Goal: Transaction & Acquisition: Purchase product/service

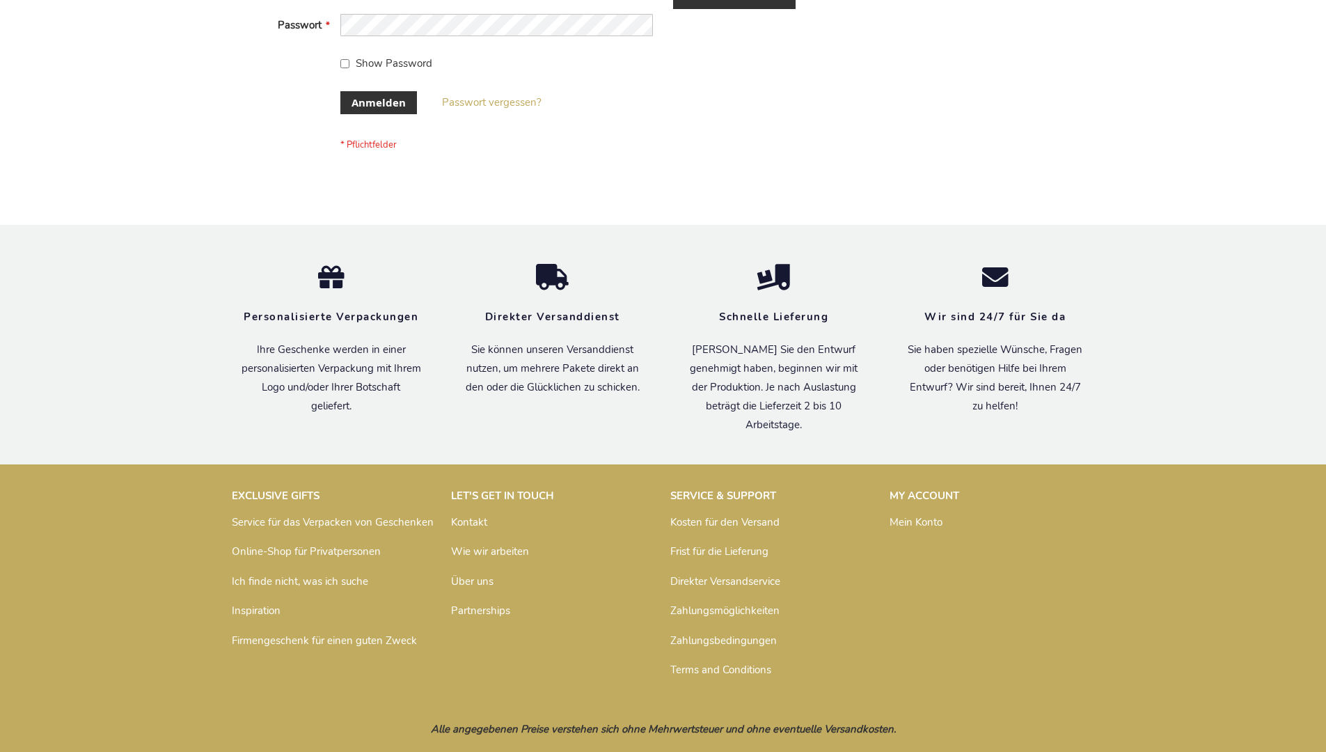
scroll to position [466, 0]
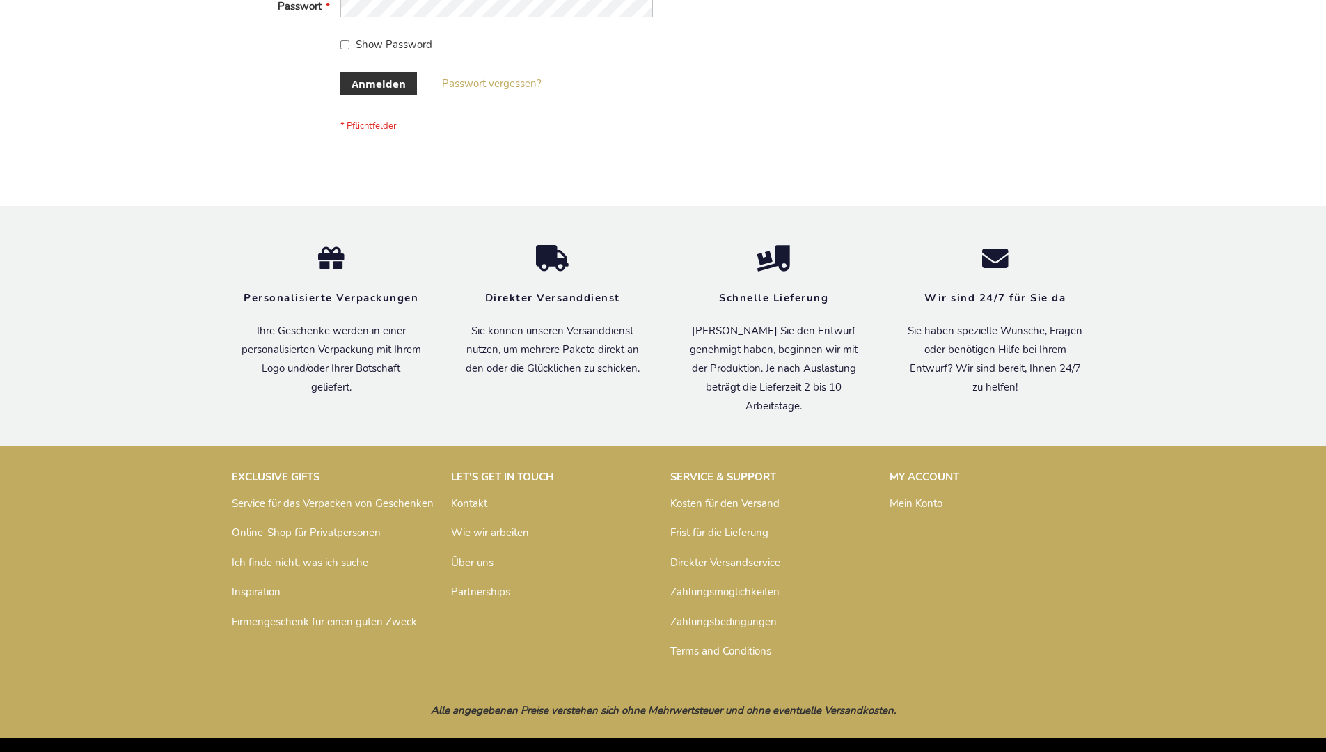
scroll to position [466, 0]
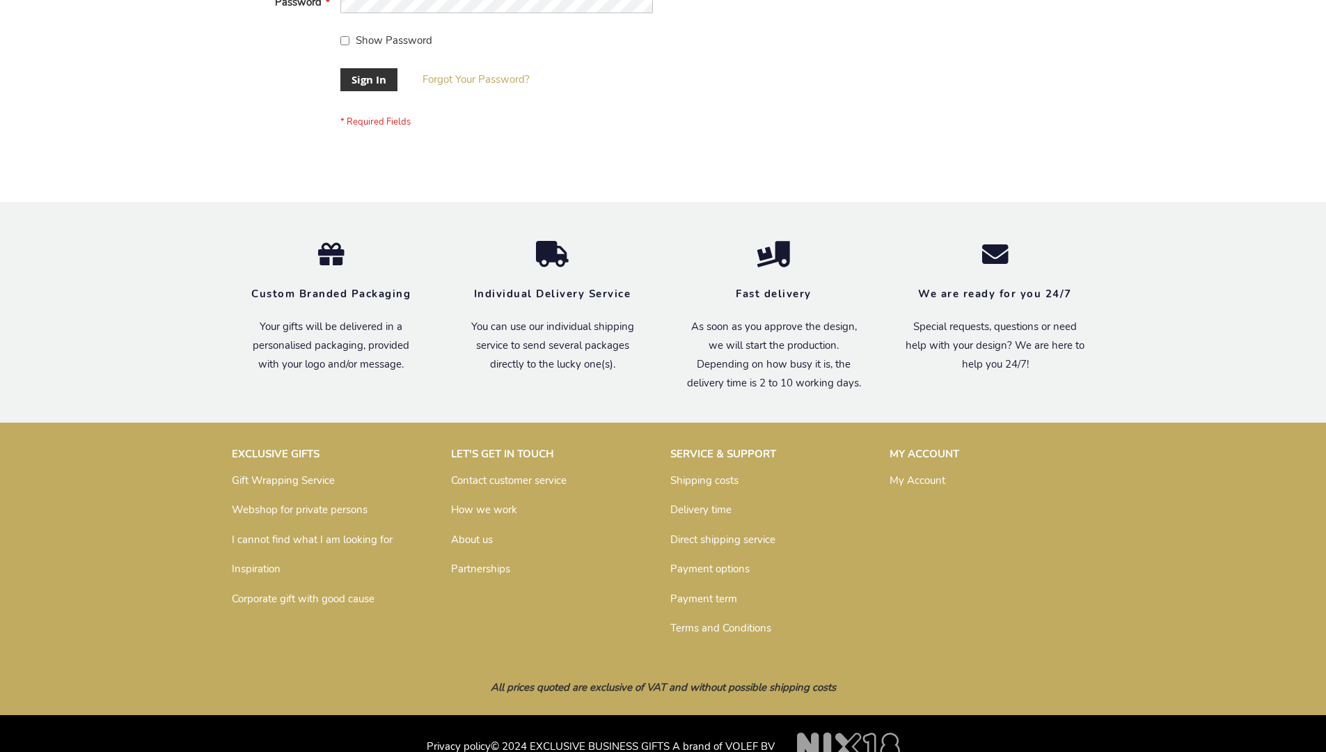
scroll to position [448, 0]
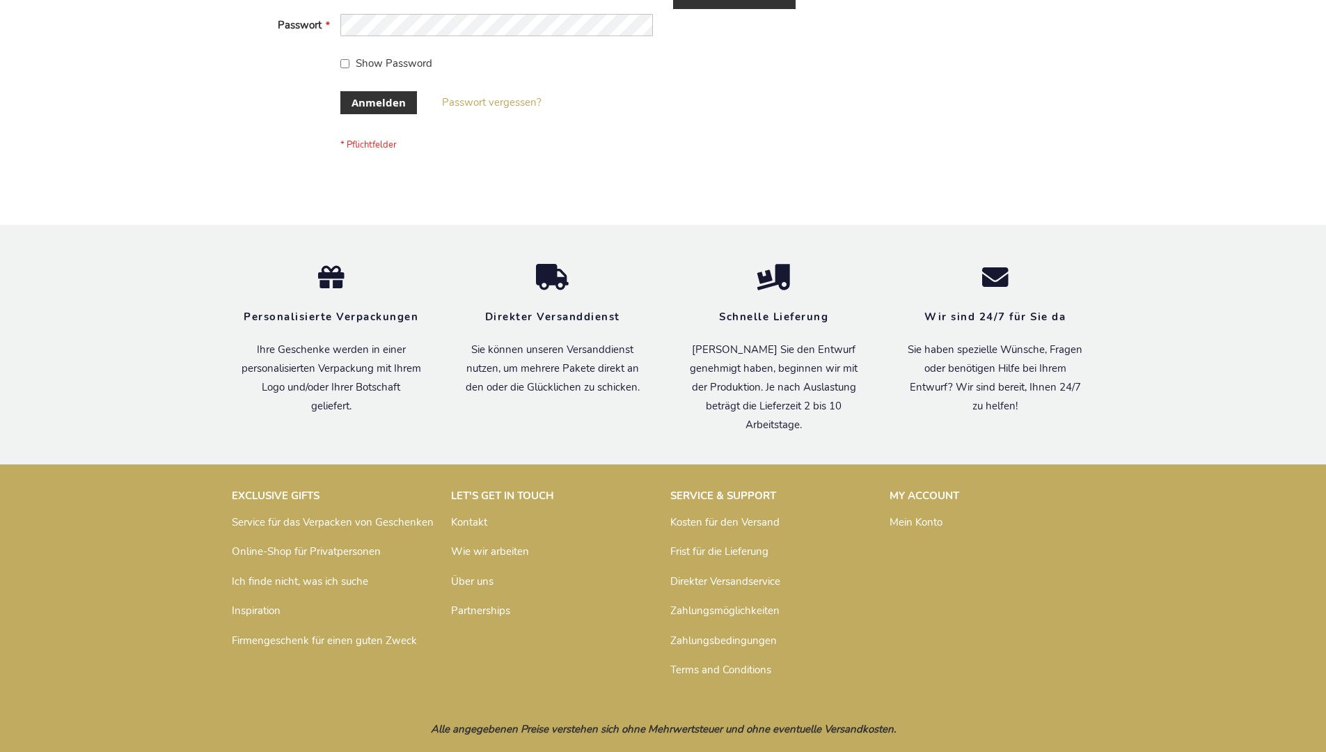
scroll to position [466, 0]
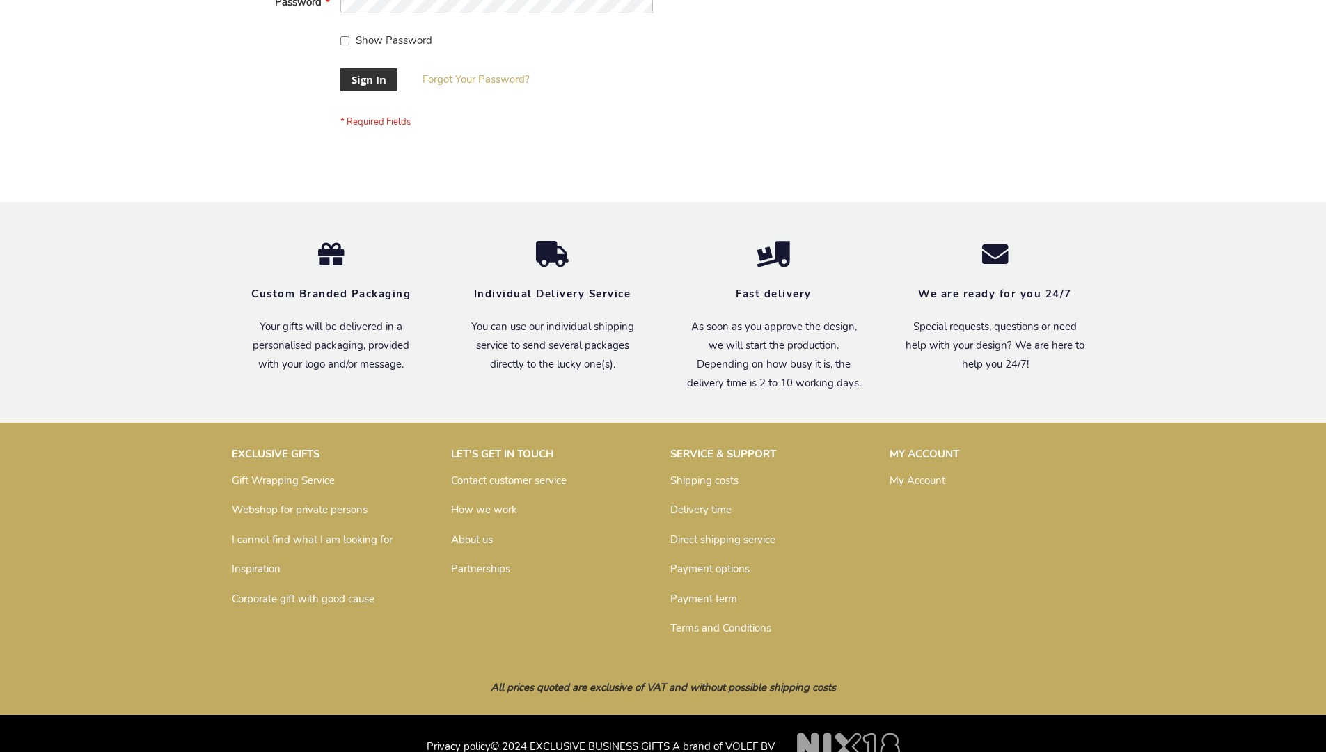
scroll to position [448, 0]
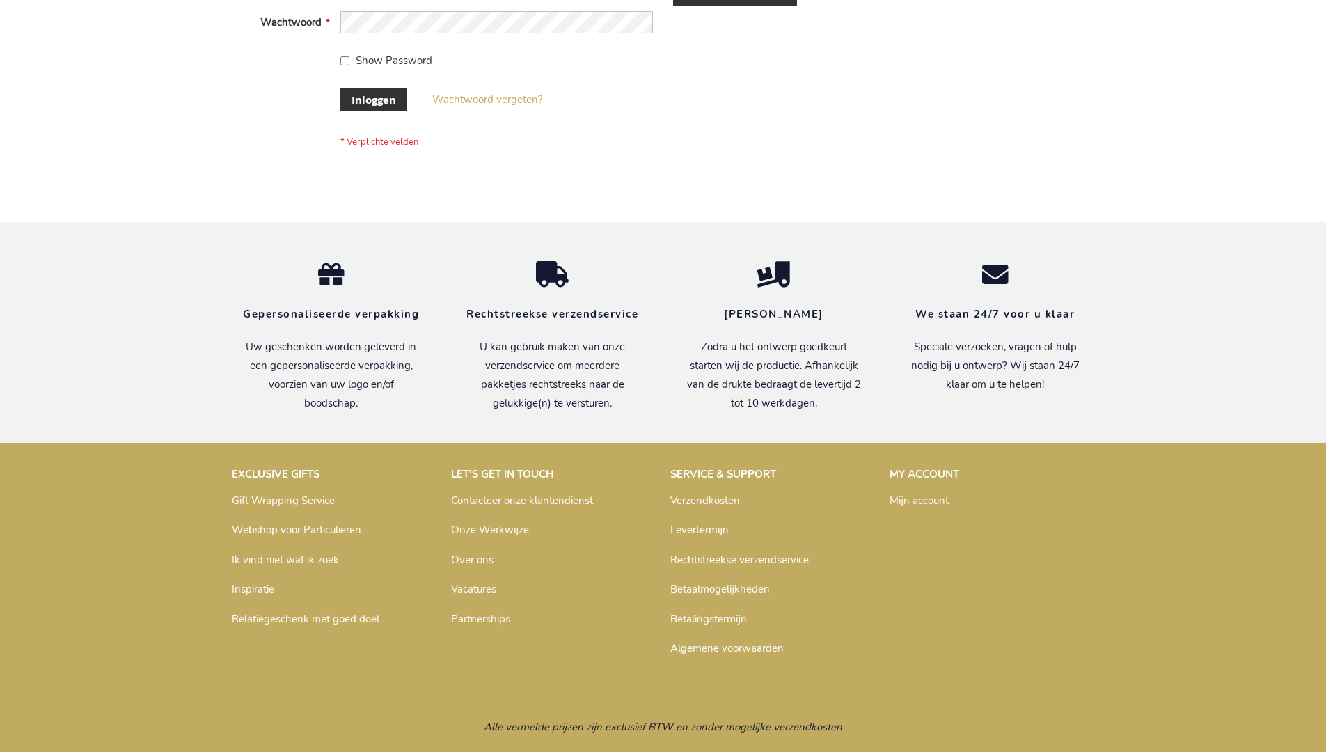
scroll to position [473, 0]
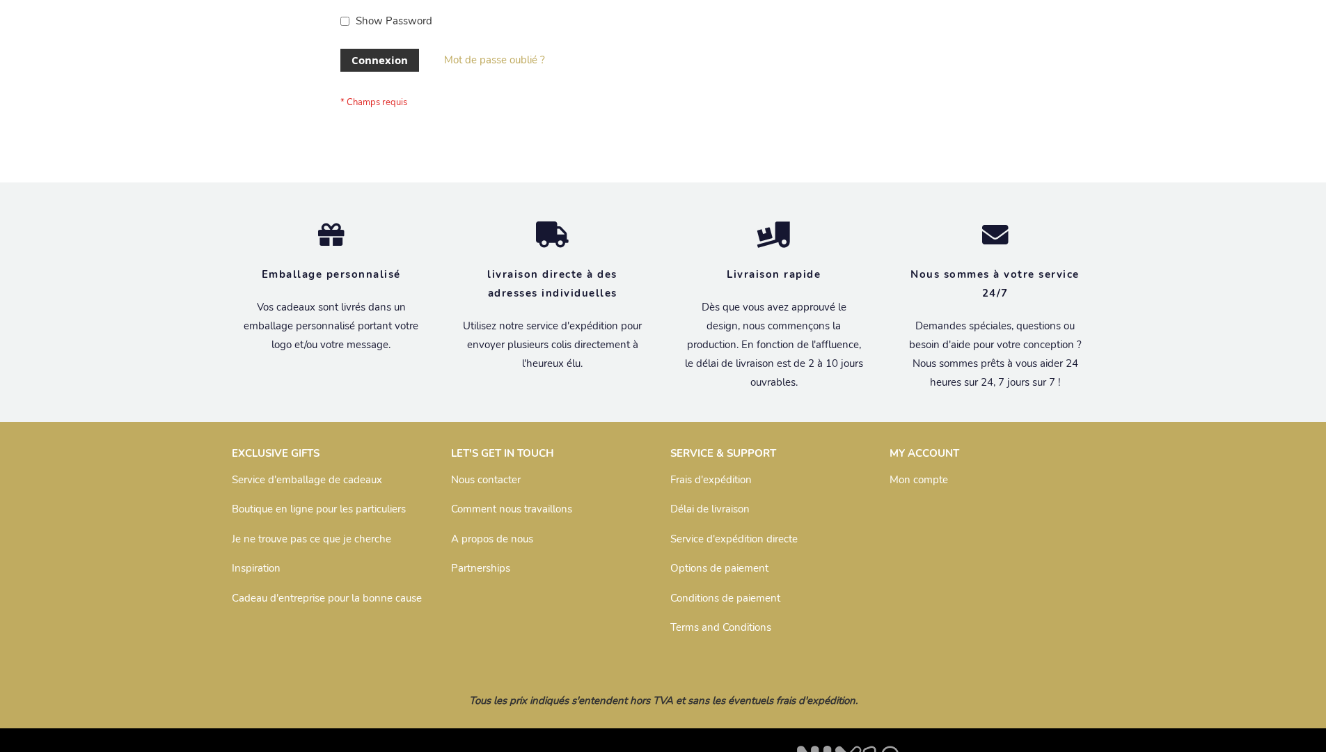
scroll to position [480, 0]
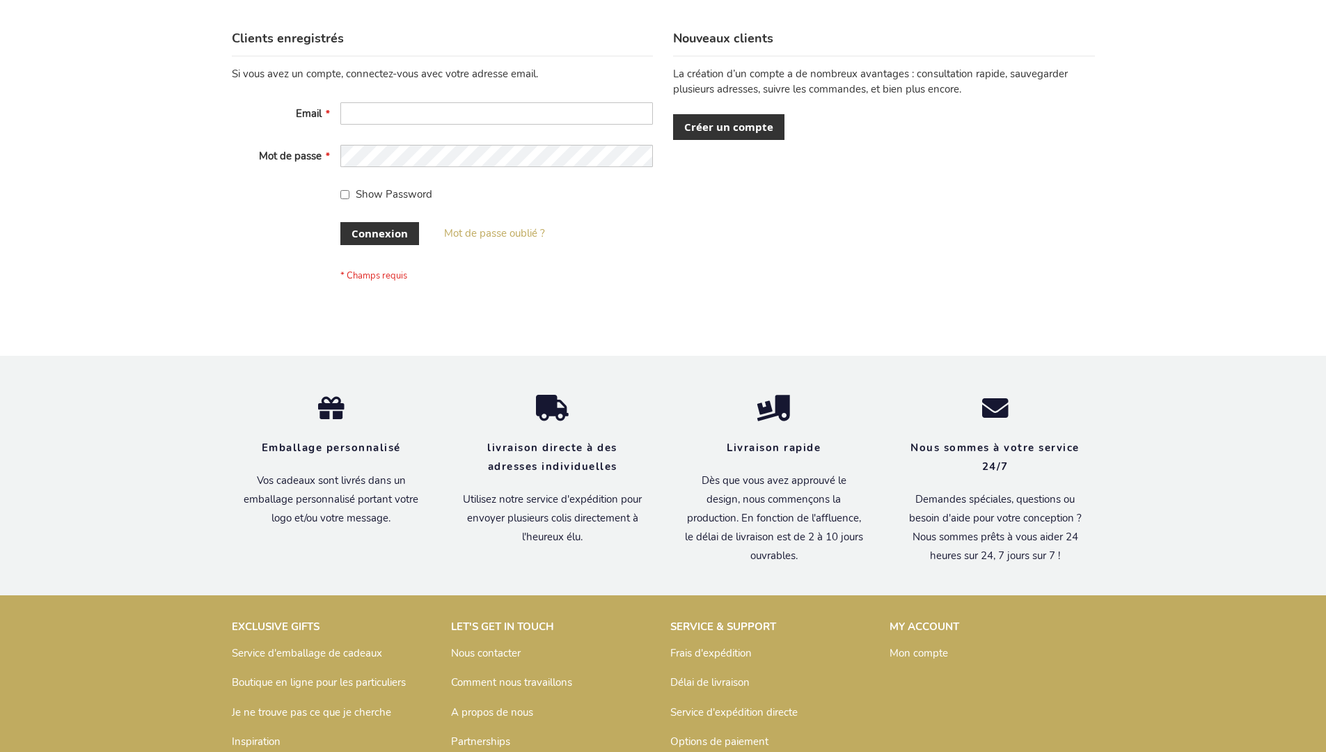
scroll to position [480, 0]
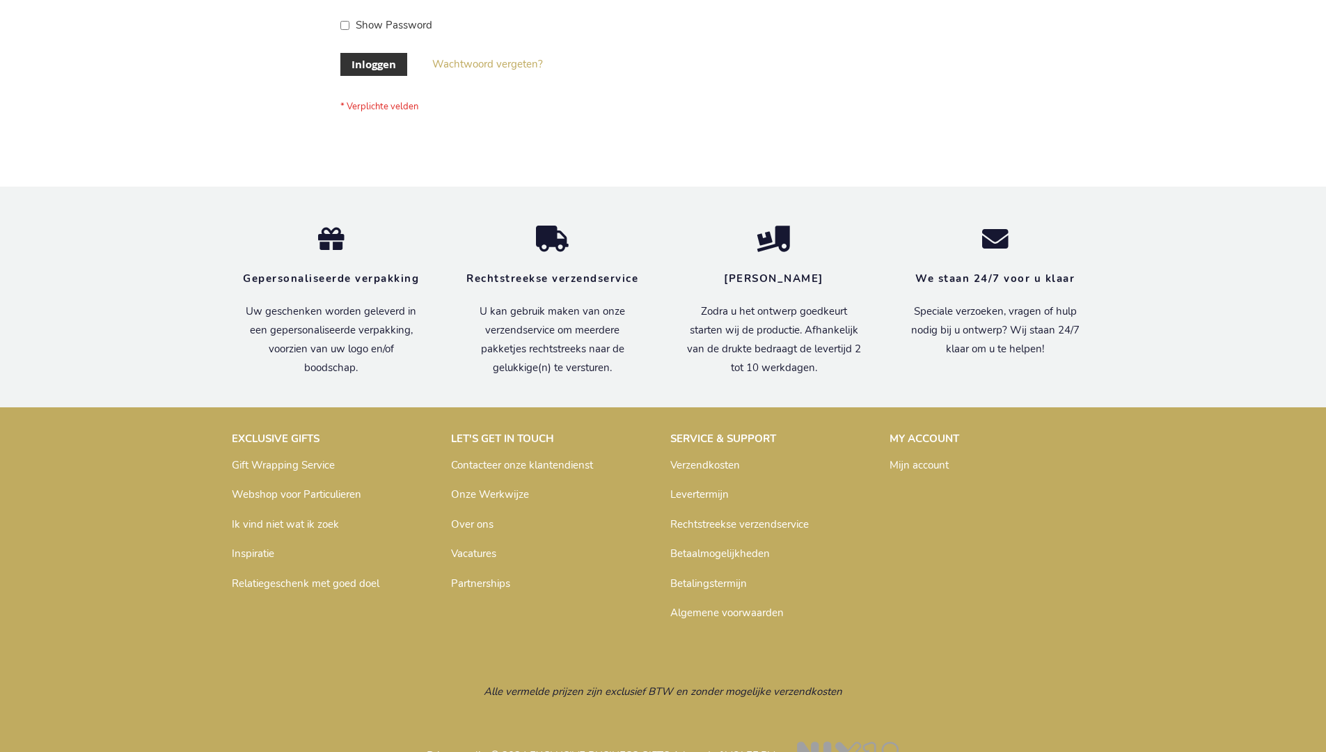
scroll to position [473, 0]
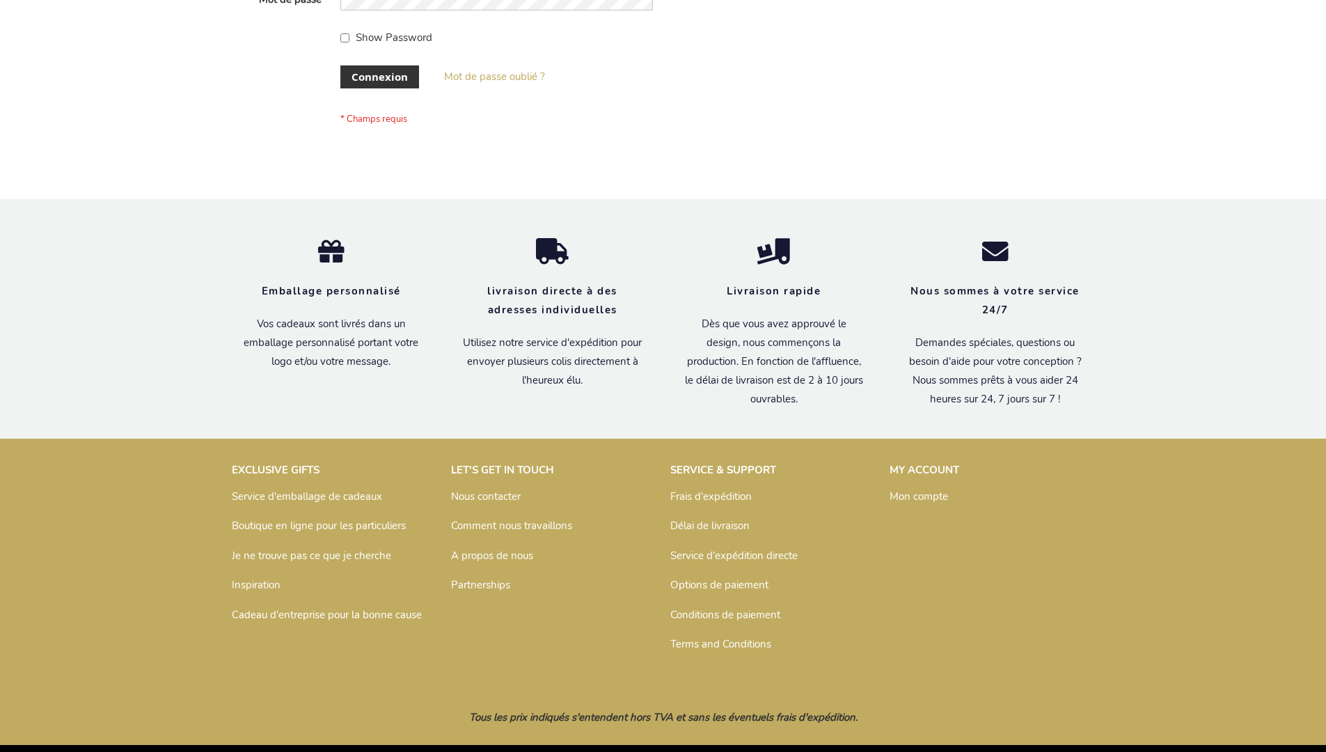
scroll to position [480, 0]
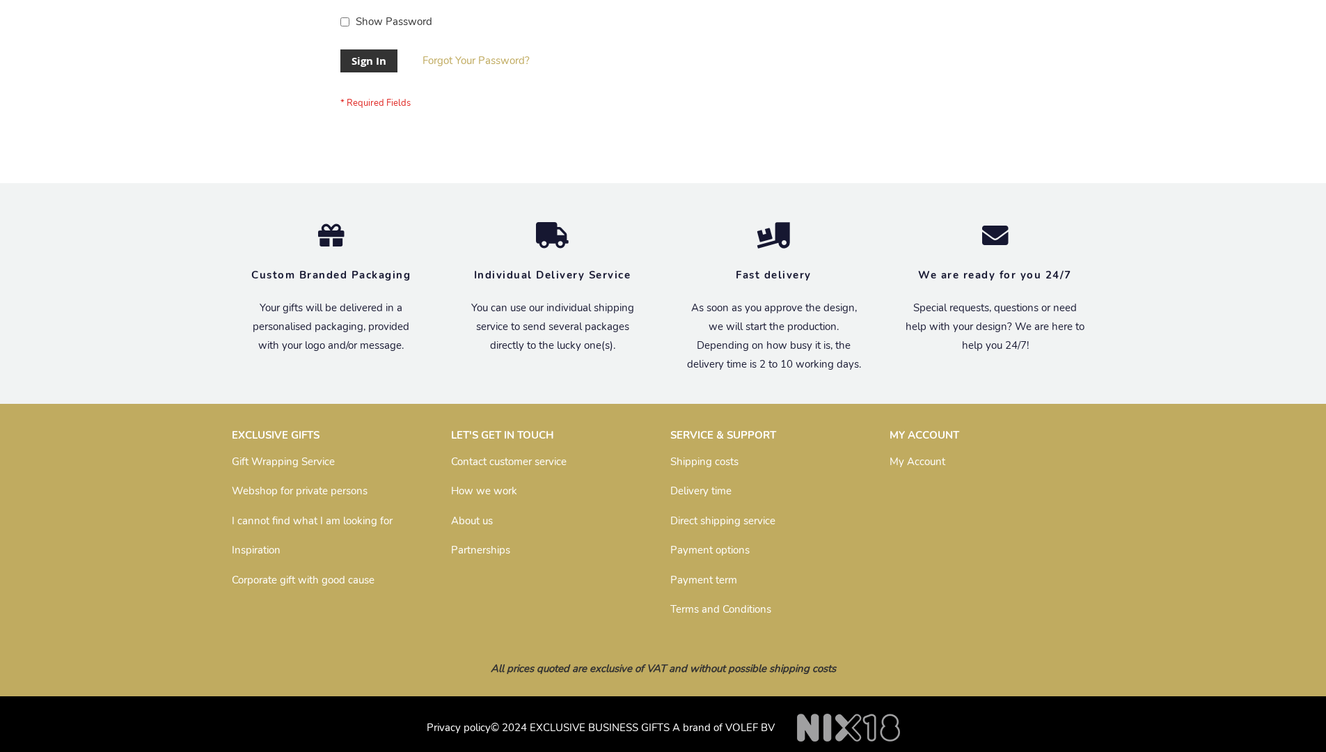
scroll to position [448, 0]
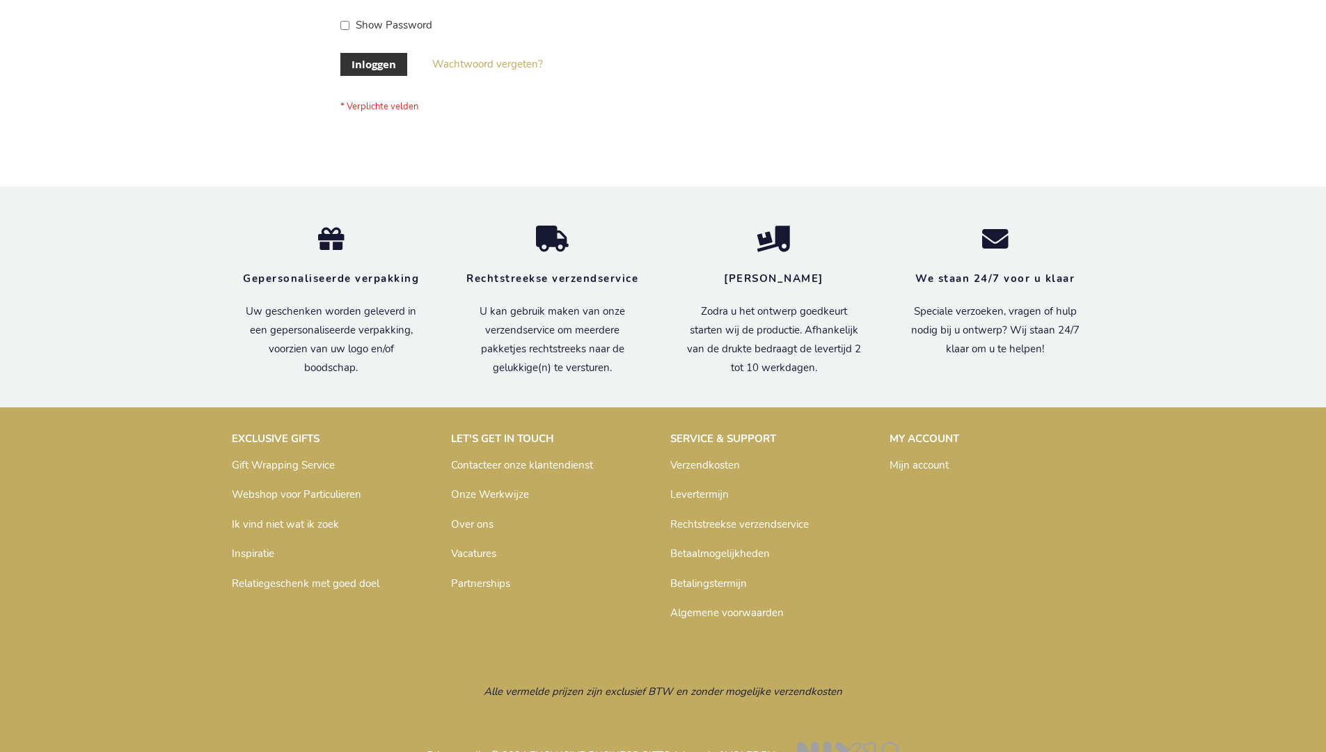
scroll to position [473, 0]
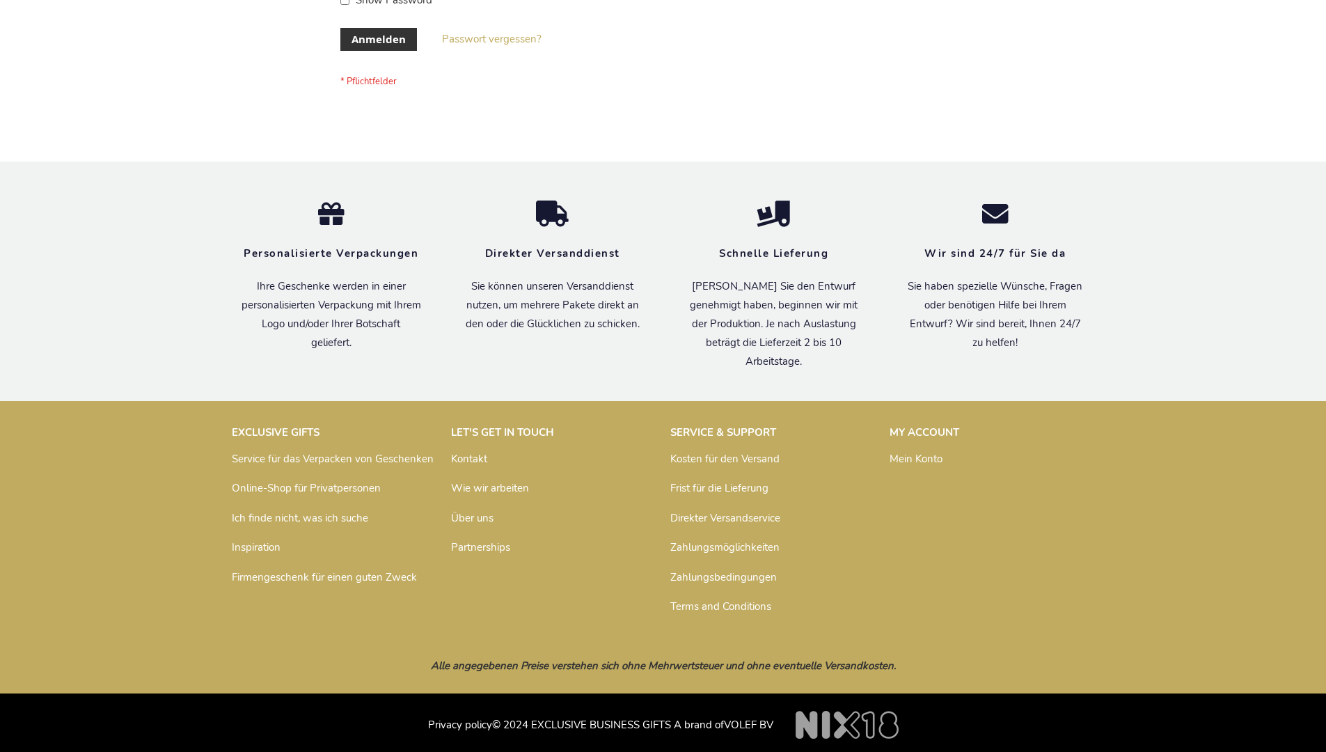
scroll to position [466, 0]
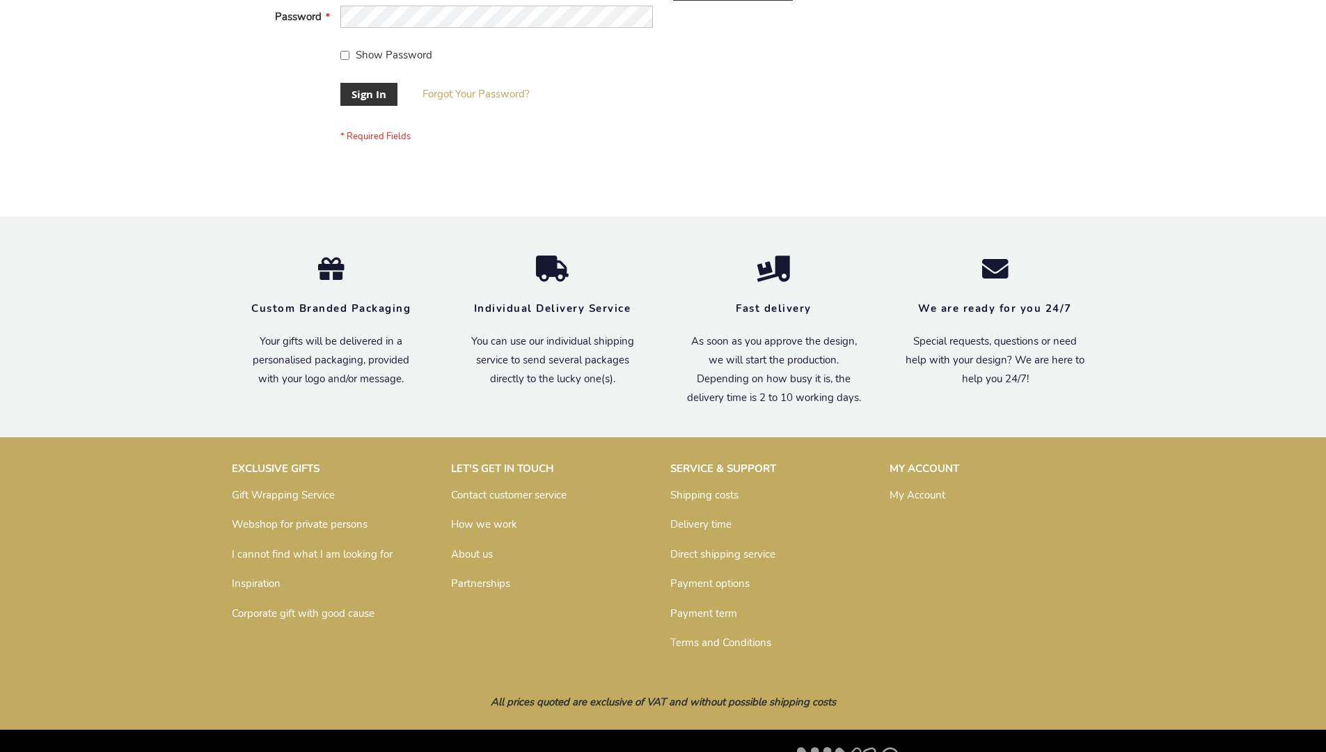
scroll to position [448, 0]
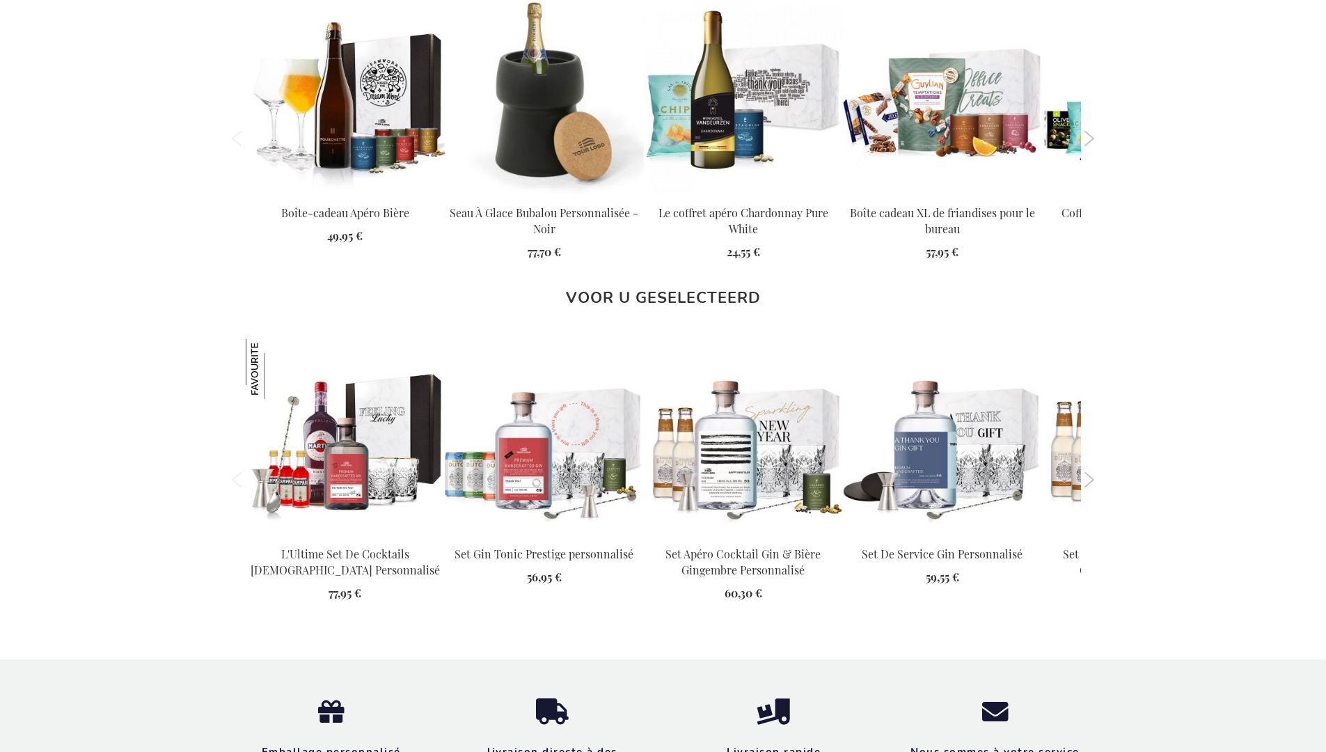
scroll to position [1942, 0]
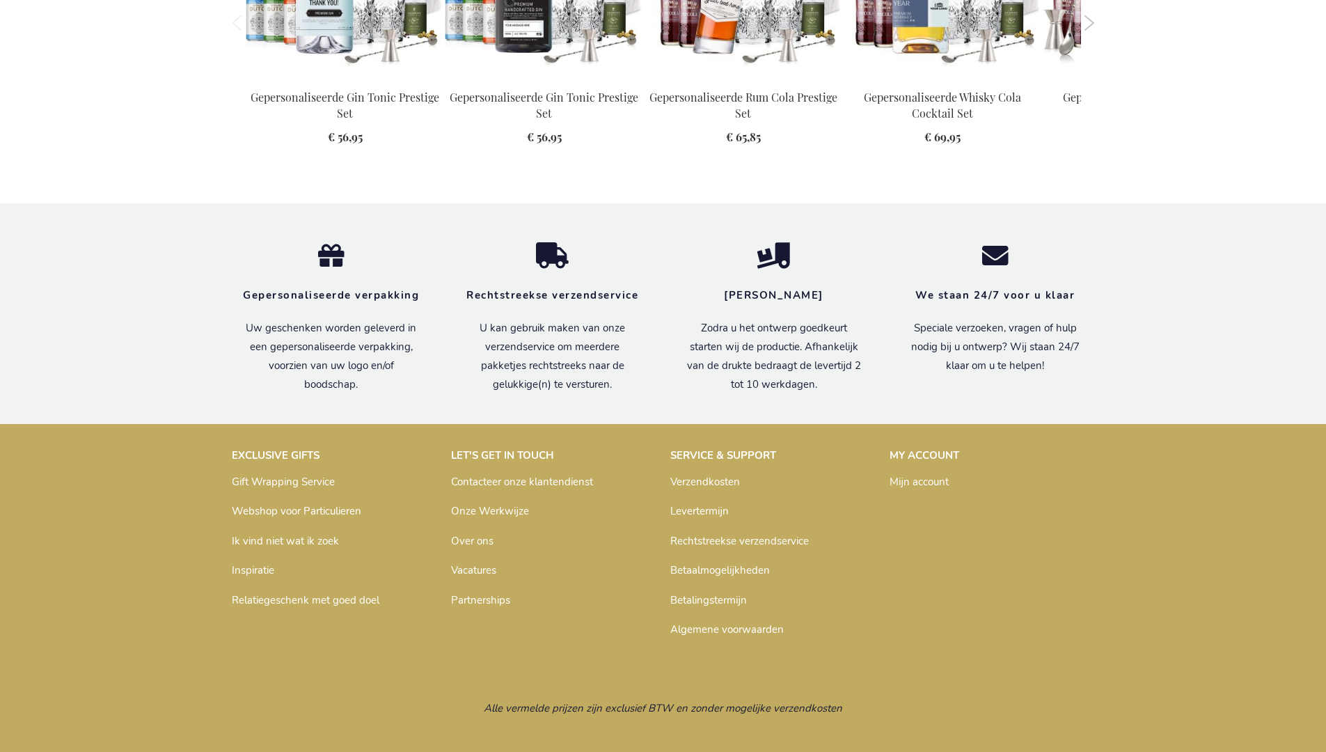
scroll to position [1875, 0]
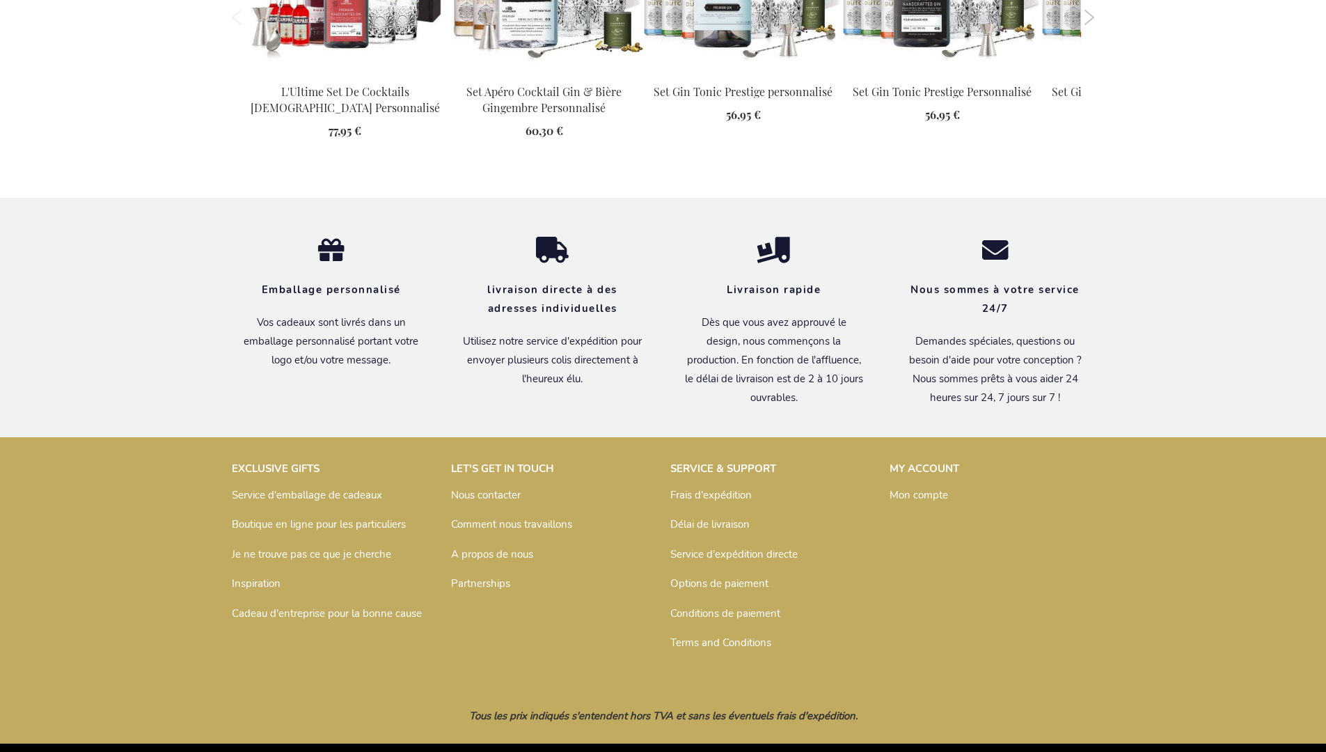
scroll to position [1942, 0]
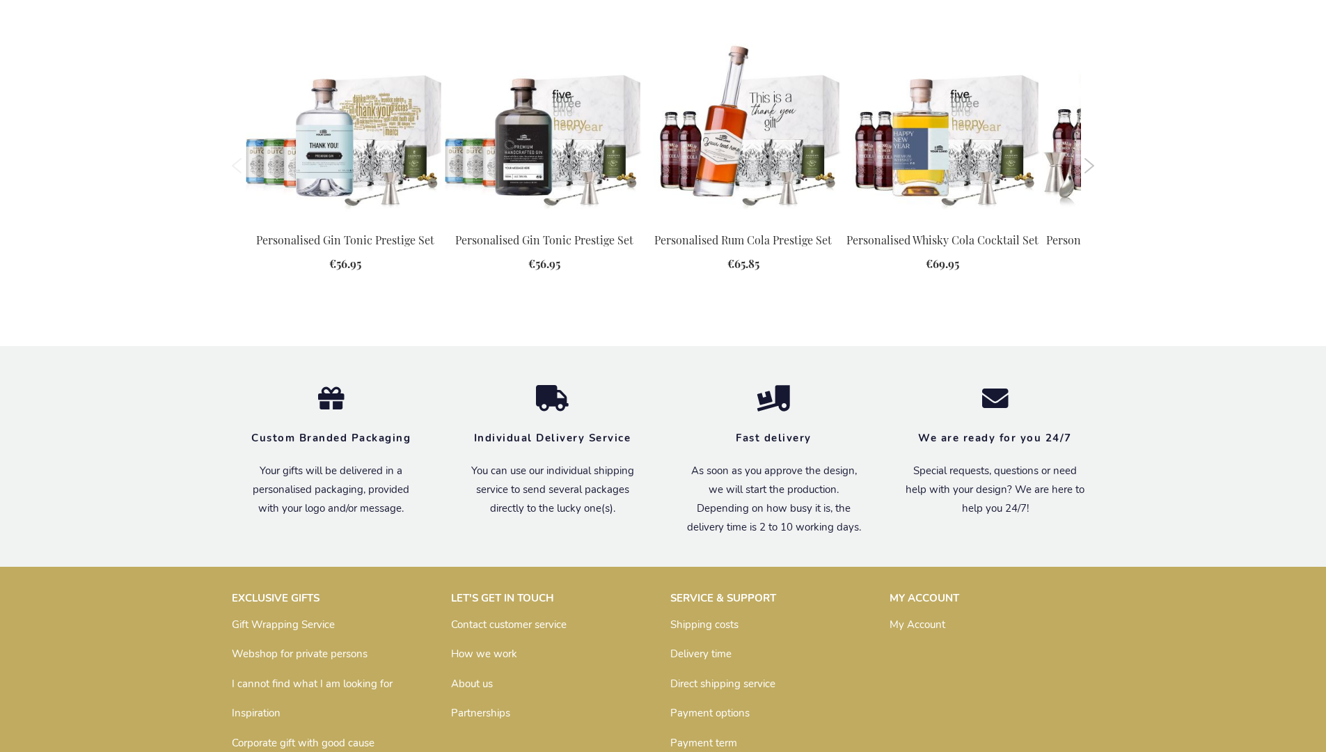
scroll to position [1850, 0]
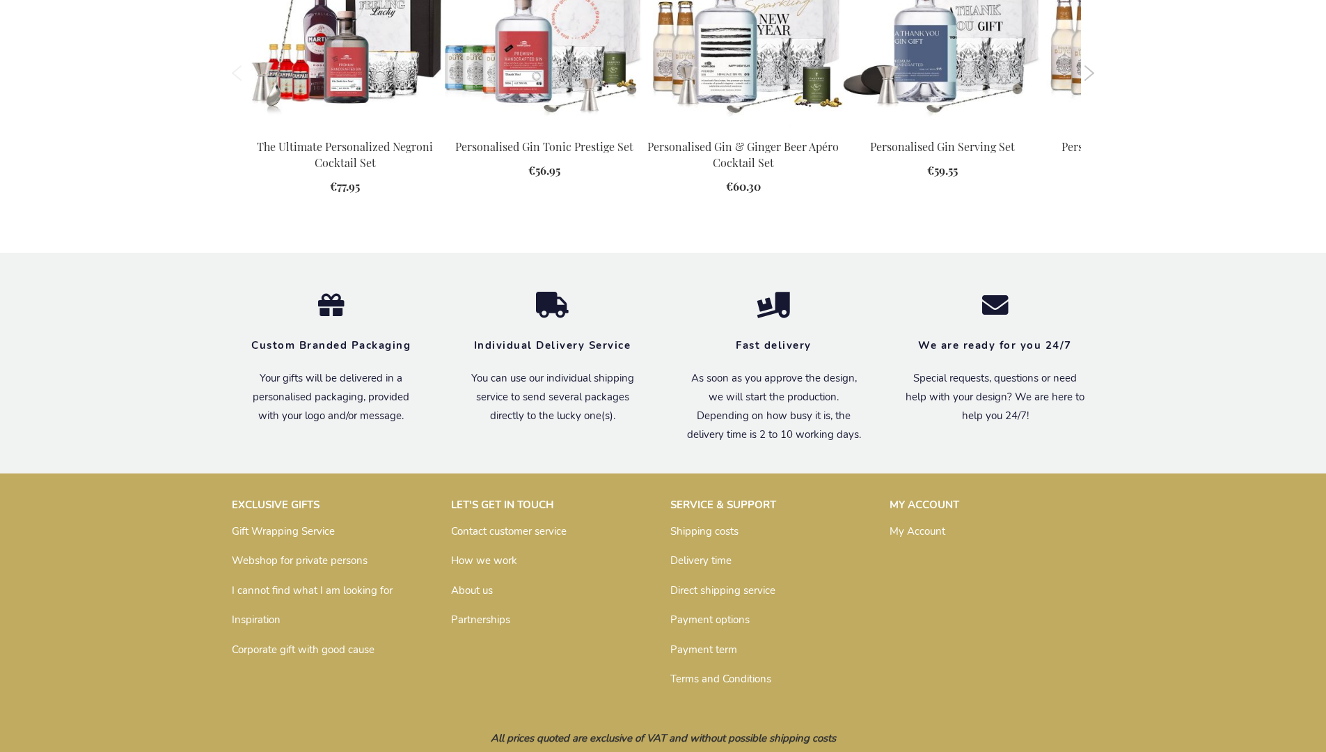
scroll to position [1894, 0]
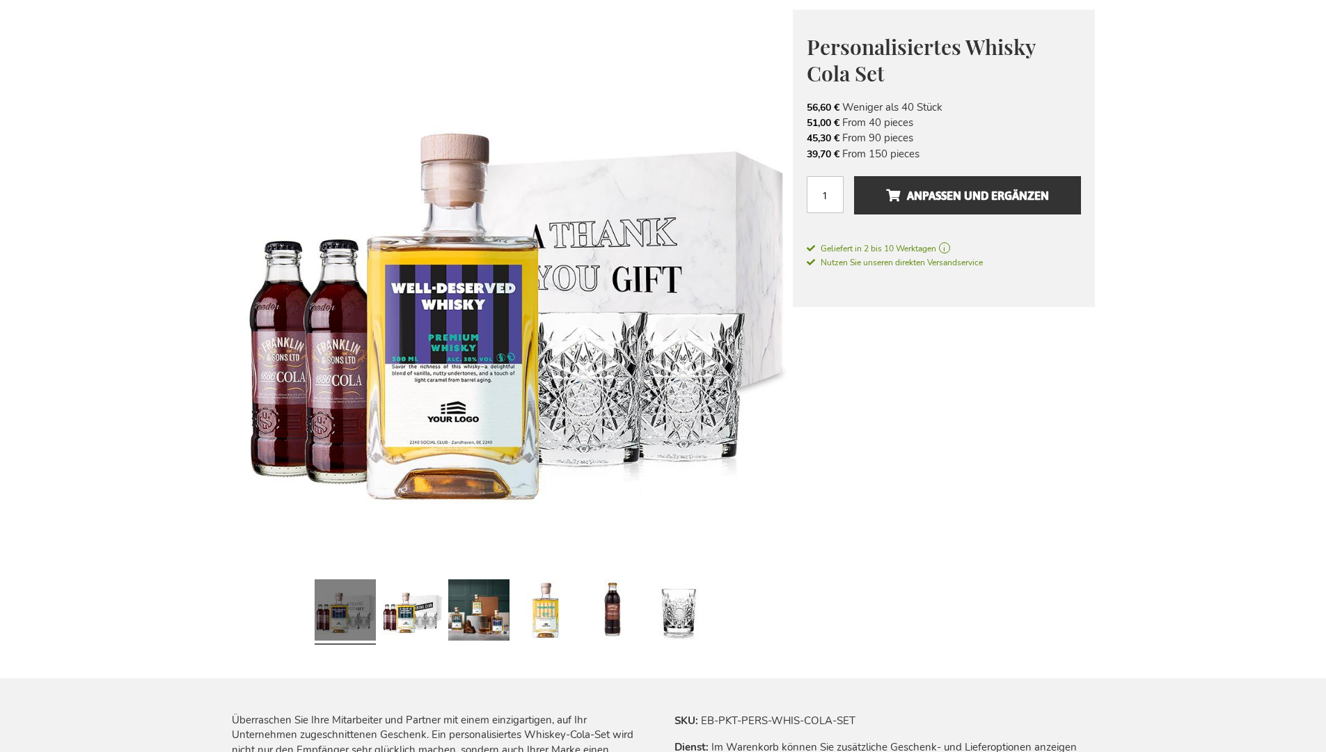
scroll to position [1884, 0]
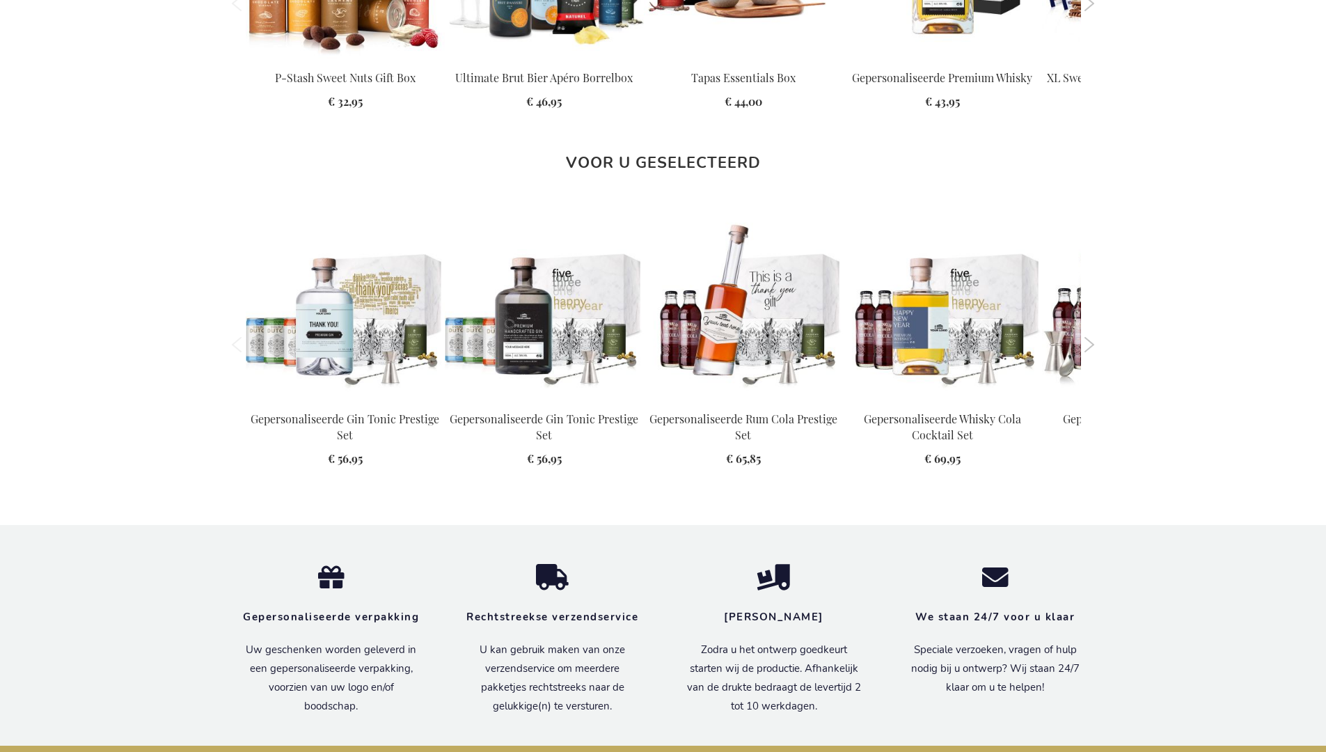
scroll to position [1875, 0]
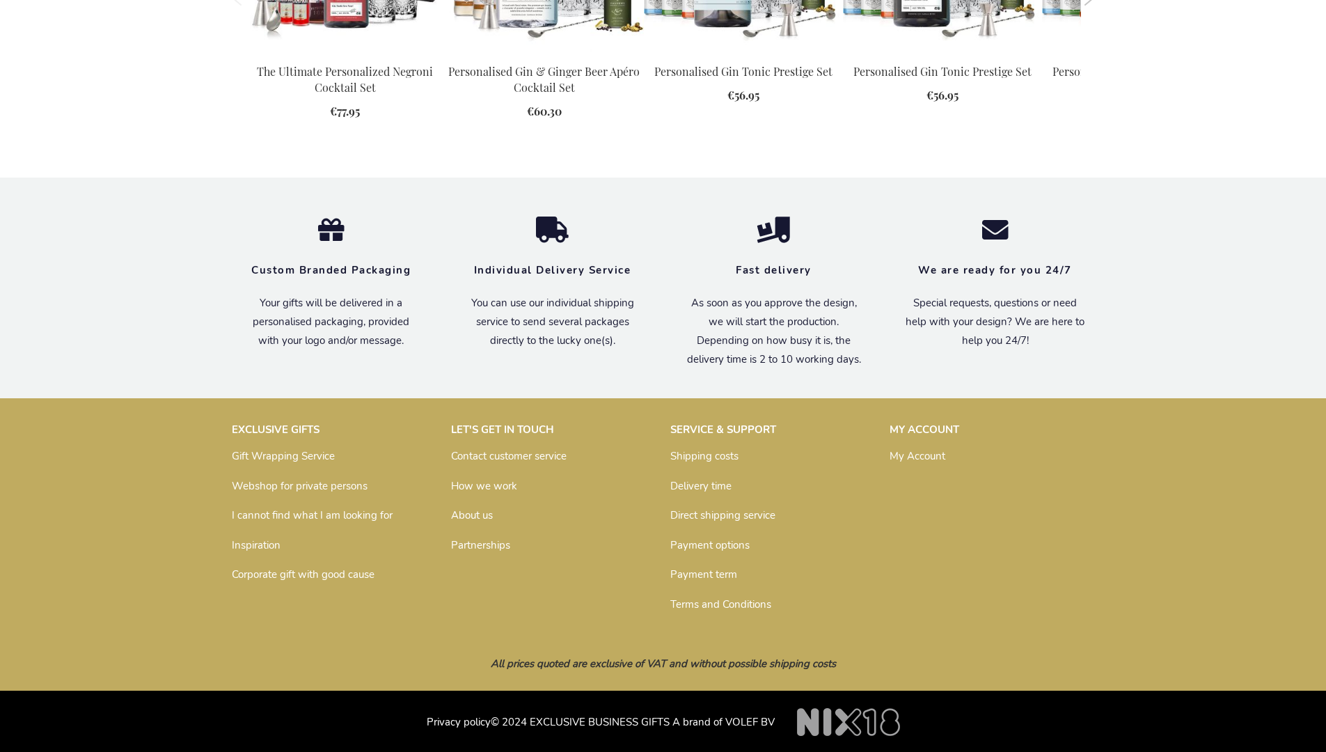
scroll to position [1894, 0]
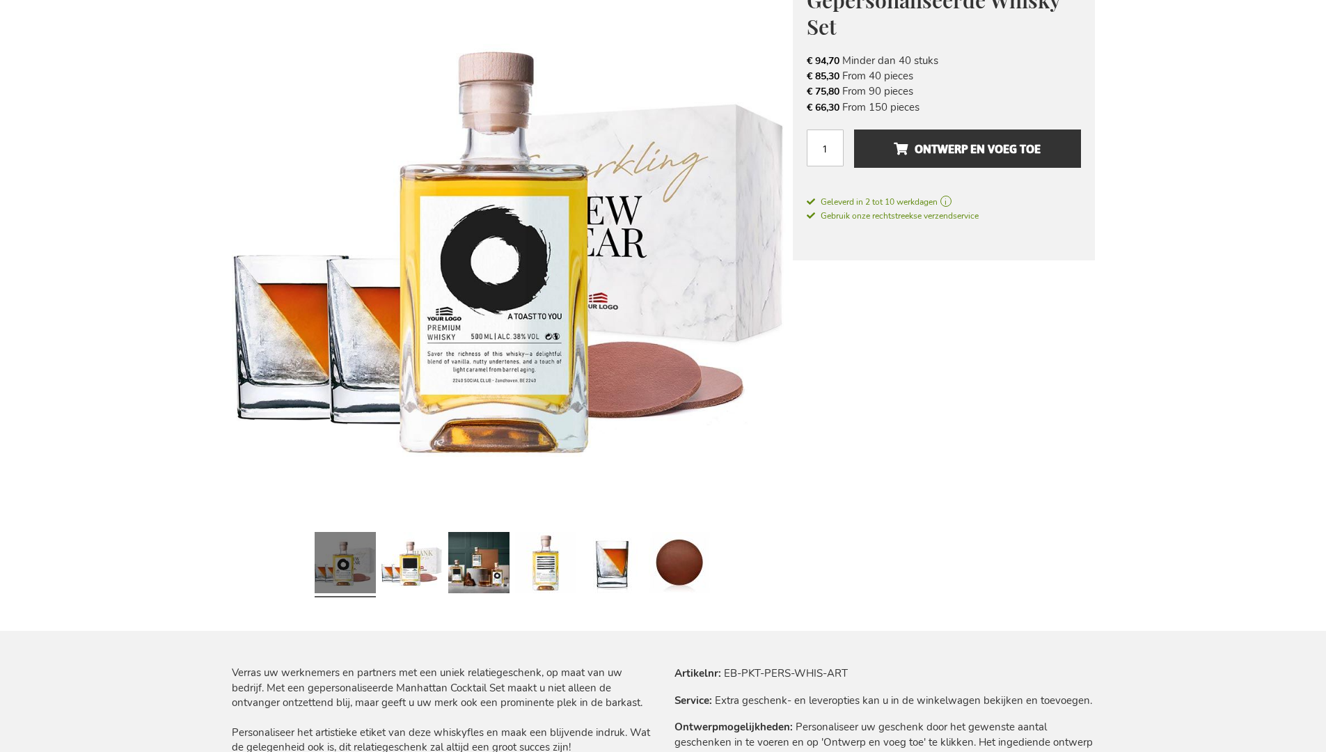
scroll to position [1874, 0]
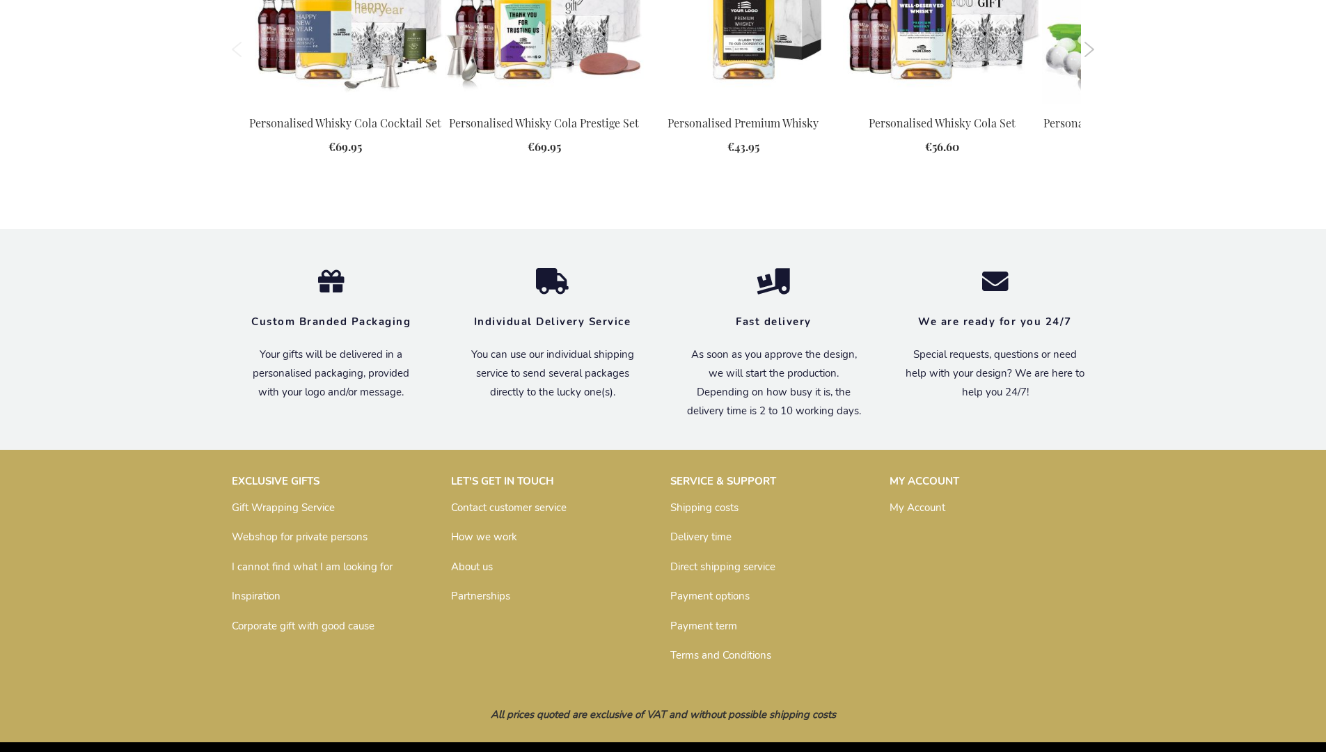
scroll to position [1894, 0]
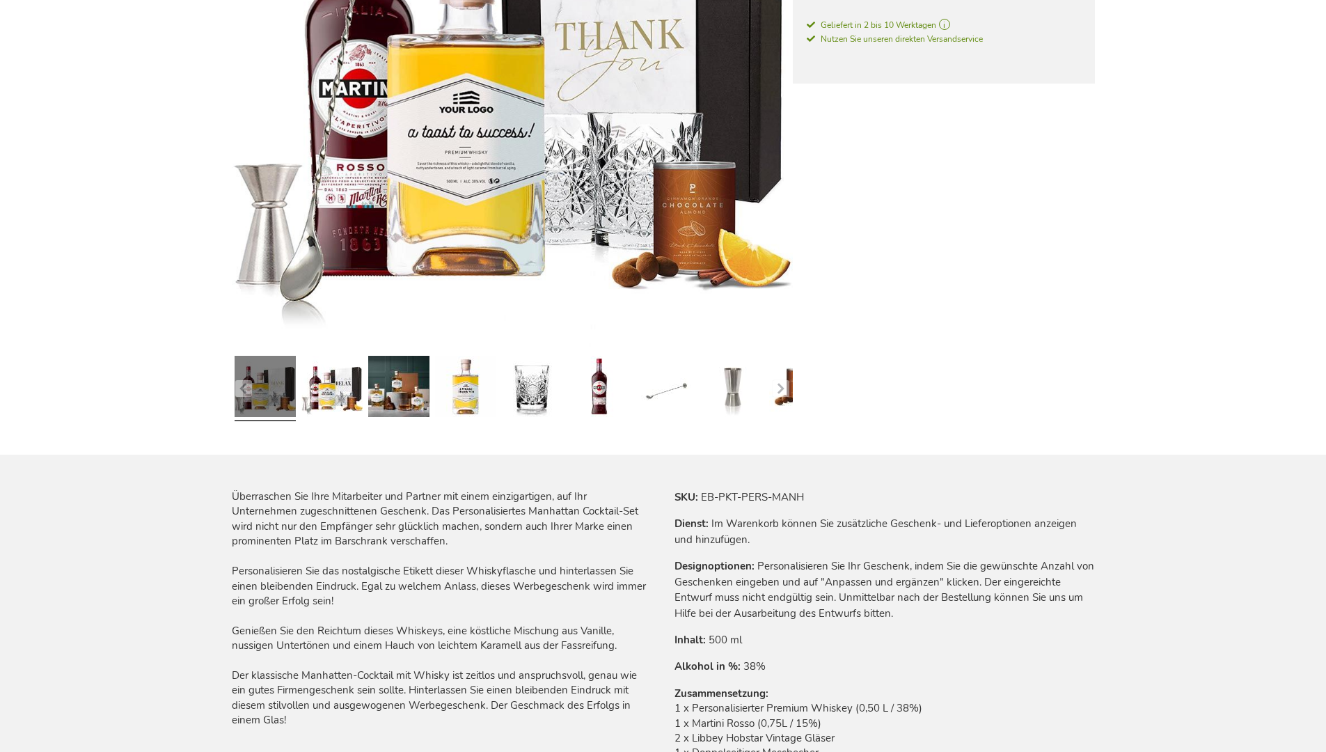
scroll to position [1914, 0]
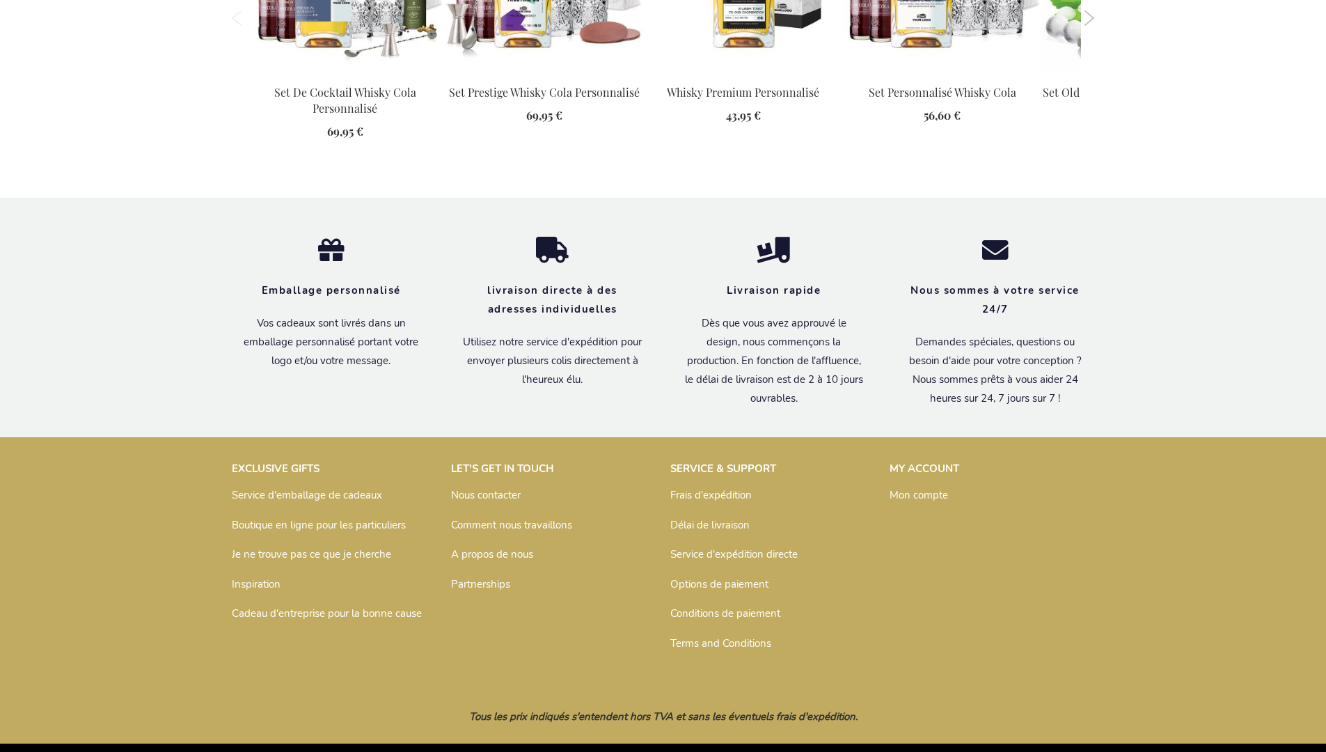
scroll to position [1942, 0]
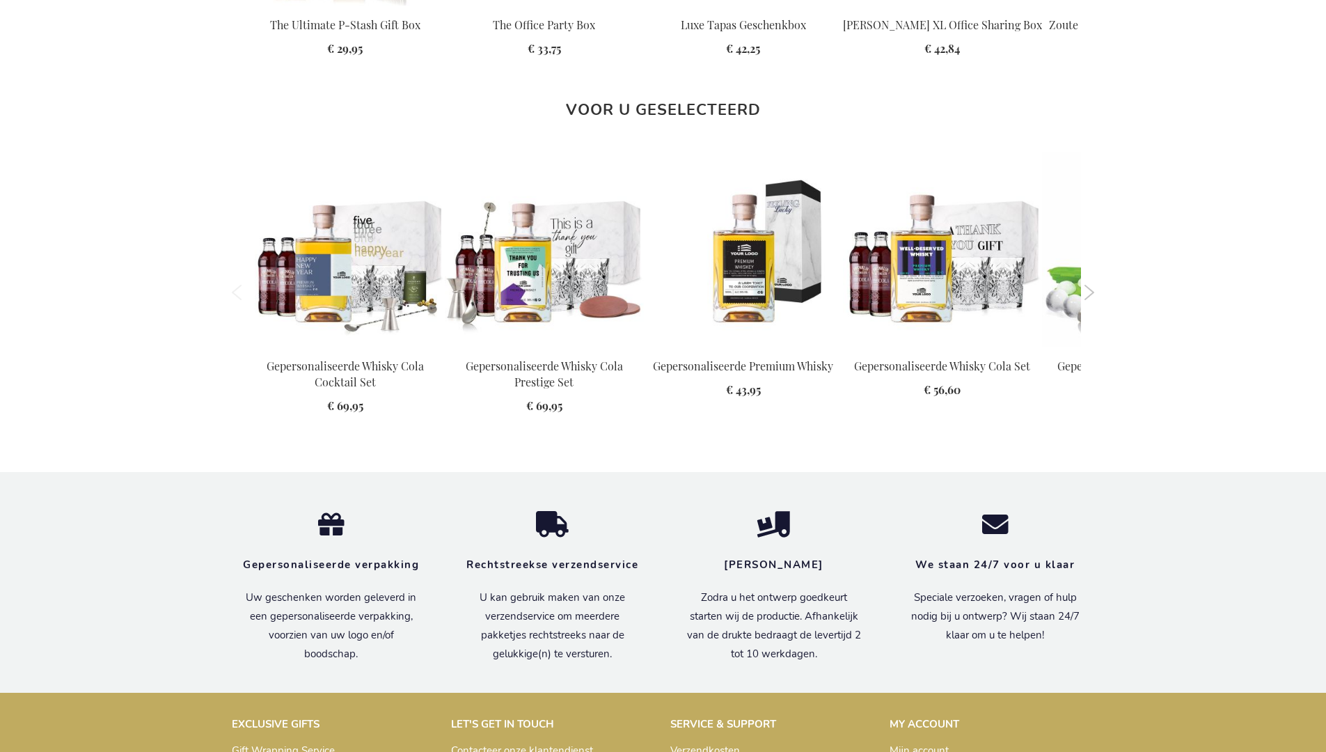
scroll to position [1919, 0]
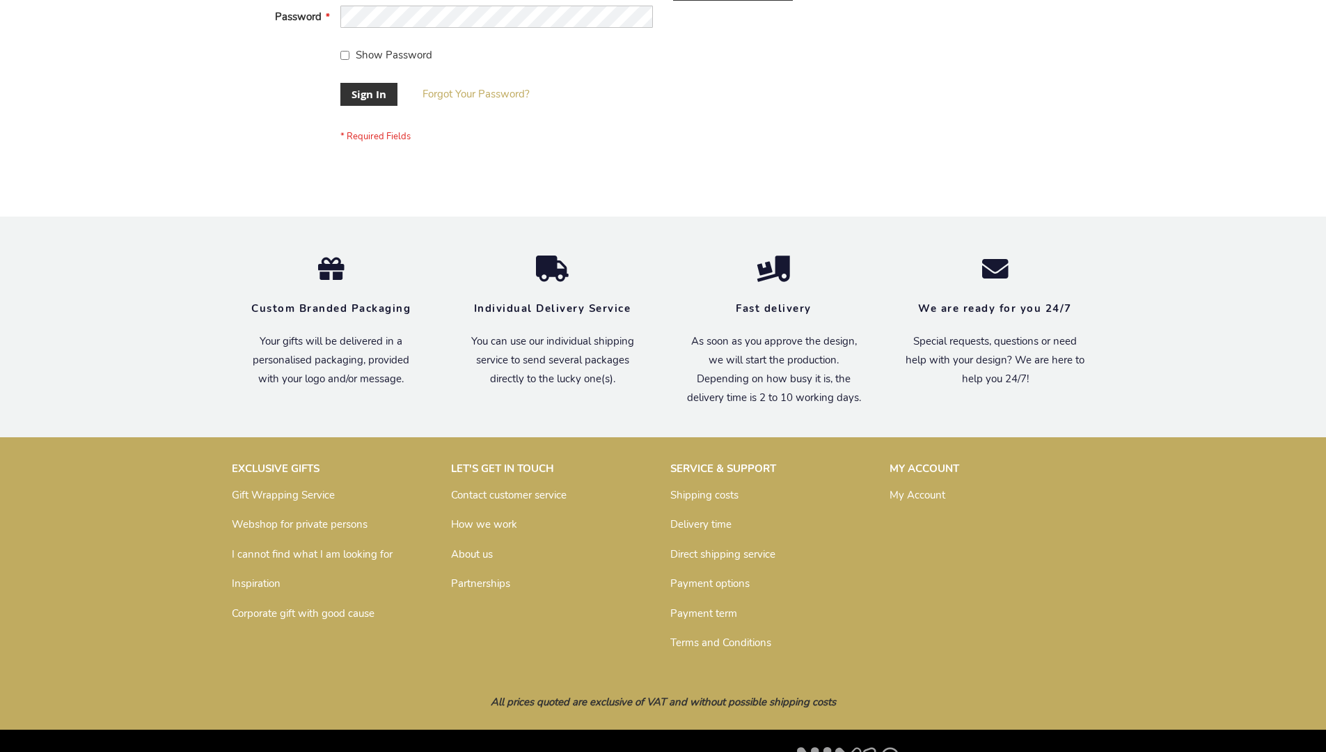
scroll to position [448, 0]
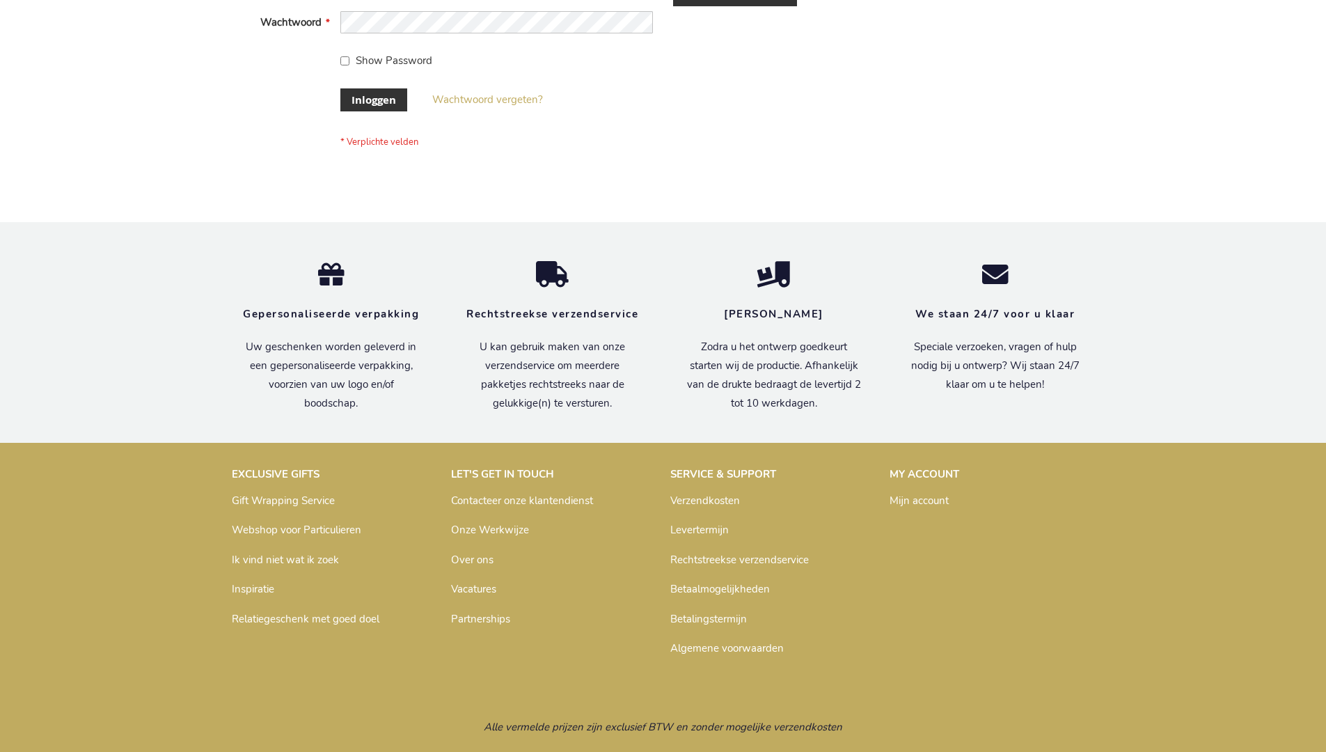
scroll to position [473, 0]
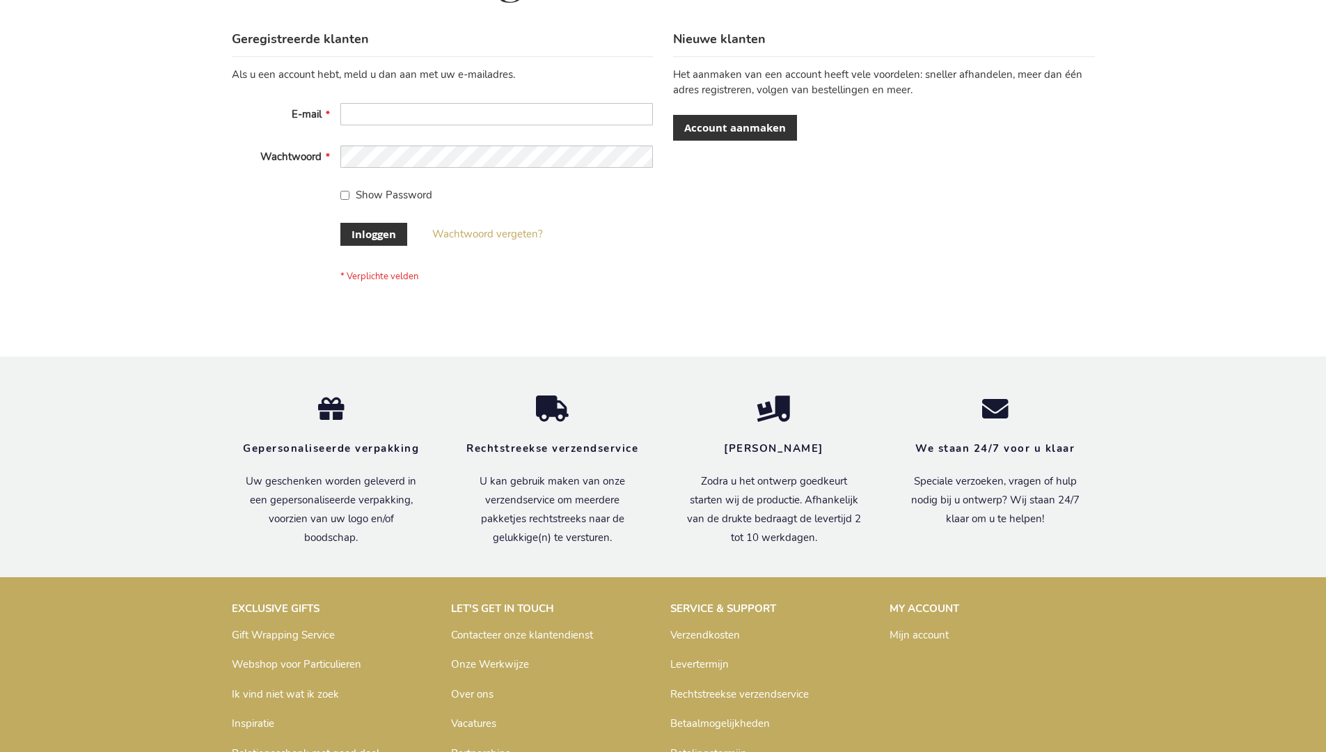
scroll to position [473, 0]
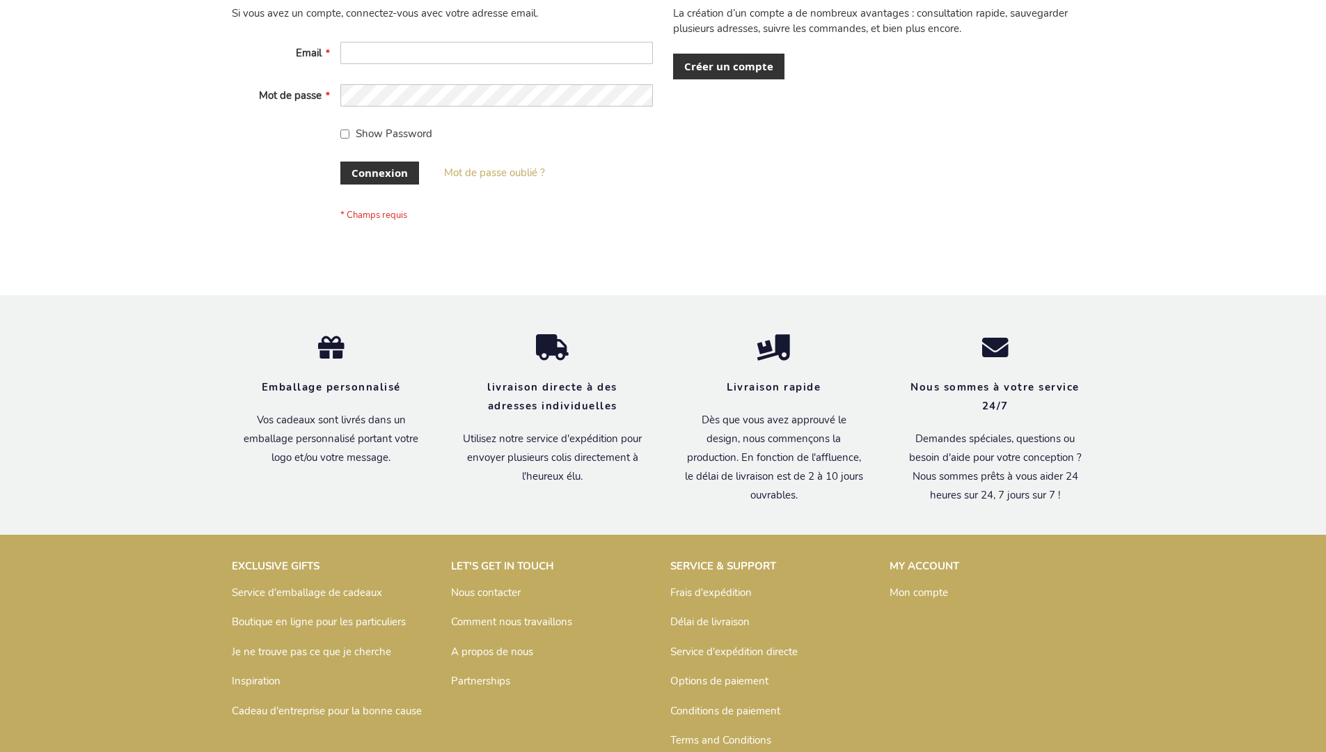
scroll to position [480, 0]
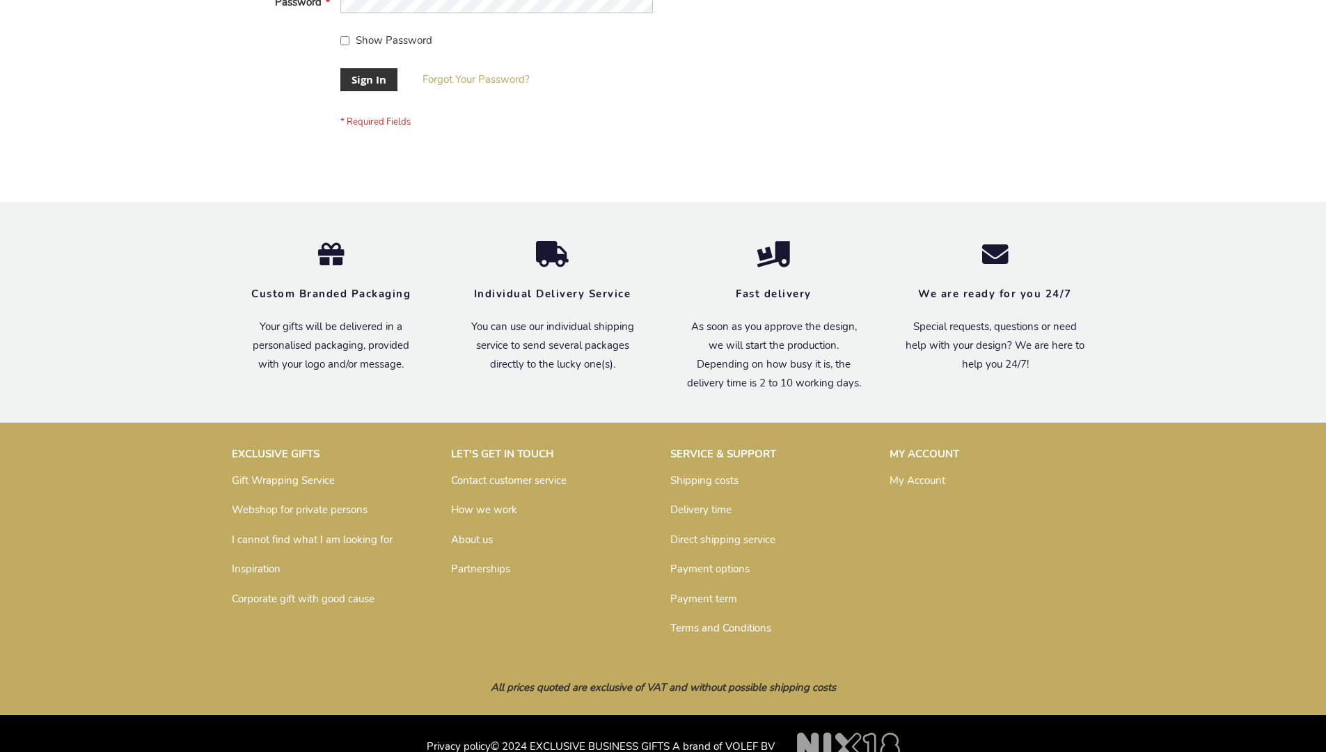
scroll to position [448, 0]
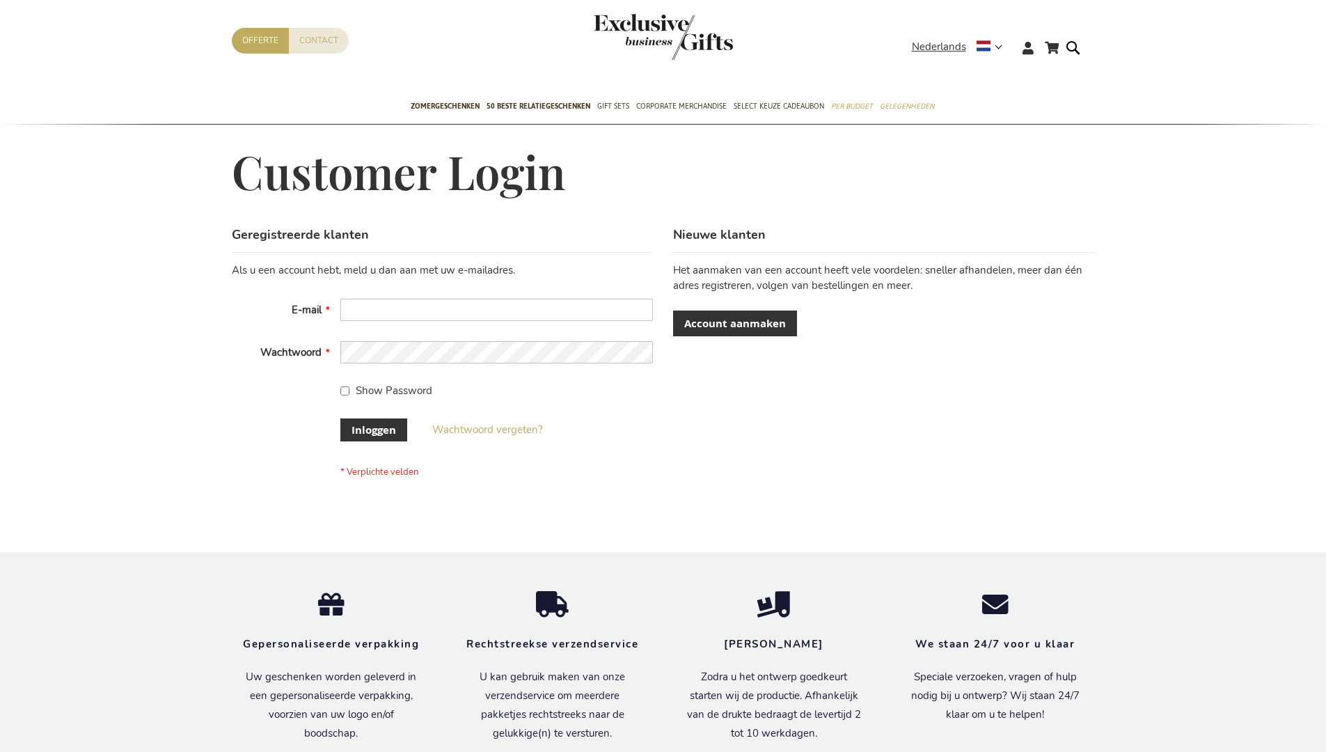
scroll to position [473, 0]
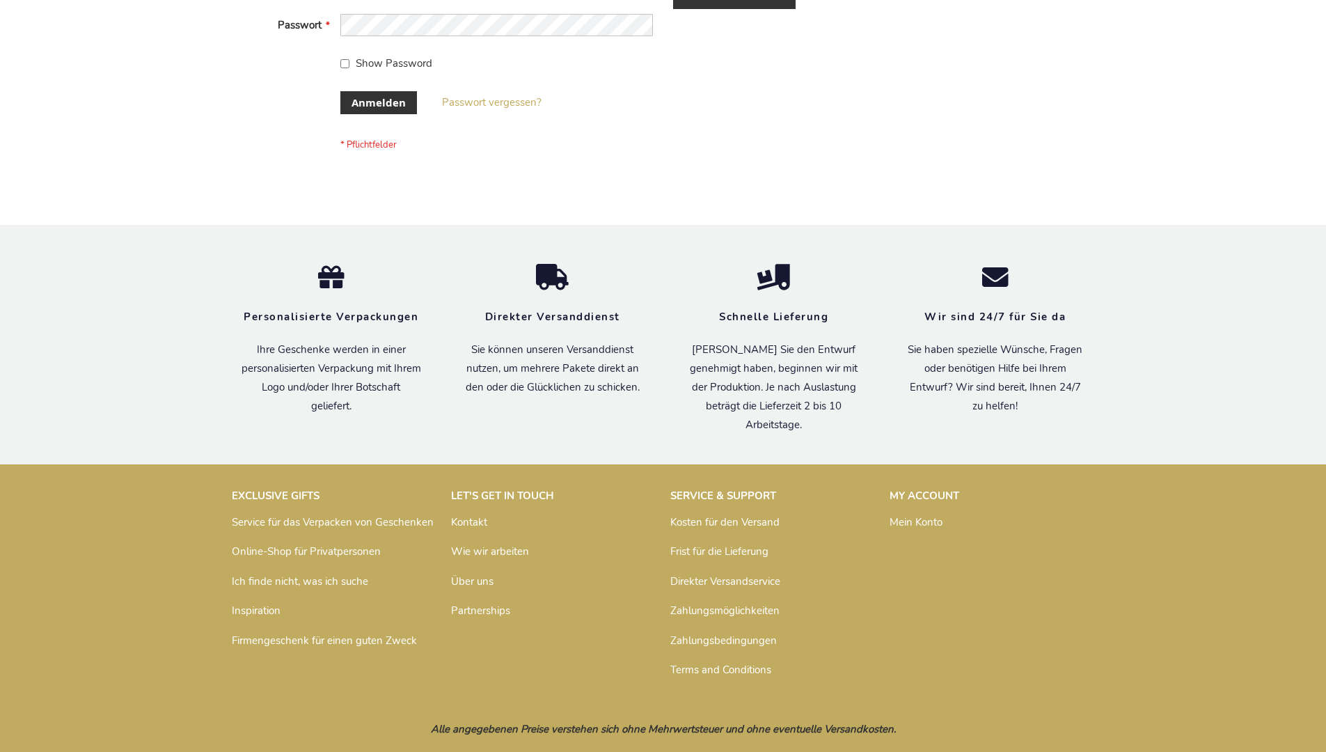
scroll to position [466, 0]
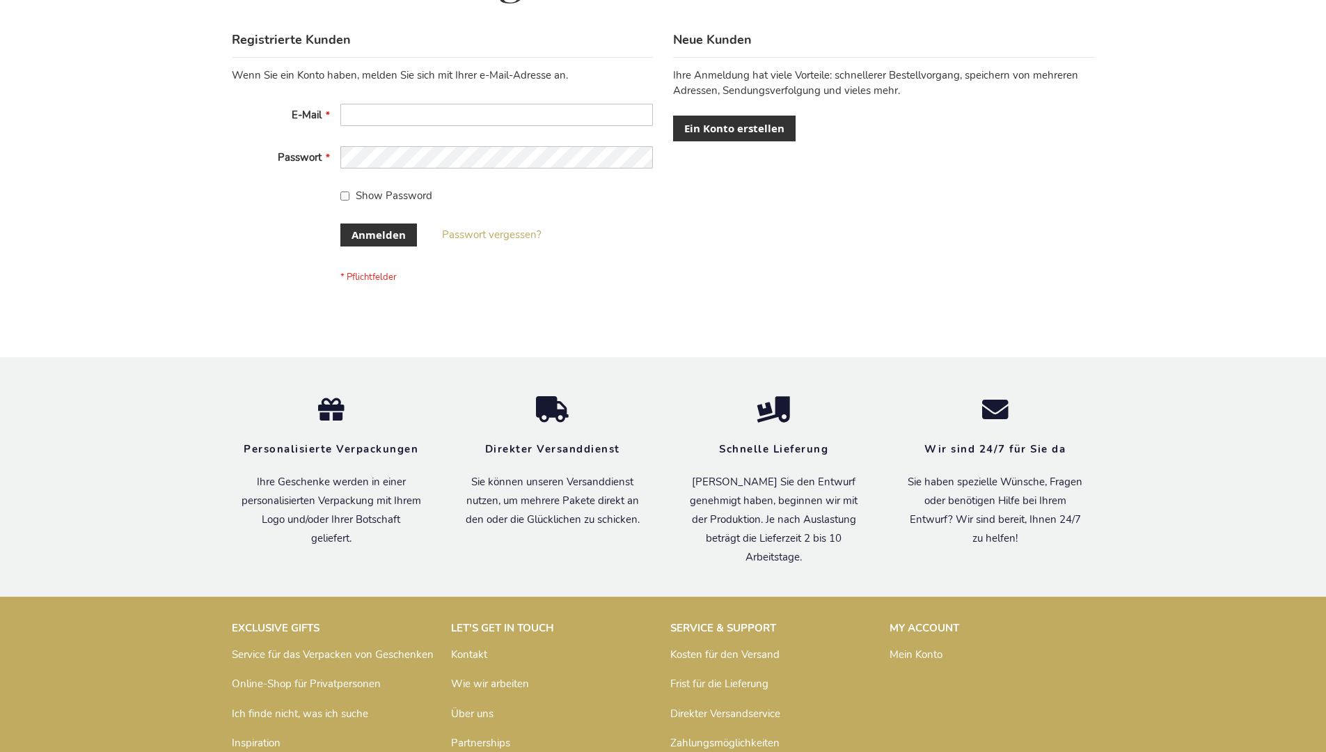
scroll to position [466, 0]
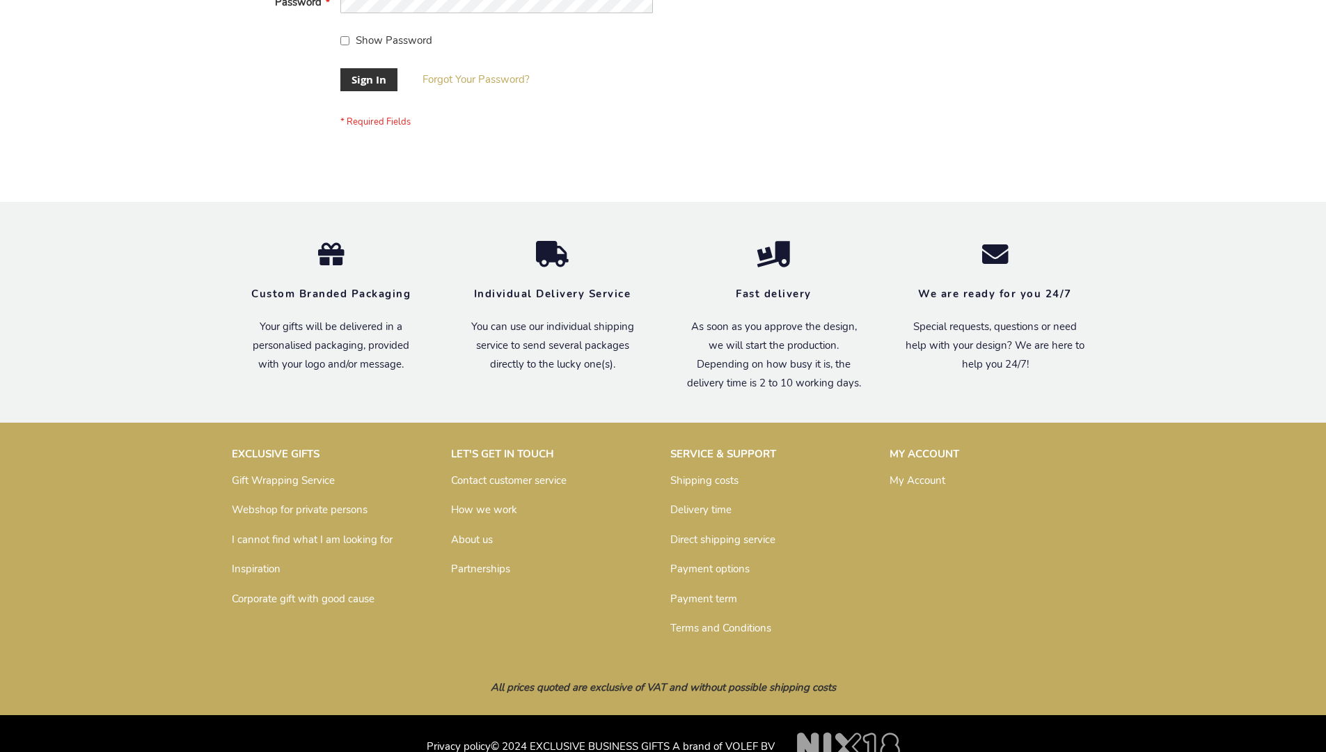
scroll to position [448, 0]
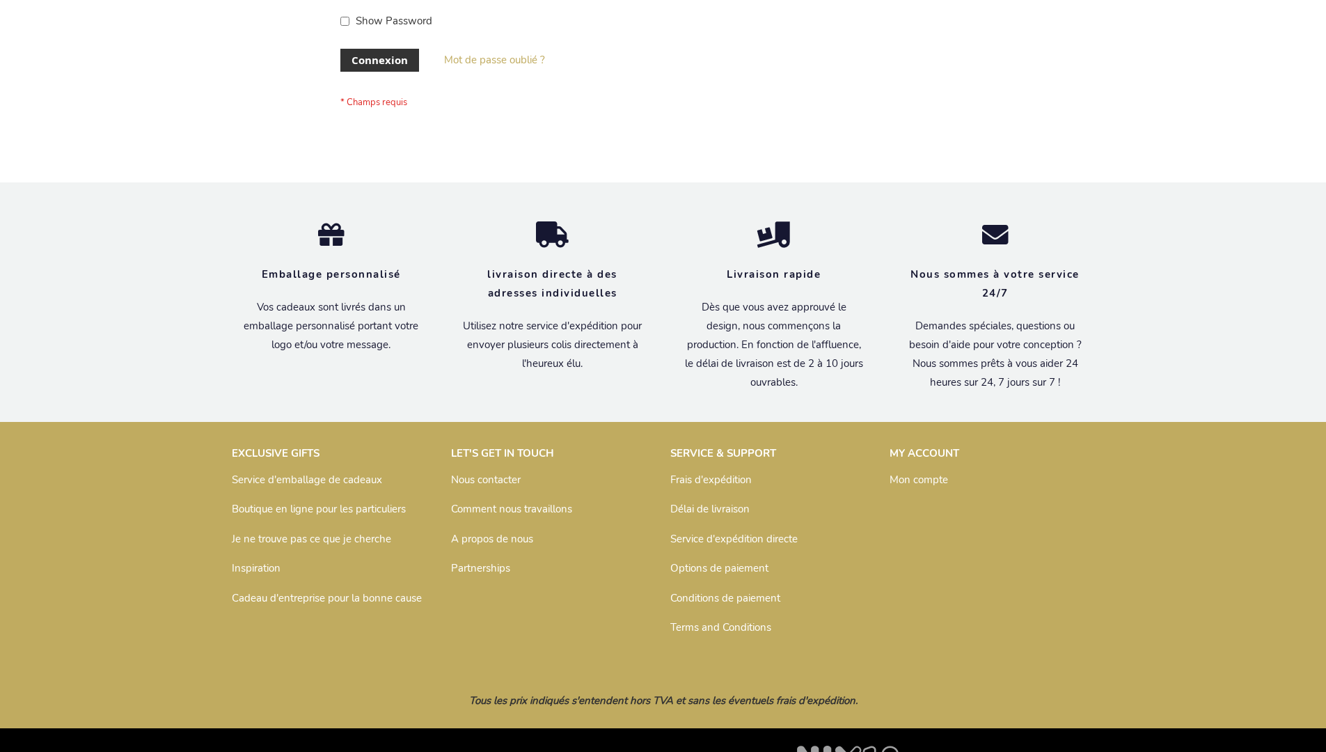
scroll to position [480, 0]
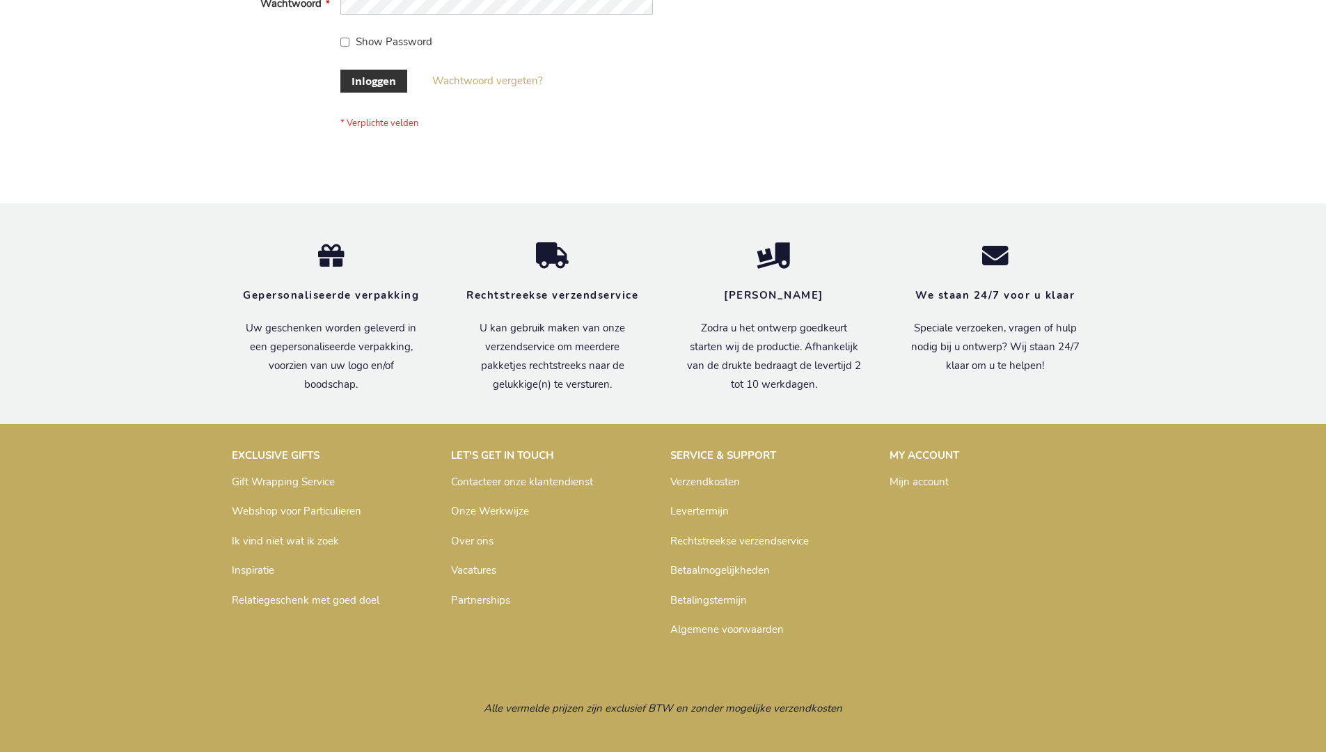
scroll to position [473, 0]
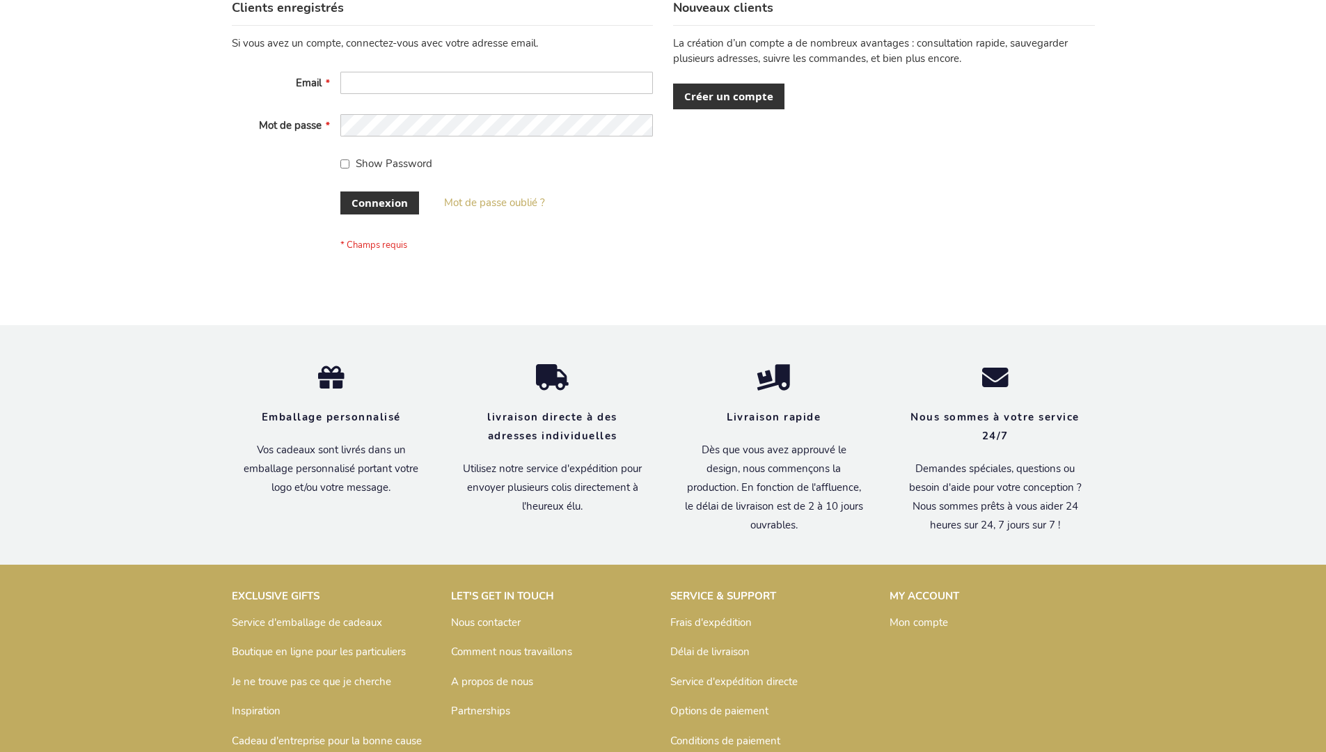
scroll to position [480, 0]
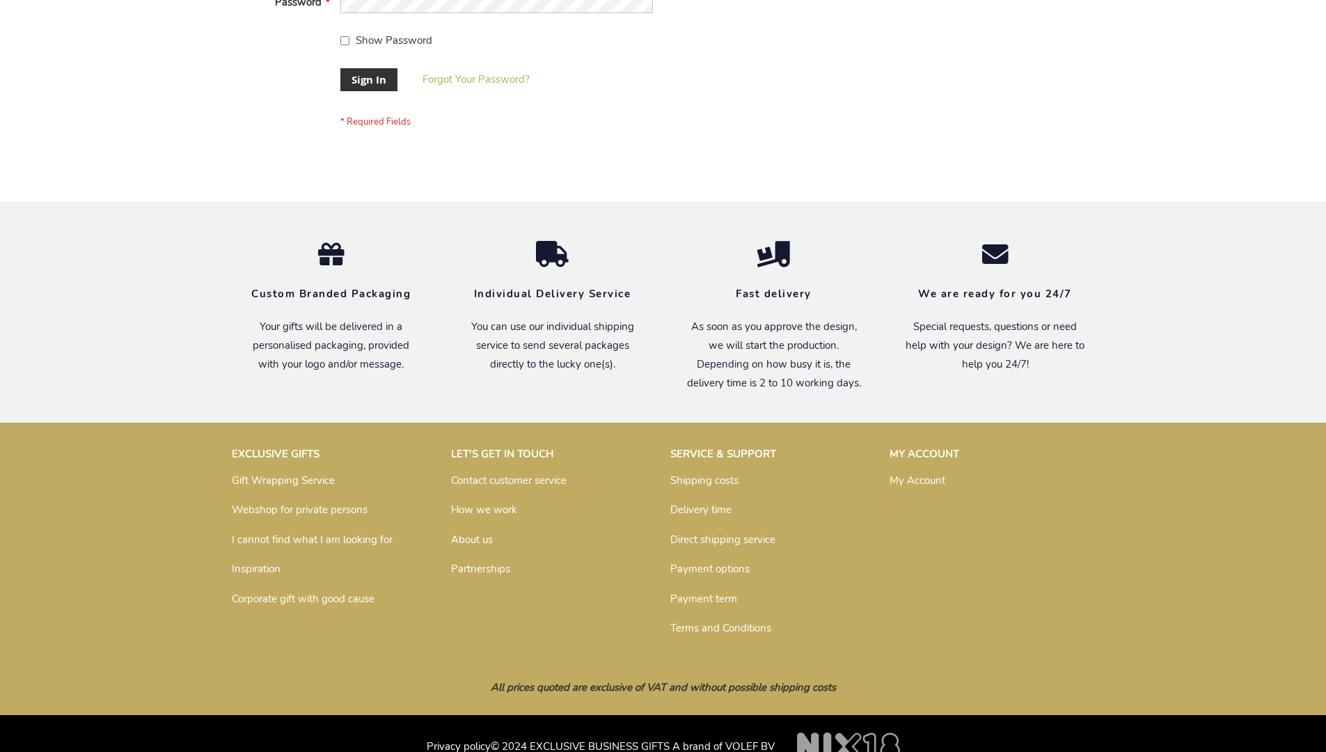
scroll to position [448, 0]
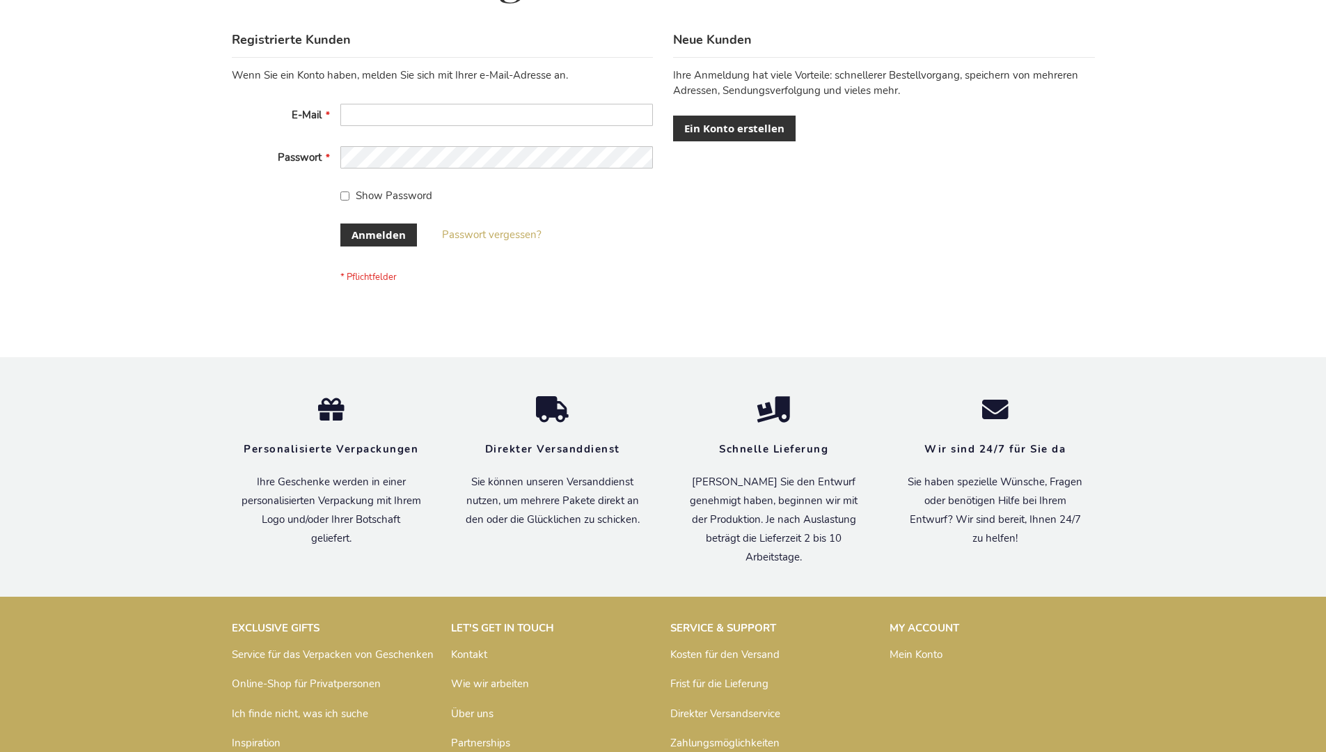
scroll to position [466, 0]
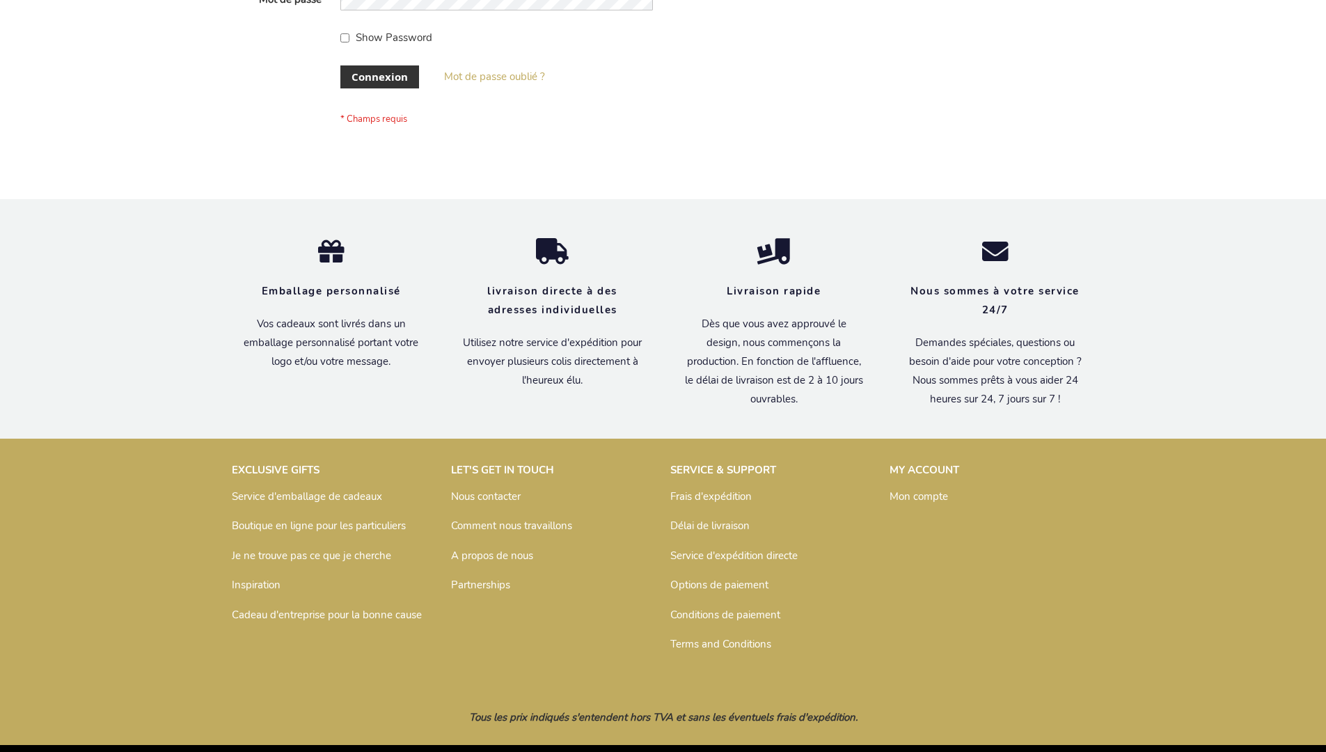
scroll to position [480, 0]
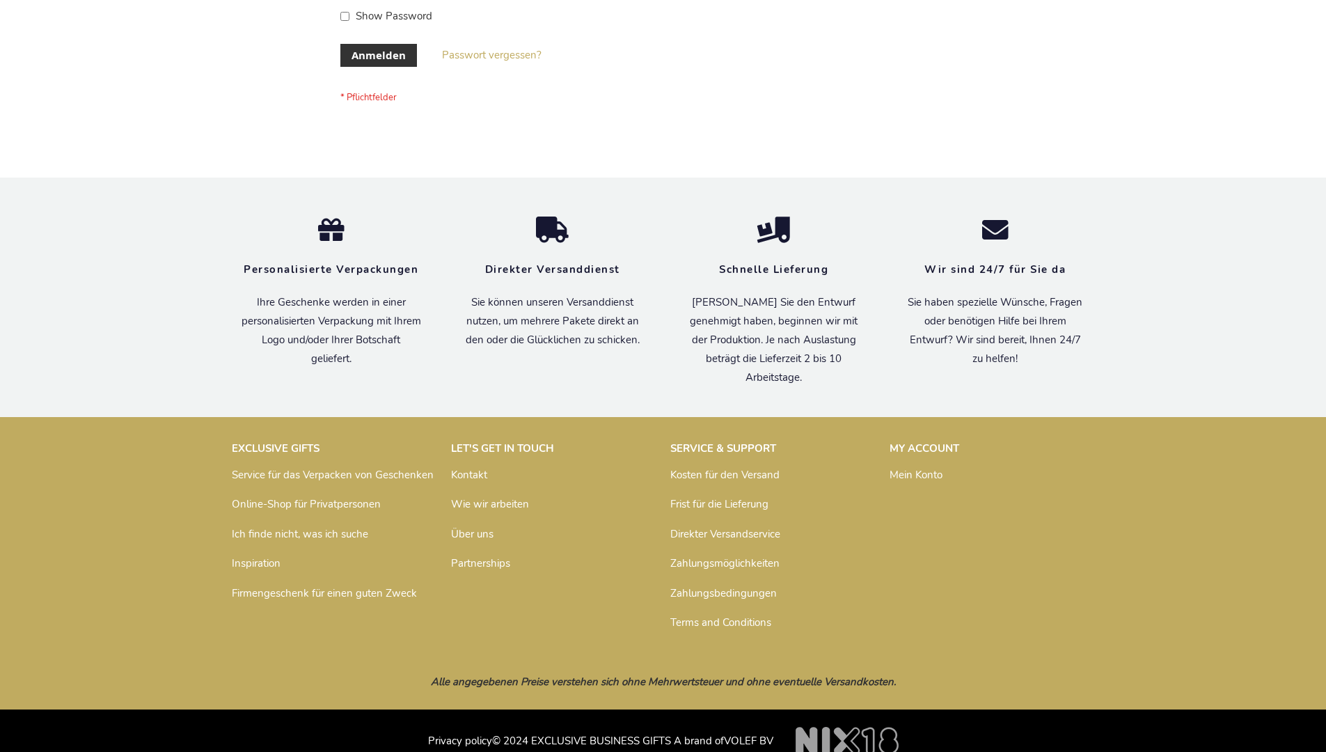
scroll to position [466, 0]
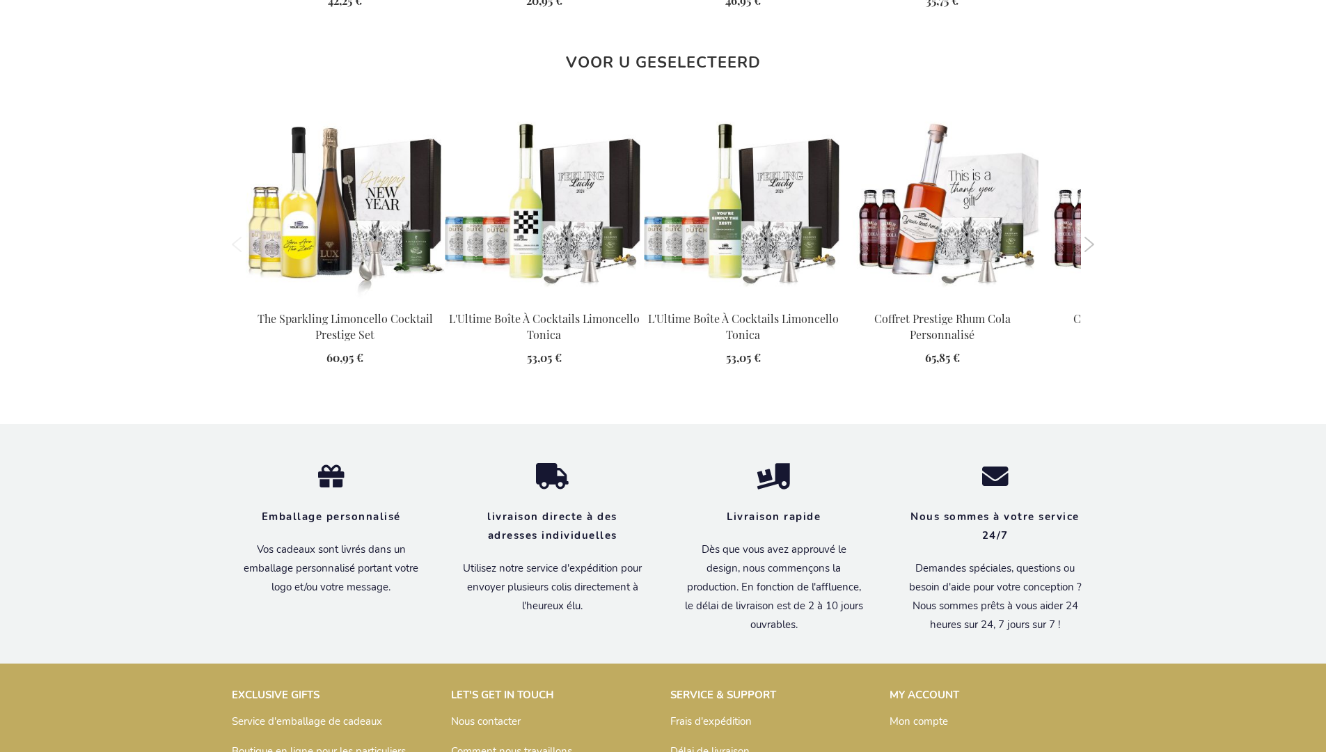
scroll to position [1981, 0]
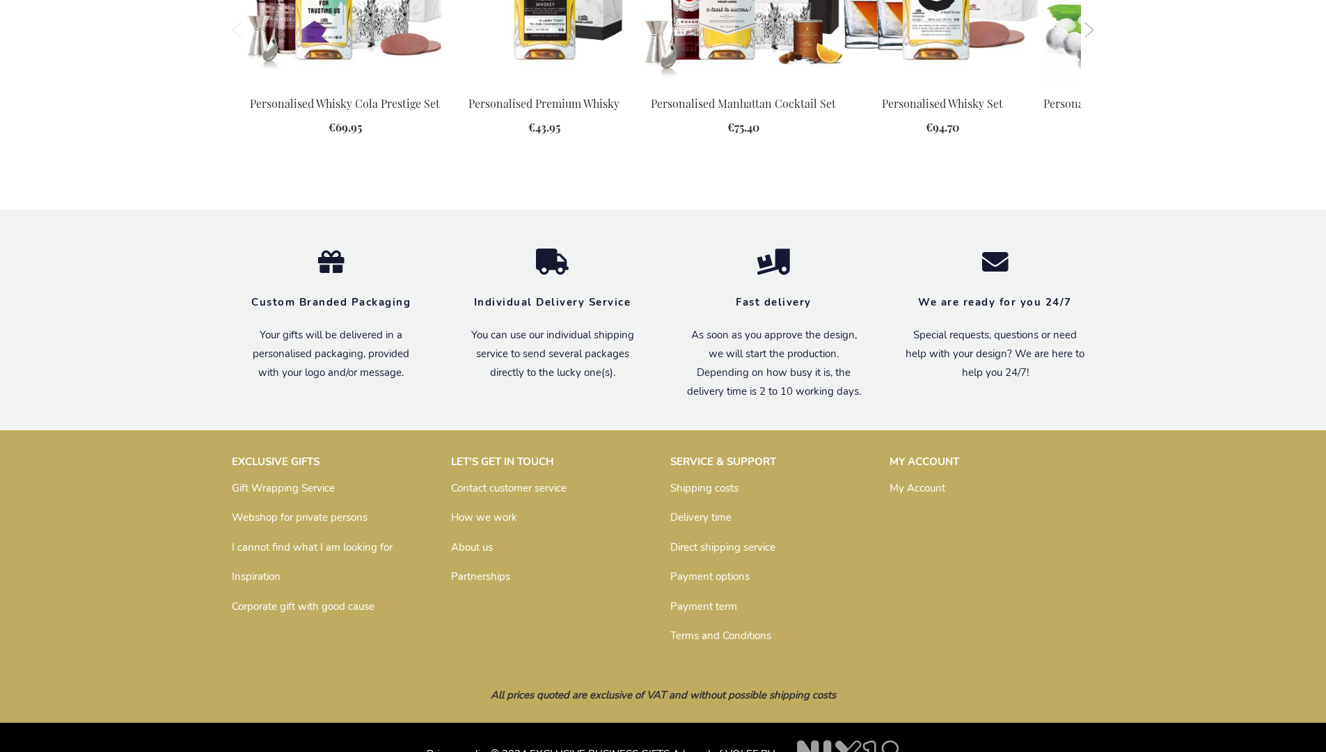
scroll to position [1894, 0]
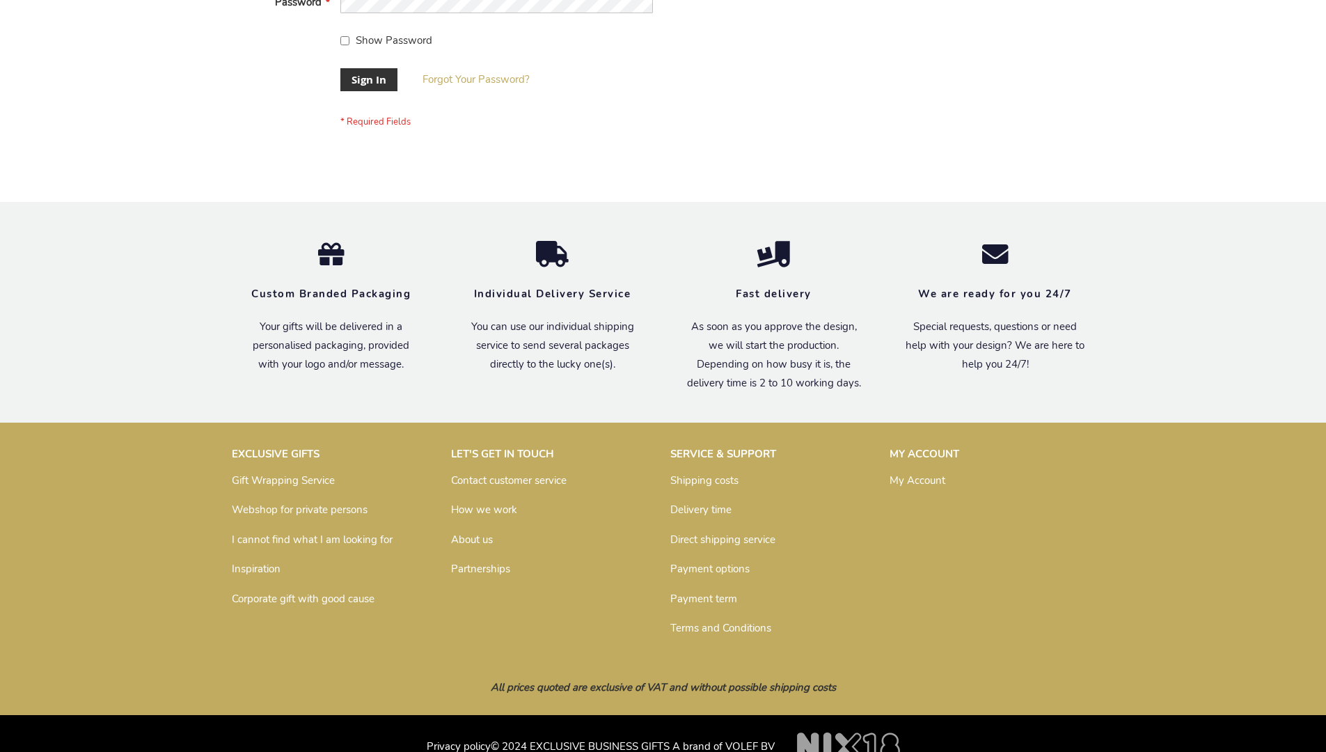
scroll to position [448, 0]
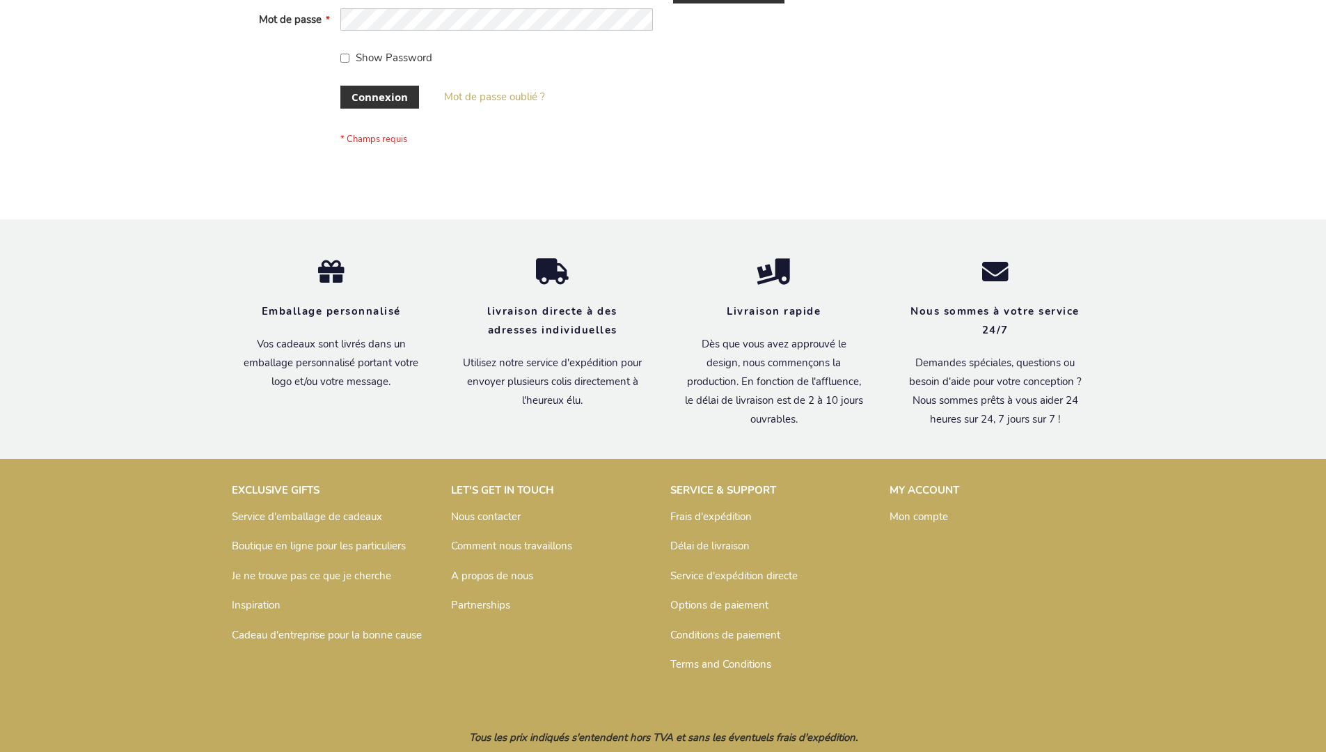
scroll to position [480, 0]
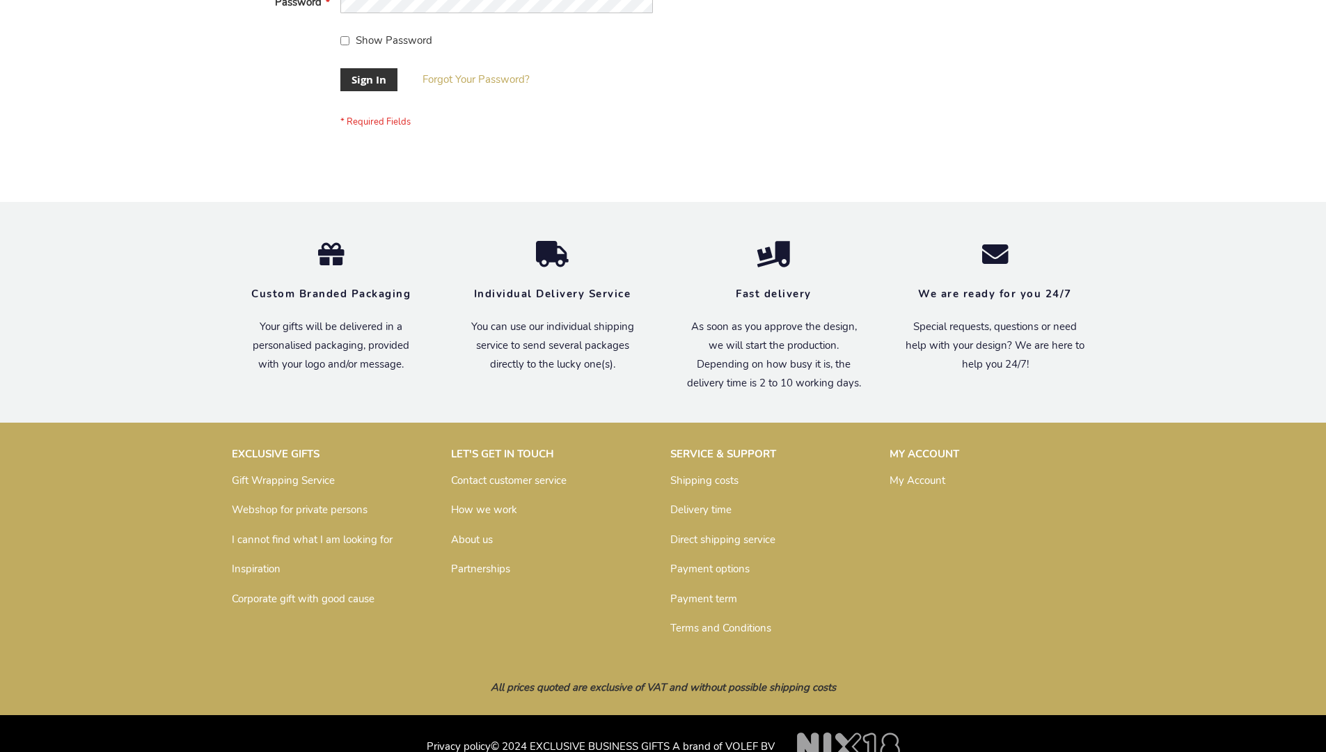
scroll to position [448, 0]
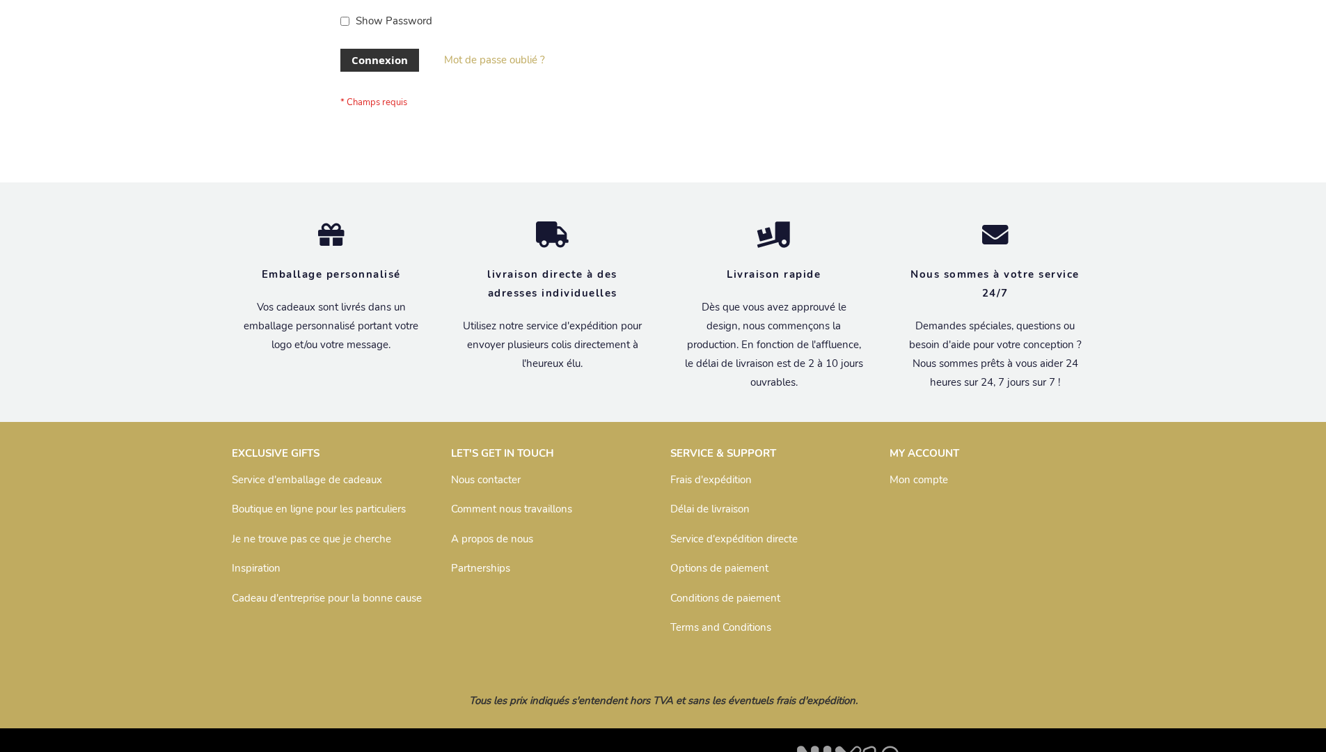
scroll to position [480, 0]
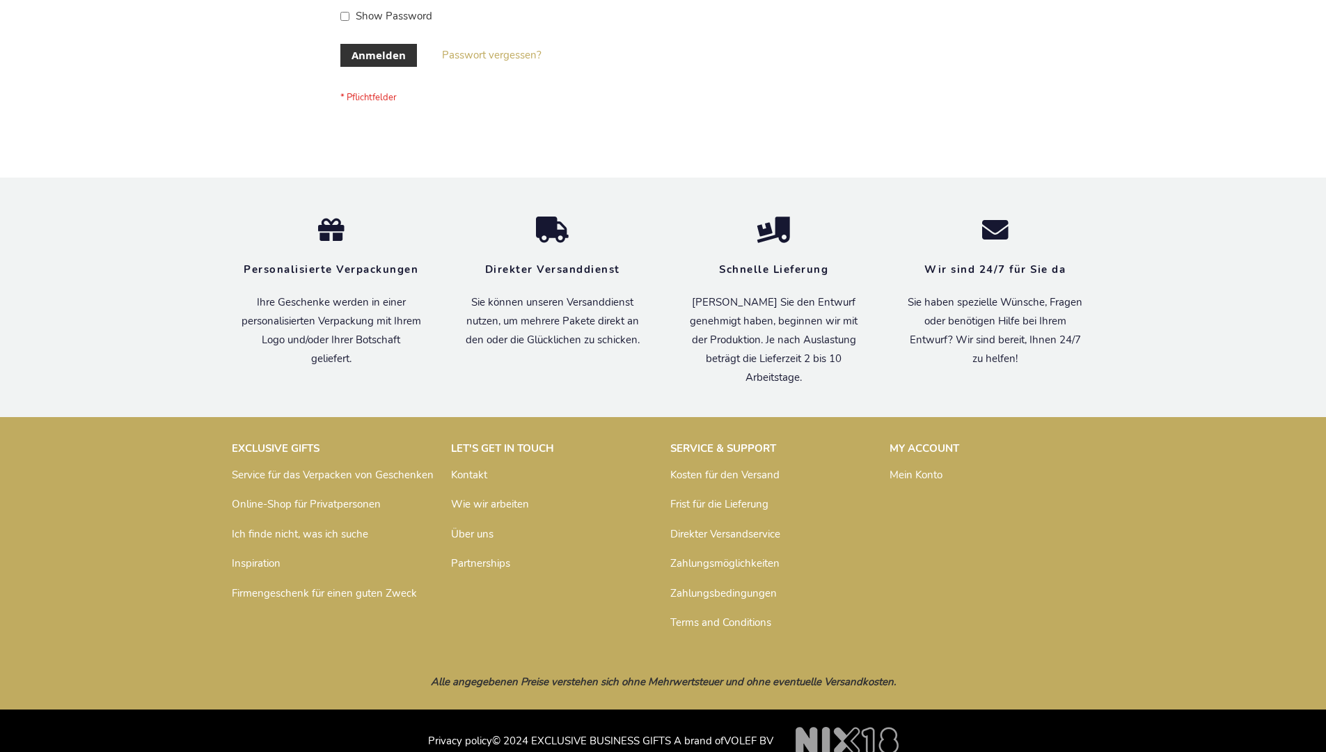
scroll to position [466, 0]
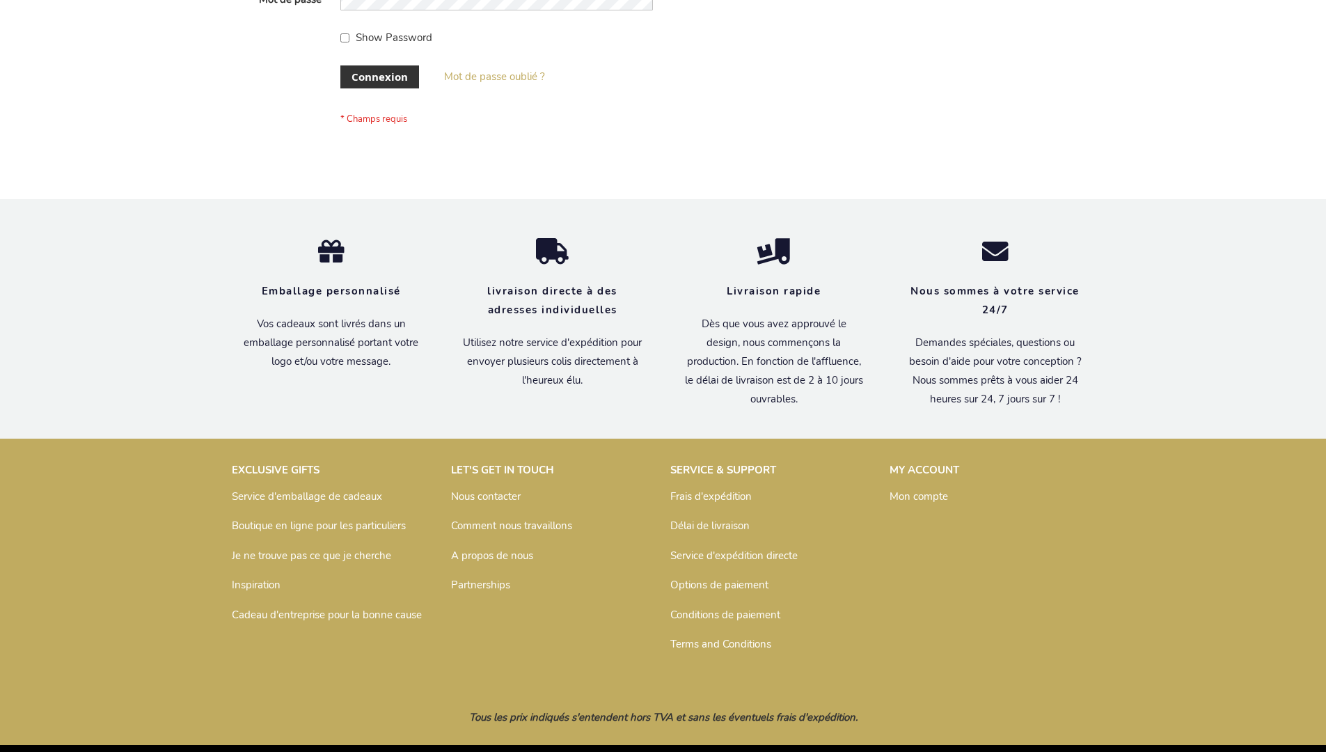
scroll to position [480, 0]
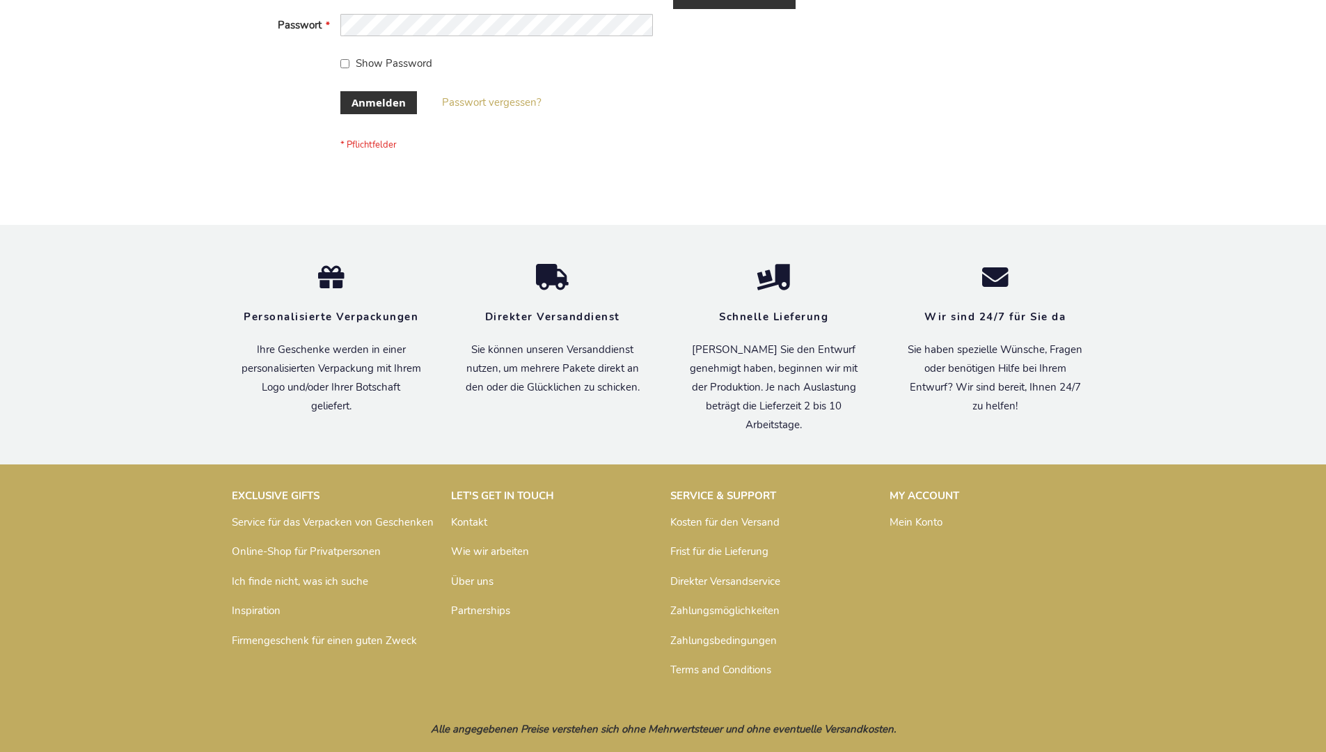
scroll to position [466, 0]
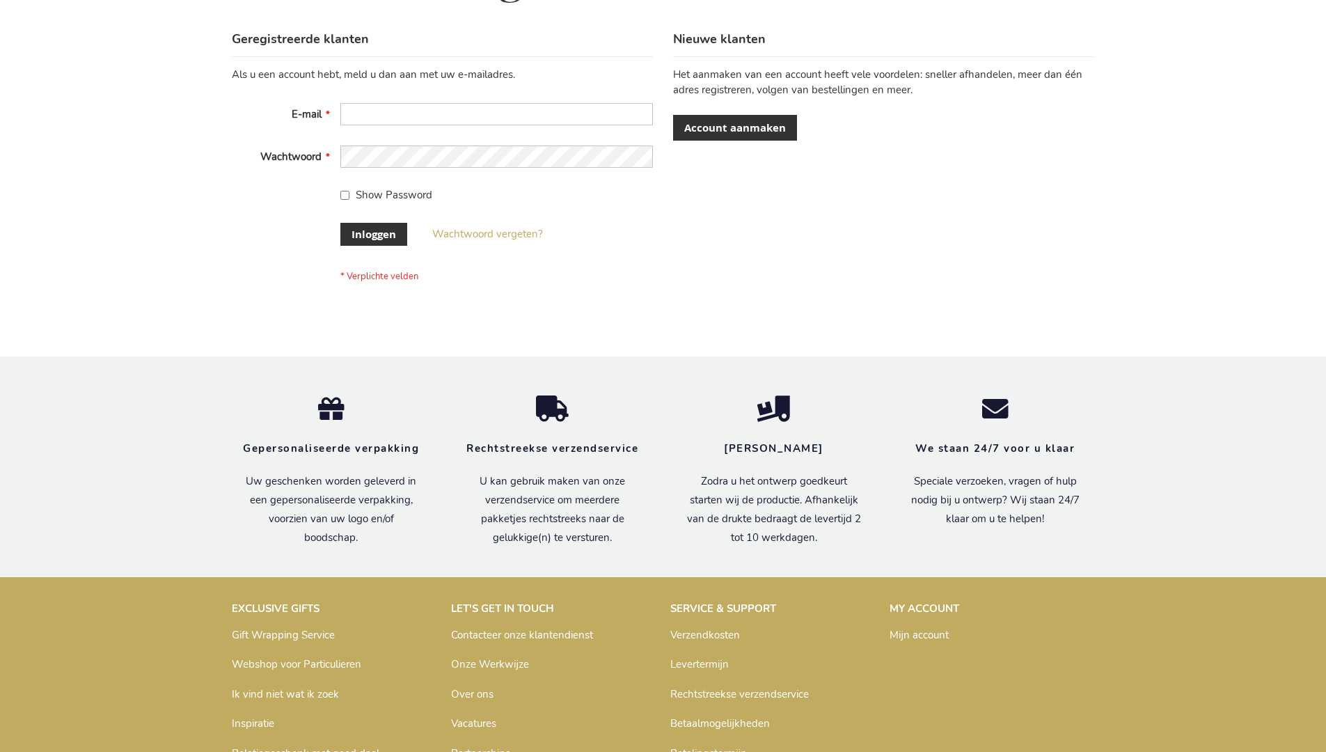
scroll to position [473, 0]
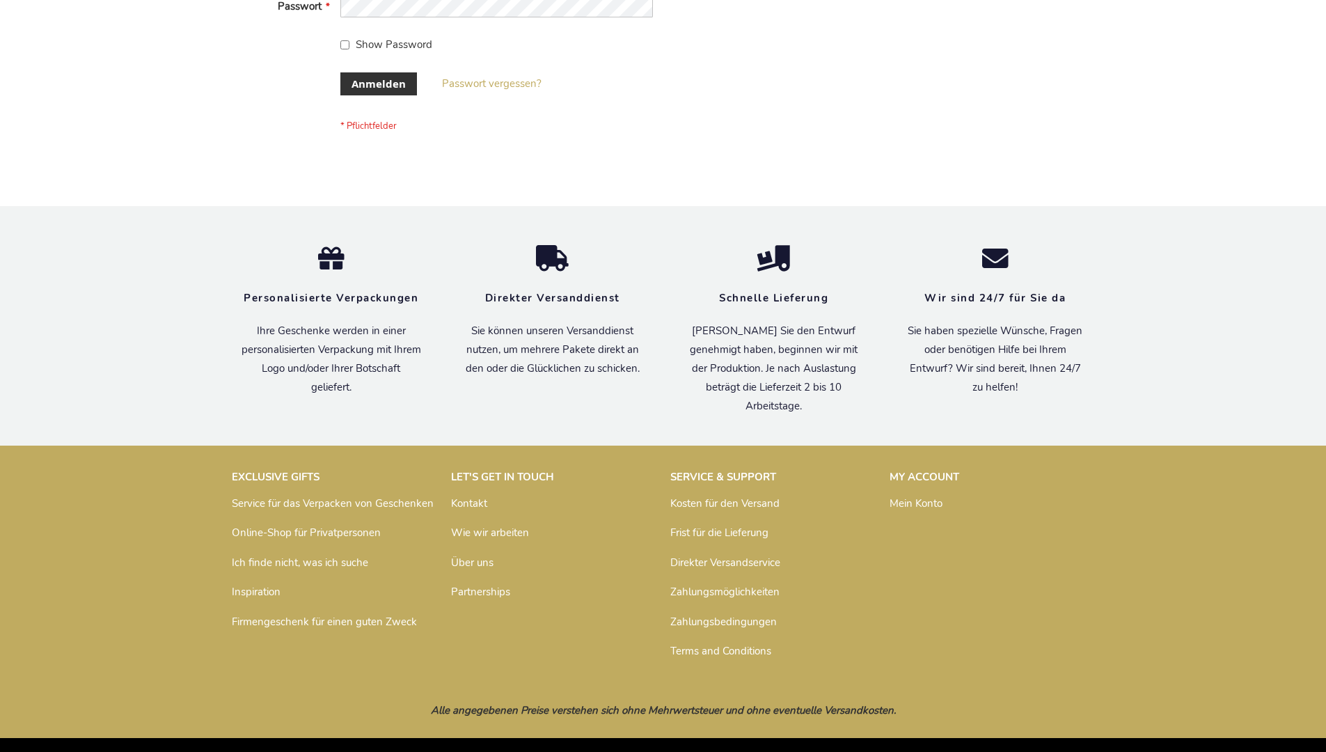
scroll to position [466, 0]
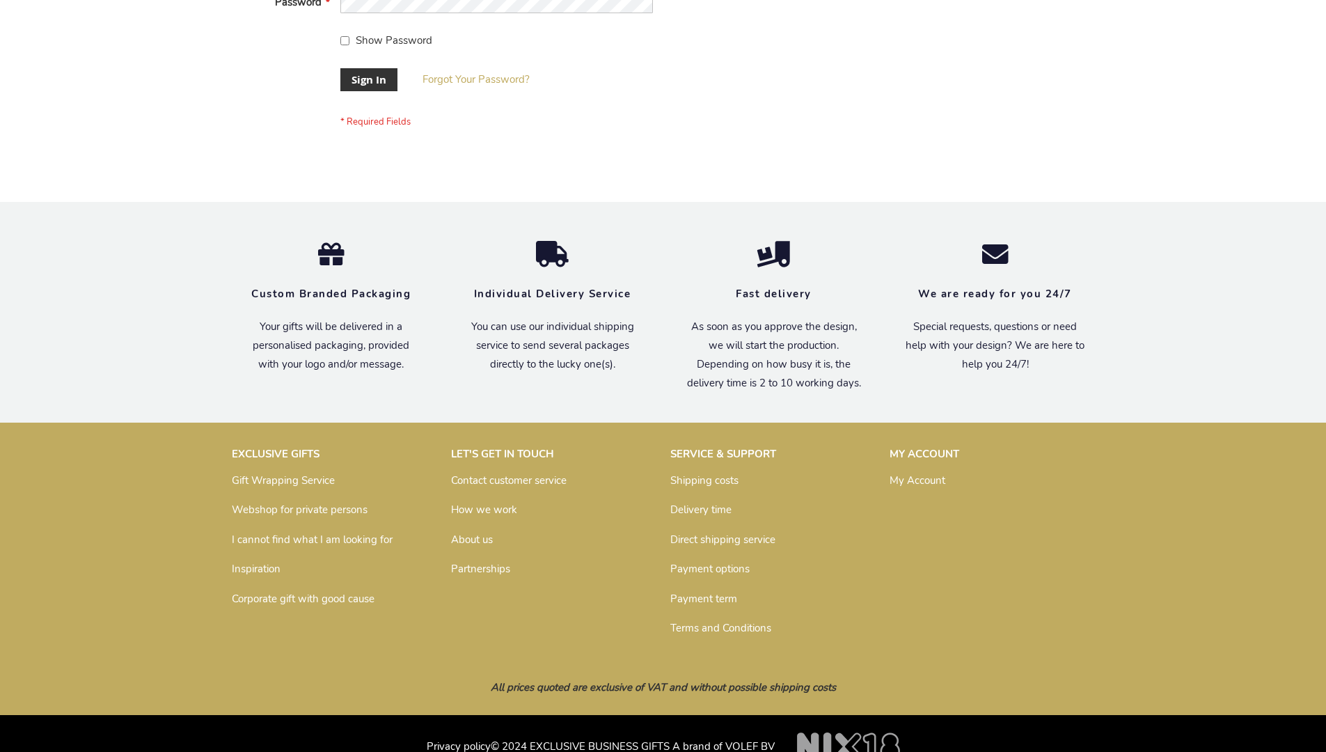
scroll to position [448, 0]
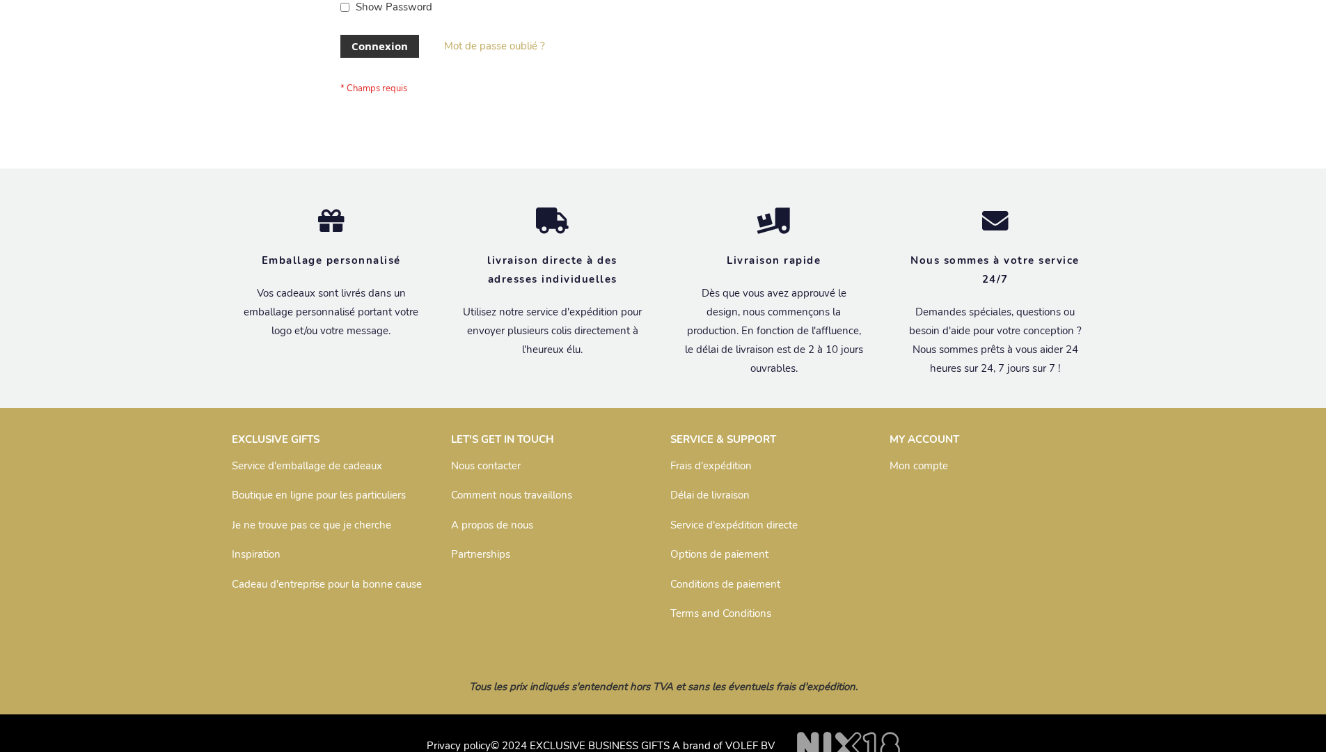
scroll to position [480, 0]
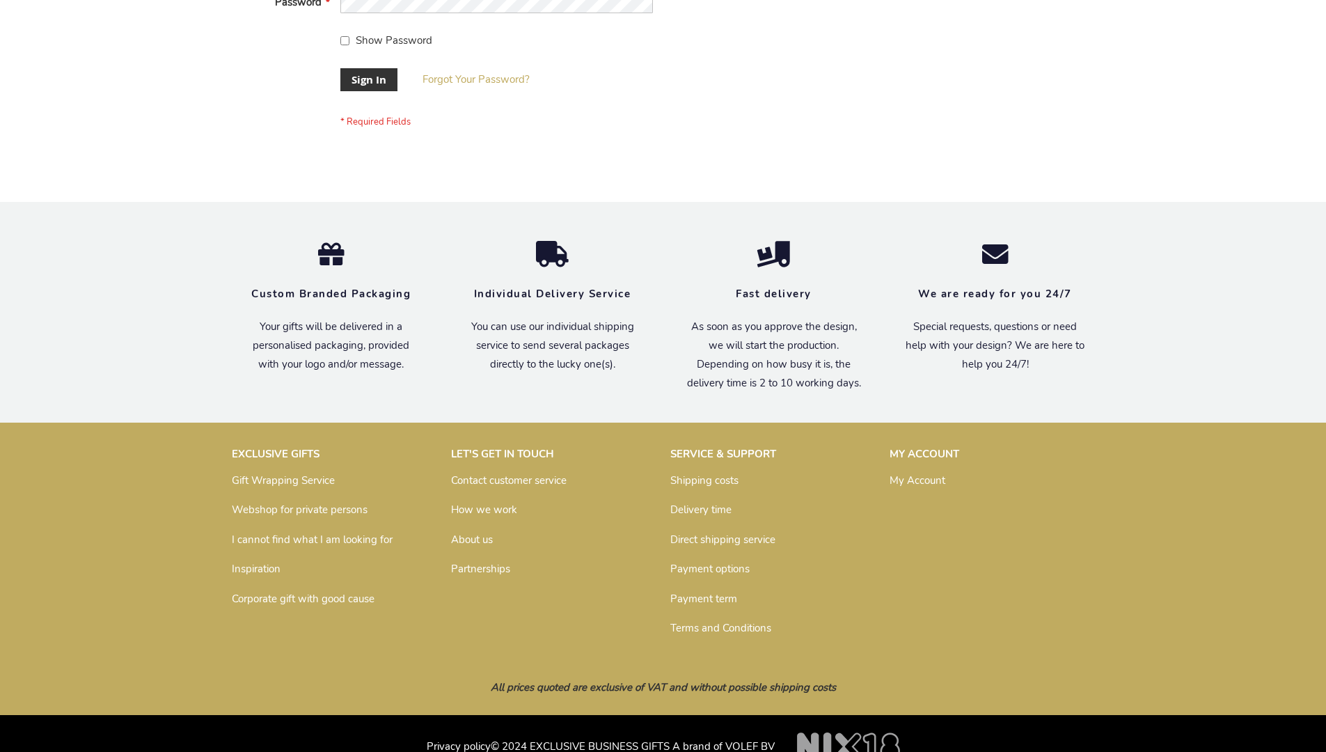
scroll to position [448, 0]
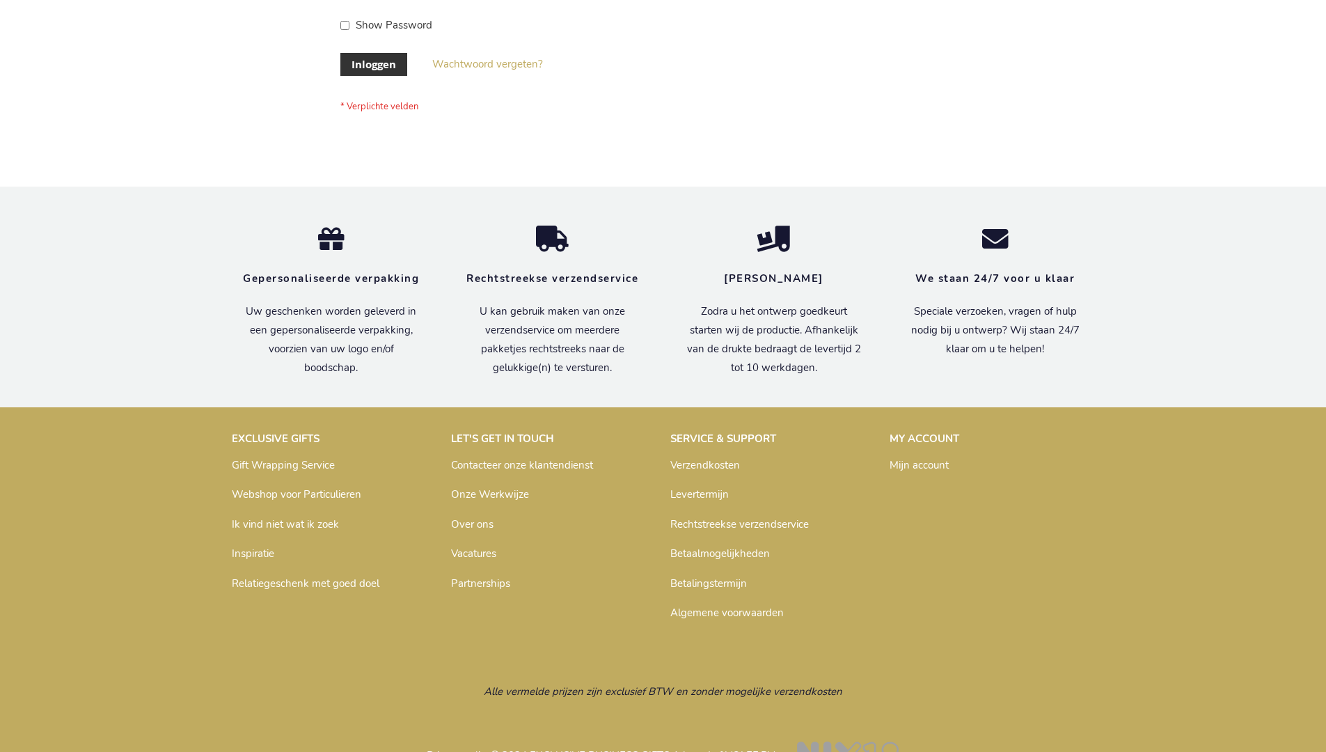
scroll to position [473, 0]
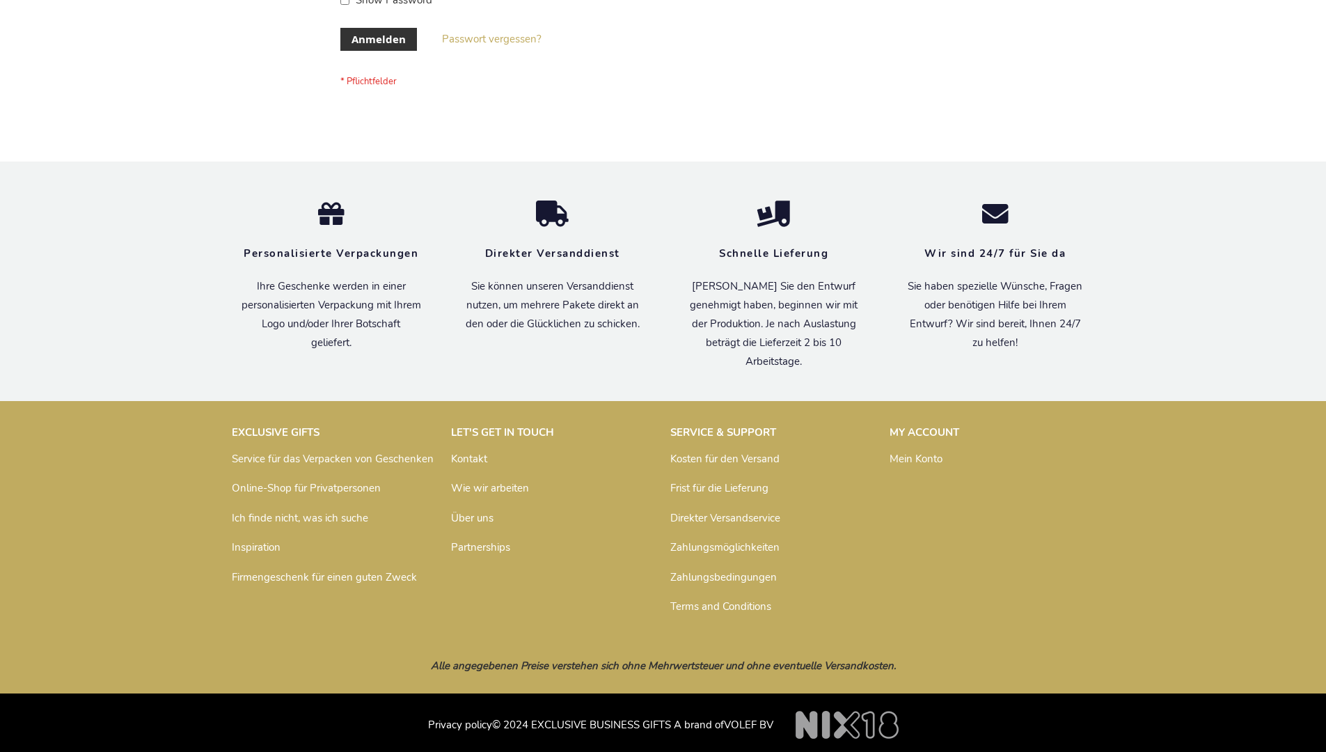
scroll to position [466, 0]
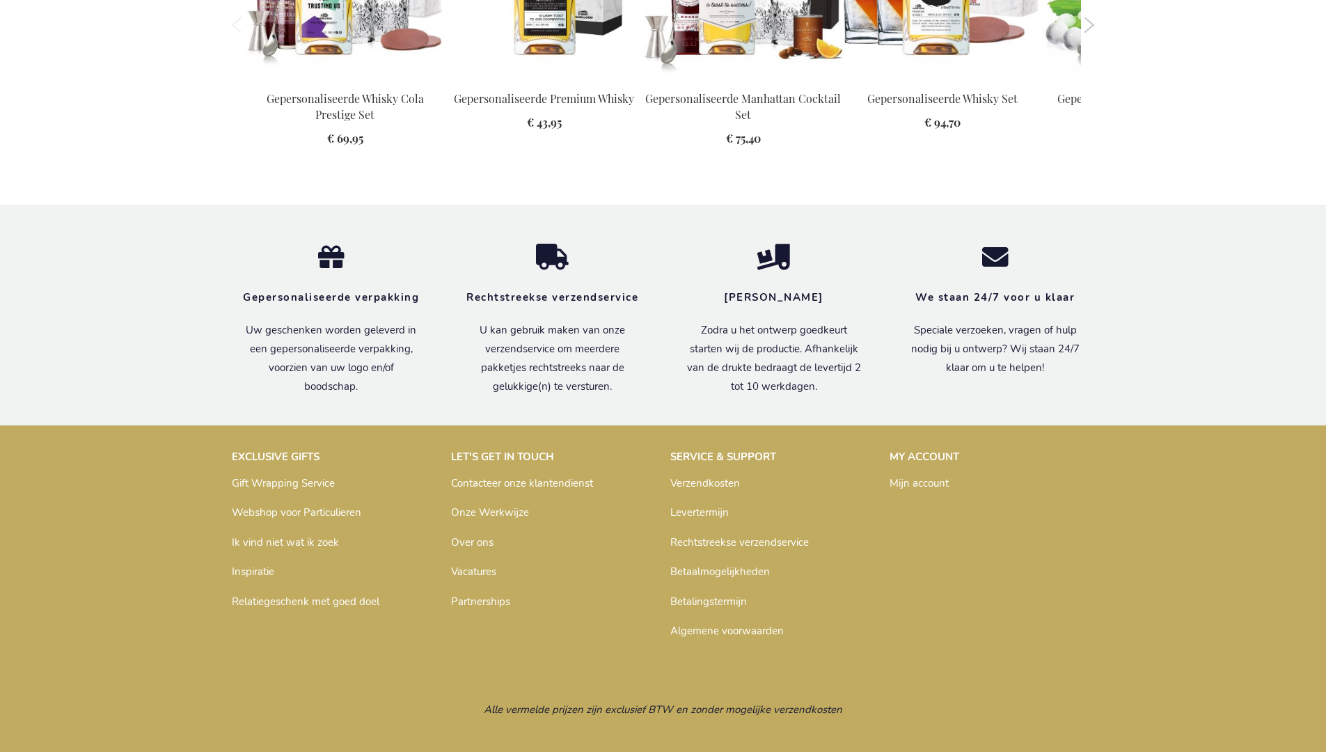
scroll to position [1919, 0]
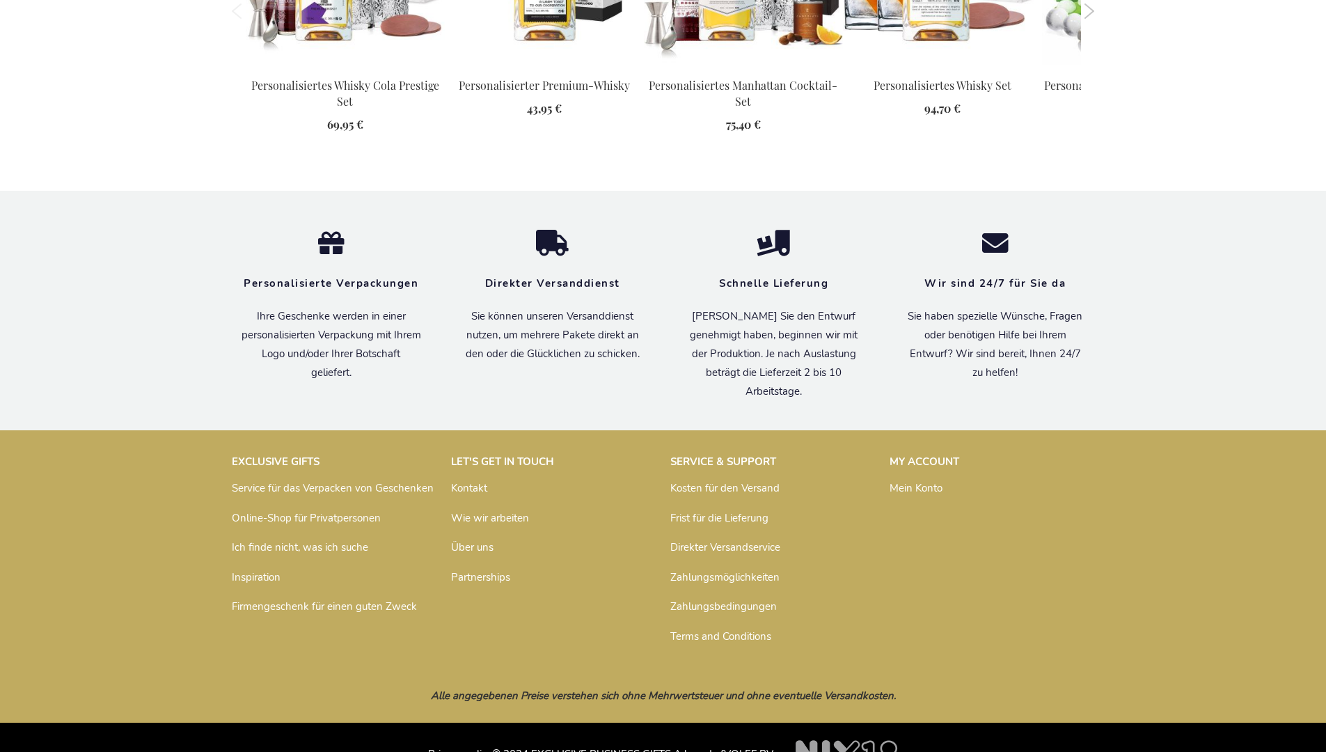
scroll to position [1928, 0]
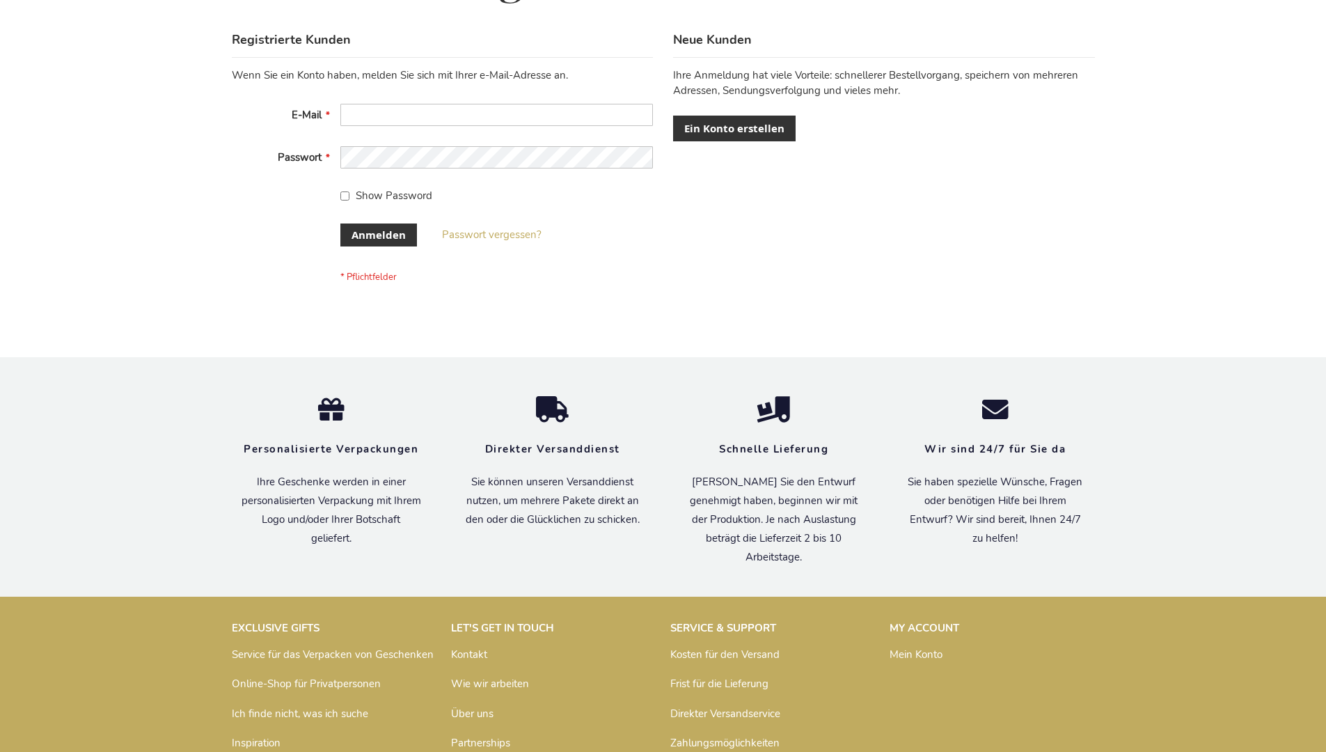
scroll to position [466, 0]
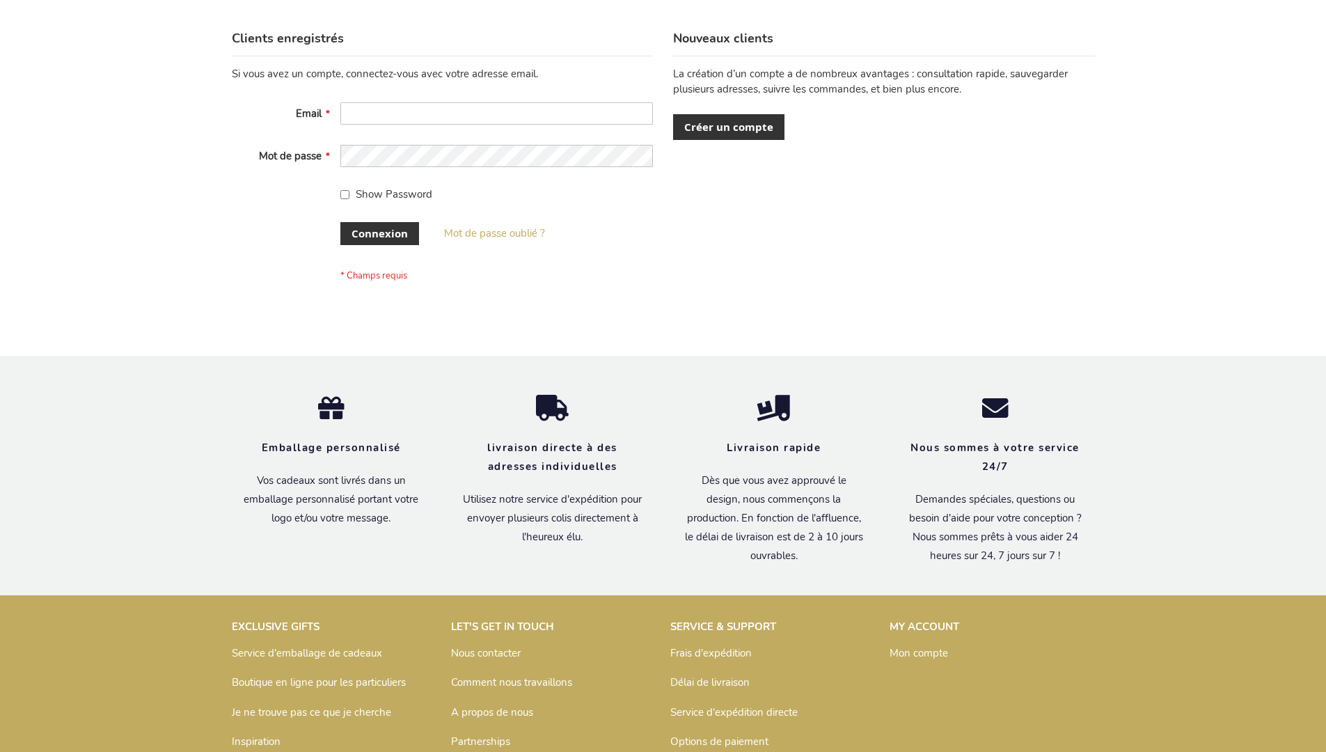
scroll to position [480, 0]
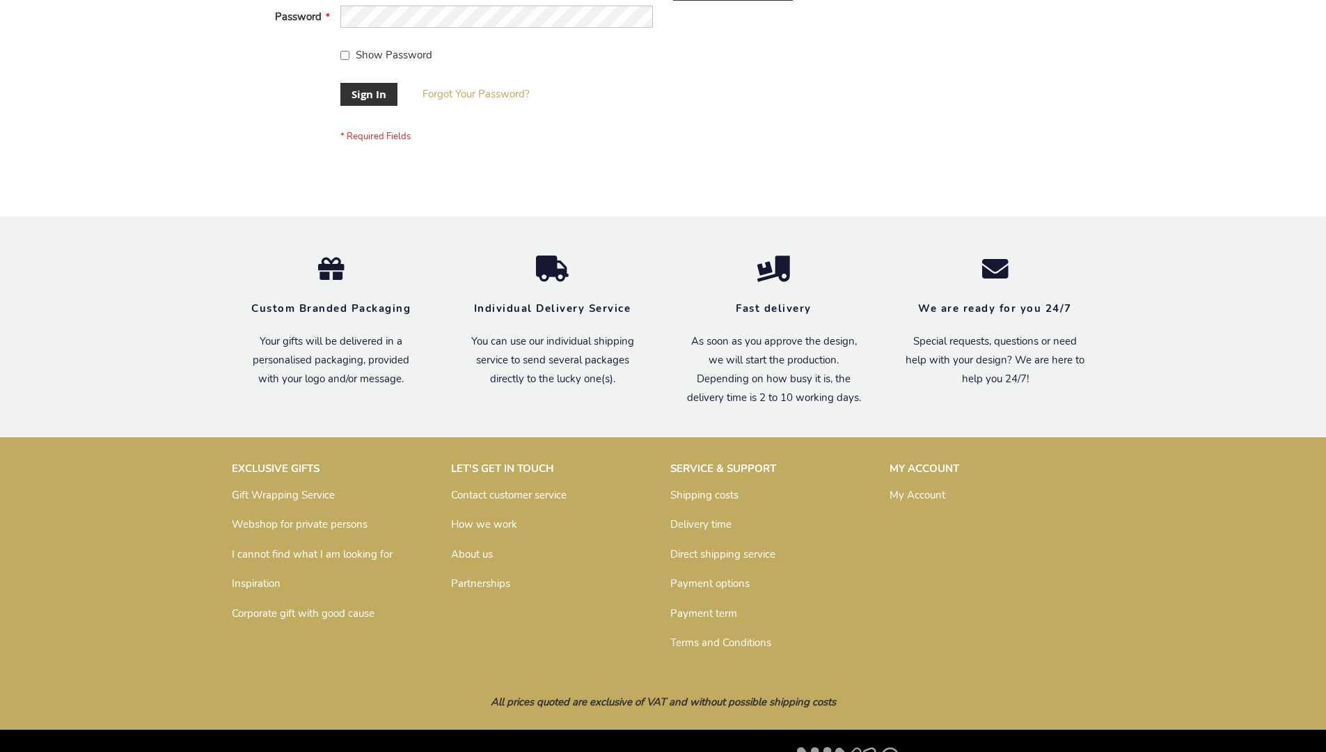
scroll to position [448, 0]
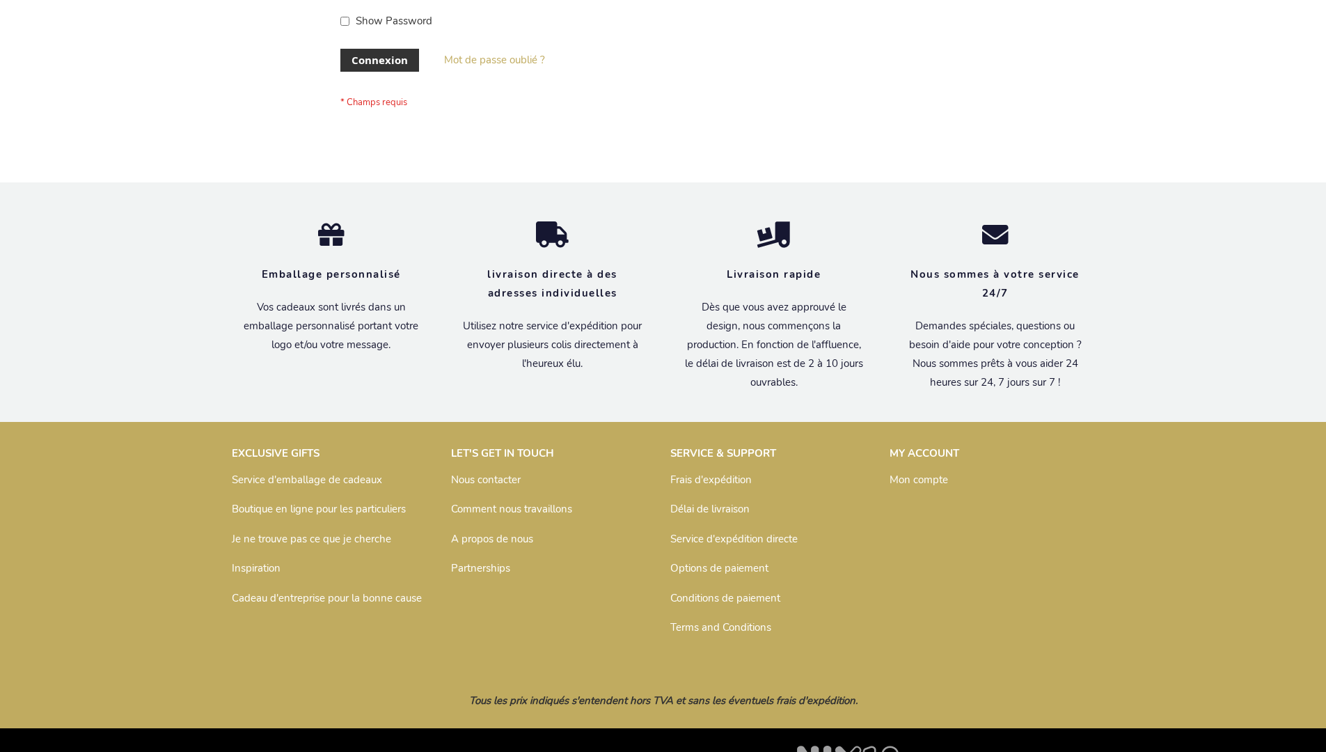
scroll to position [480, 0]
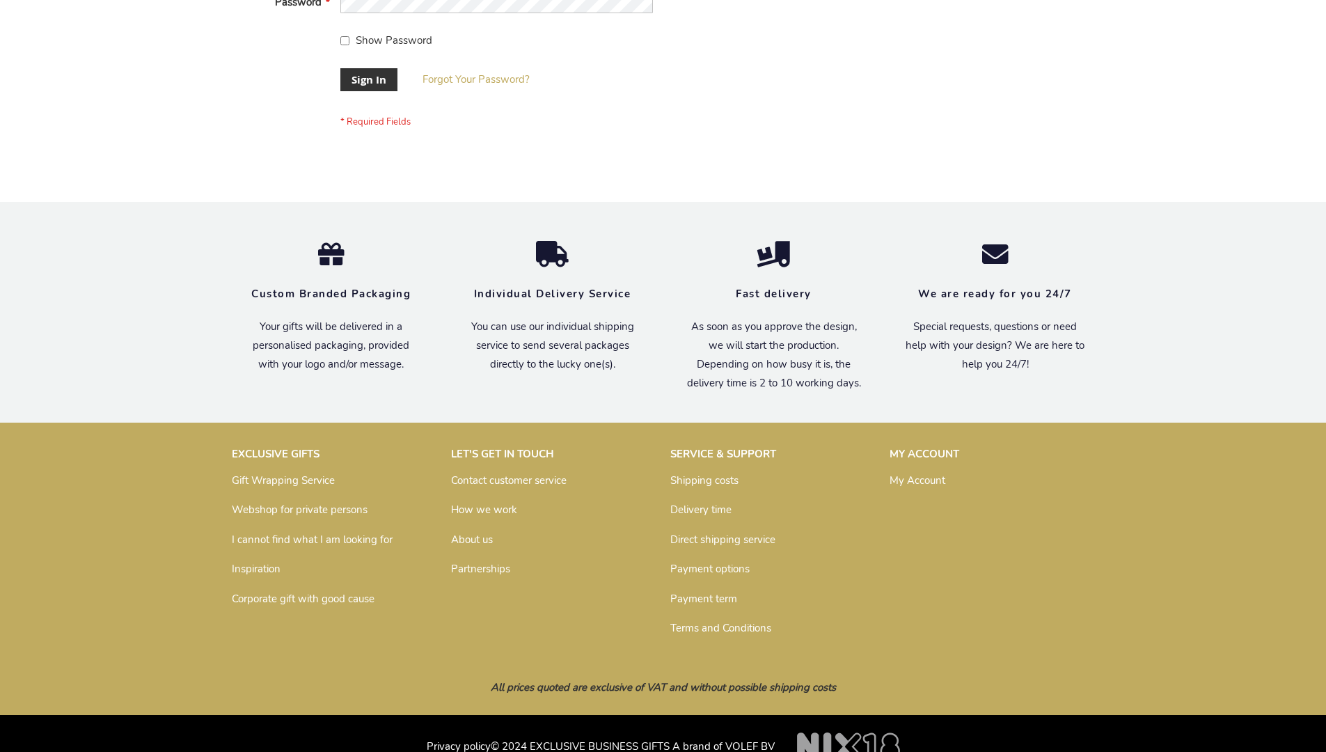
scroll to position [448, 0]
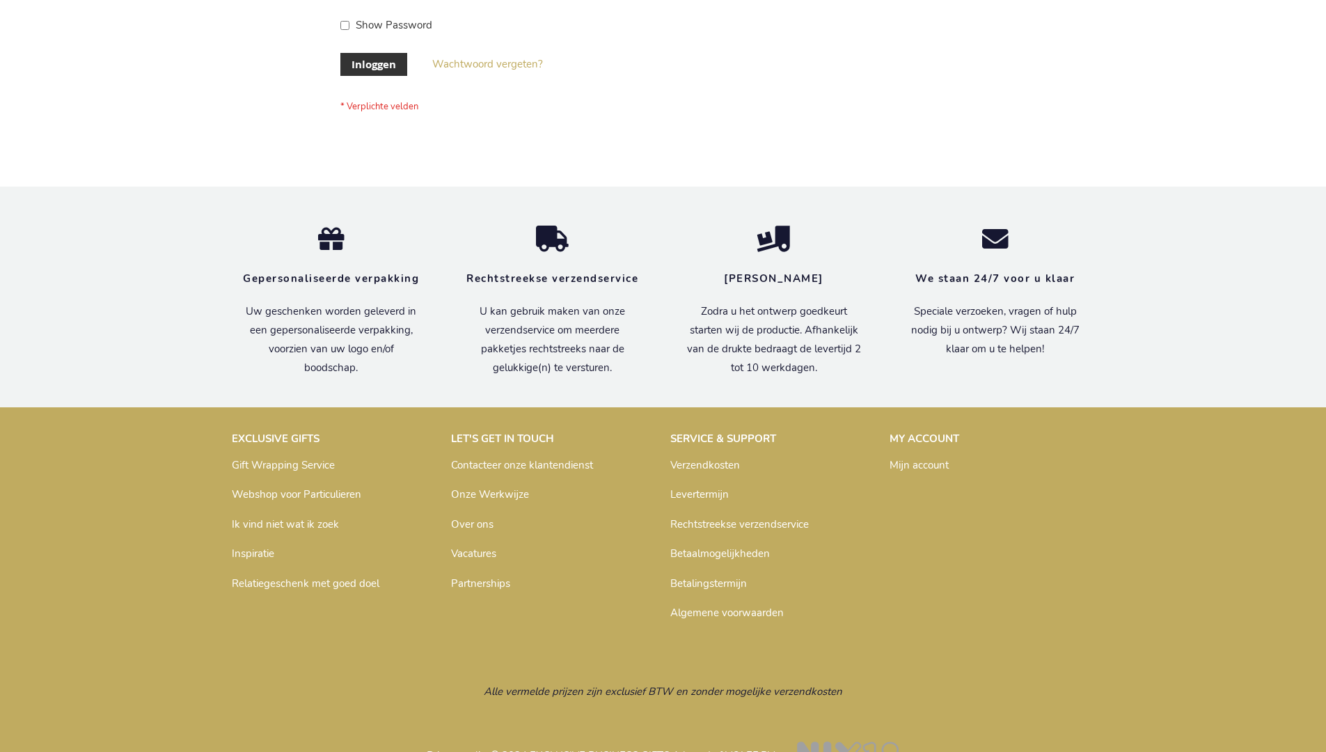
scroll to position [473, 0]
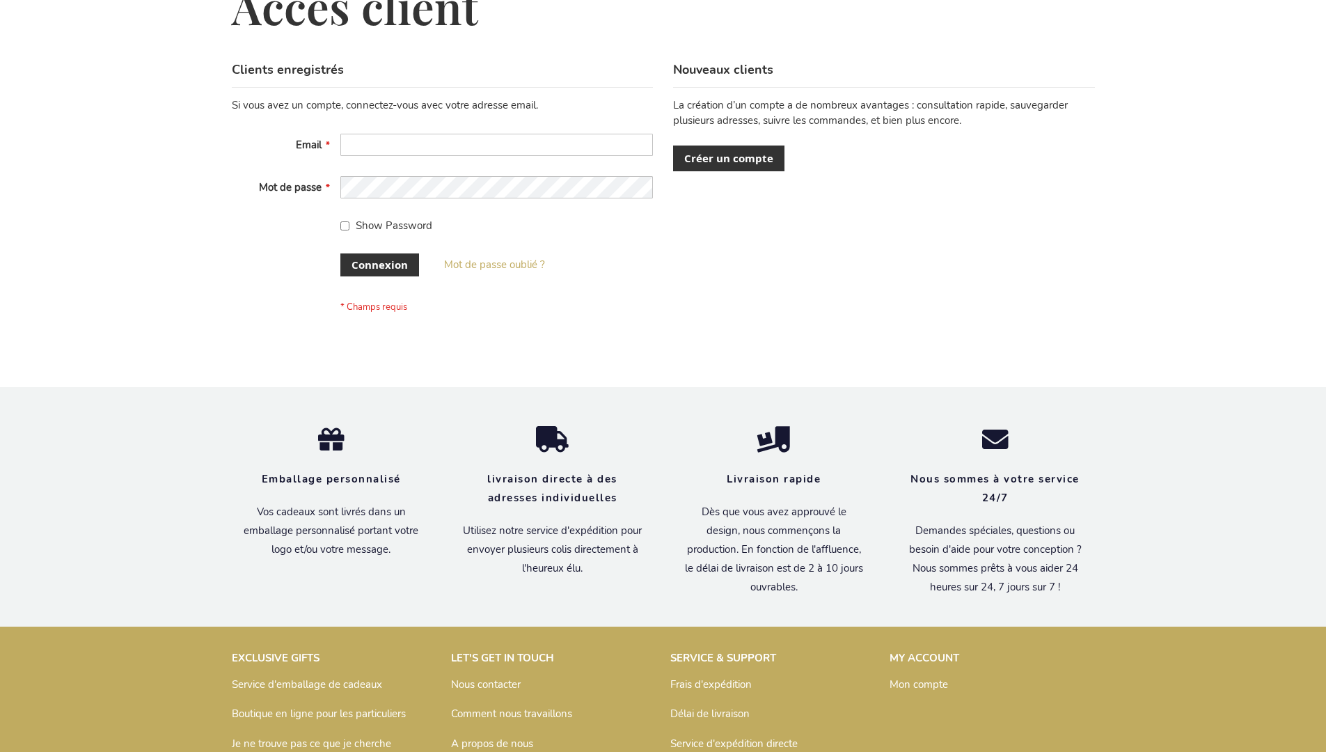
scroll to position [480, 0]
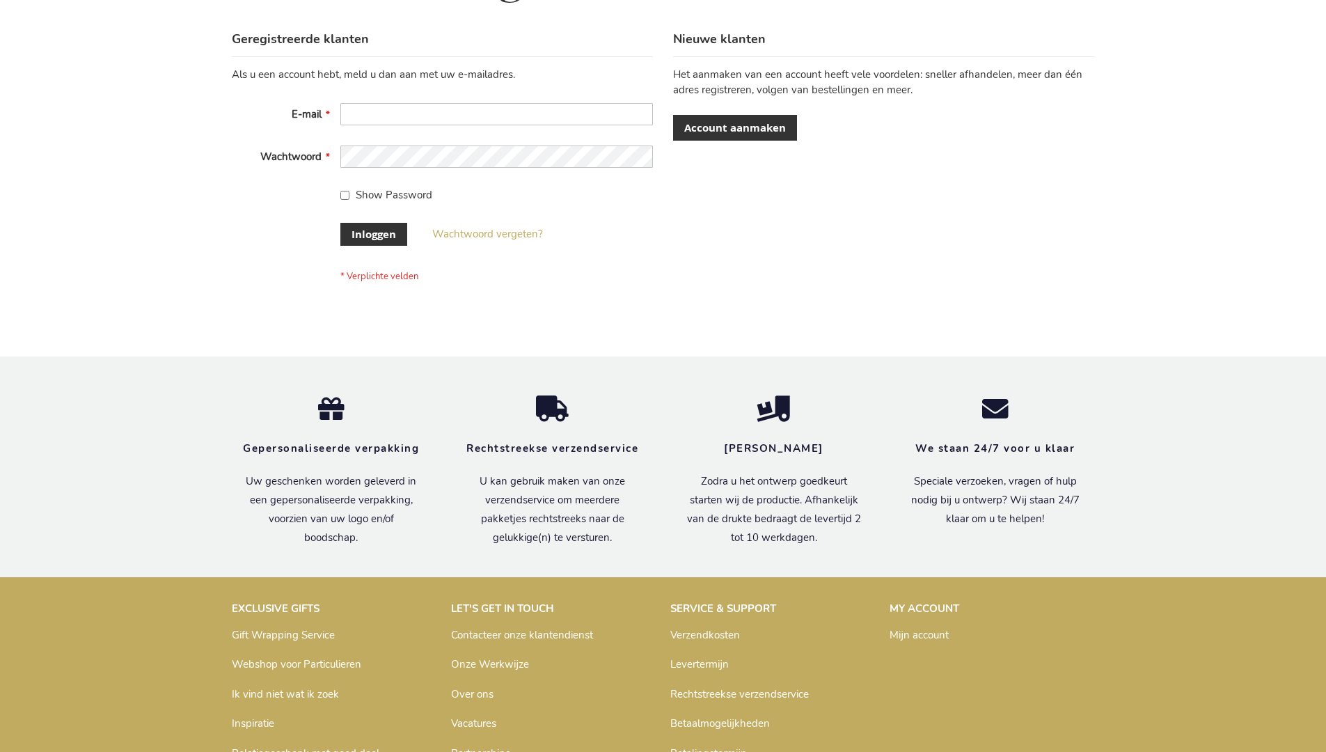
scroll to position [473, 0]
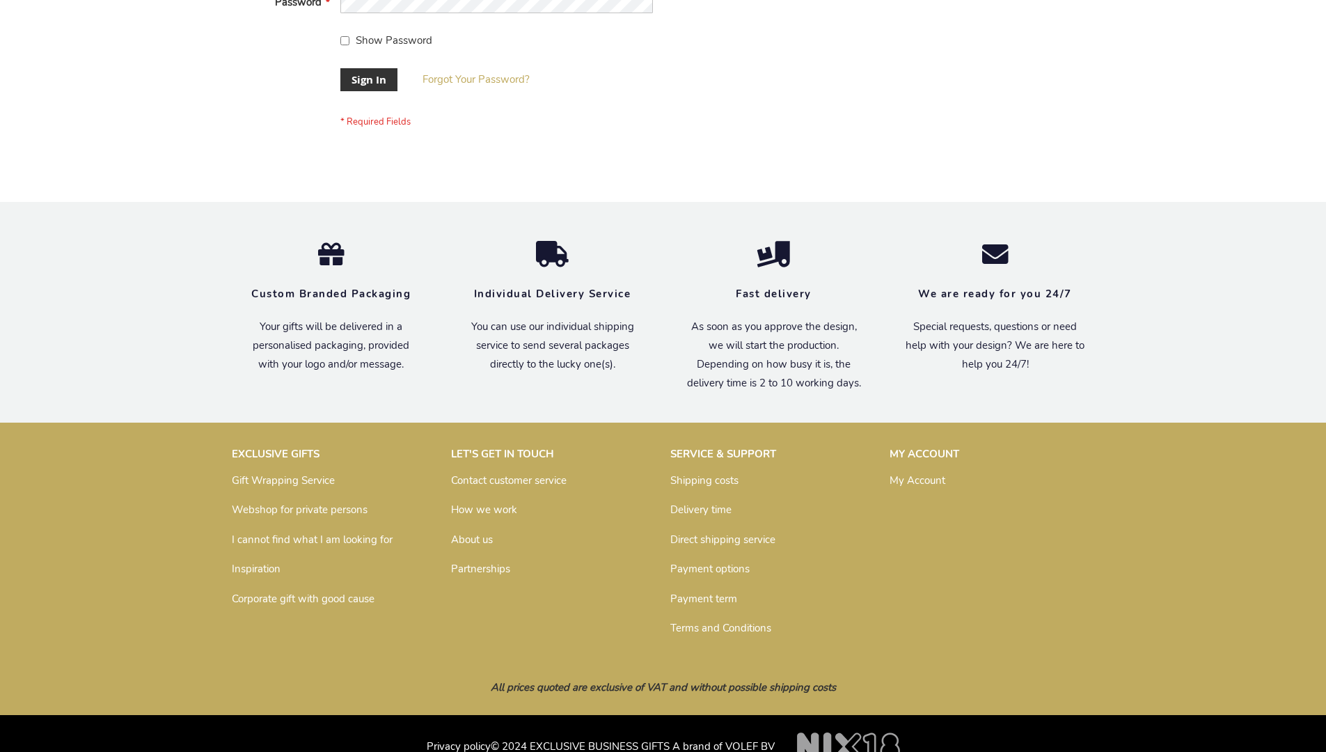
scroll to position [448, 0]
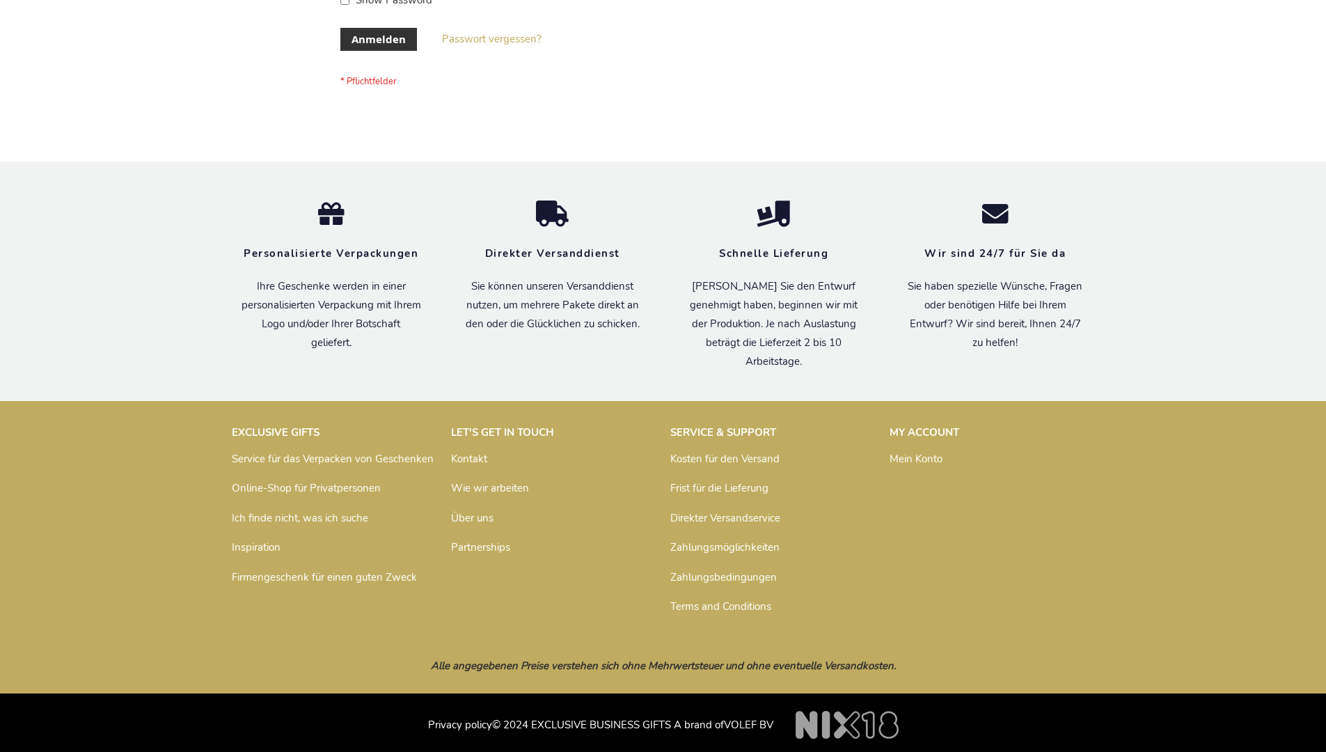
scroll to position [466, 0]
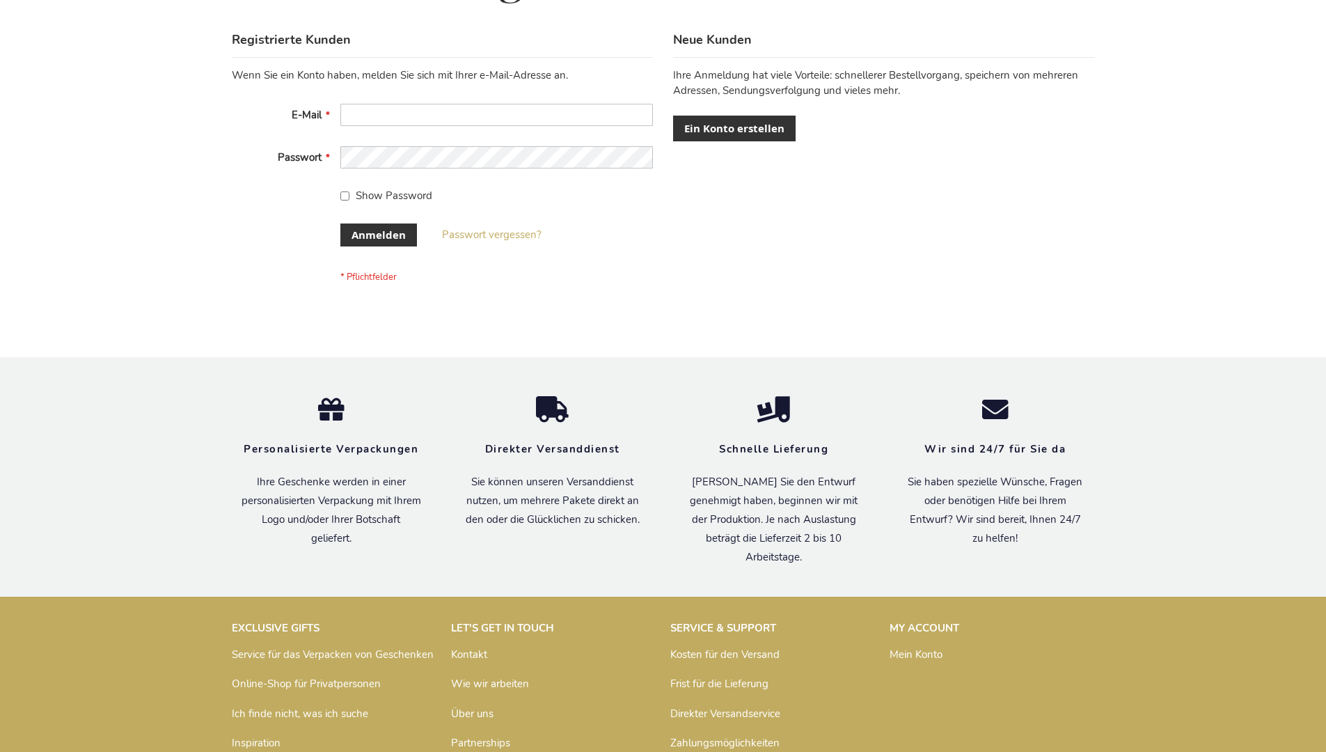
scroll to position [466, 0]
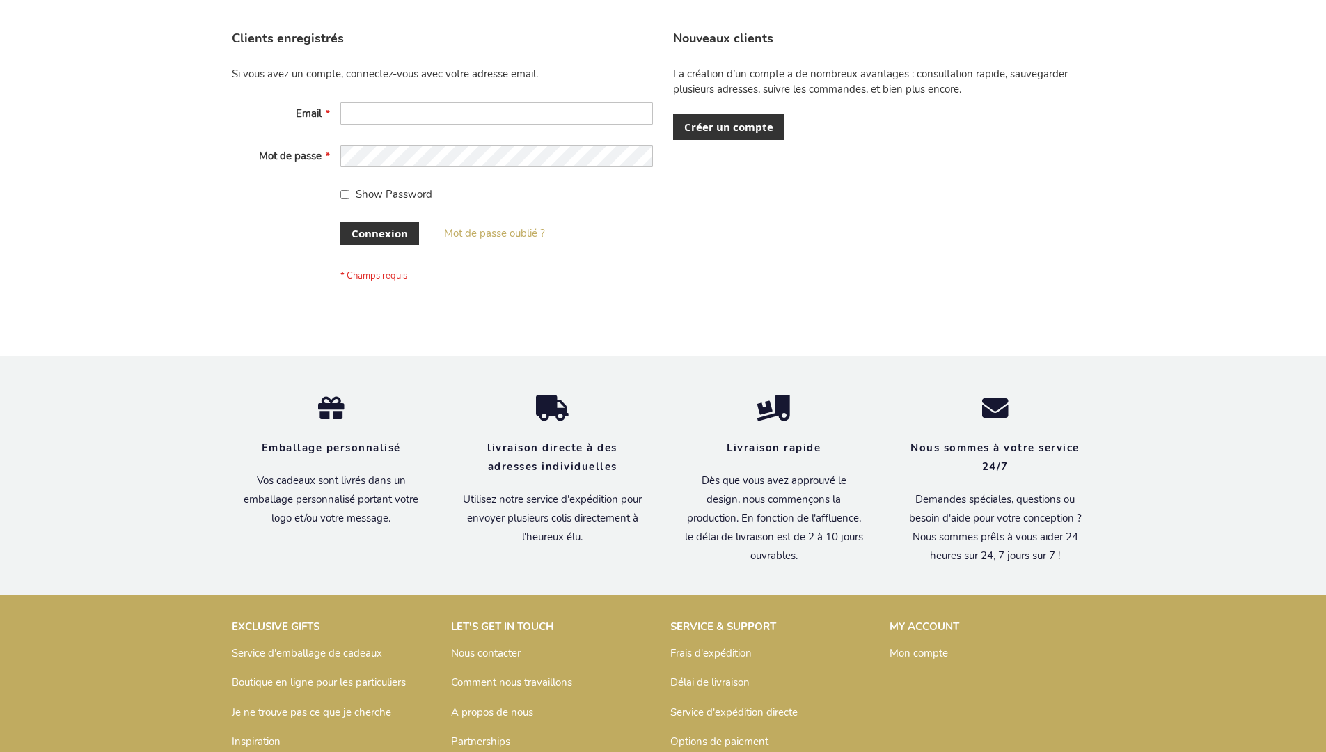
scroll to position [480, 0]
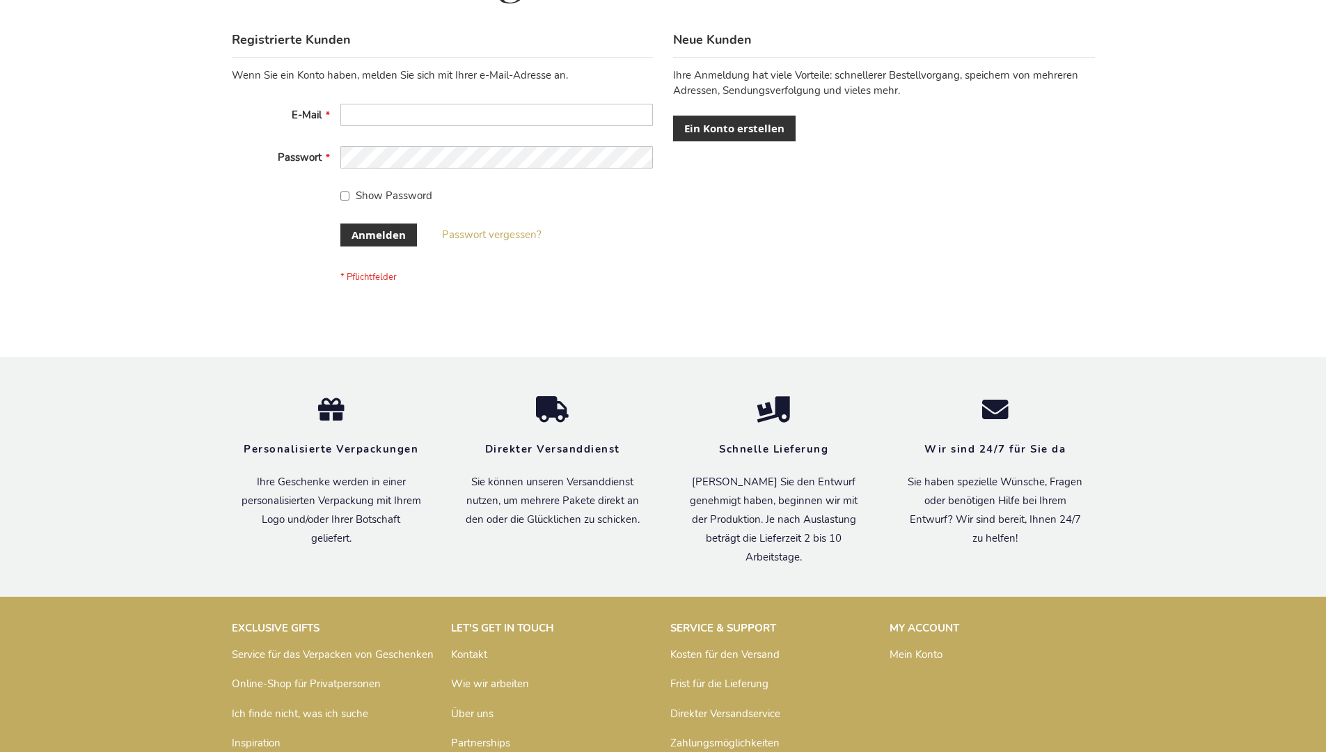
scroll to position [466, 0]
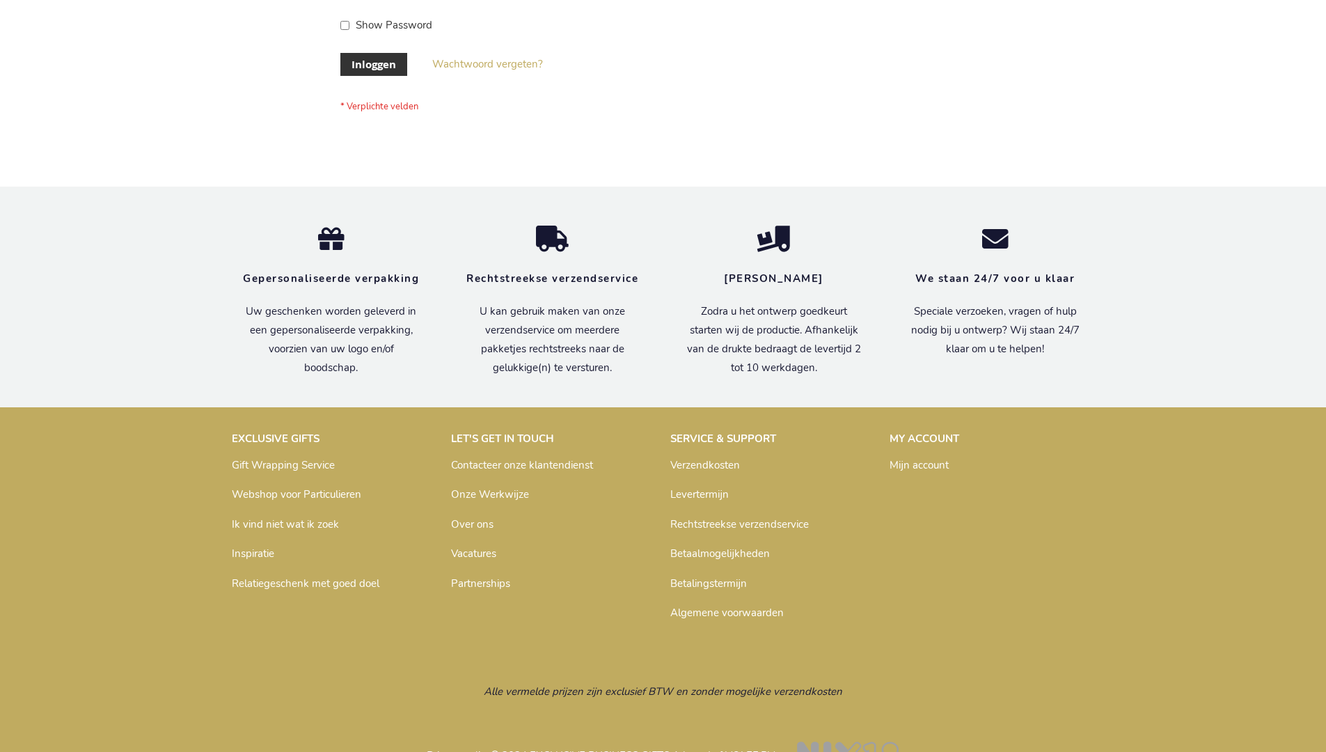
scroll to position [473, 0]
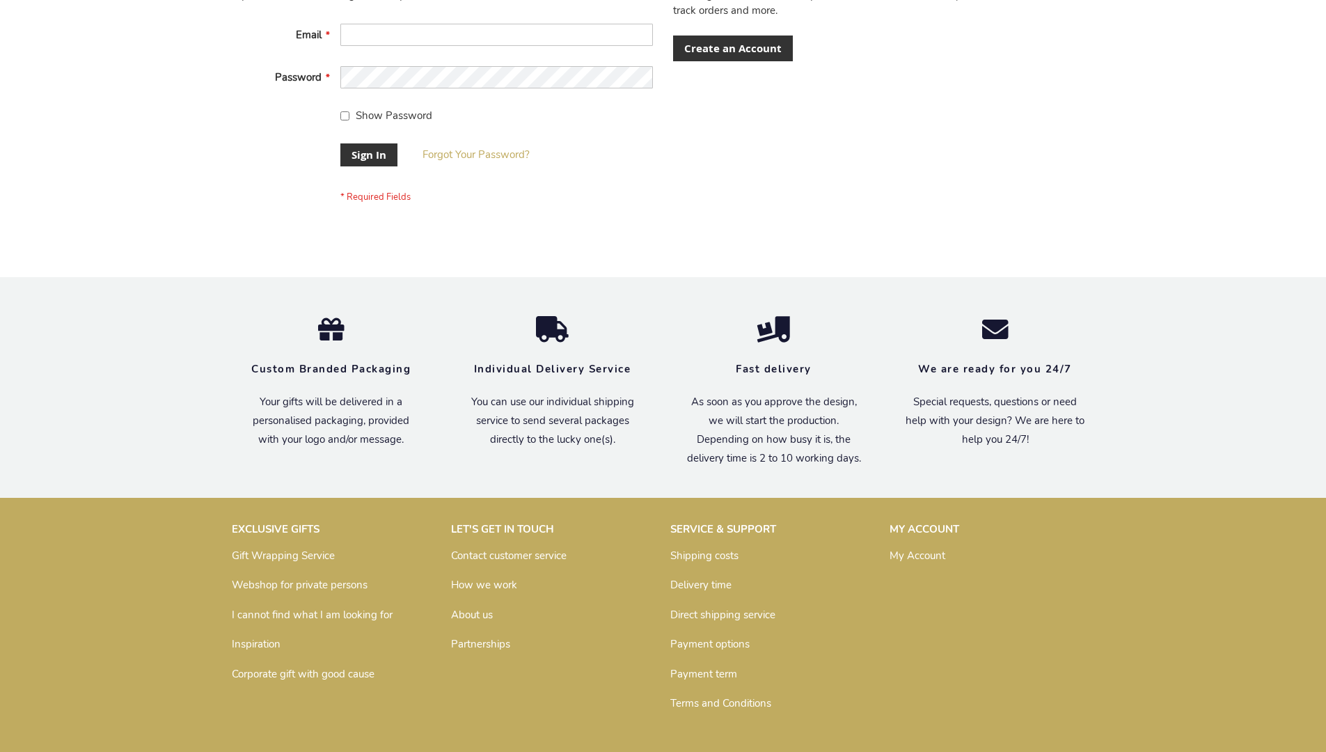
scroll to position [448, 0]
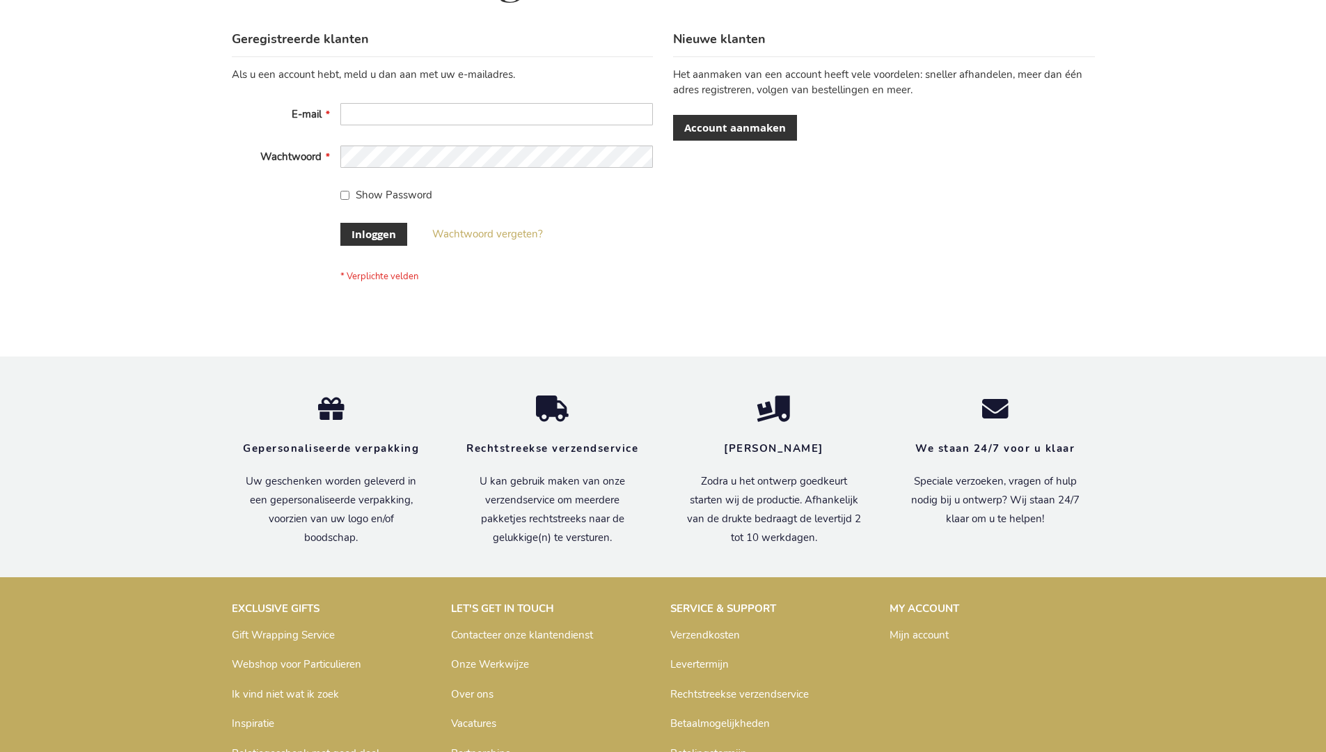
scroll to position [473, 0]
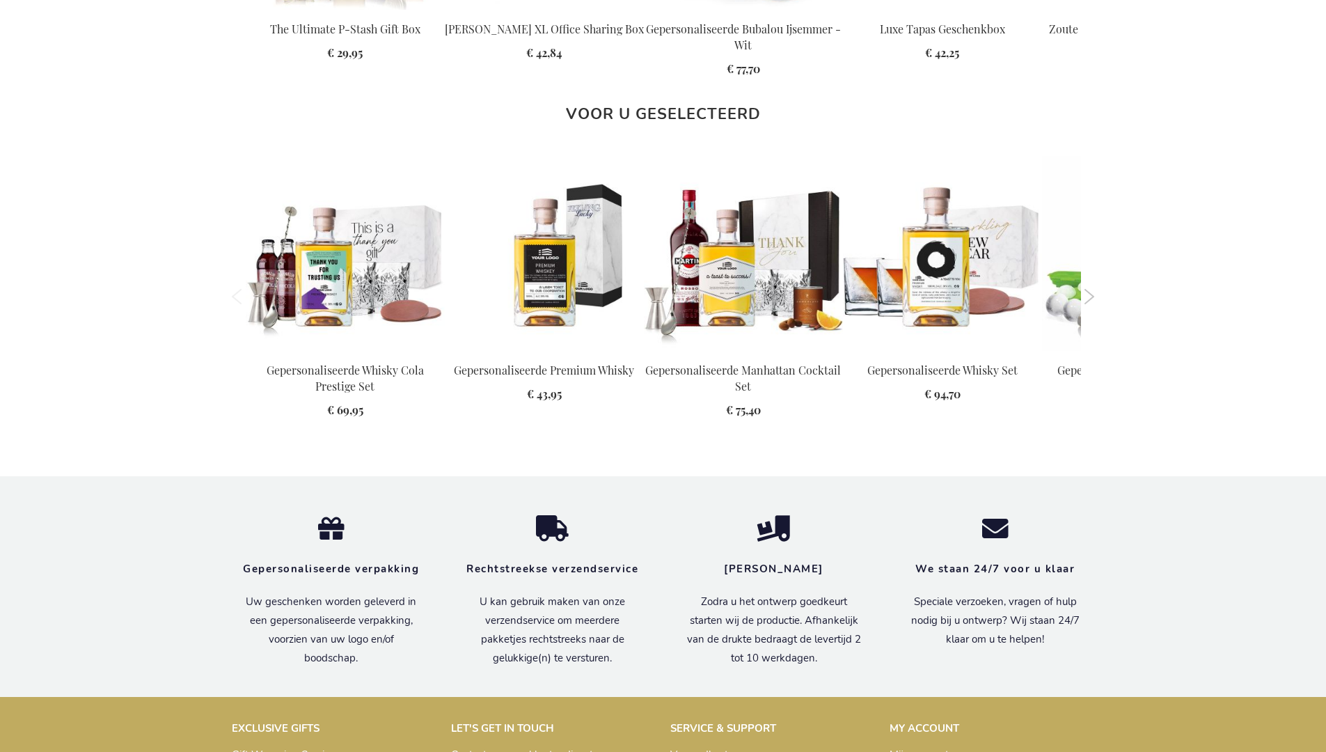
scroll to position [1919, 0]
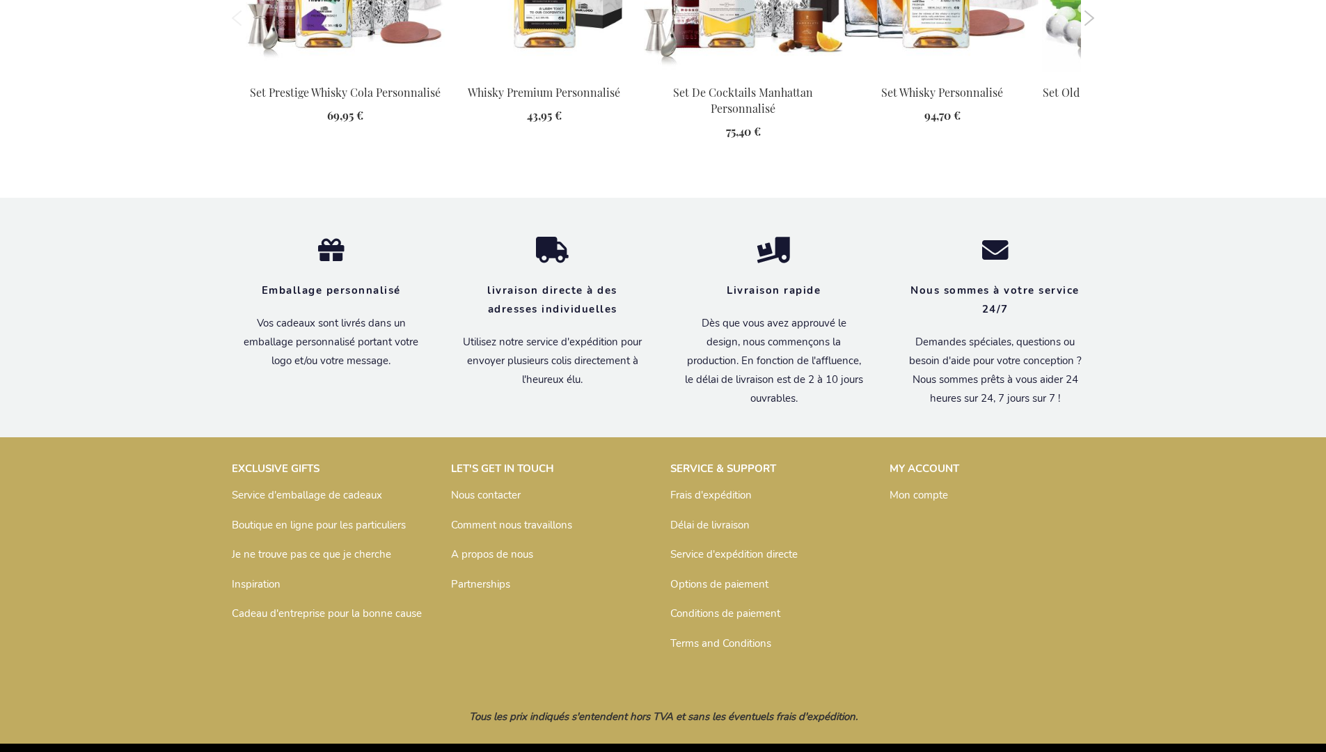
scroll to position [1942, 0]
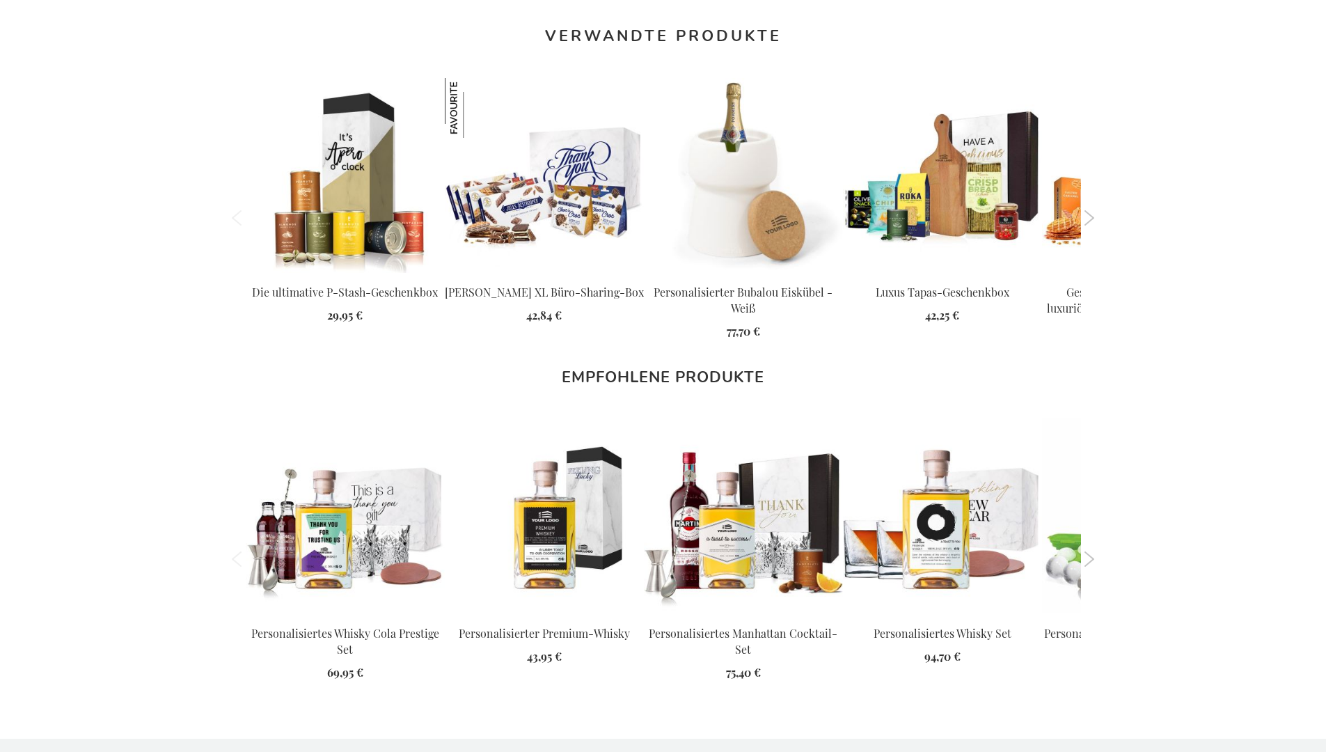
scroll to position [1928, 0]
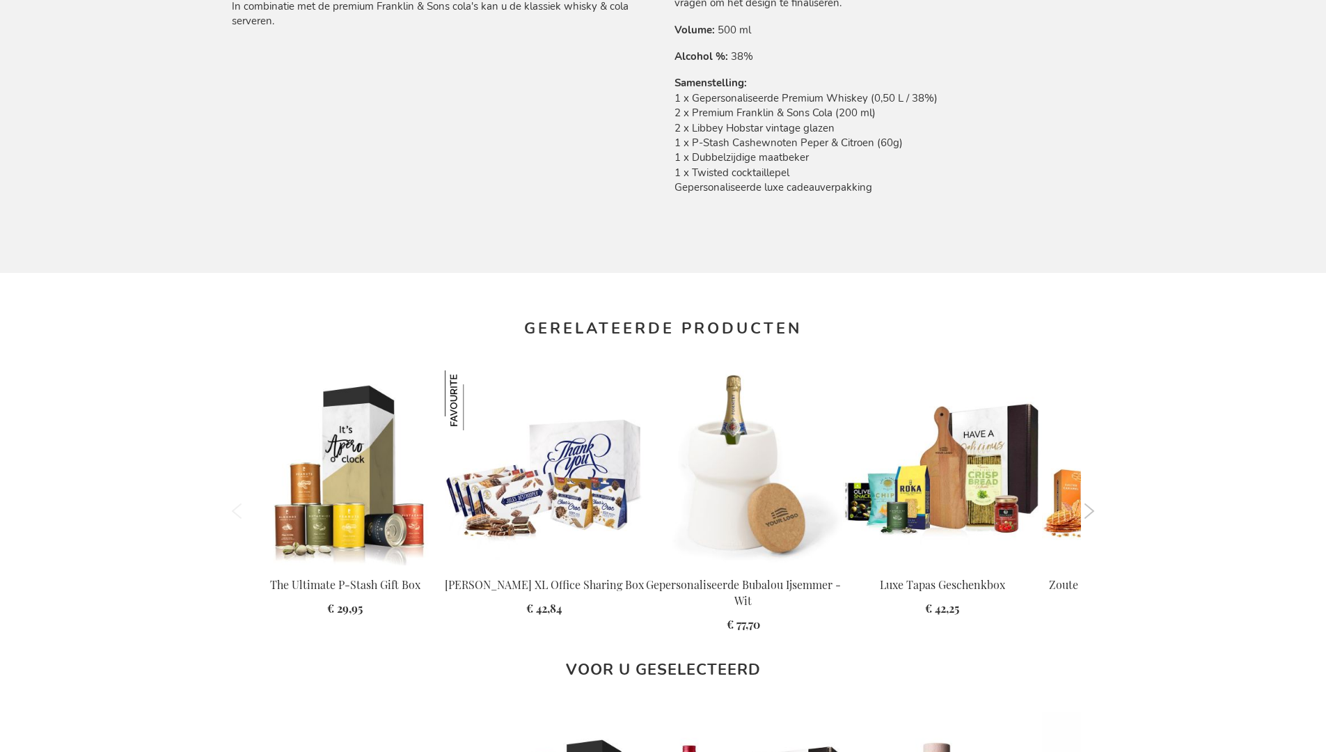
scroll to position [1919, 0]
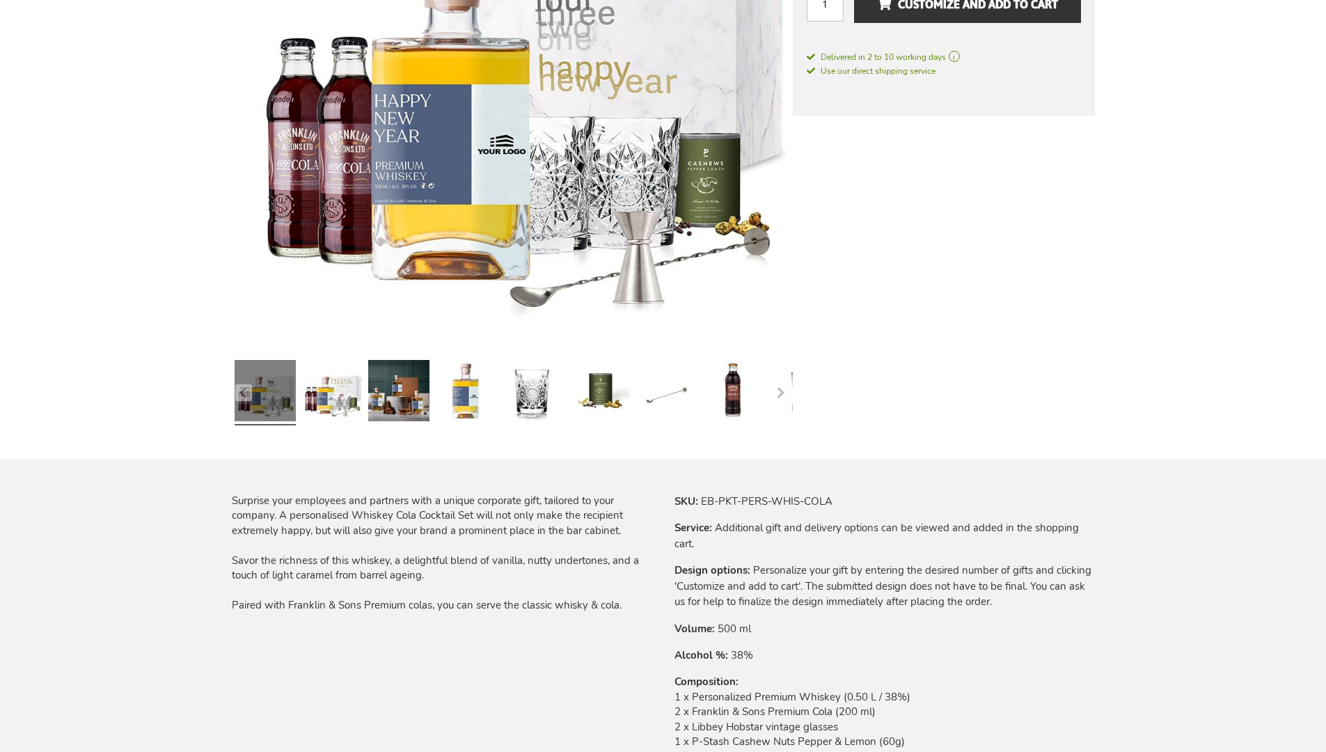
scroll to position [1894, 0]
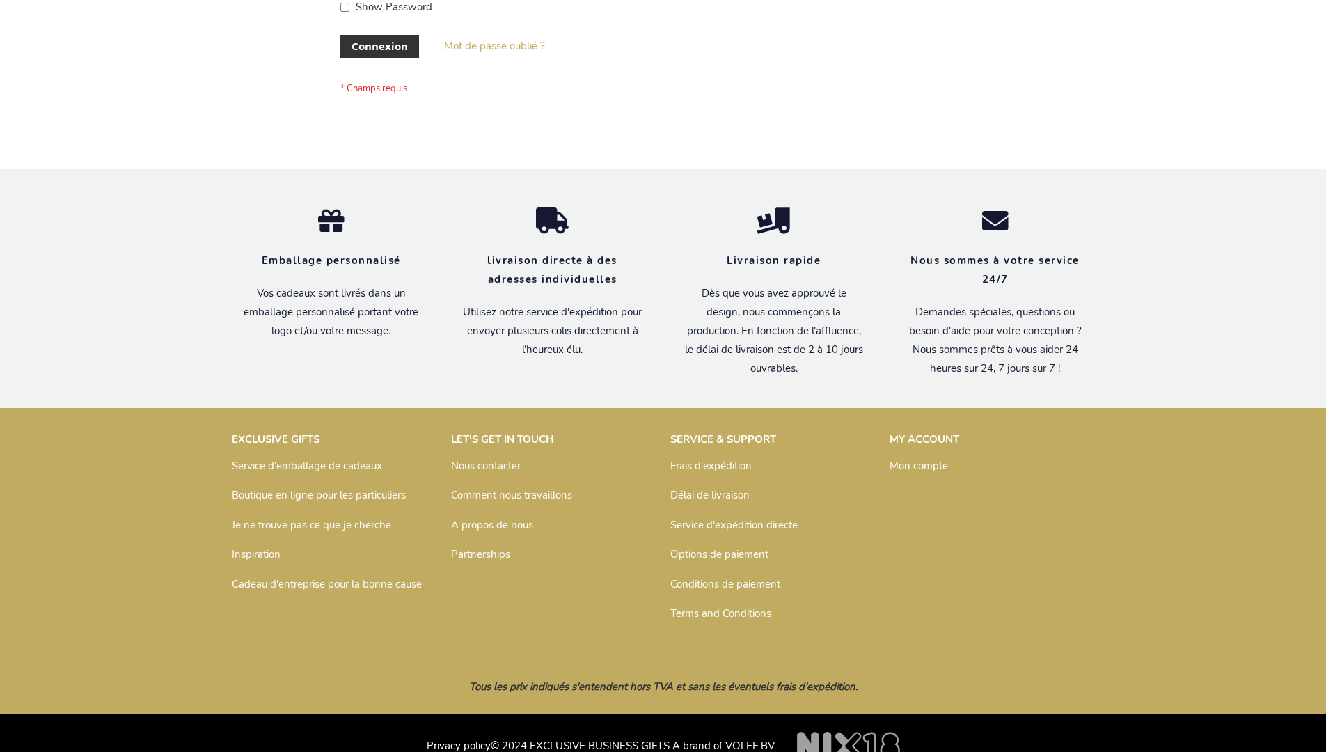
scroll to position [480, 0]
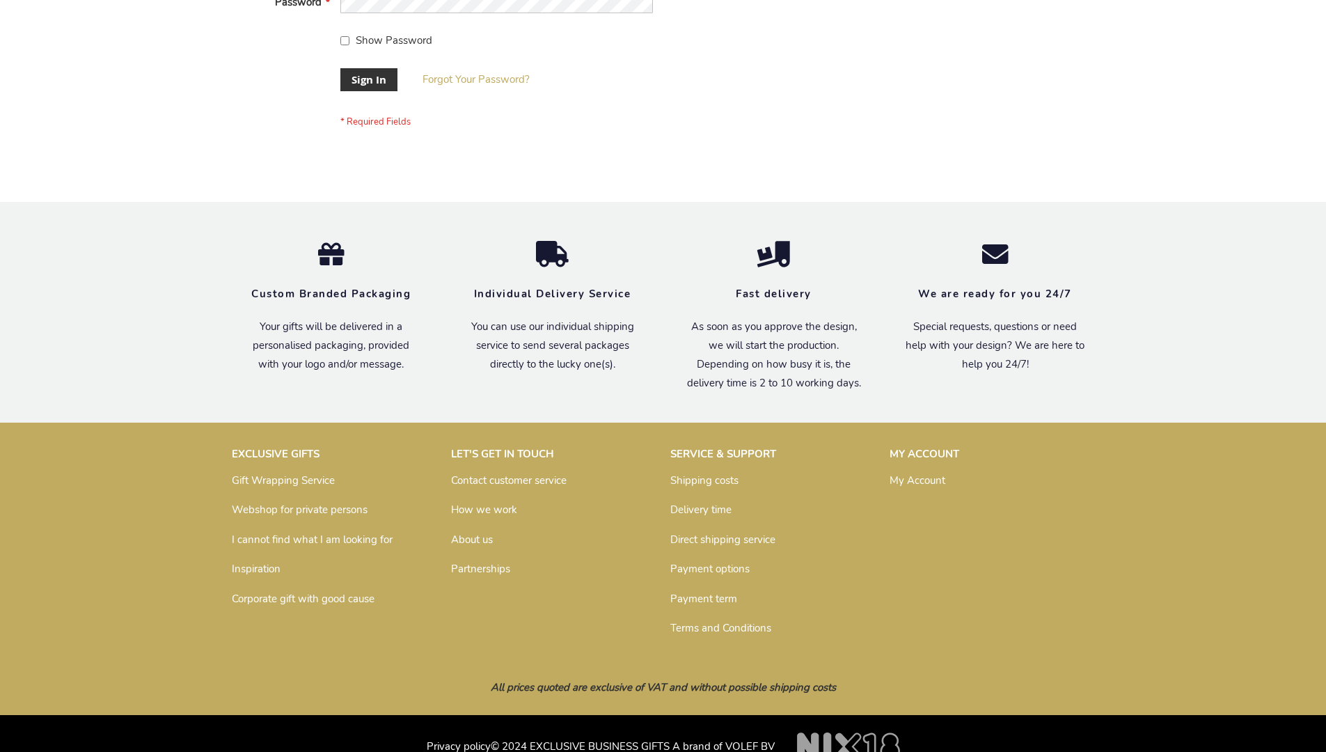
scroll to position [448, 0]
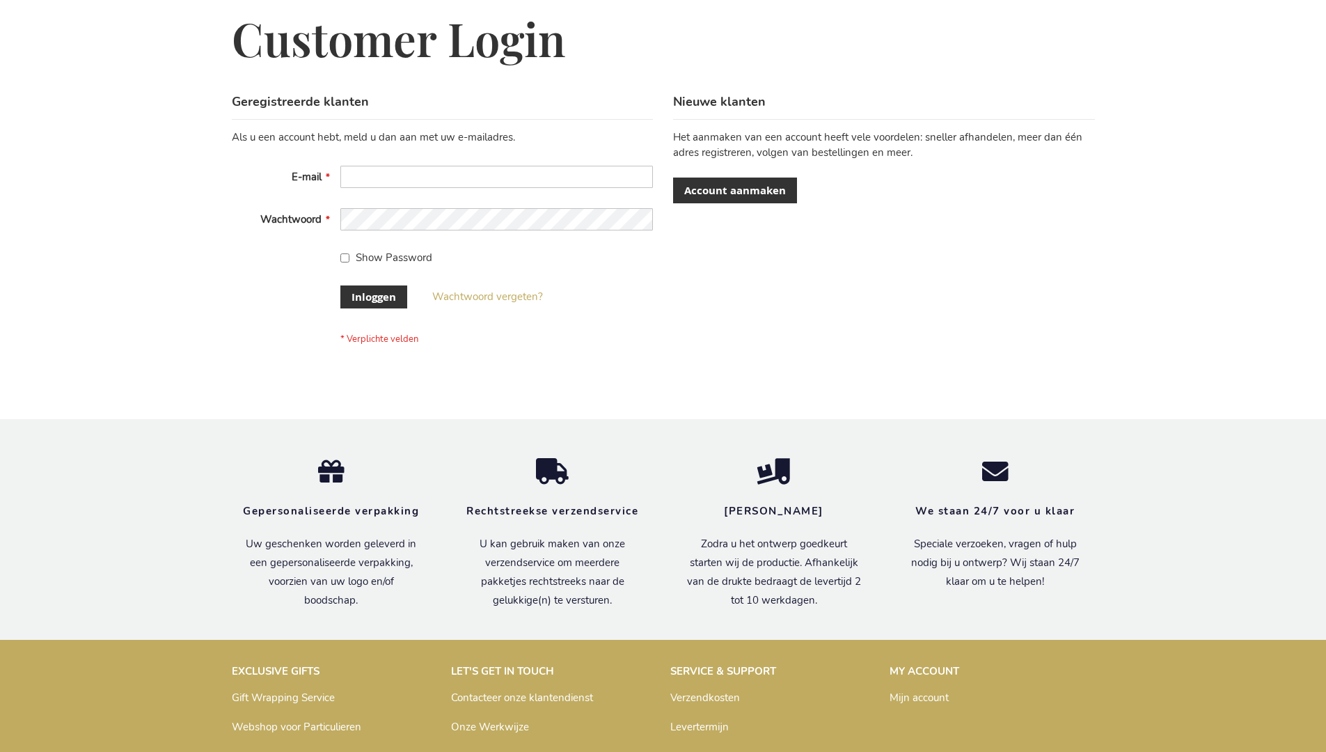
scroll to position [473, 0]
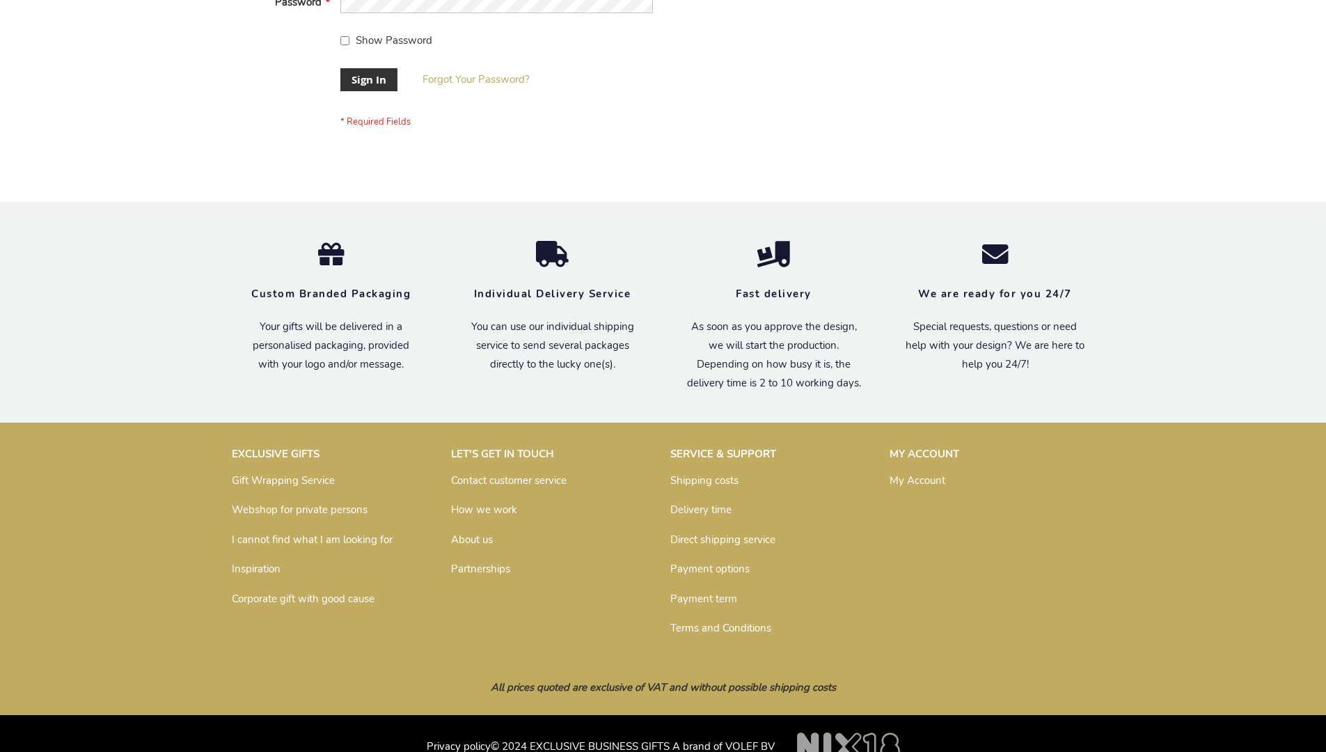
scroll to position [448, 0]
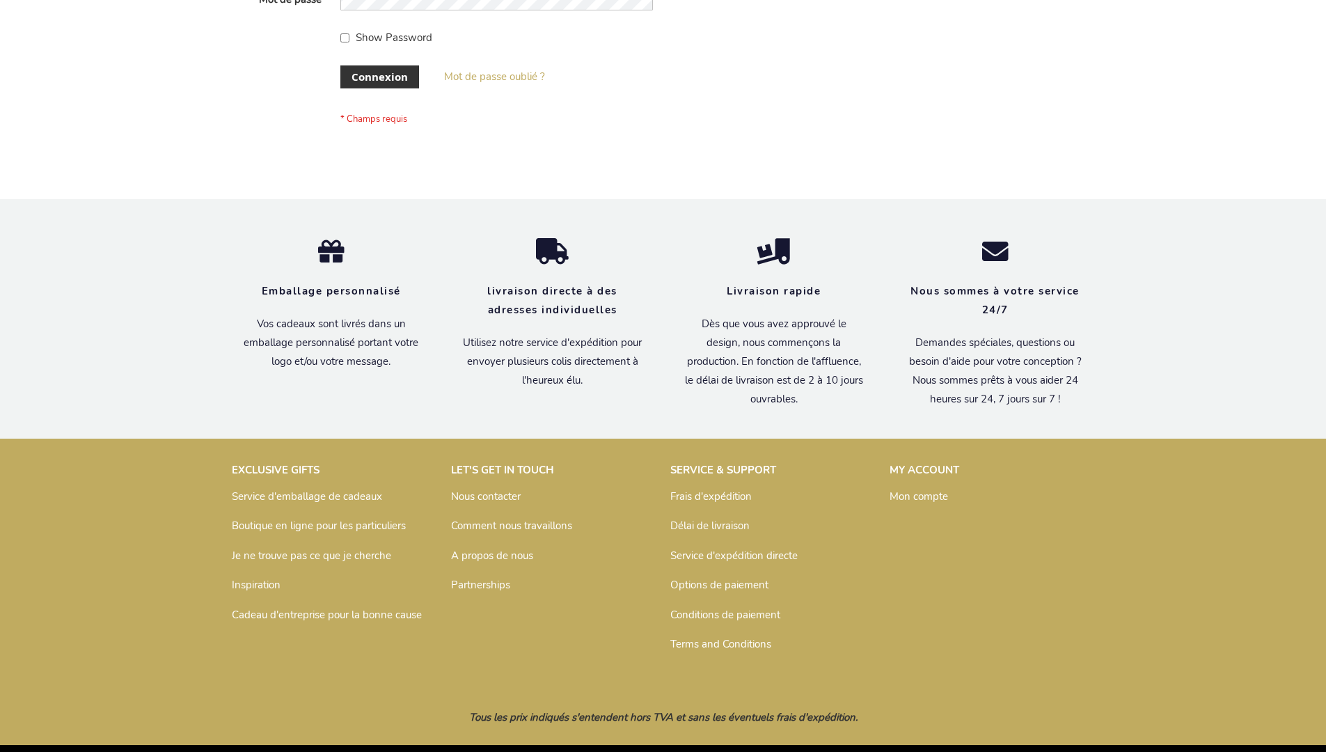
scroll to position [480, 0]
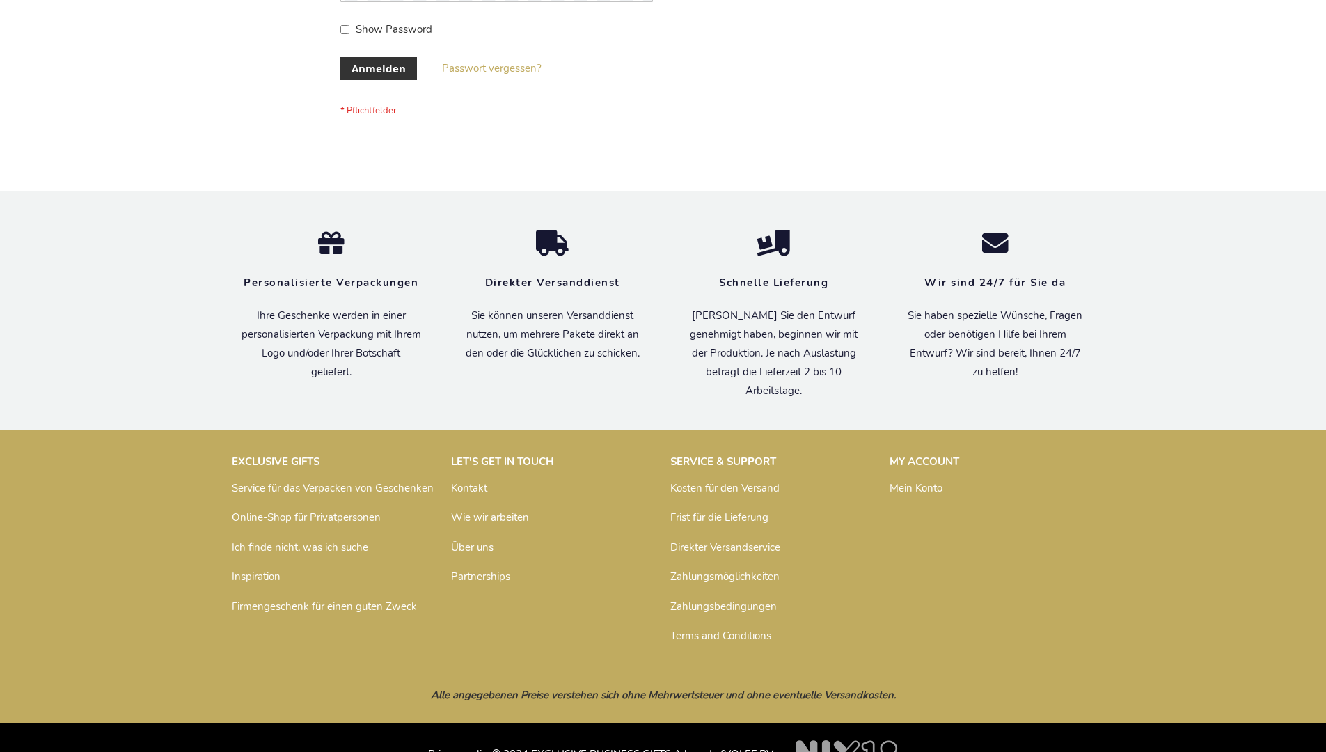
scroll to position [466, 0]
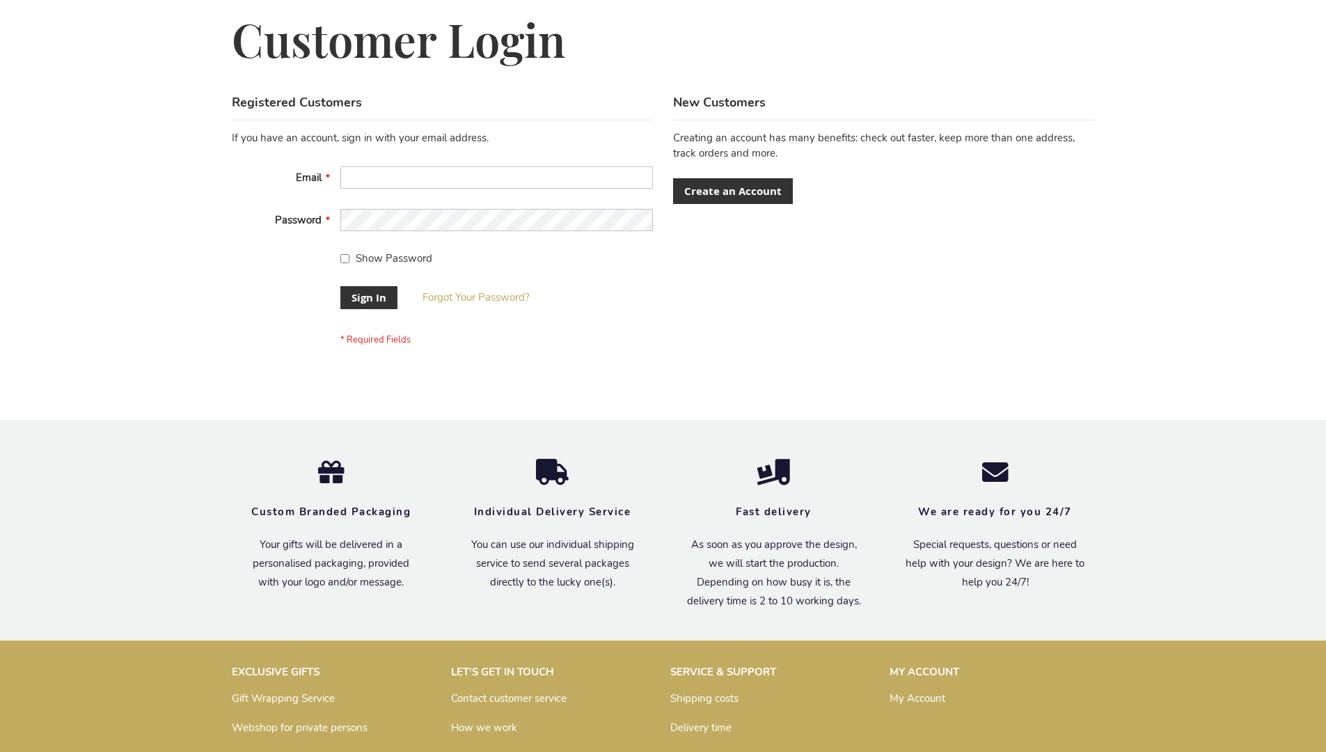
scroll to position [448, 0]
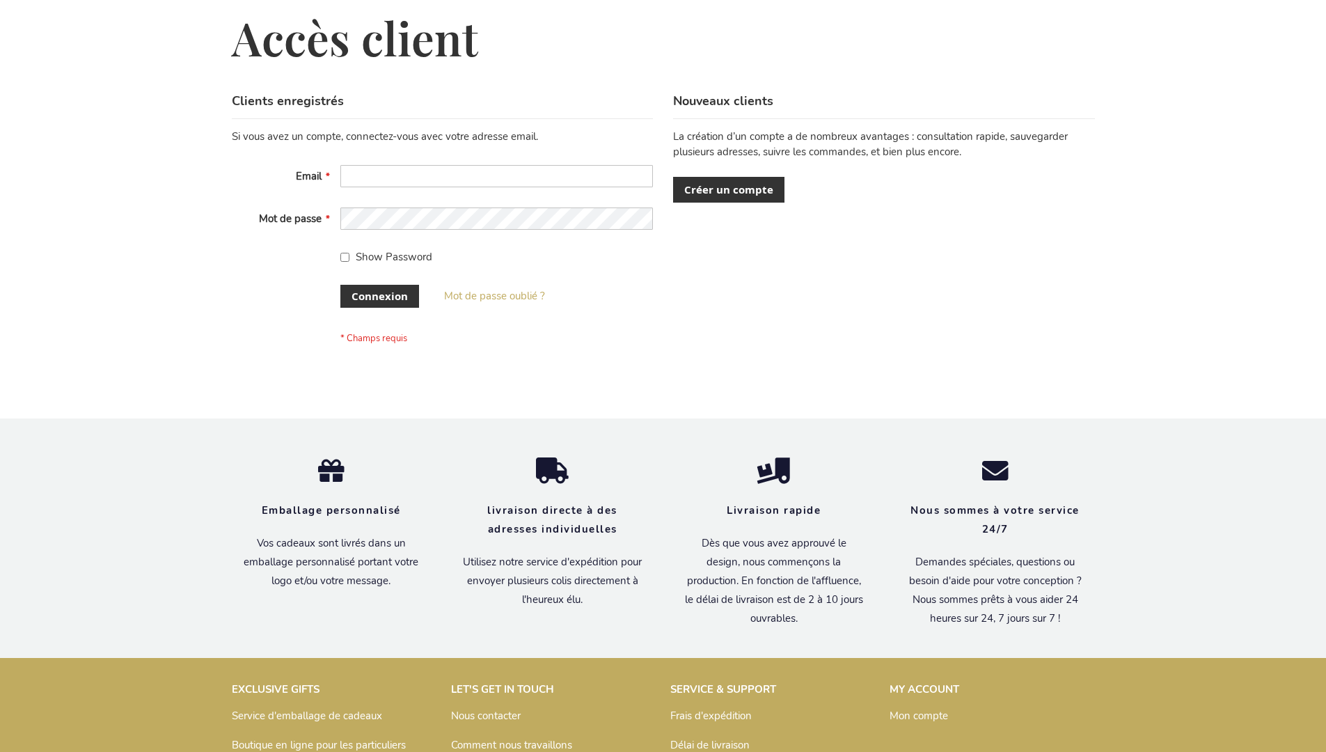
scroll to position [480, 0]
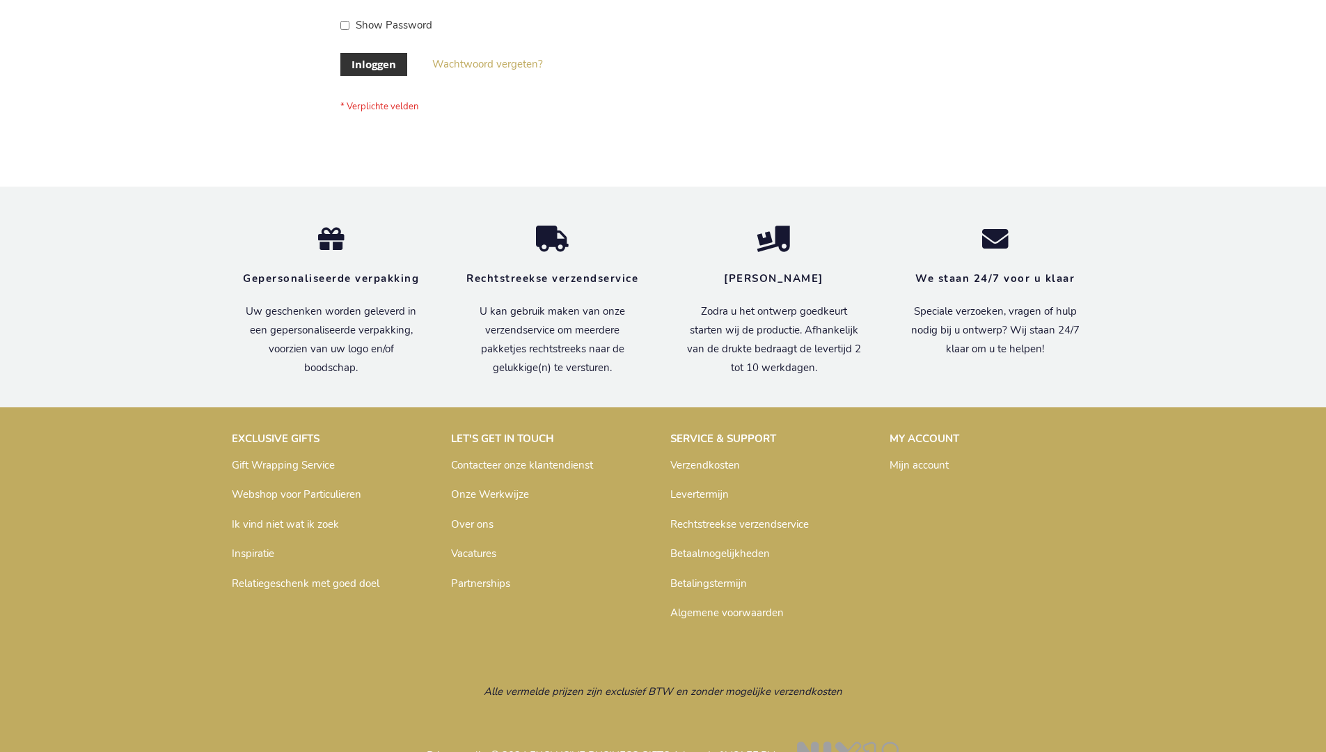
scroll to position [473, 0]
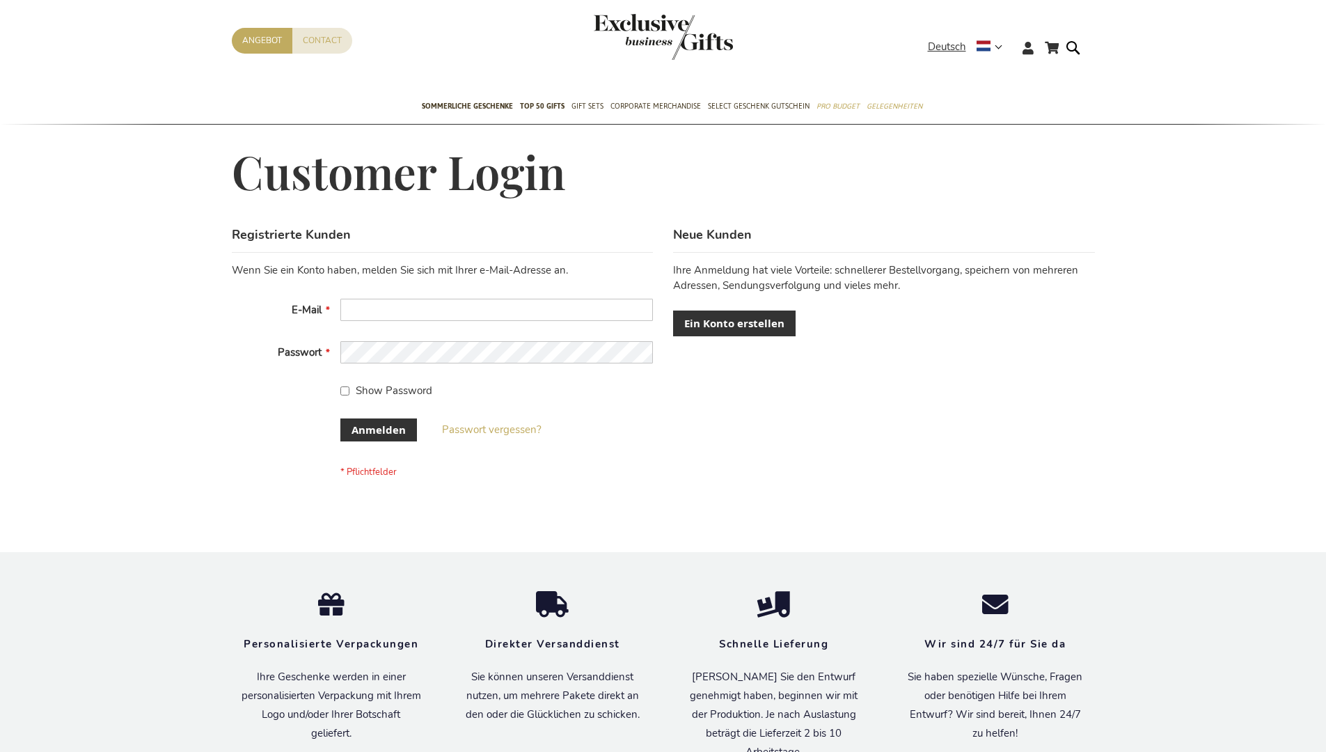
scroll to position [466, 0]
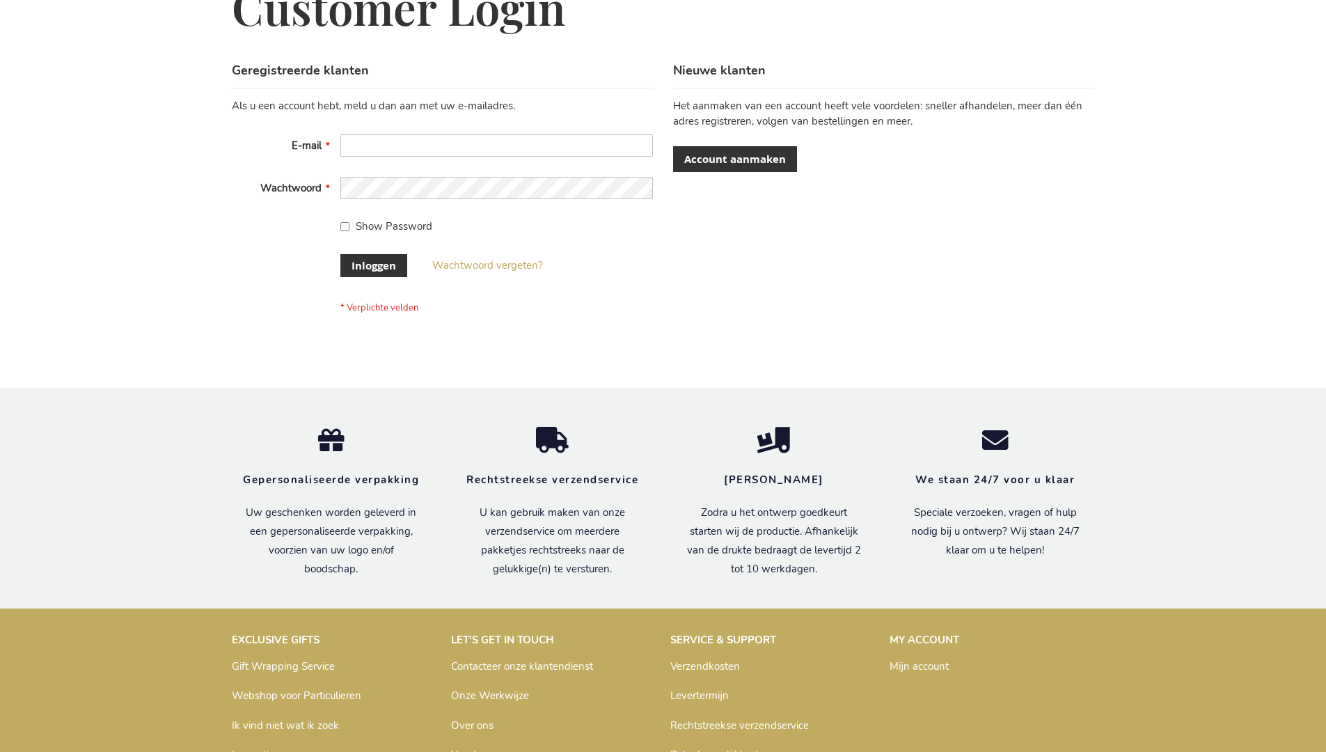
scroll to position [473, 0]
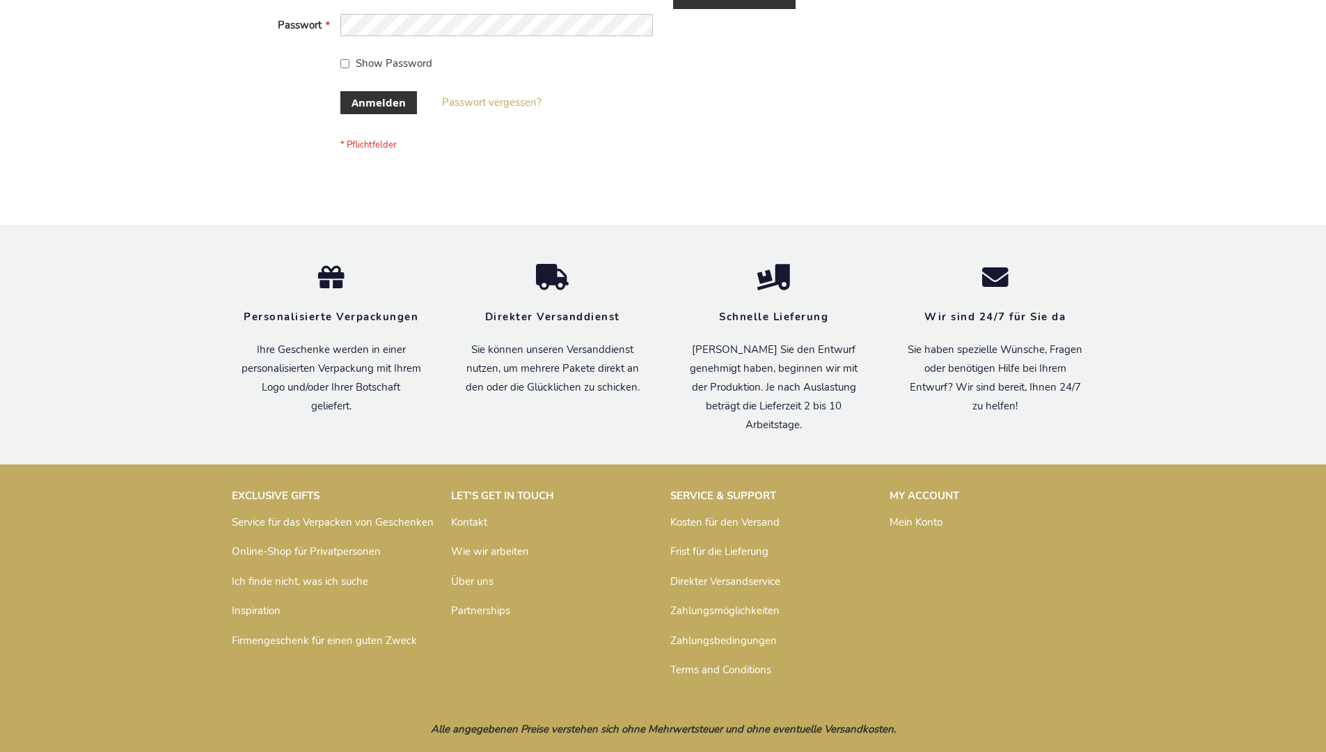
scroll to position [466, 0]
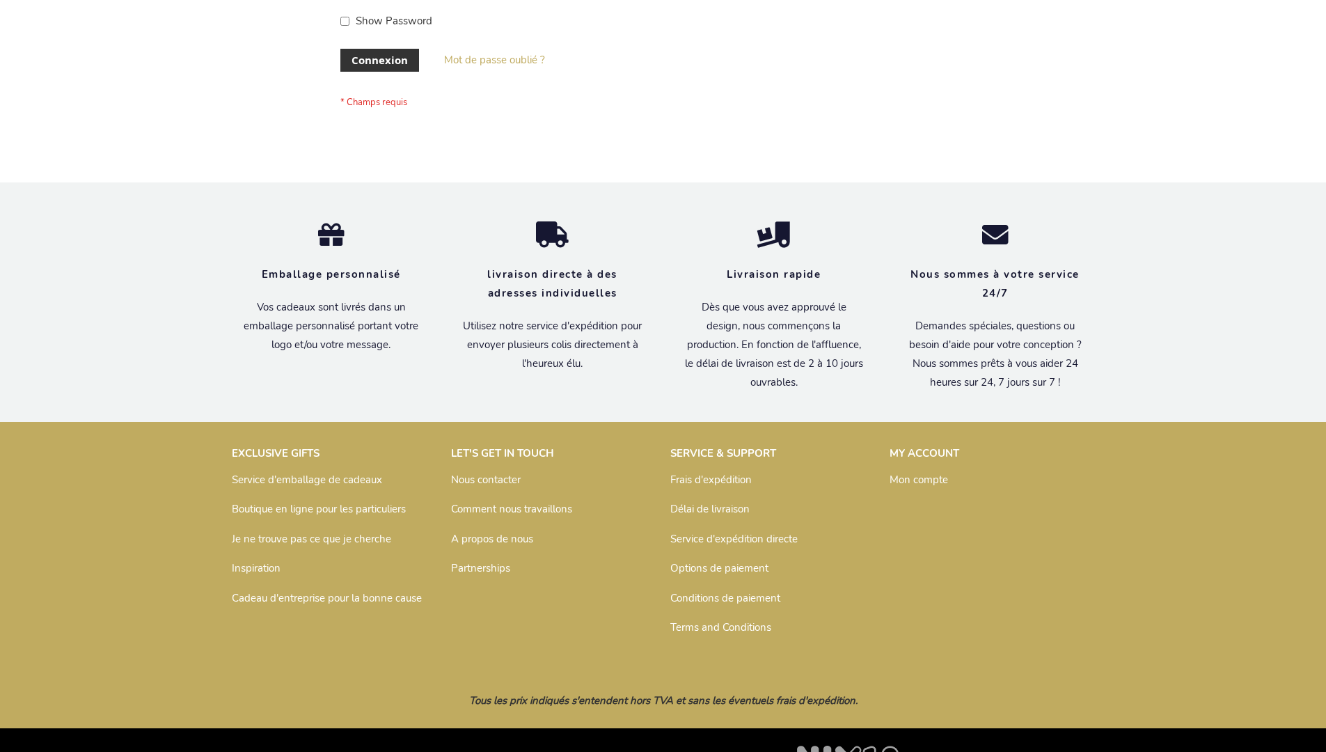
scroll to position [480, 0]
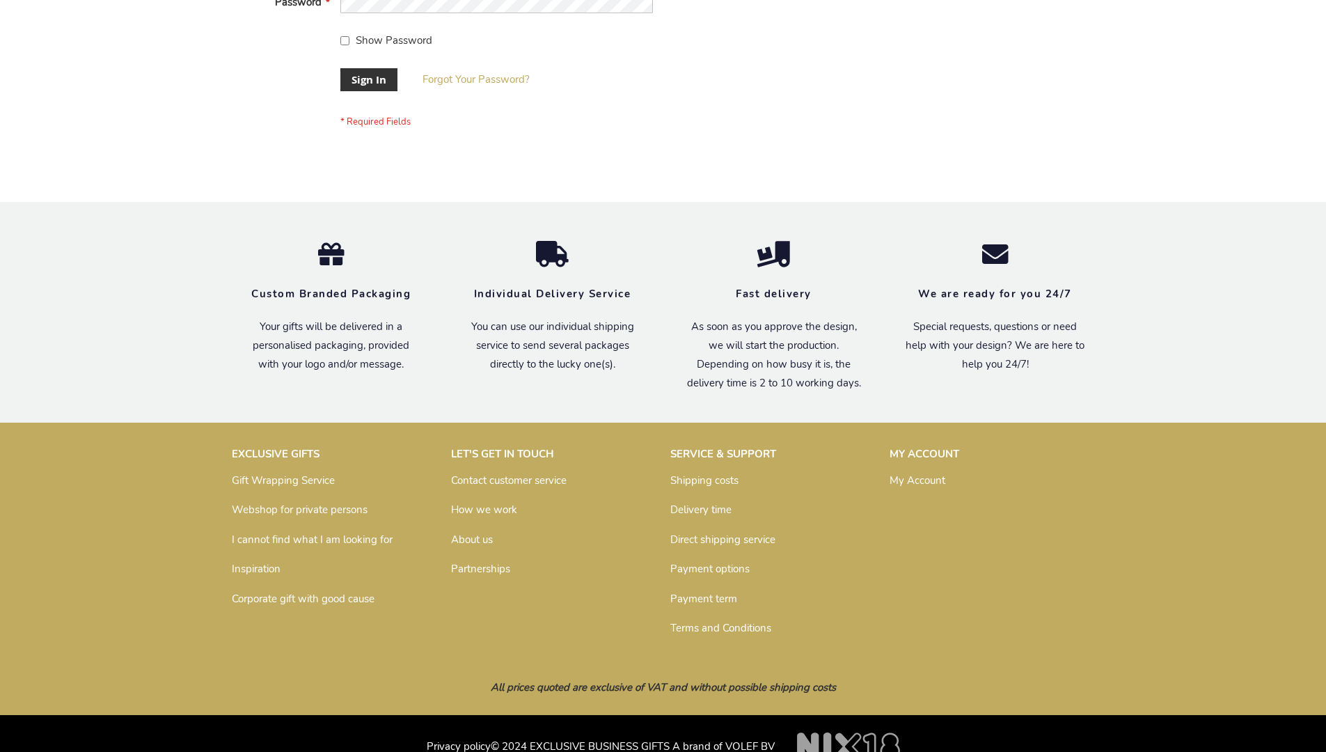
scroll to position [448, 0]
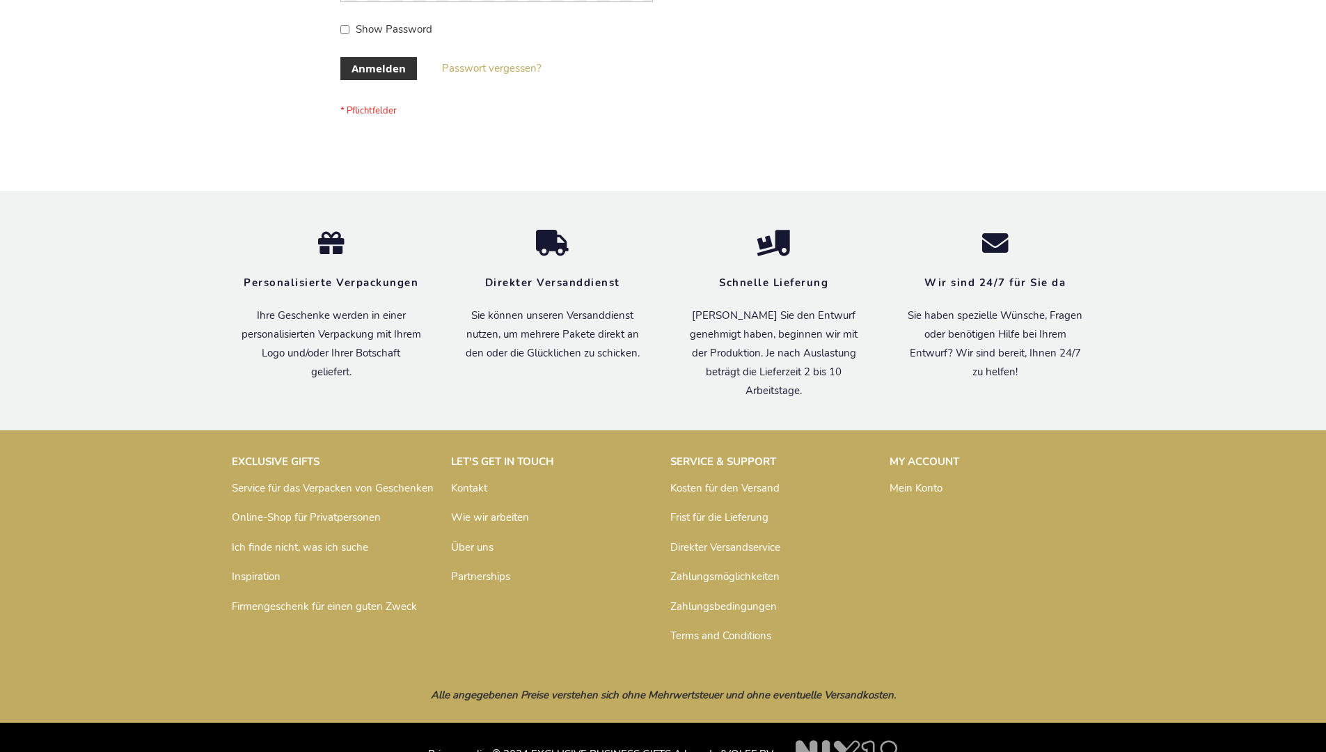
scroll to position [466, 0]
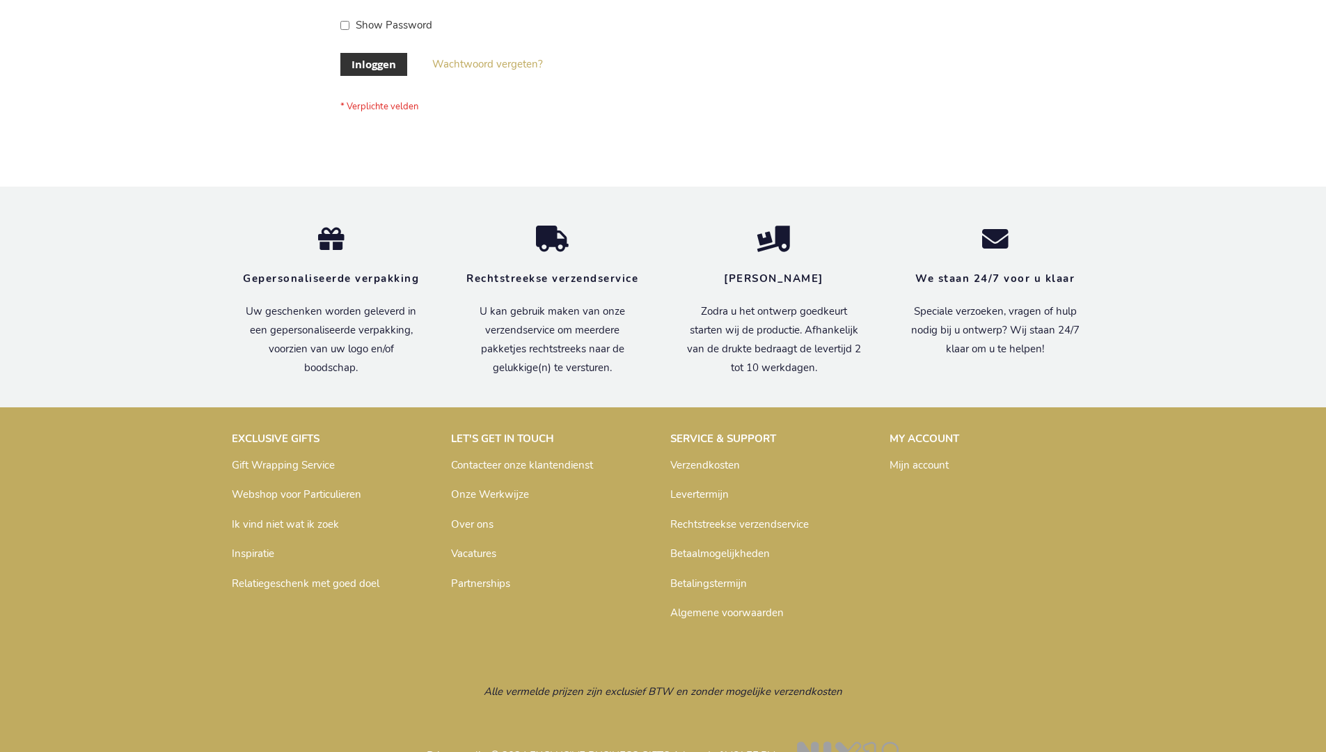
scroll to position [473, 0]
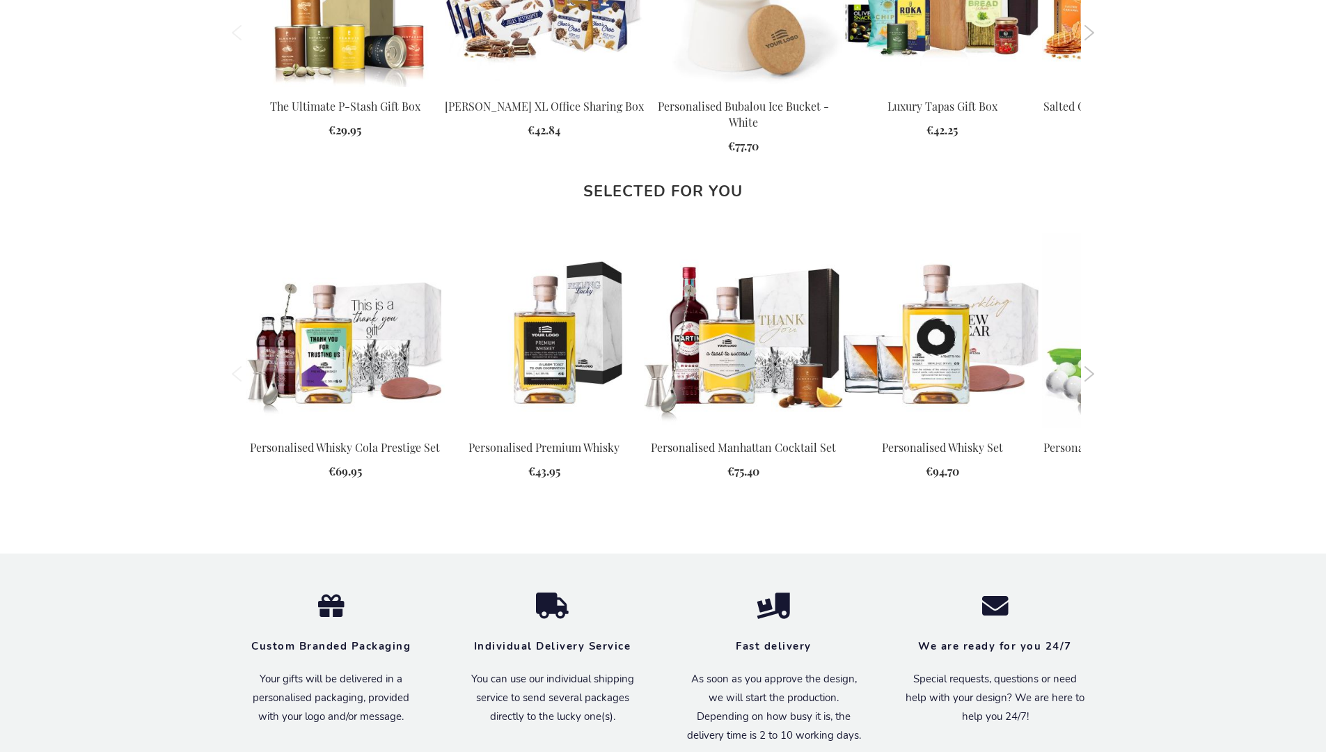
scroll to position [1894, 0]
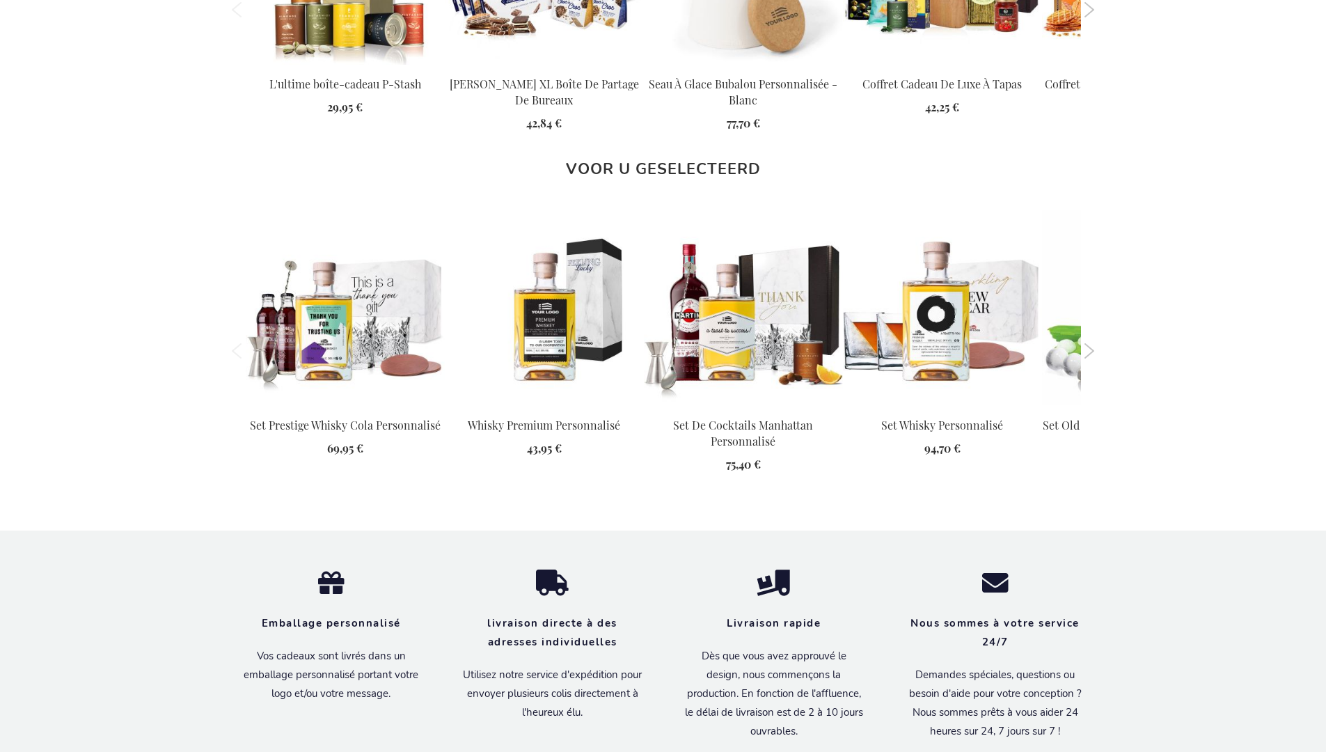
scroll to position [1942, 0]
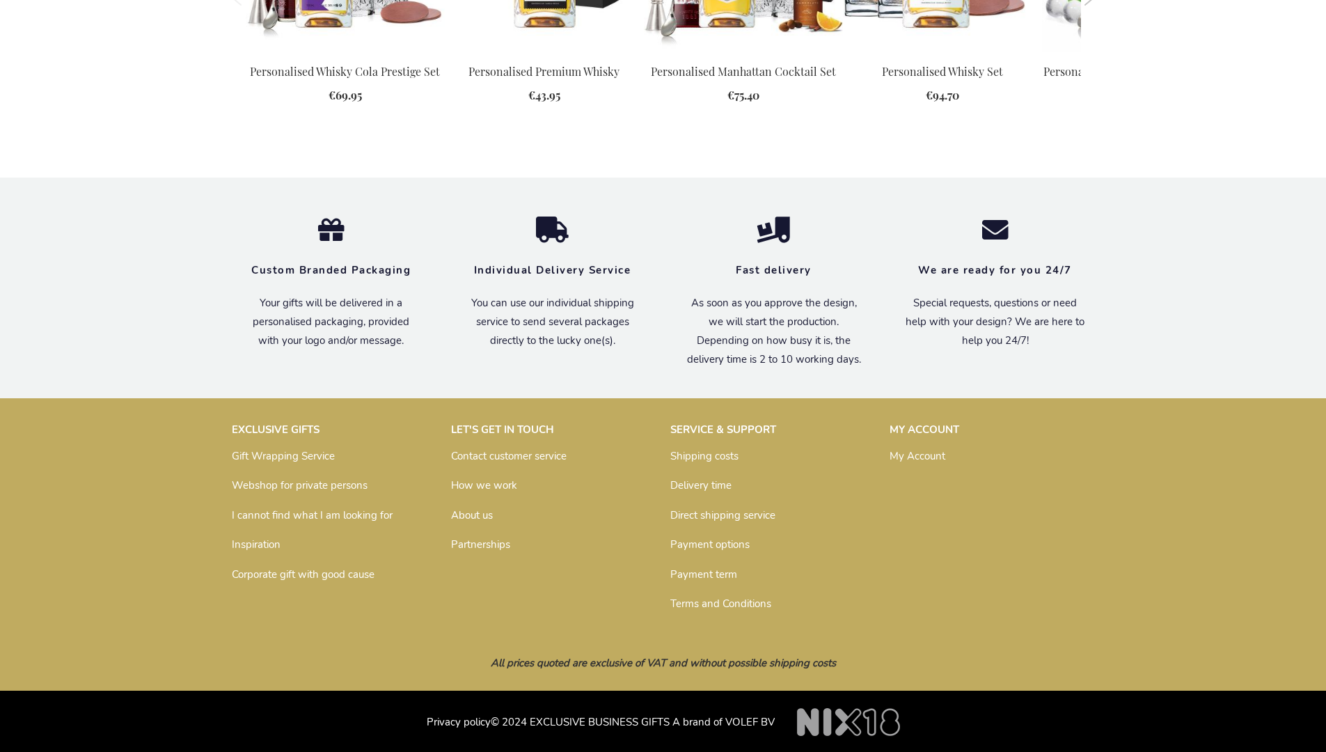
scroll to position [1894, 0]
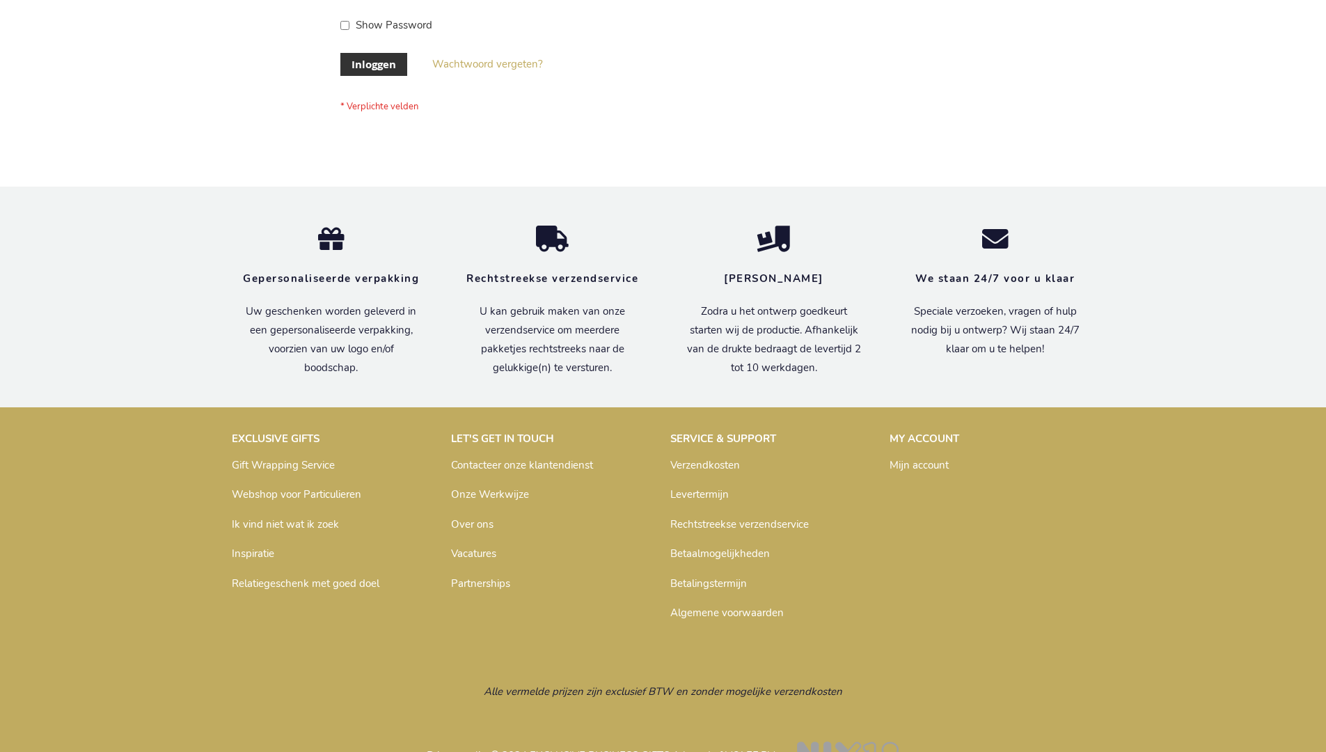
scroll to position [473, 0]
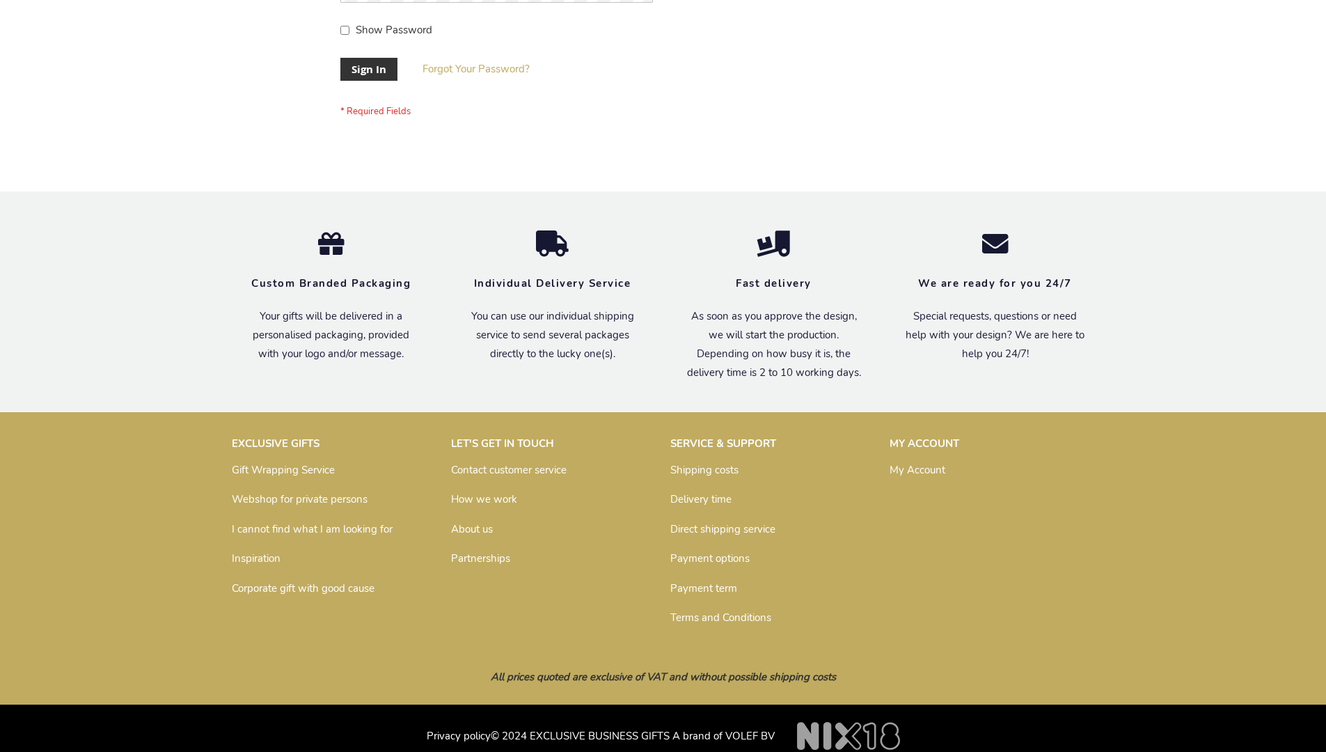
scroll to position [448, 0]
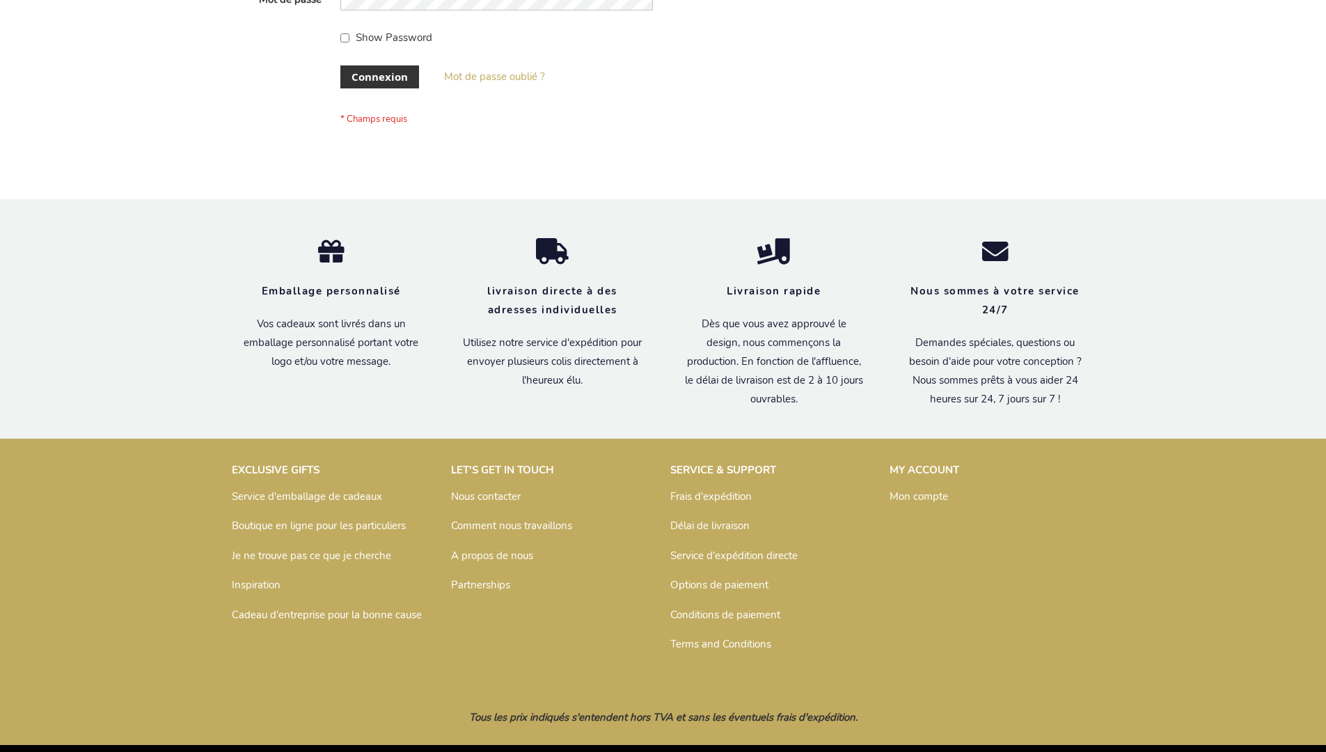
scroll to position [480, 0]
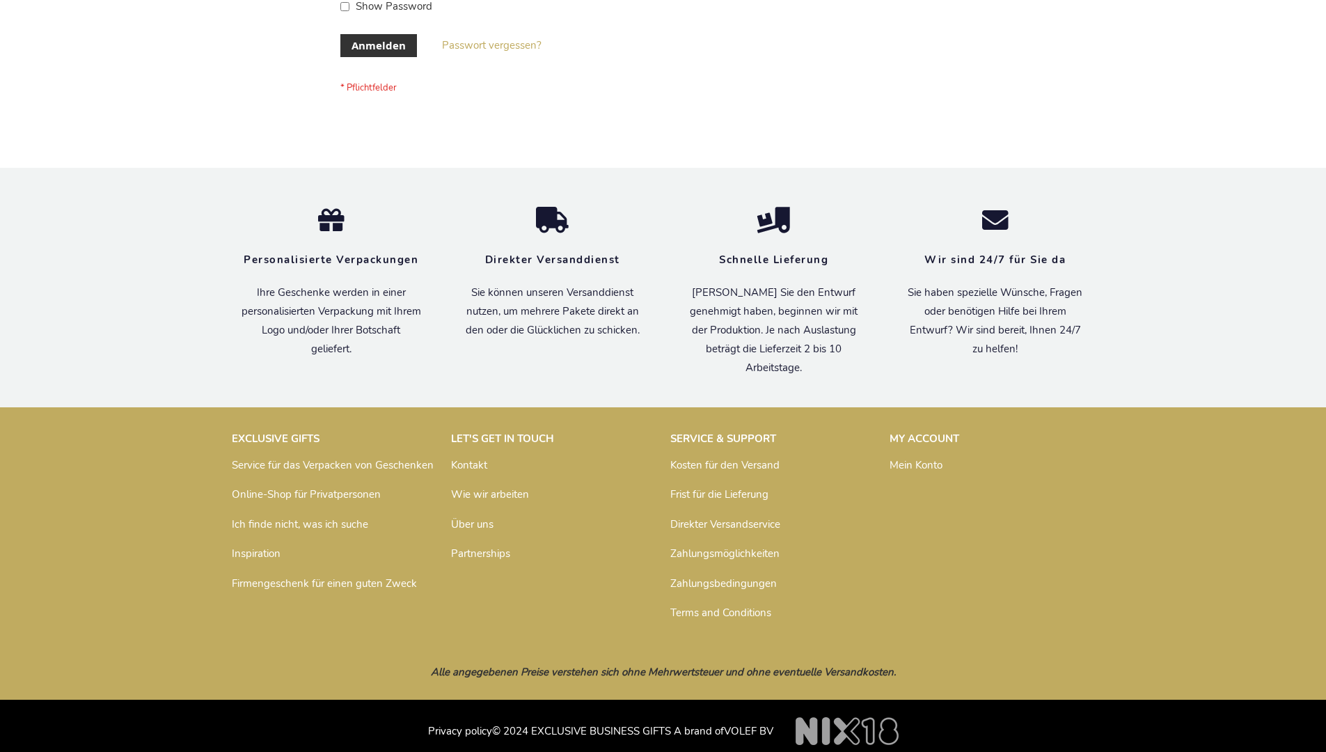
scroll to position [466, 0]
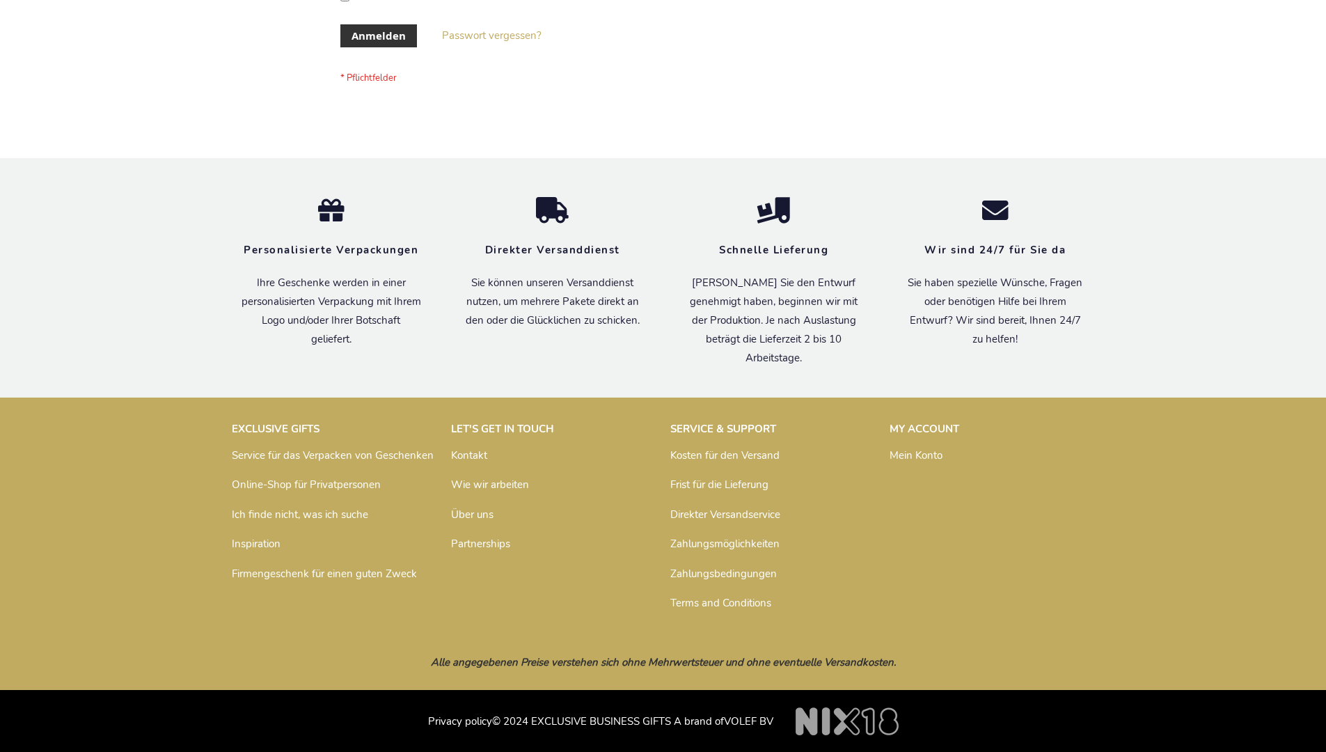
scroll to position [466, 0]
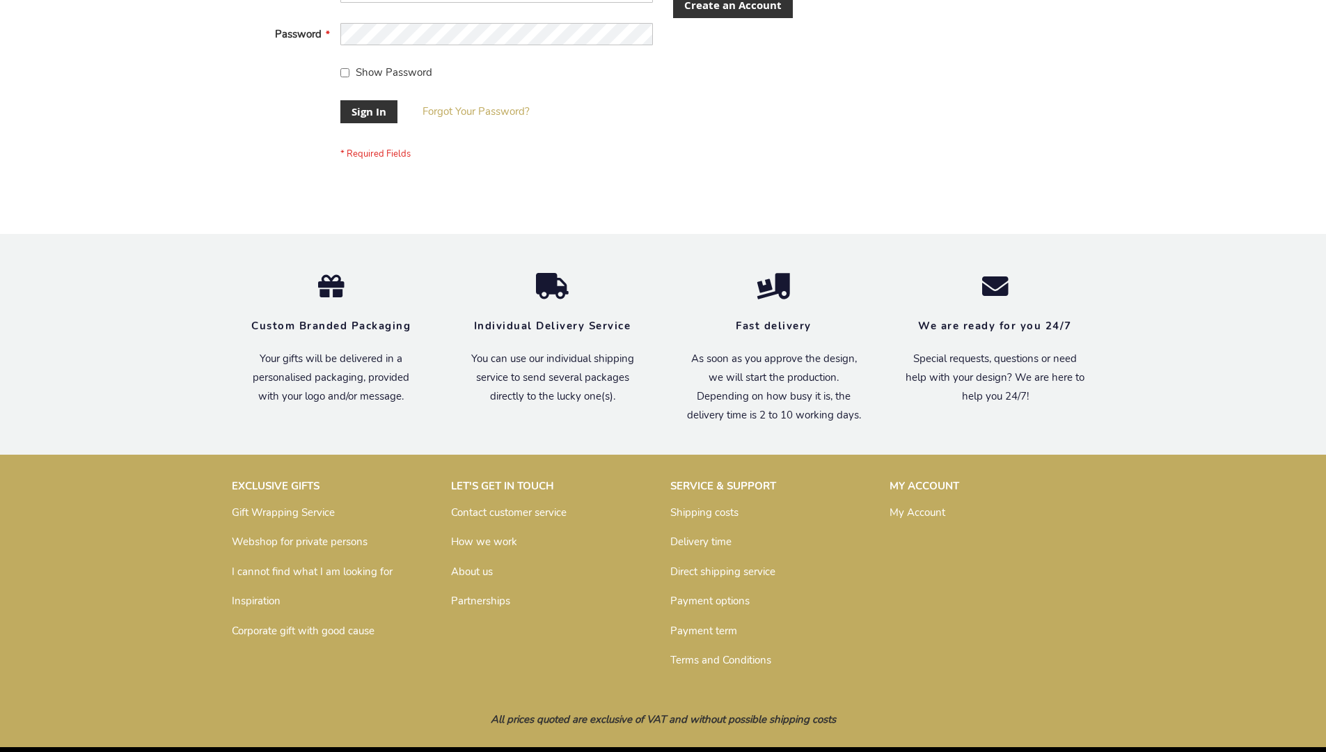
scroll to position [448, 0]
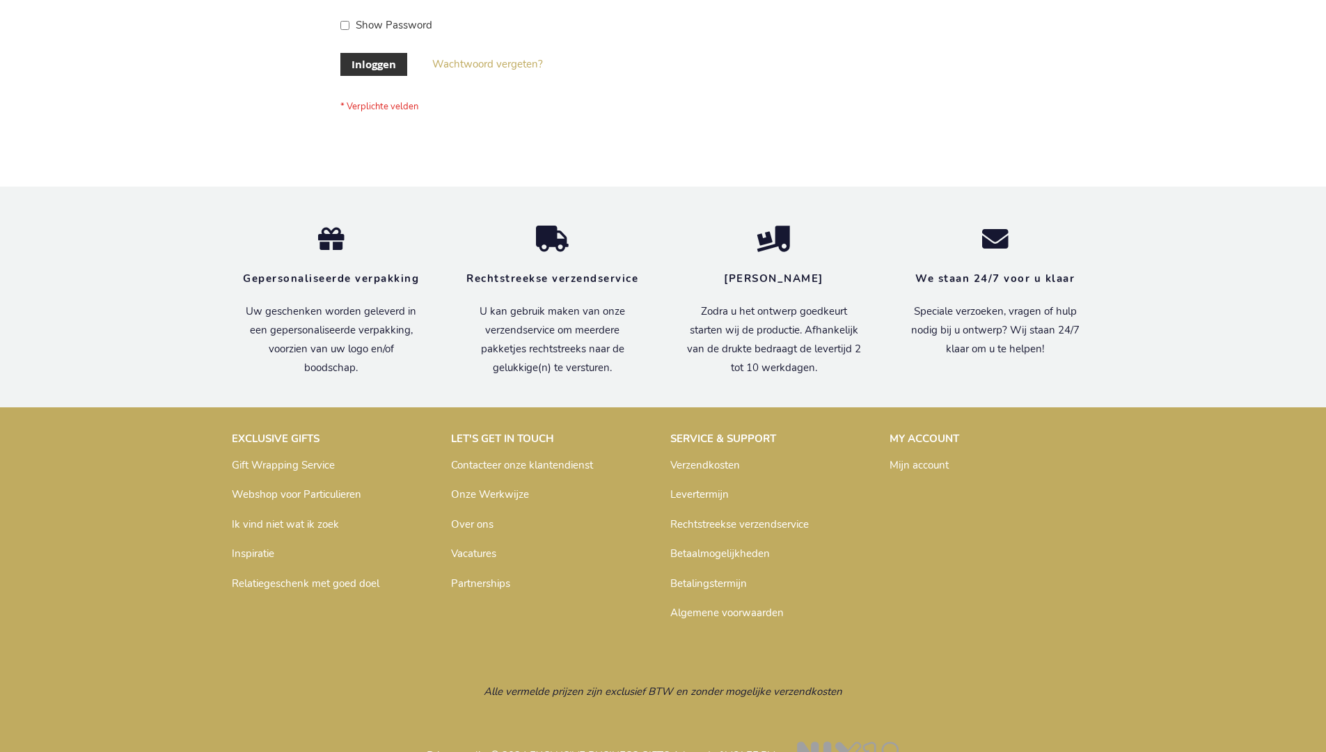
scroll to position [473, 0]
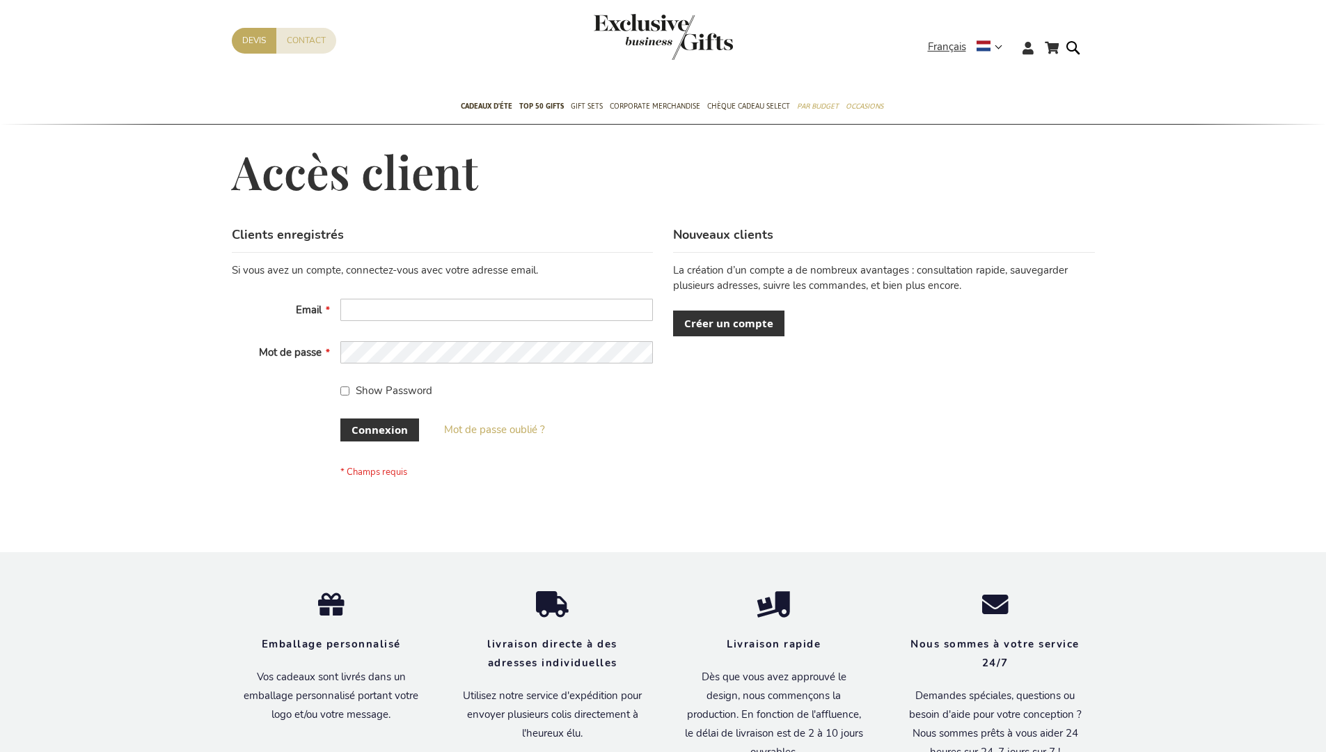
scroll to position [480, 0]
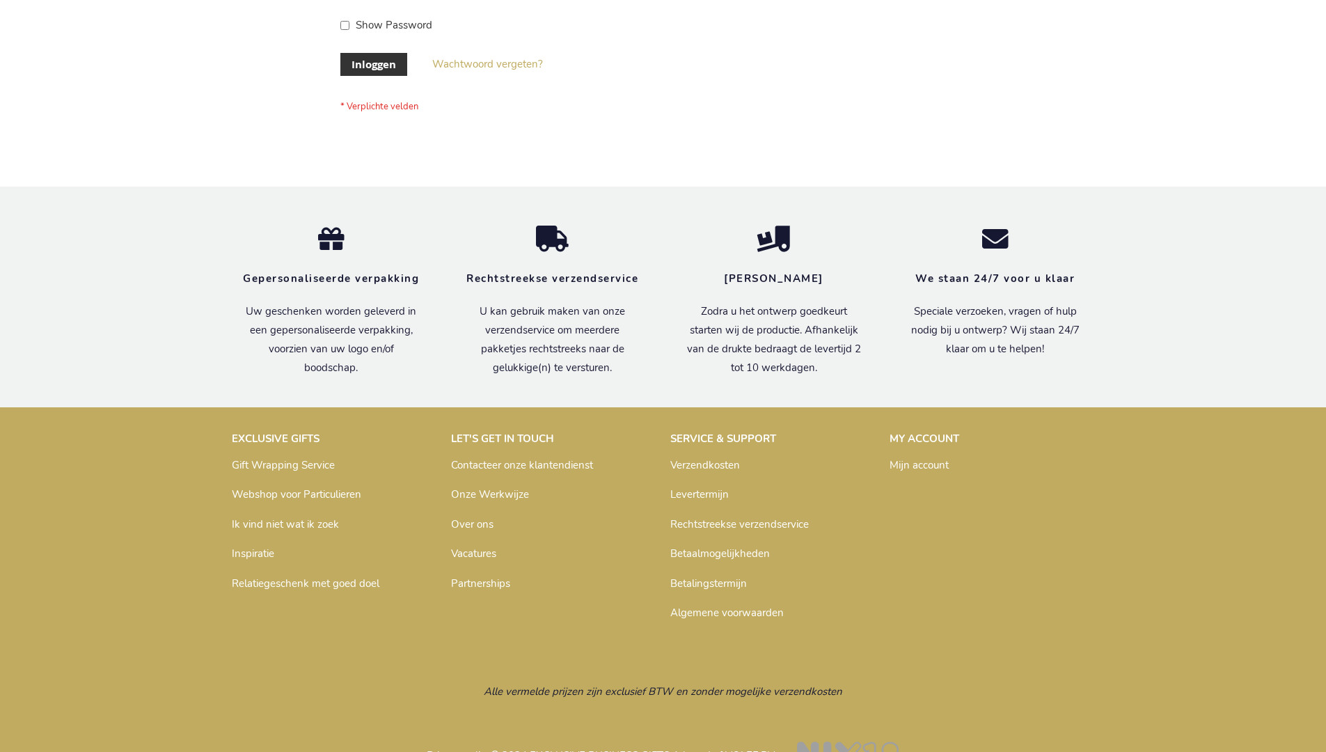
scroll to position [473, 0]
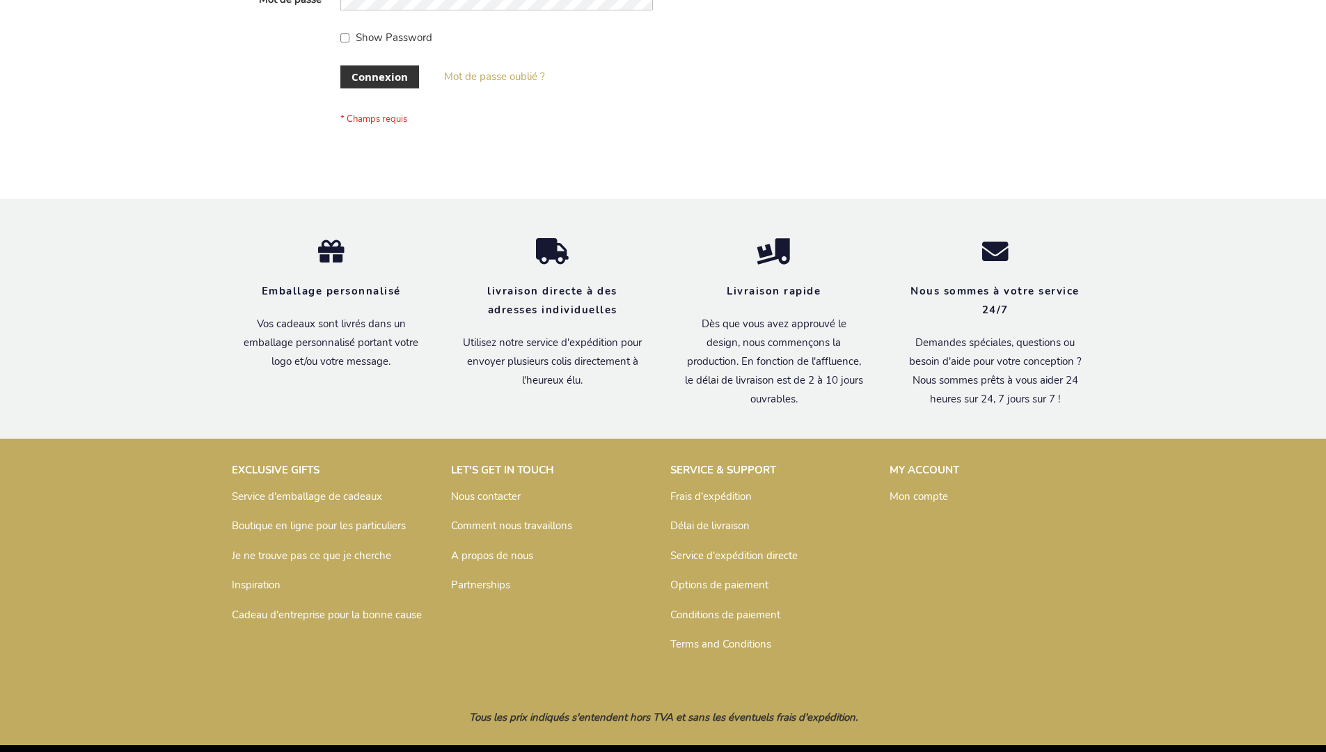
scroll to position [480, 0]
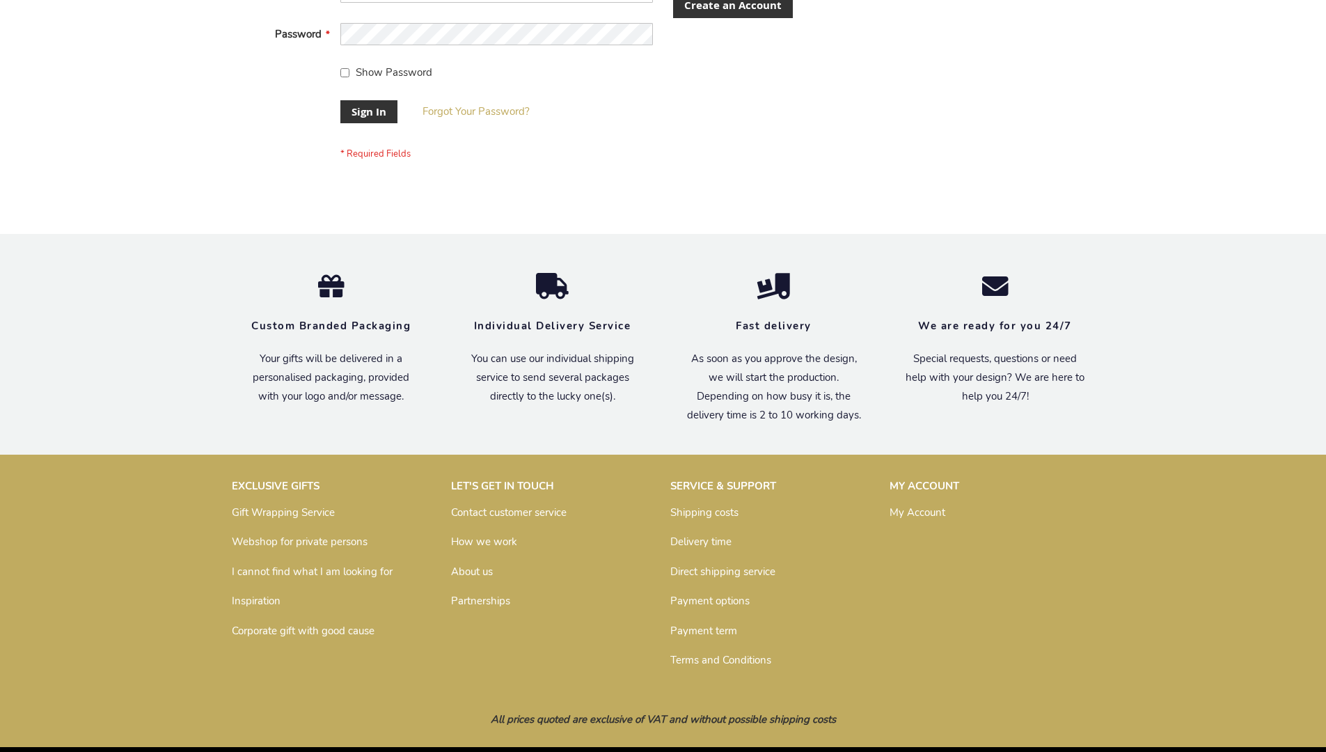
scroll to position [448, 0]
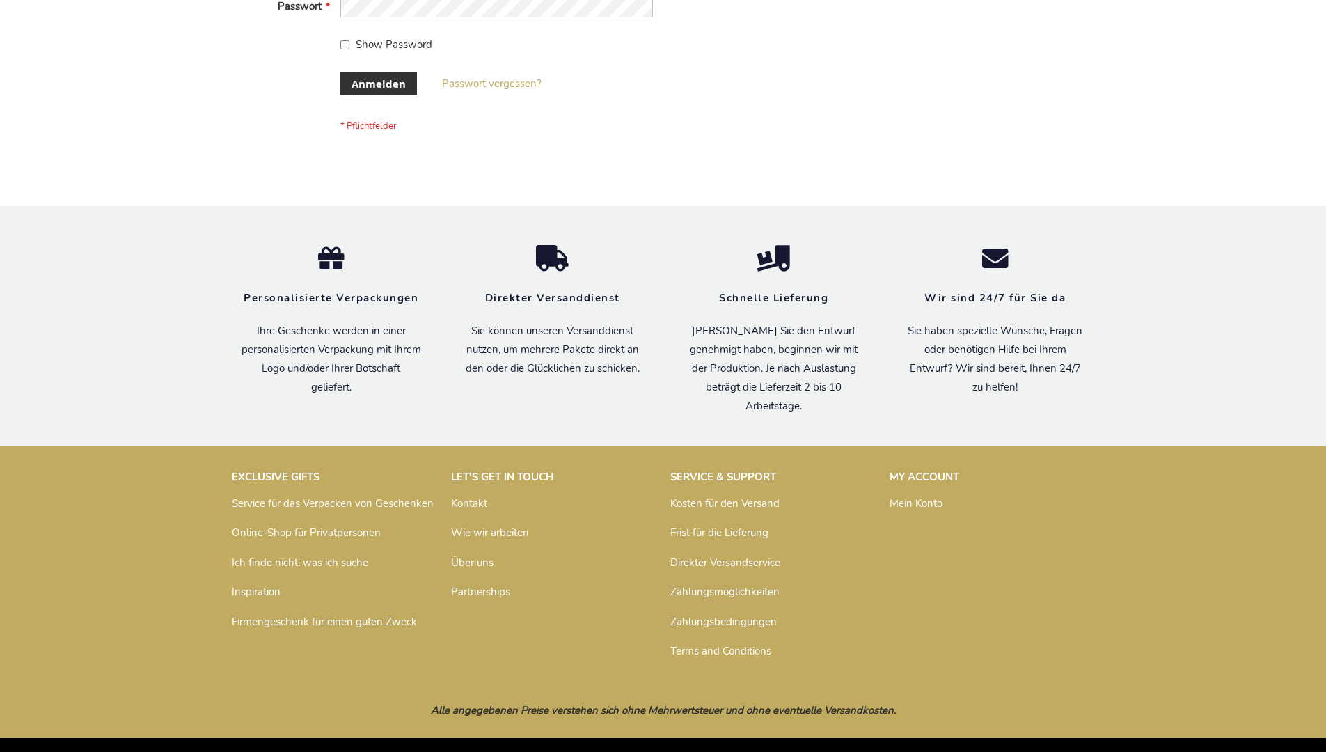
scroll to position [466, 0]
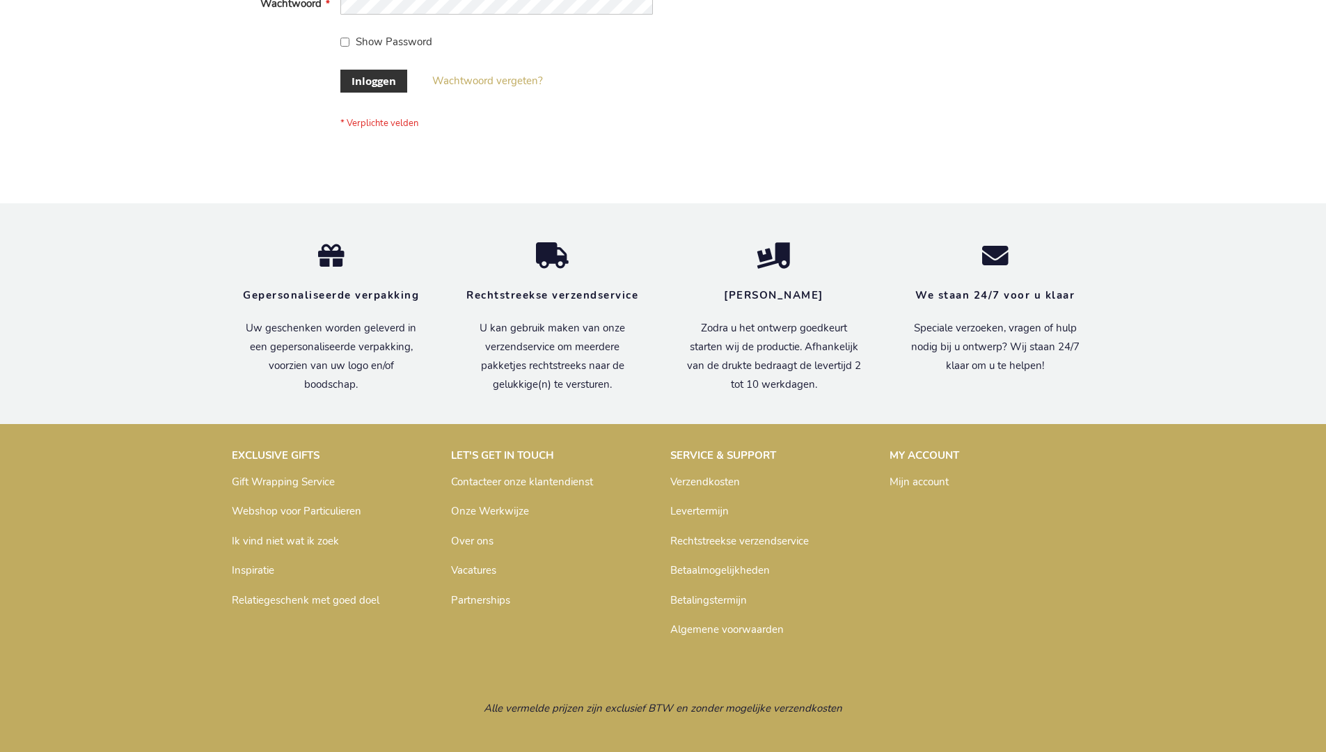
scroll to position [473, 0]
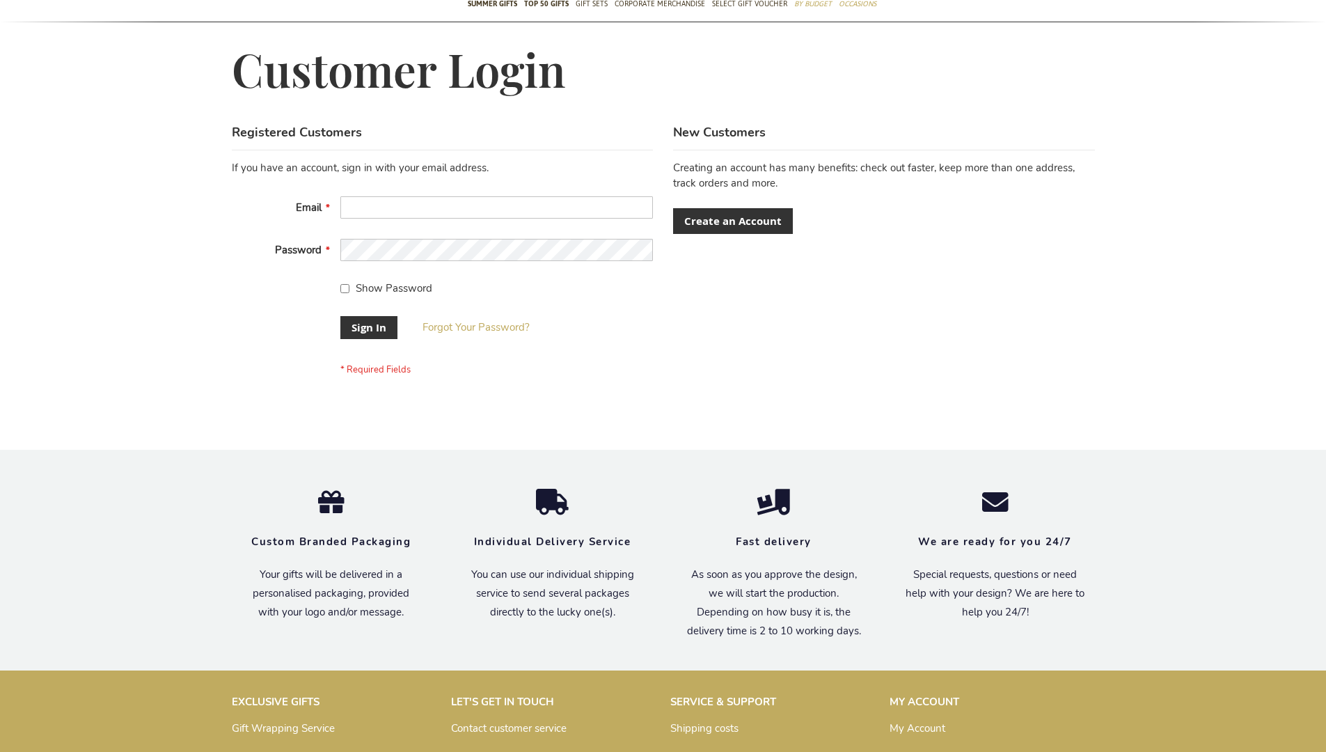
scroll to position [448, 0]
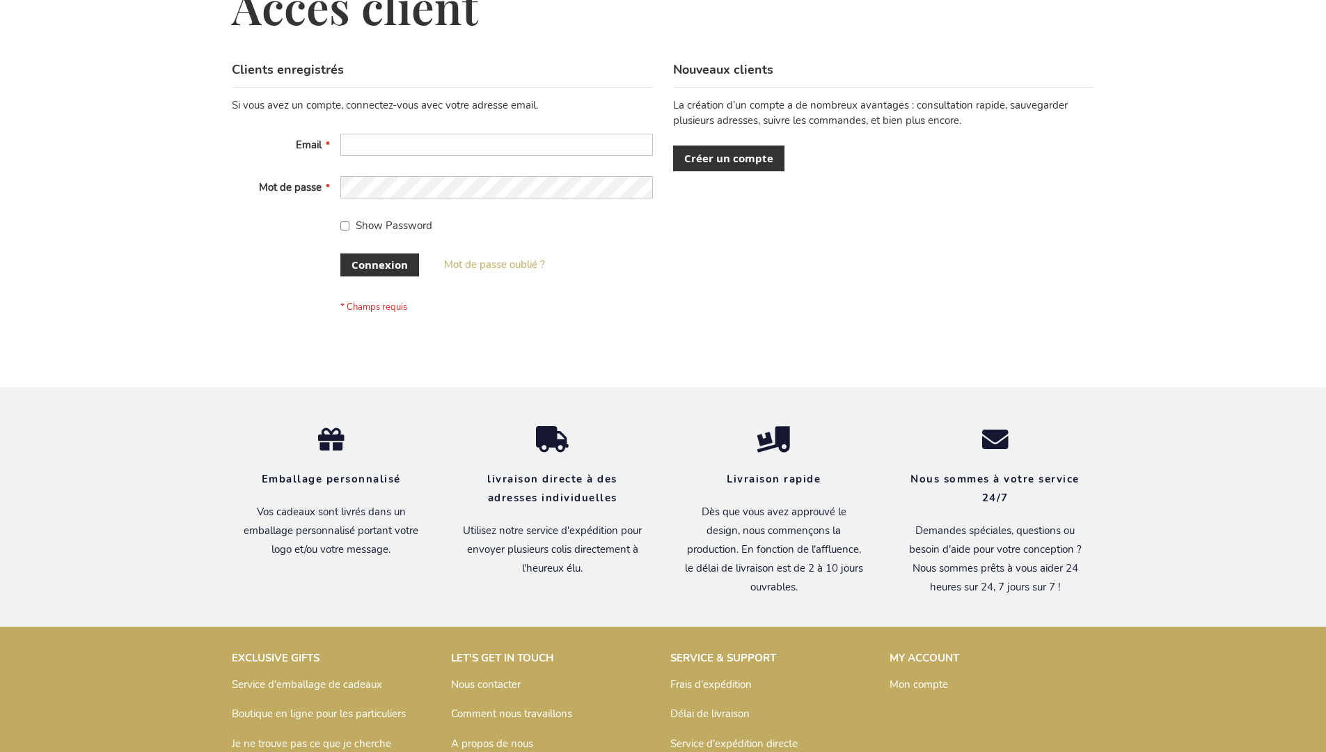
scroll to position [480, 0]
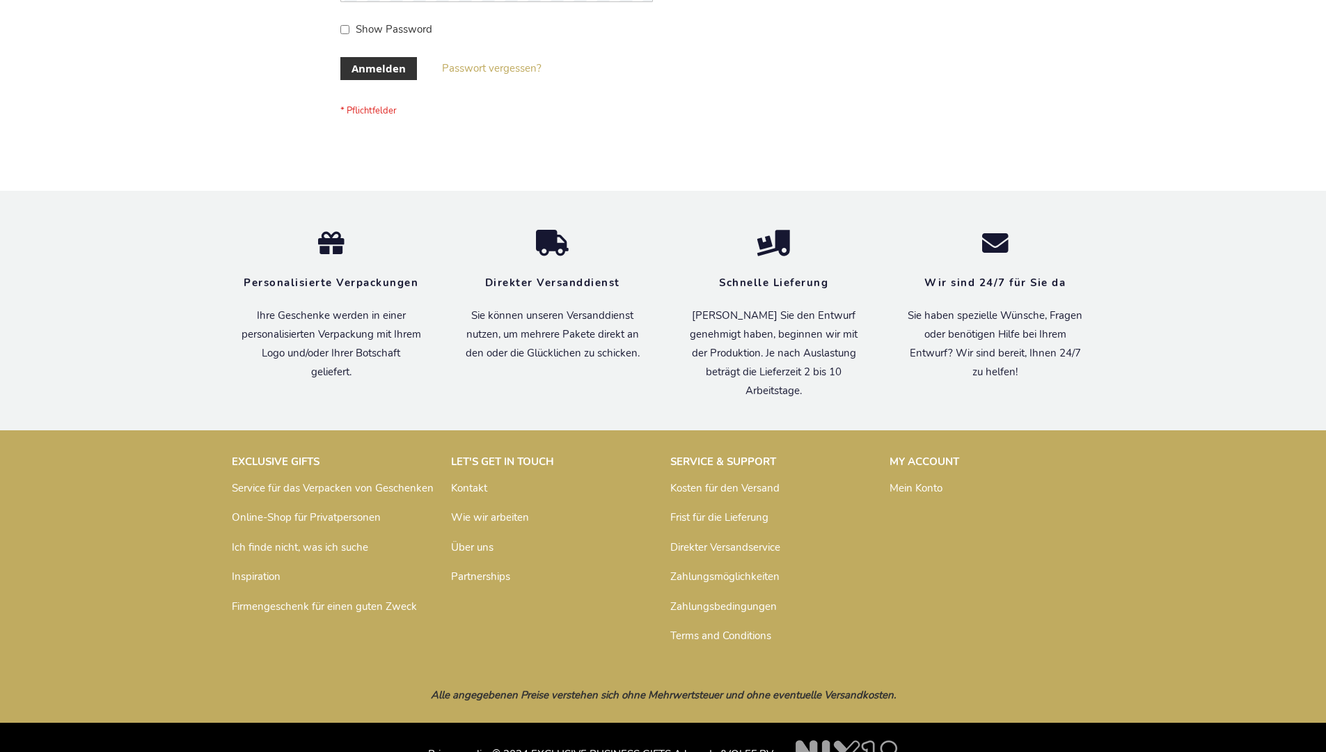
scroll to position [466, 0]
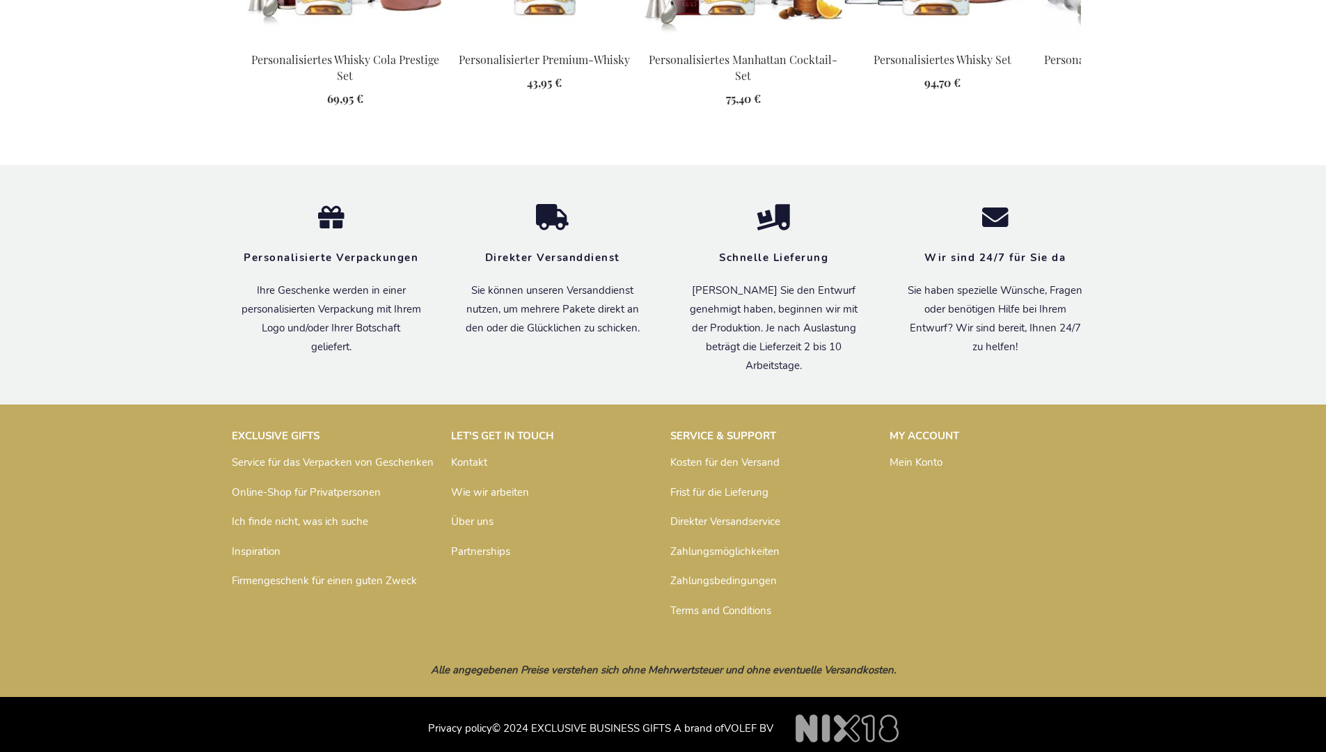
scroll to position [1928, 0]
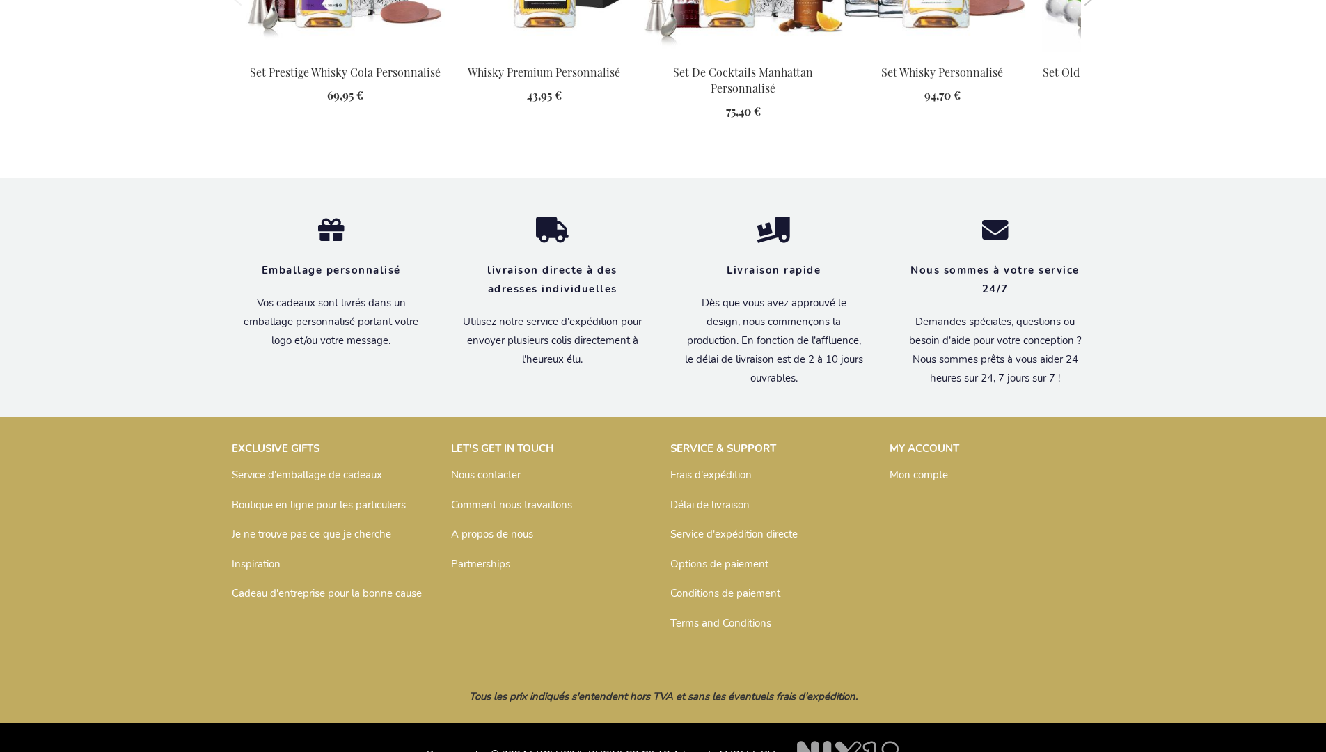
scroll to position [1942, 0]
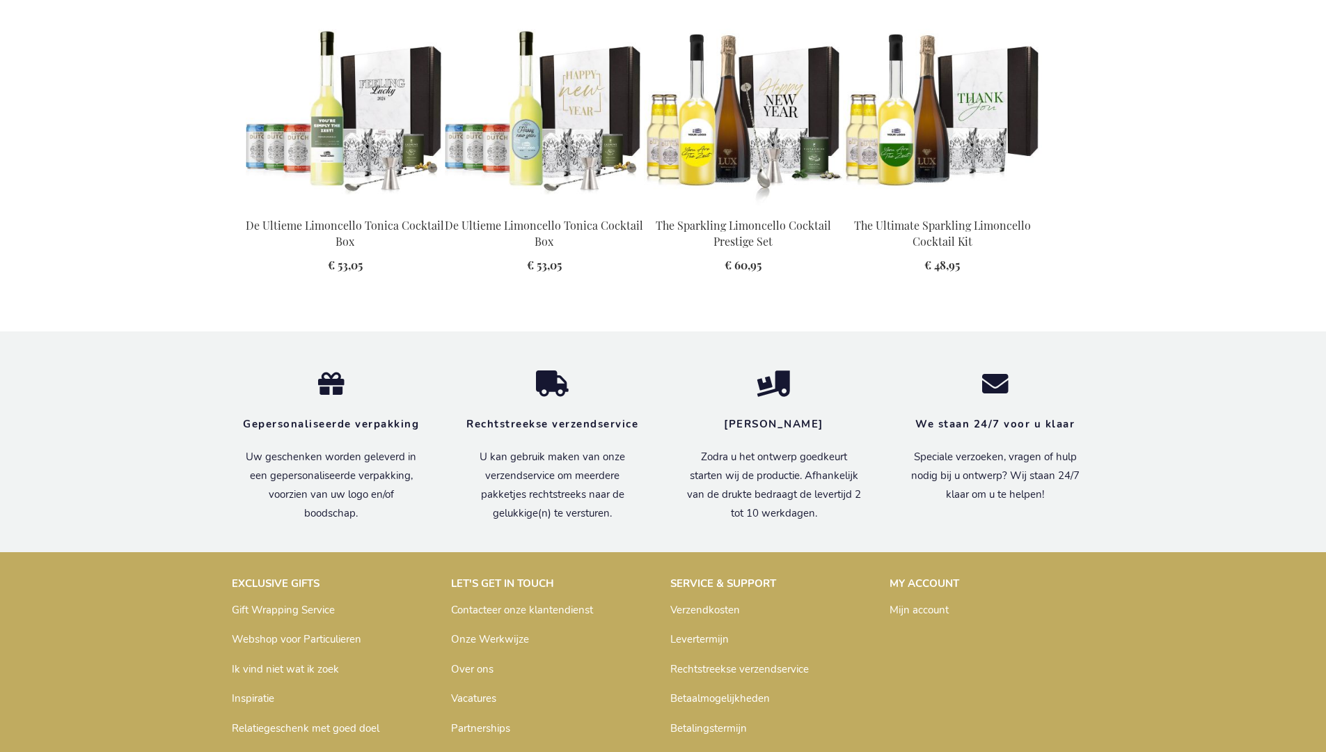
scroll to position [1919, 0]
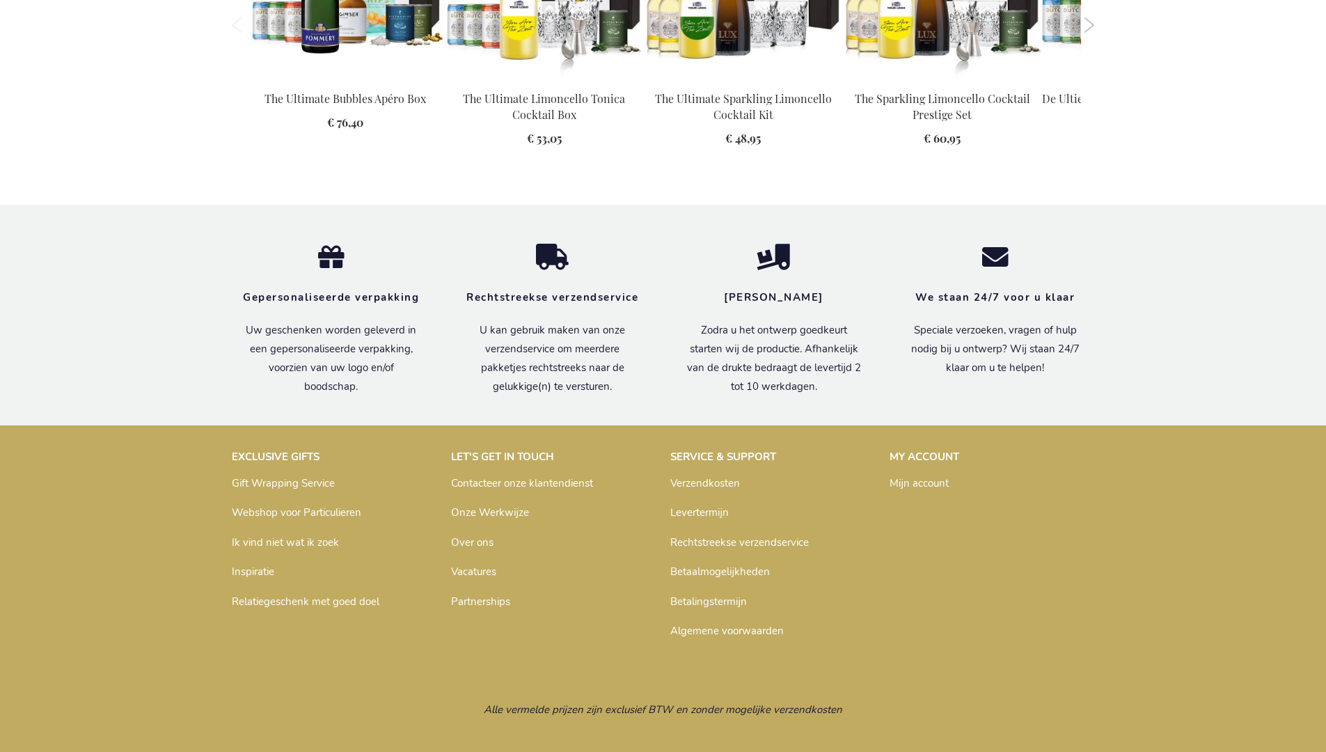
scroll to position [1919, 0]
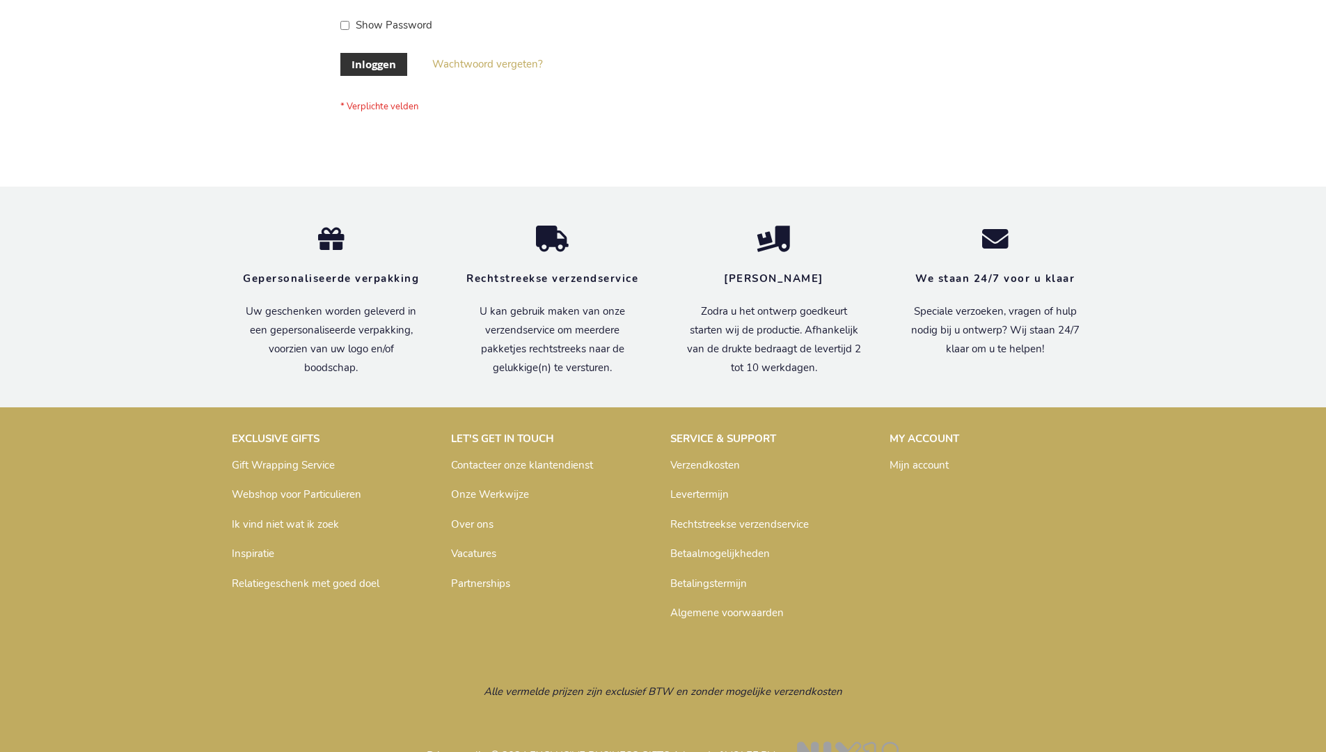
scroll to position [473, 0]
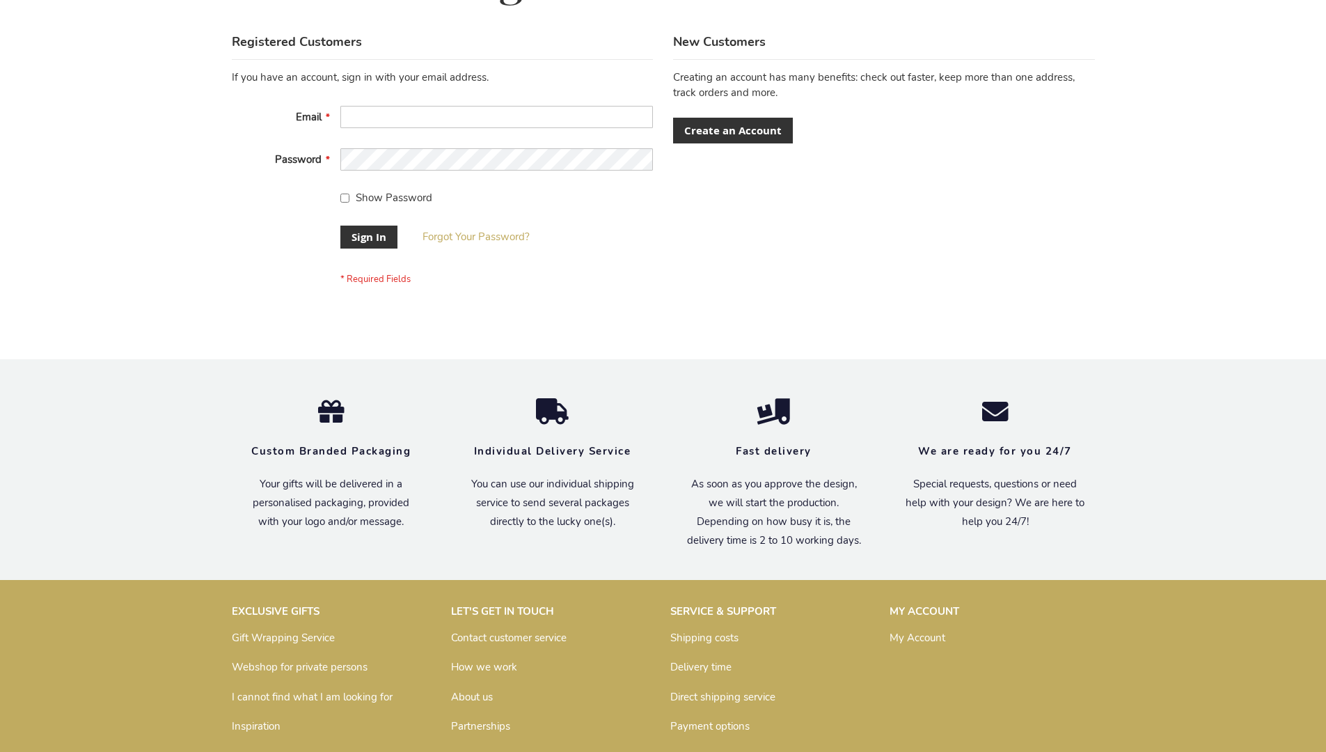
scroll to position [448, 0]
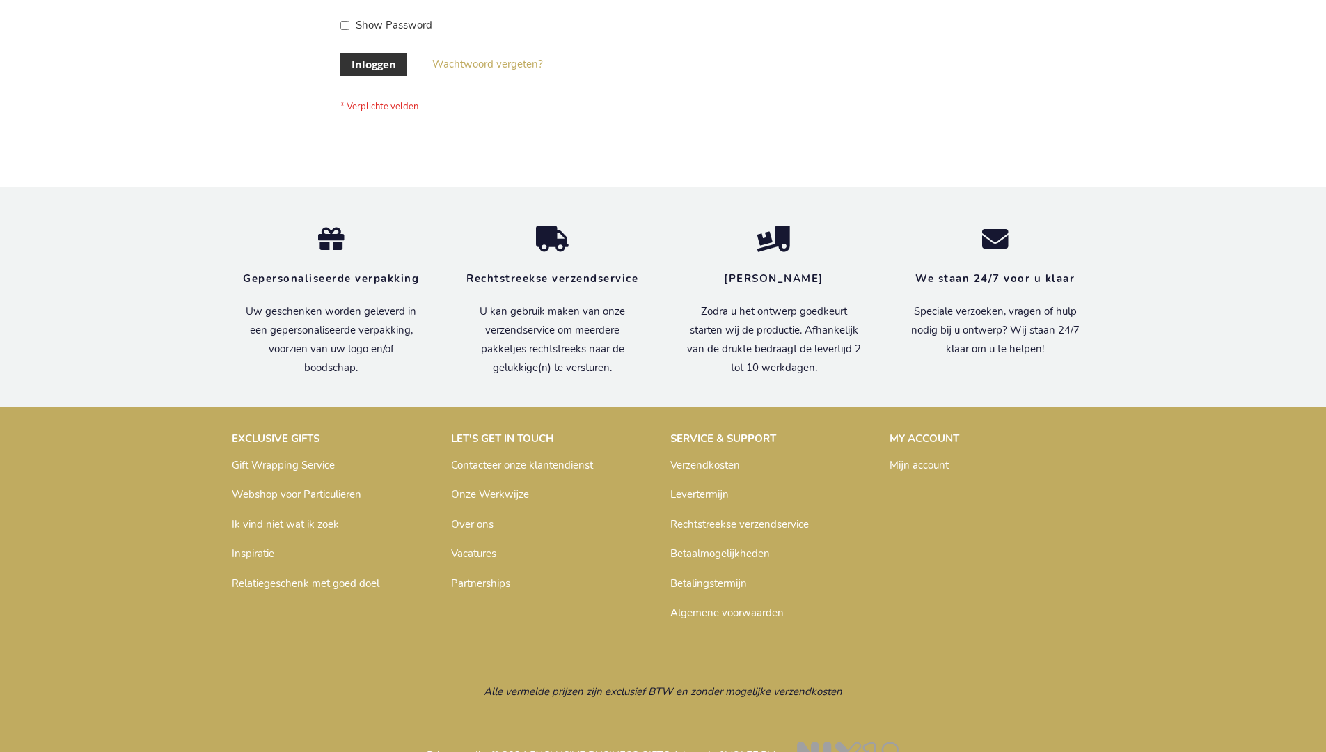
scroll to position [473, 0]
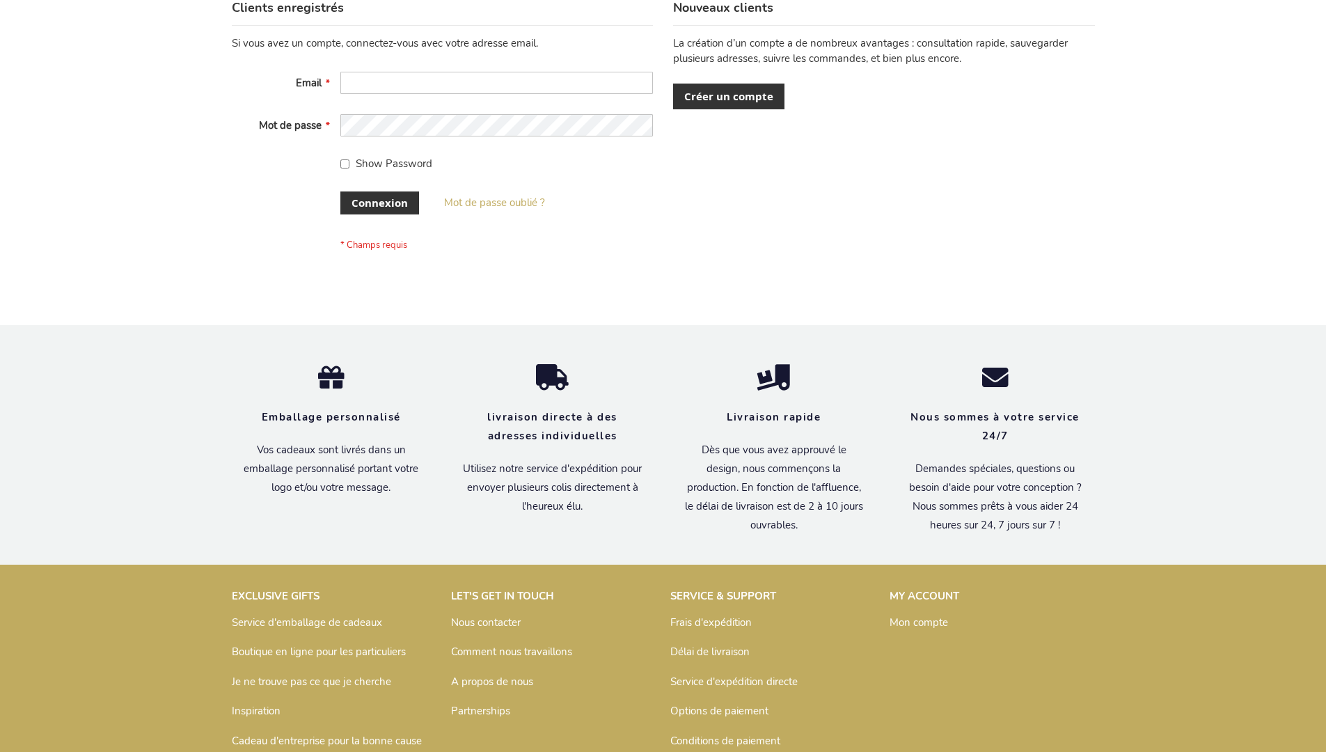
scroll to position [480, 0]
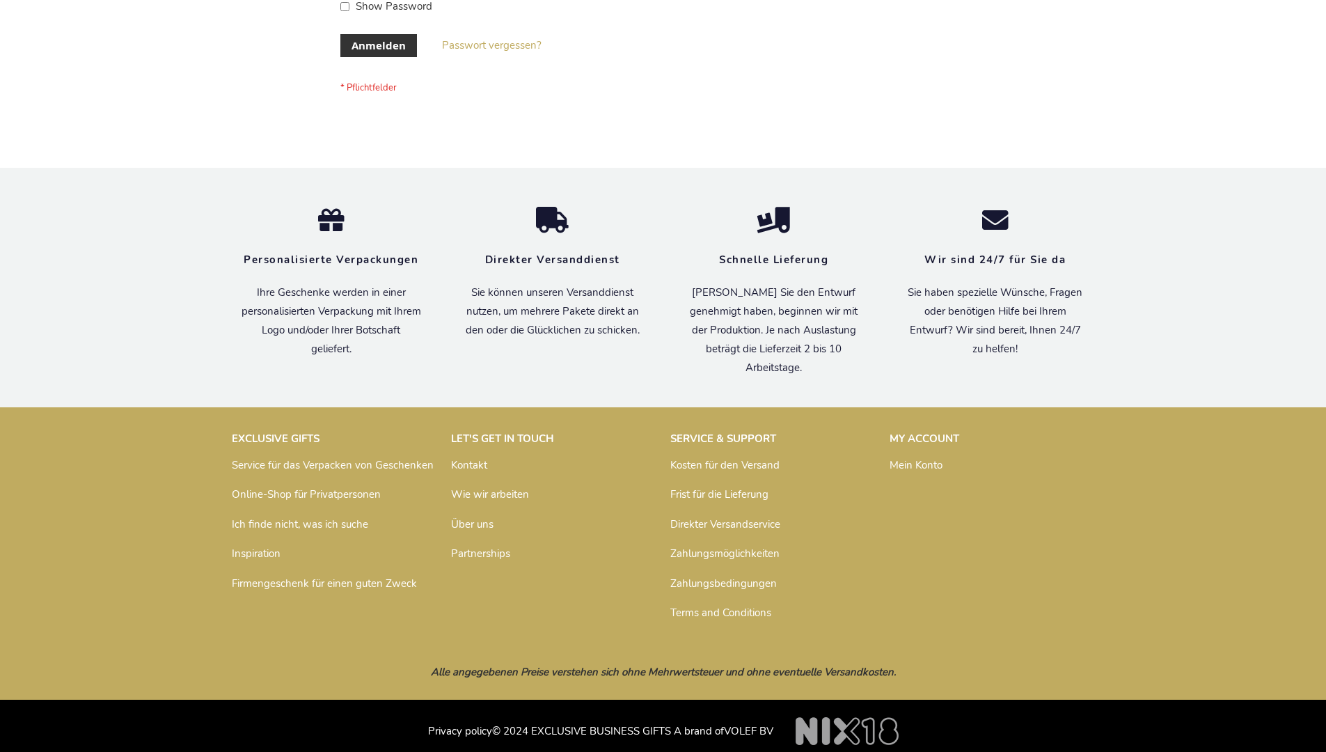
scroll to position [466, 0]
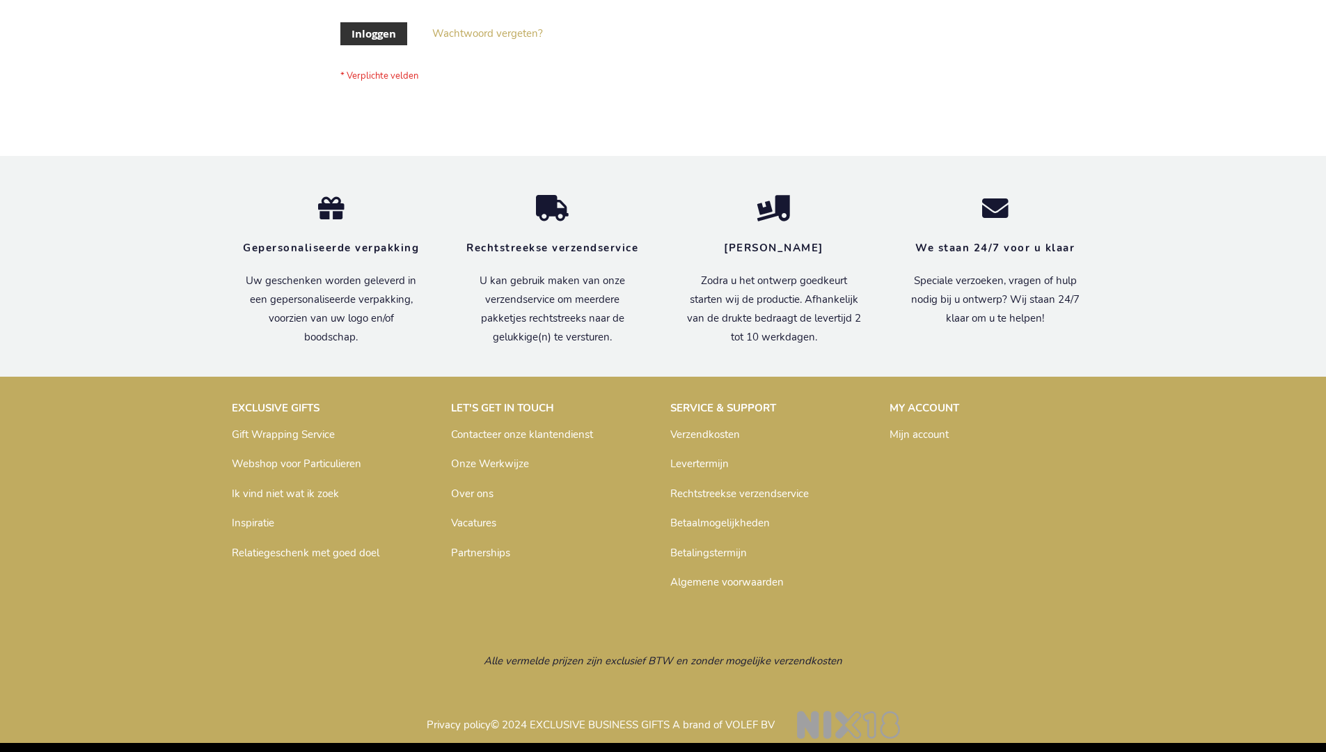
scroll to position [473, 0]
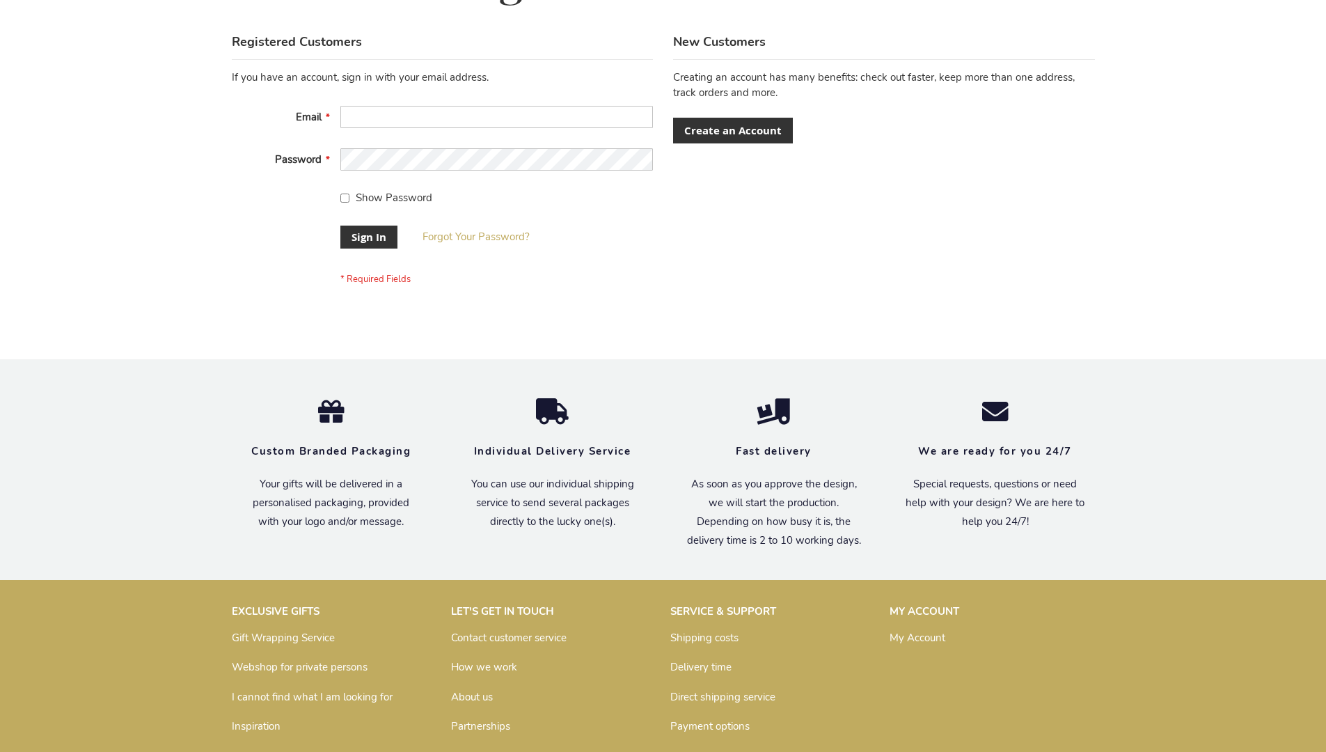
scroll to position [448, 0]
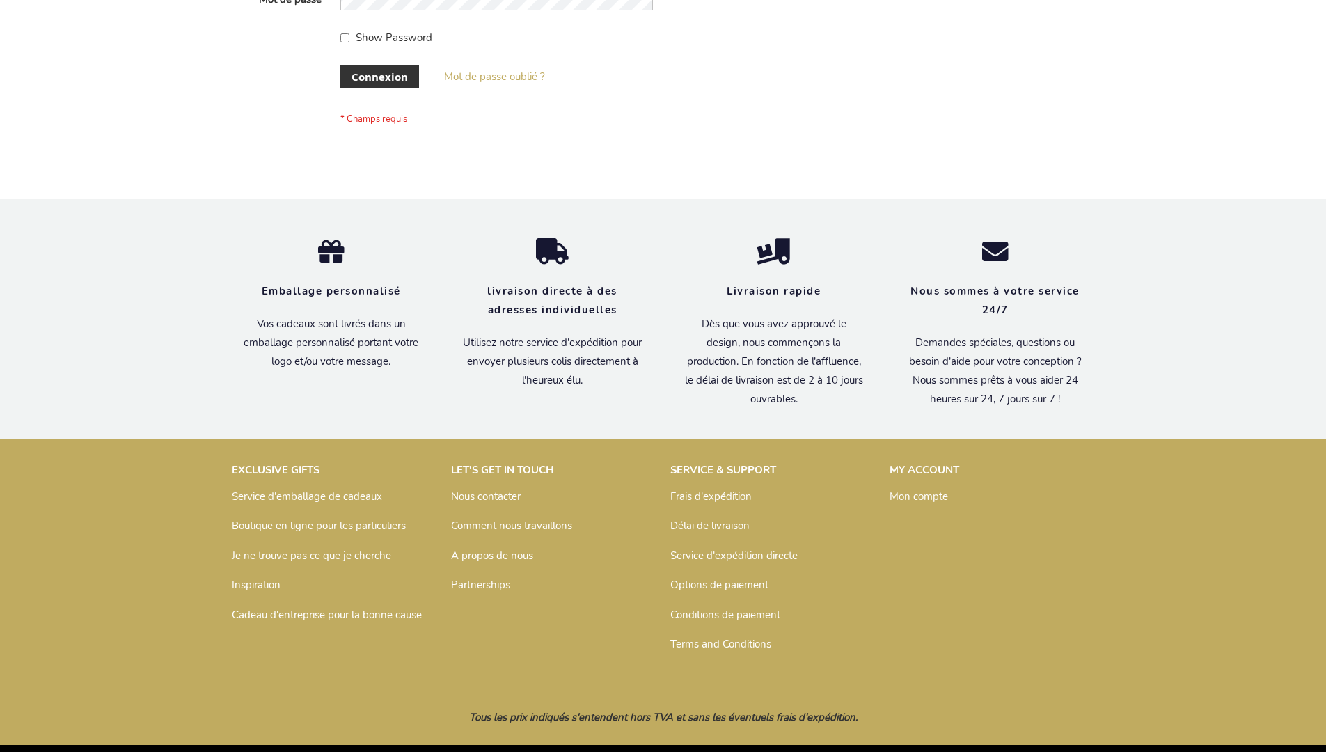
scroll to position [480, 0]
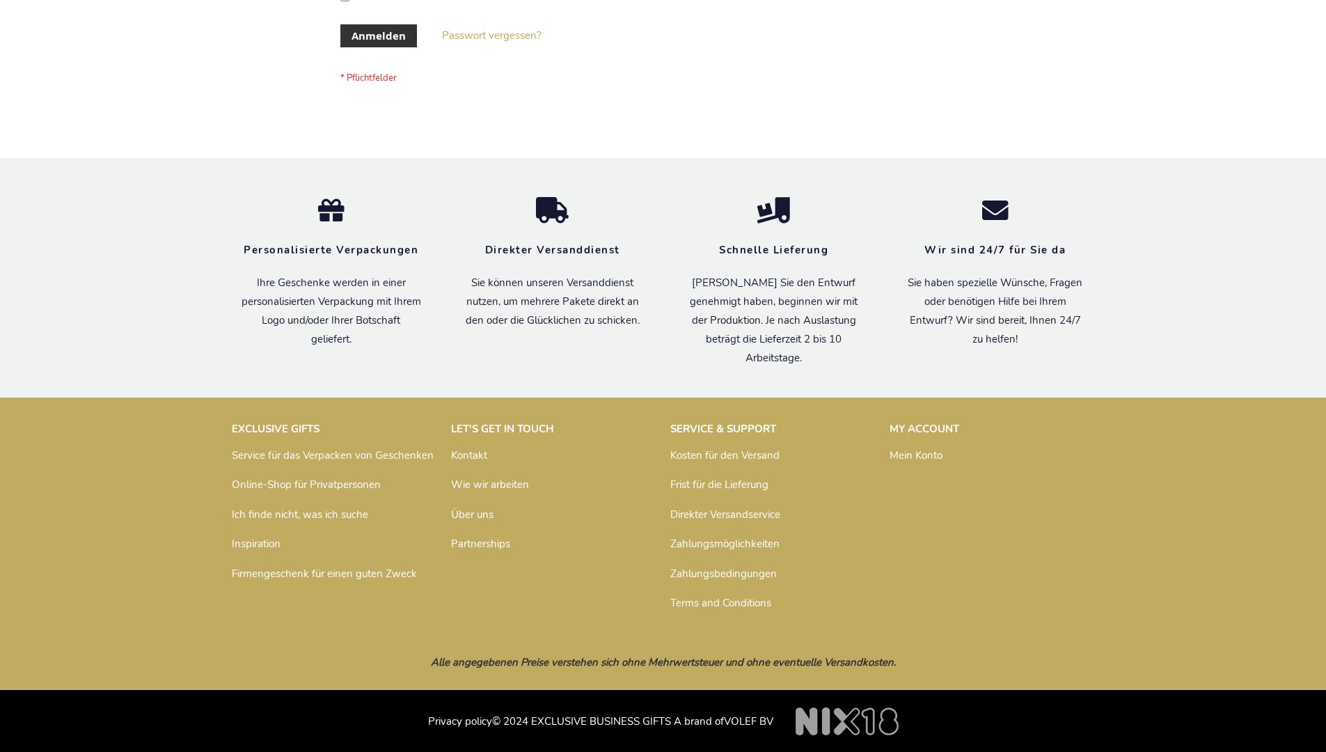
scroll to position [466, 0]
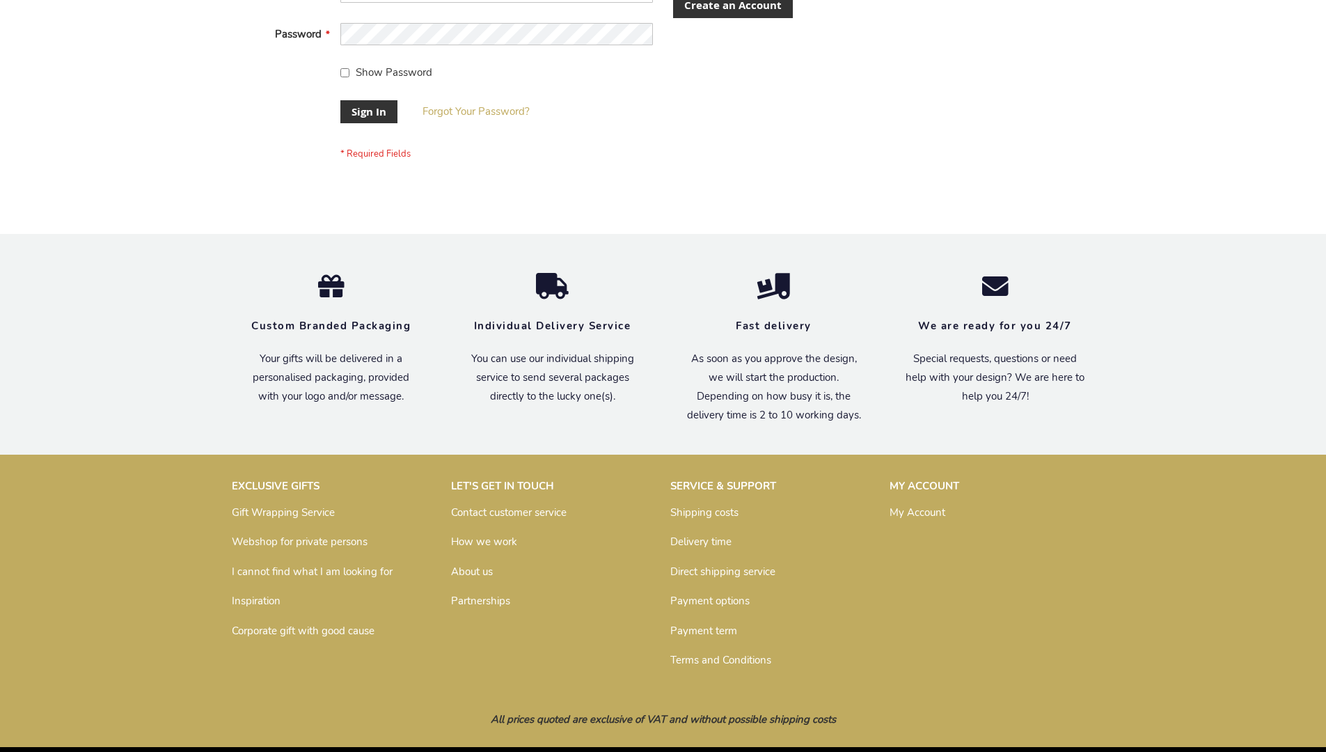
scroll to position [448, 0]
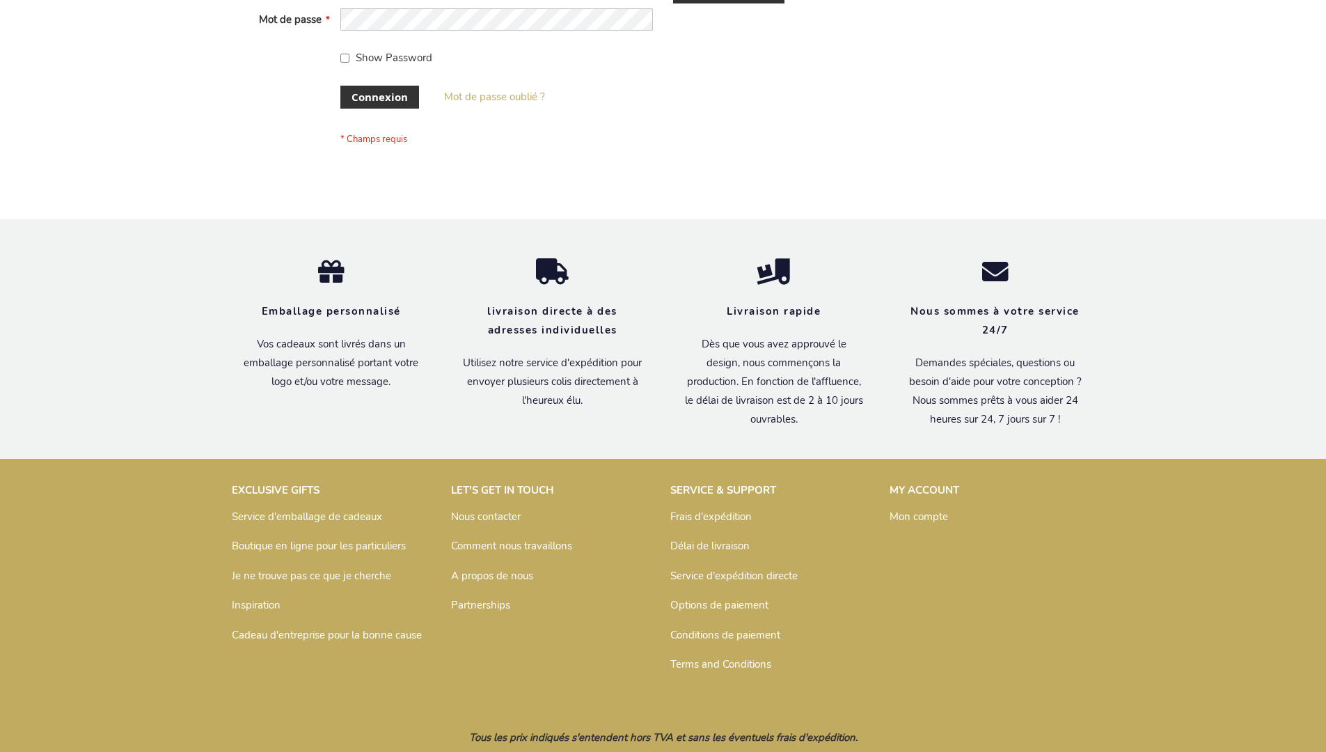
scroll to position [480, 0]
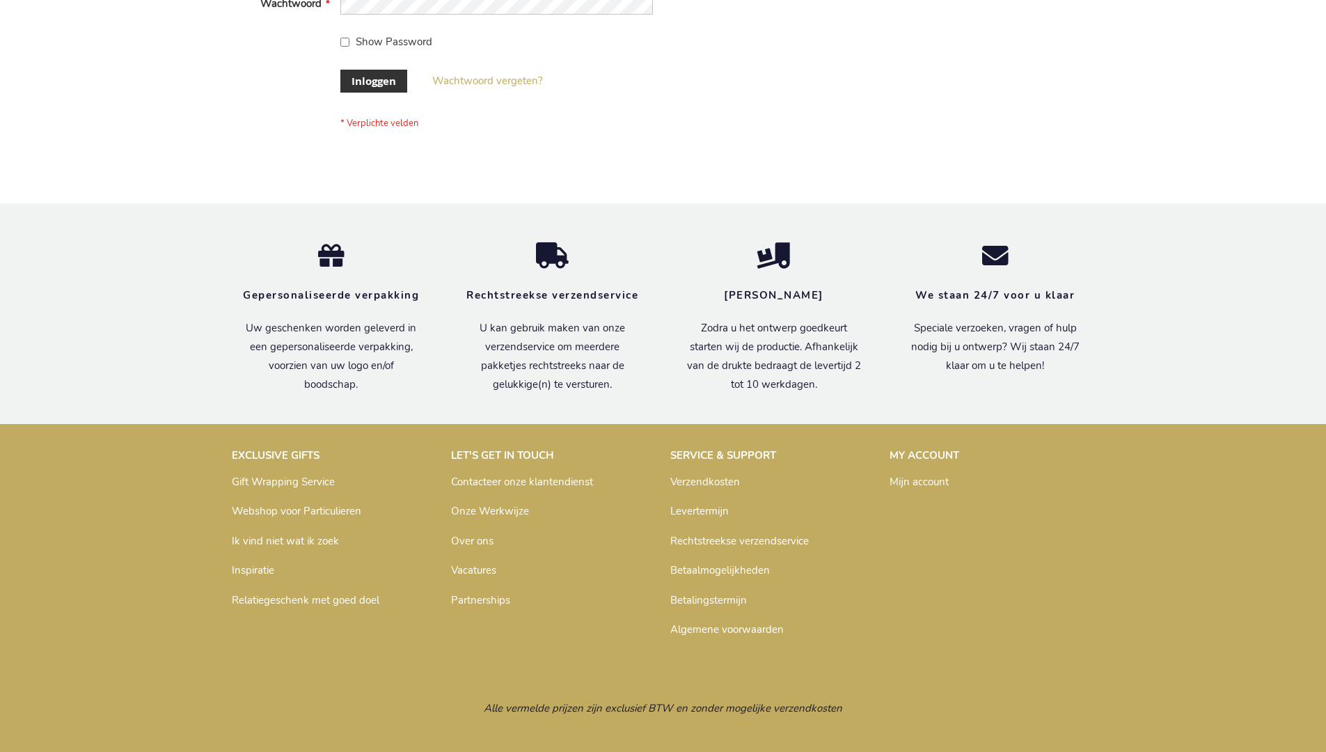
scroll to position [473, 0]
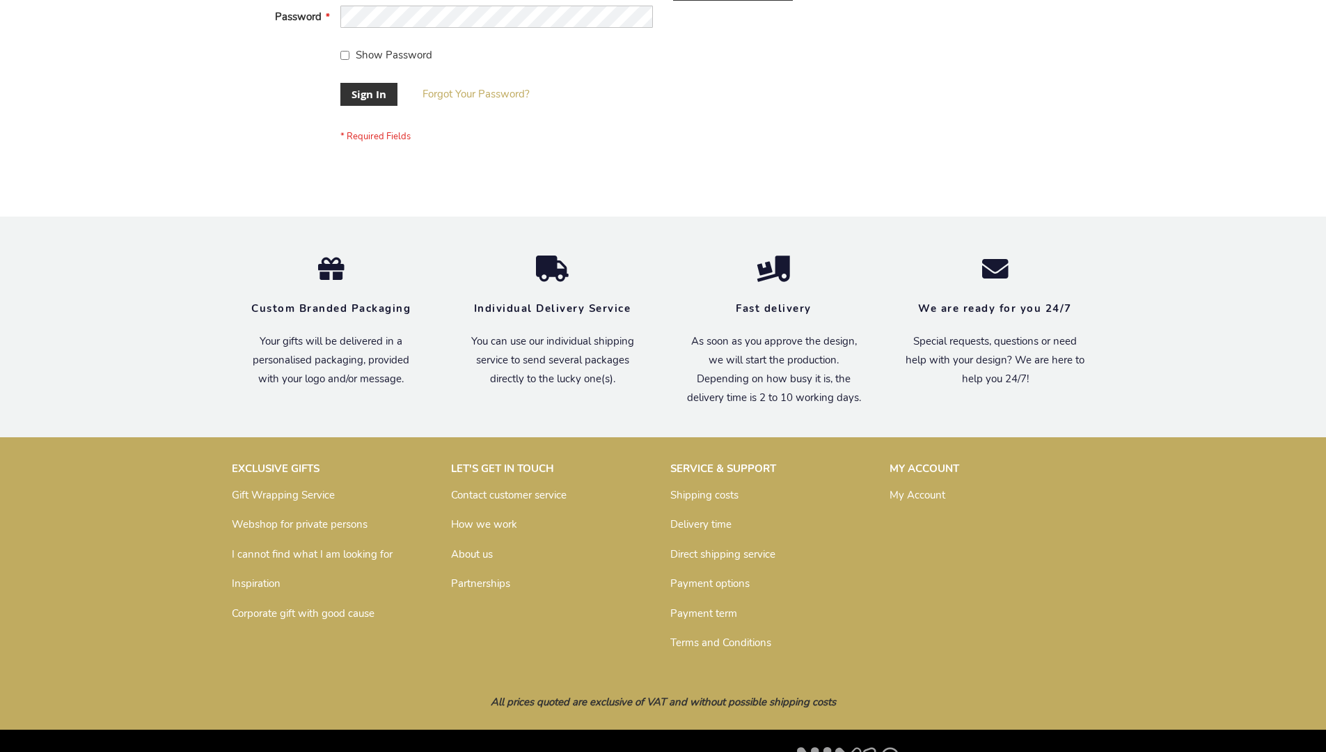
scroll to position [448, 0]
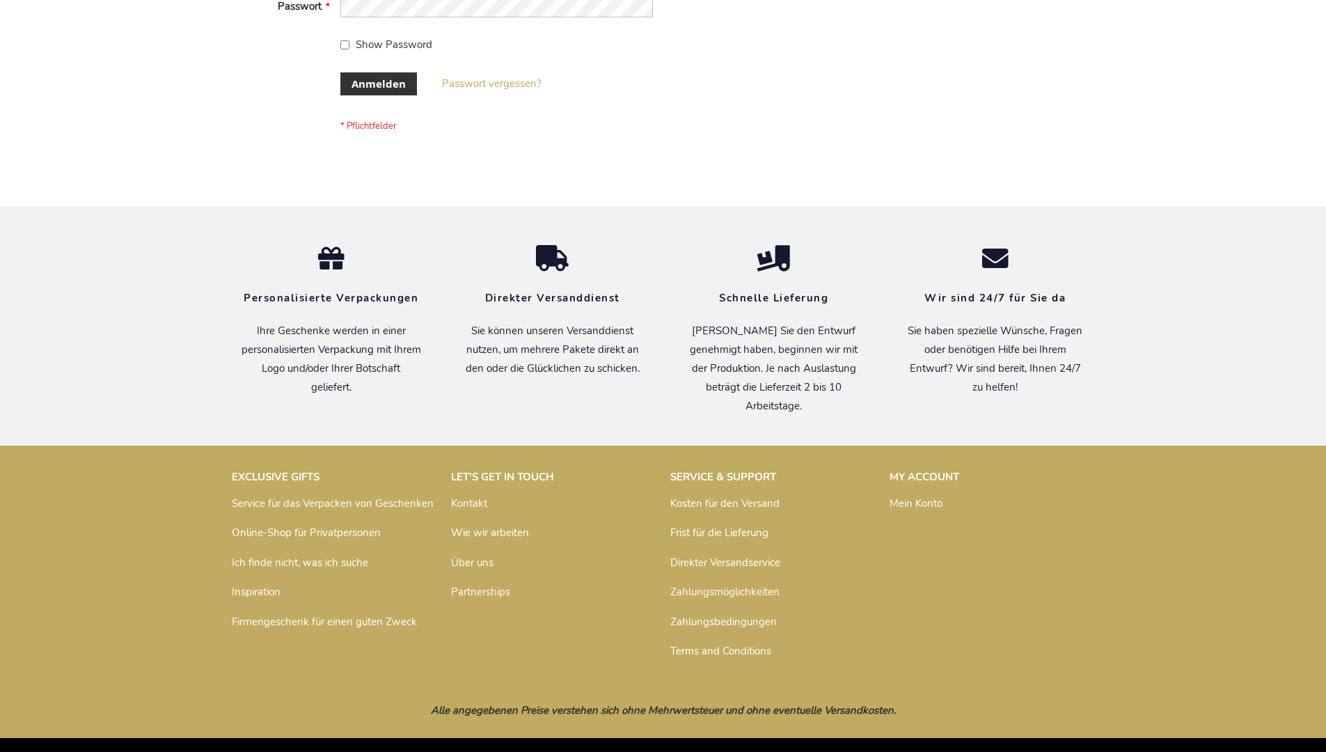
scroll to position [466, 0]
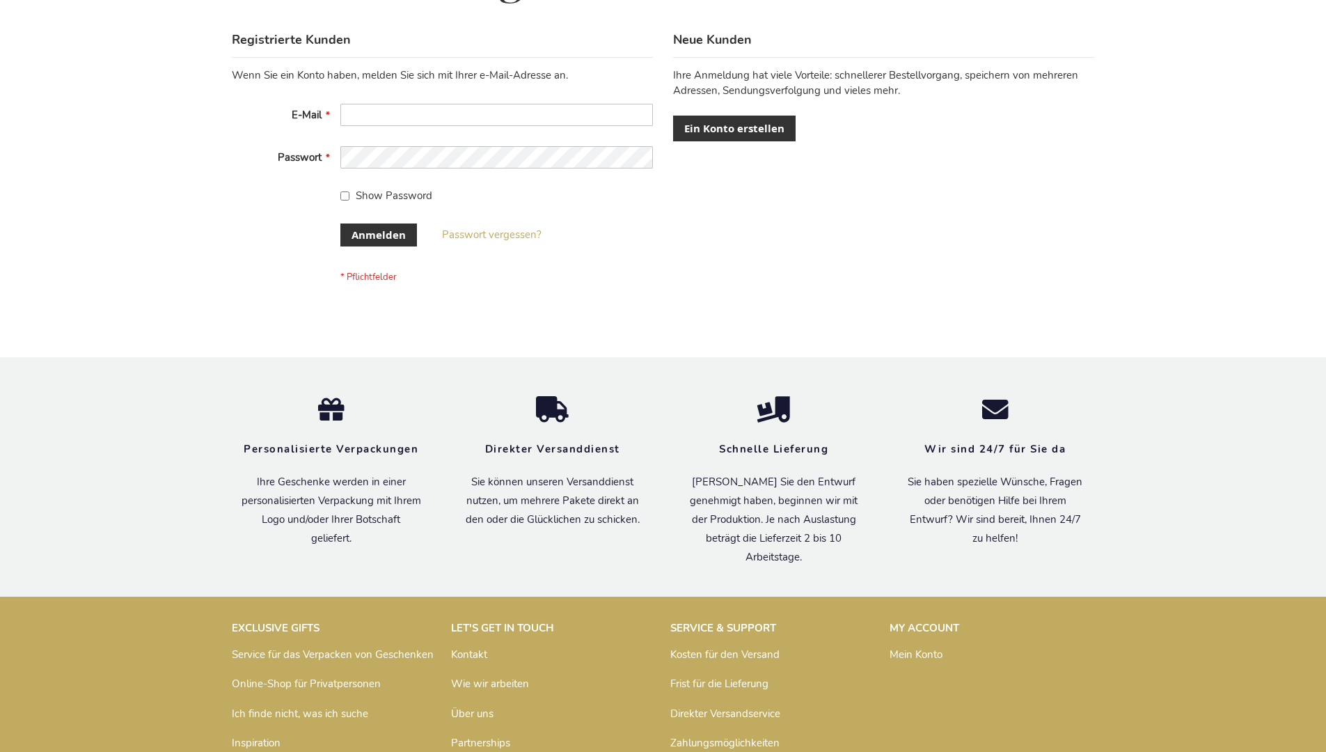
scroll to position [466, 0]
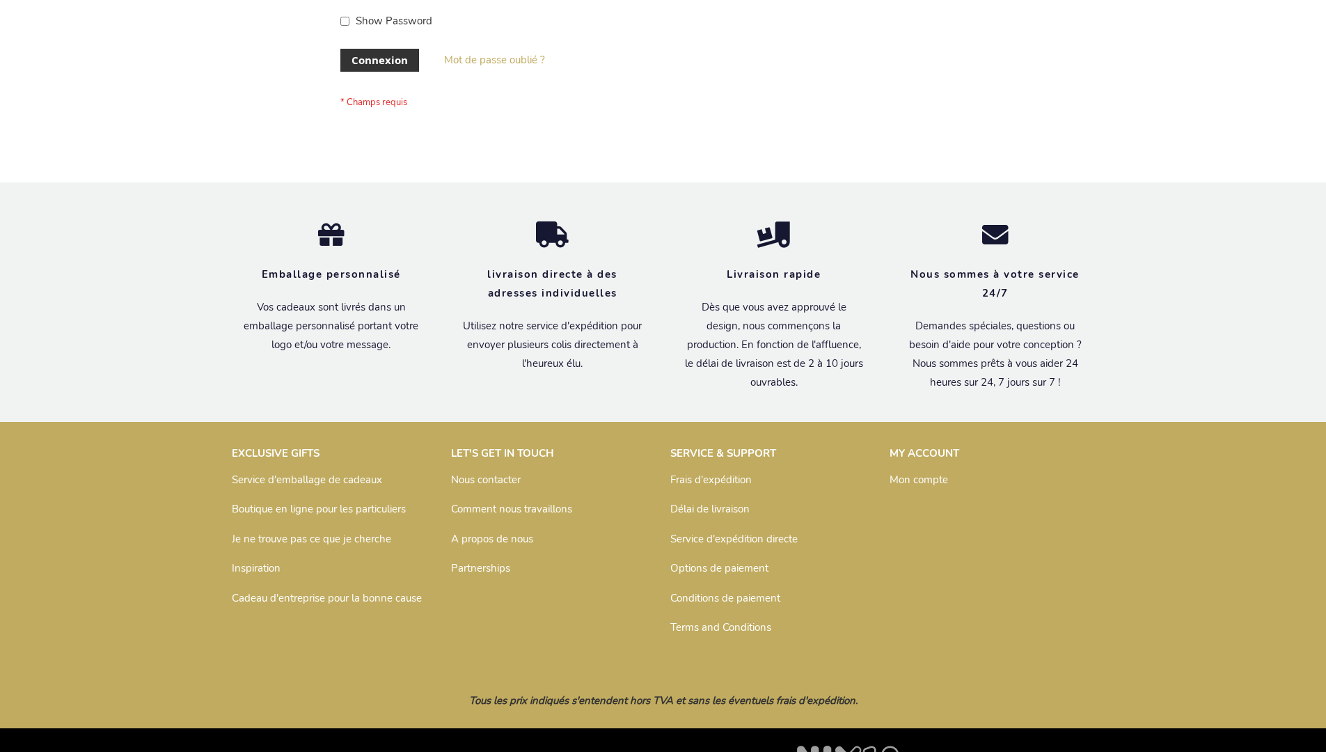
scroll to position [480, 0]
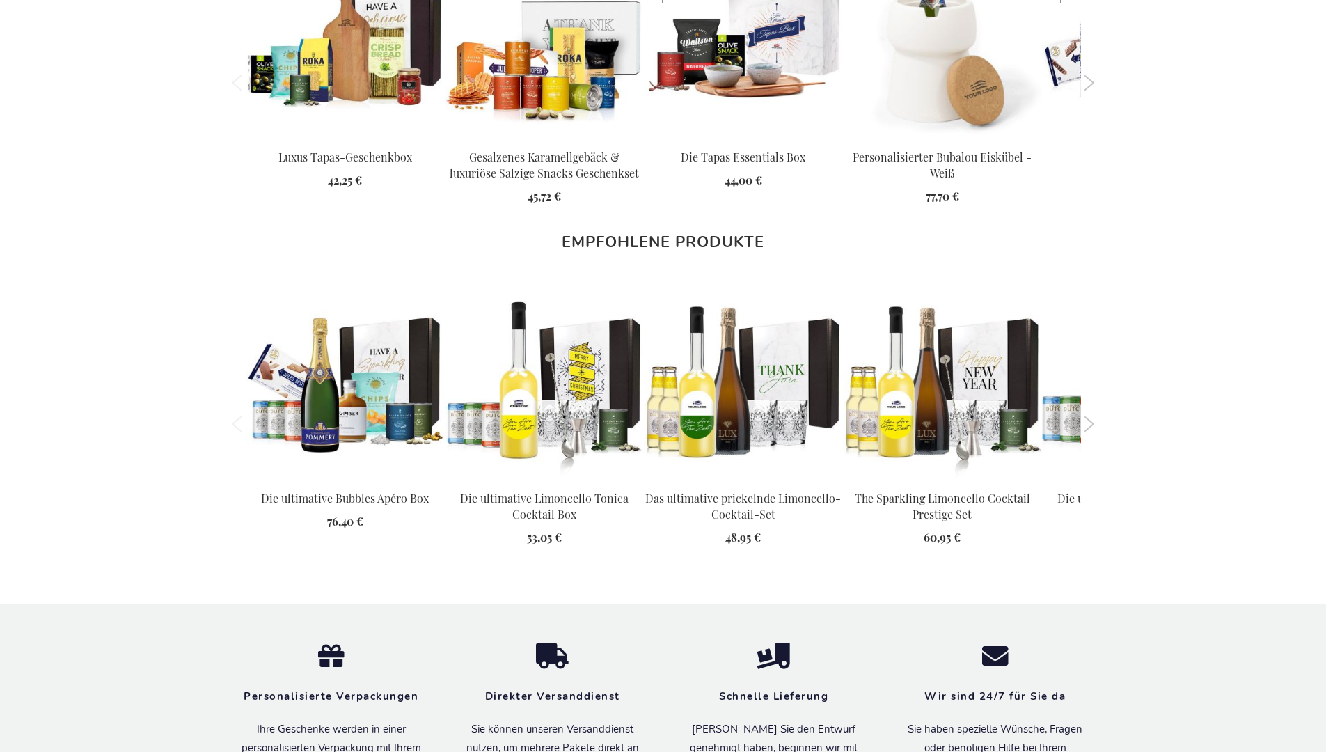
scroll to position [1928, 0]
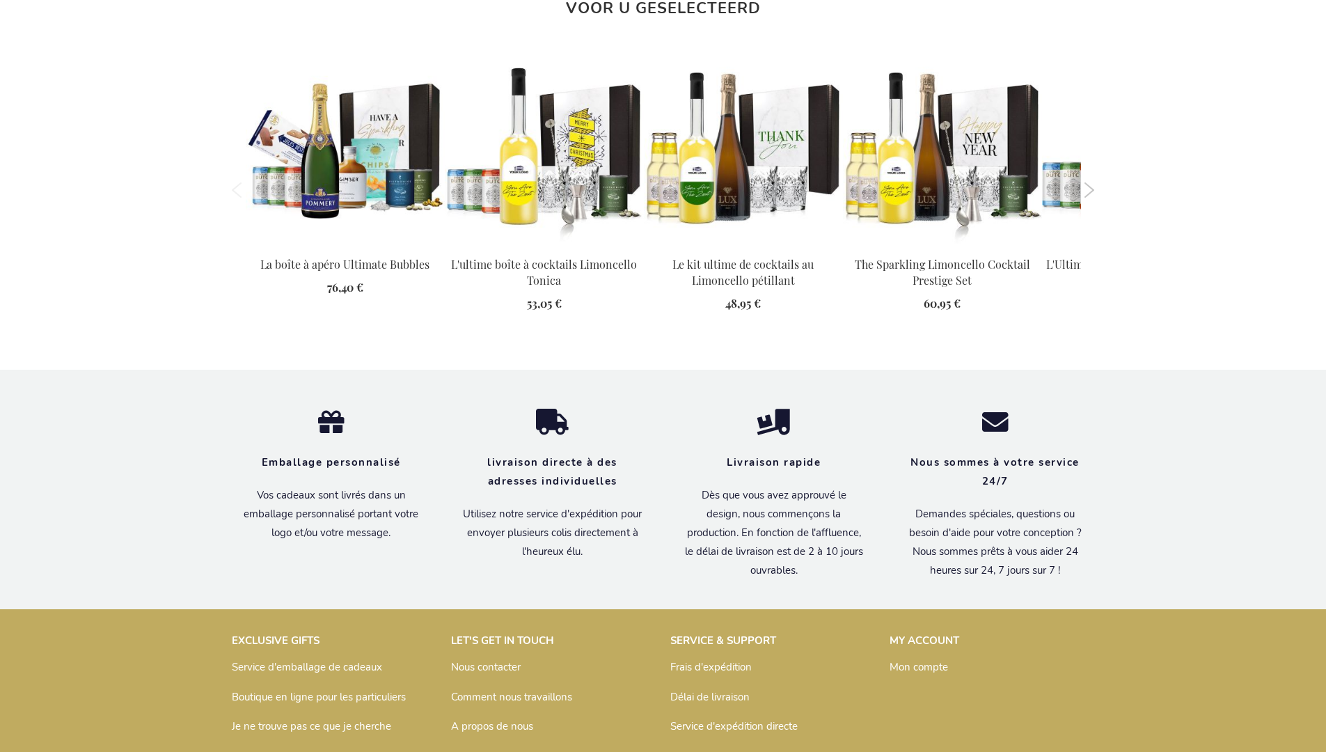
scroll to position [1942, 0]
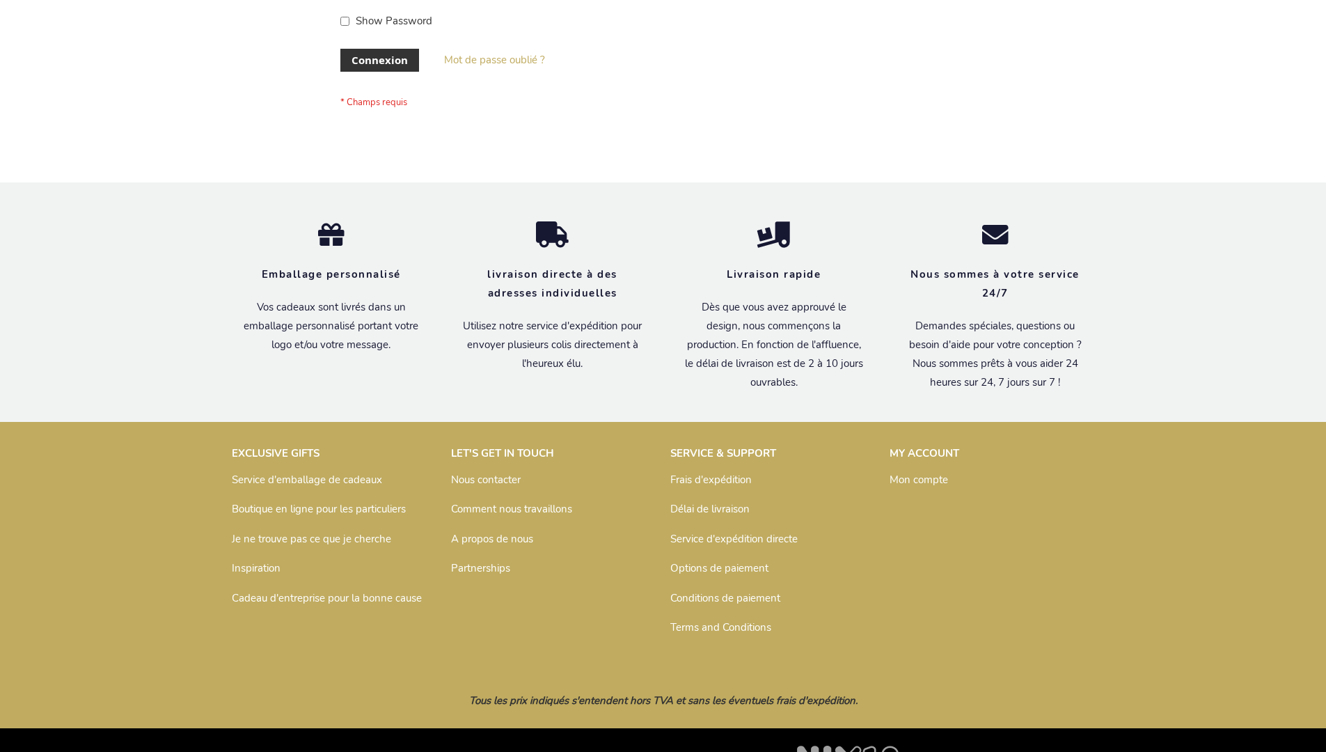
scroll to position [480, 0]
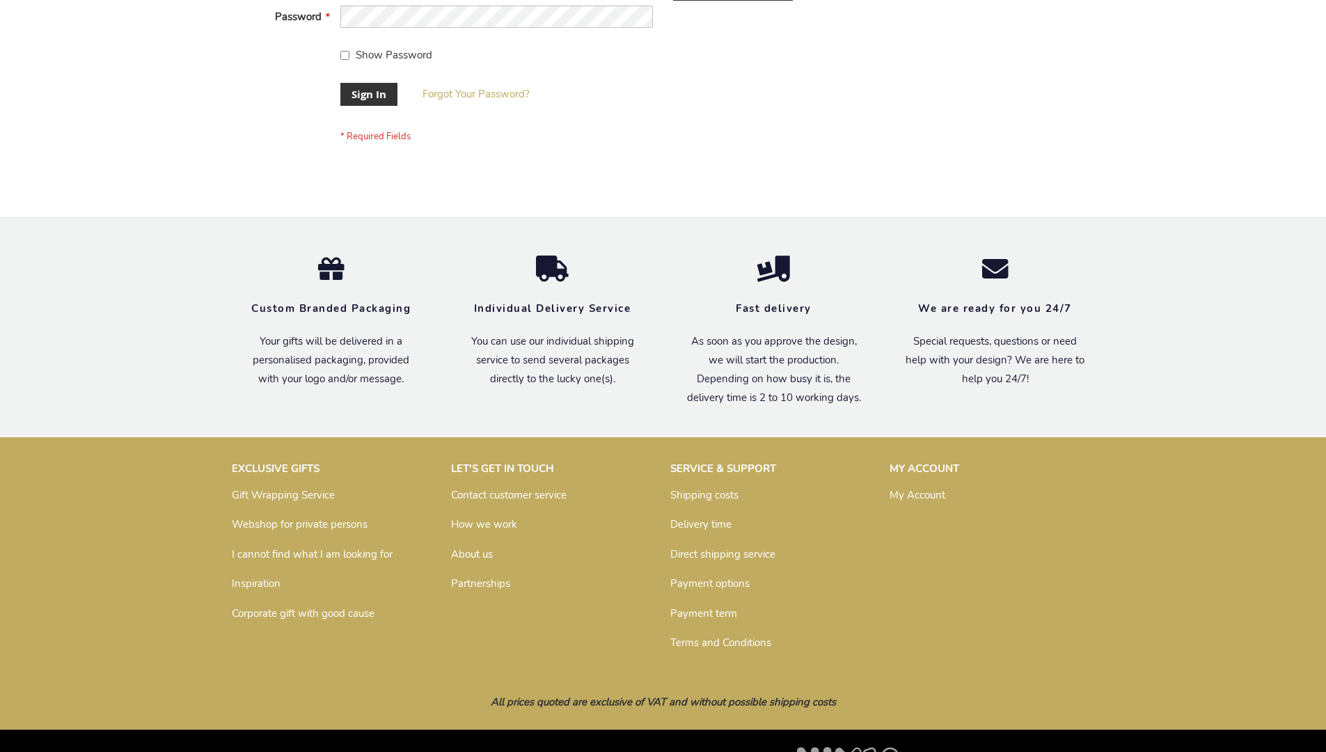
scroll to position [448, 0]
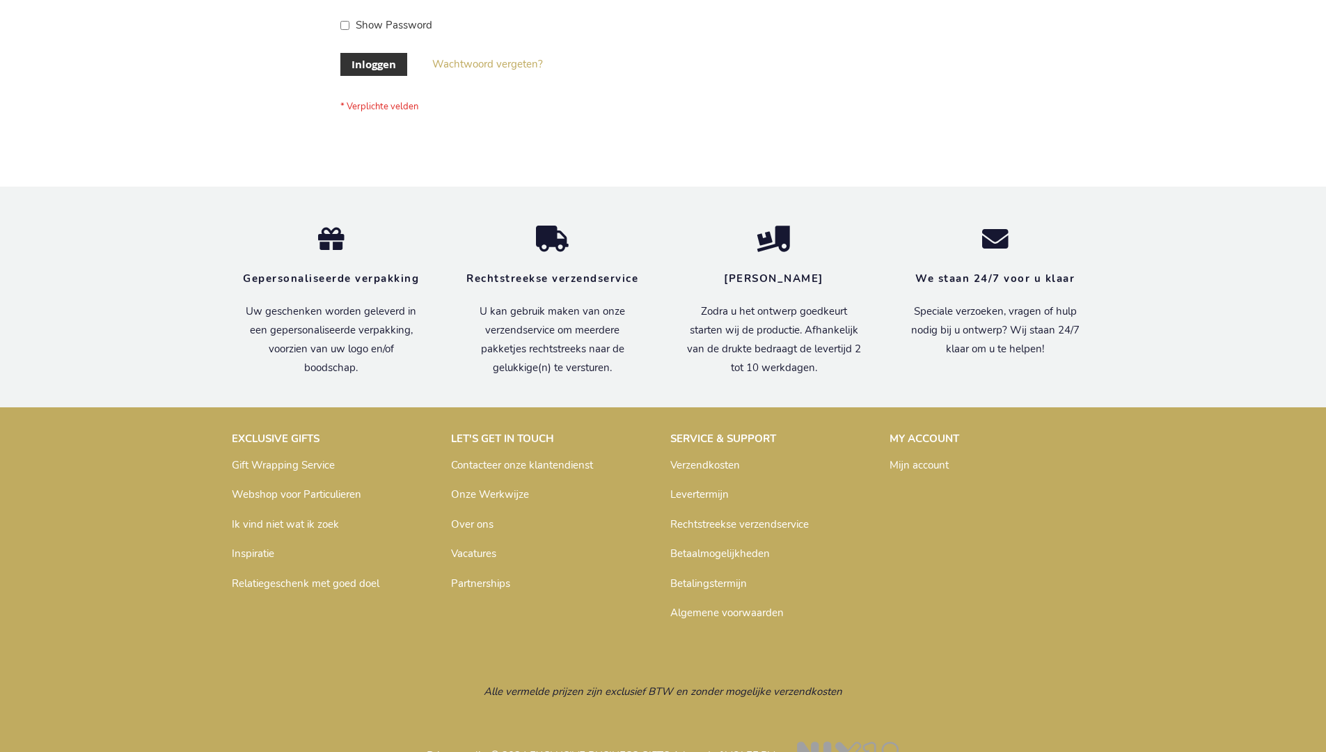
scroll to position [473, 0]
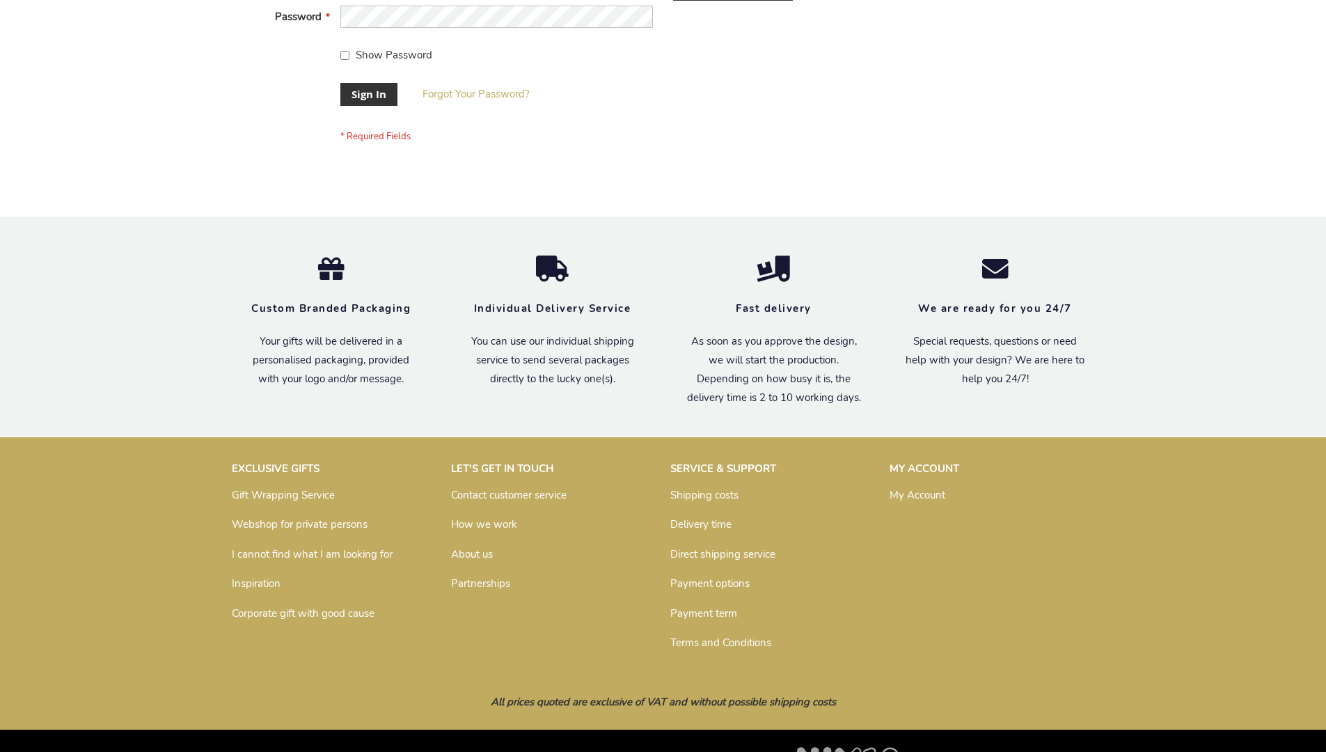
scroll to position [448, 0]
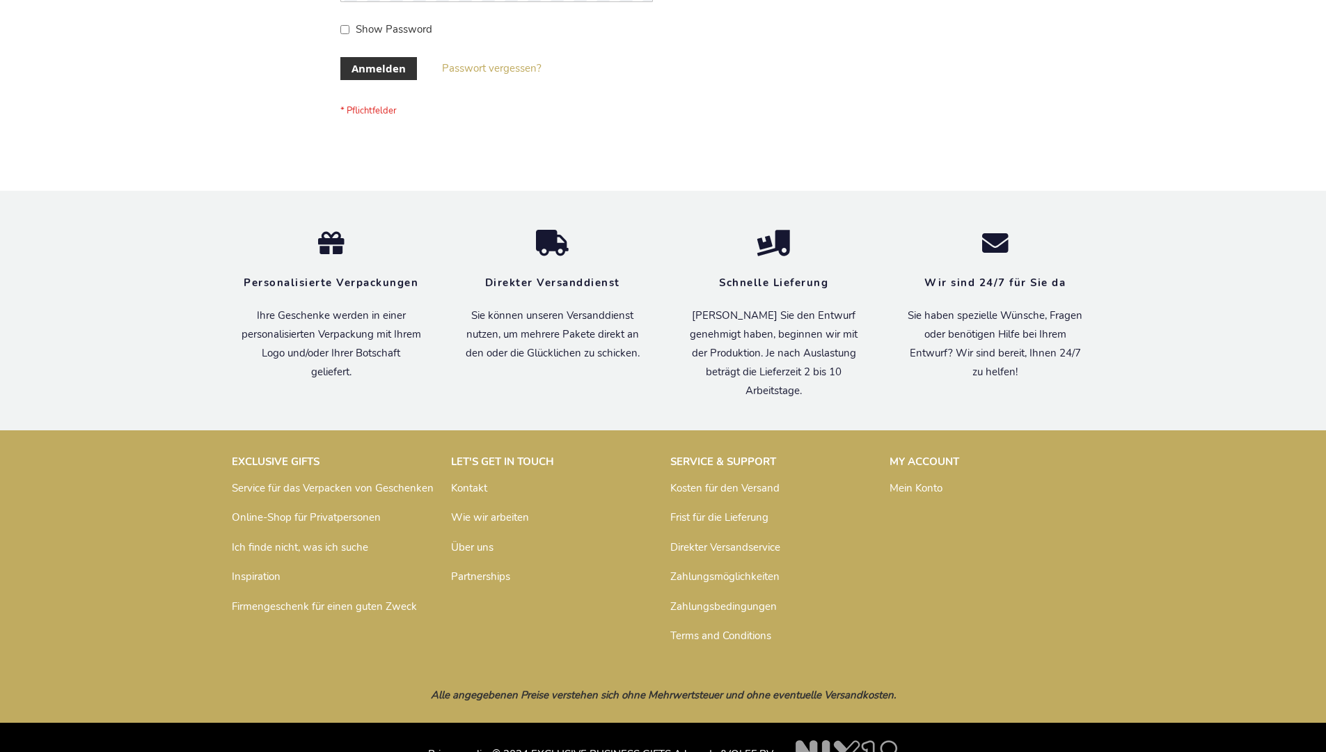
scroll to position [466, 0]
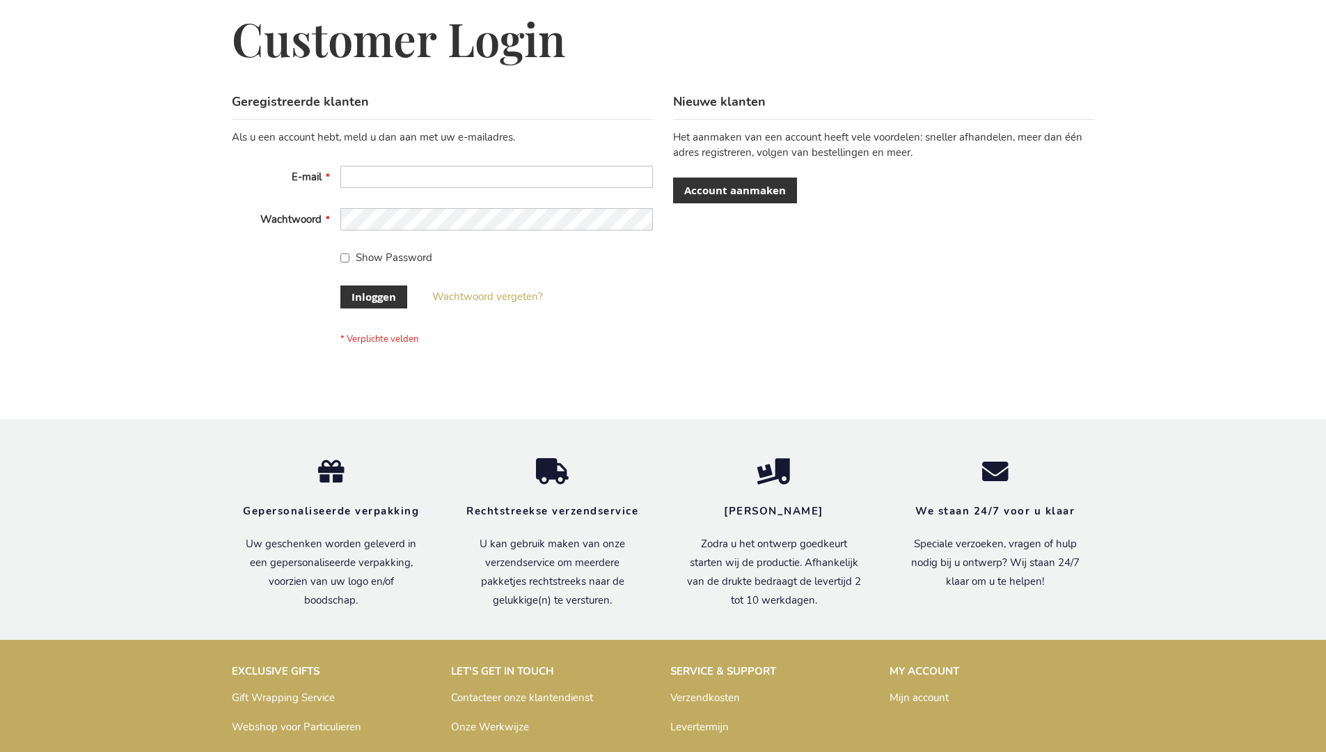
scroll to position [473, 0]
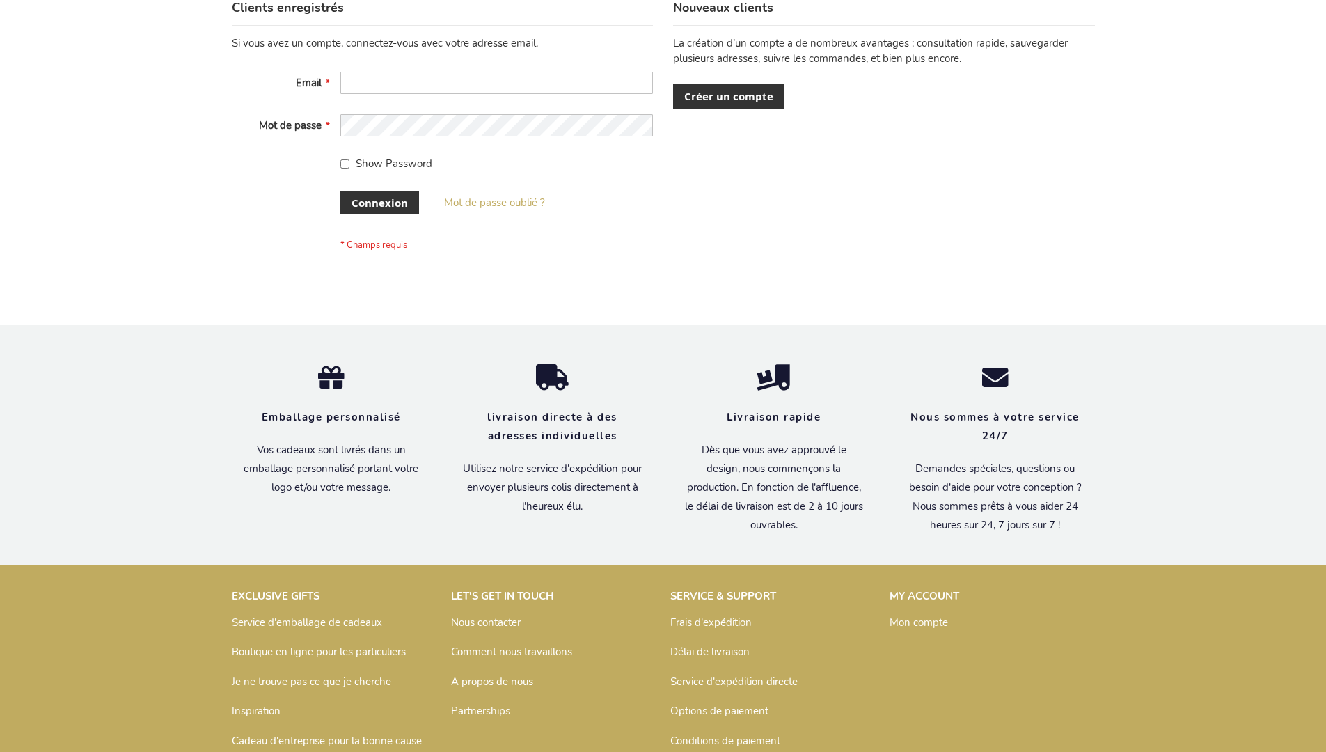
scroll to position [480, 0]
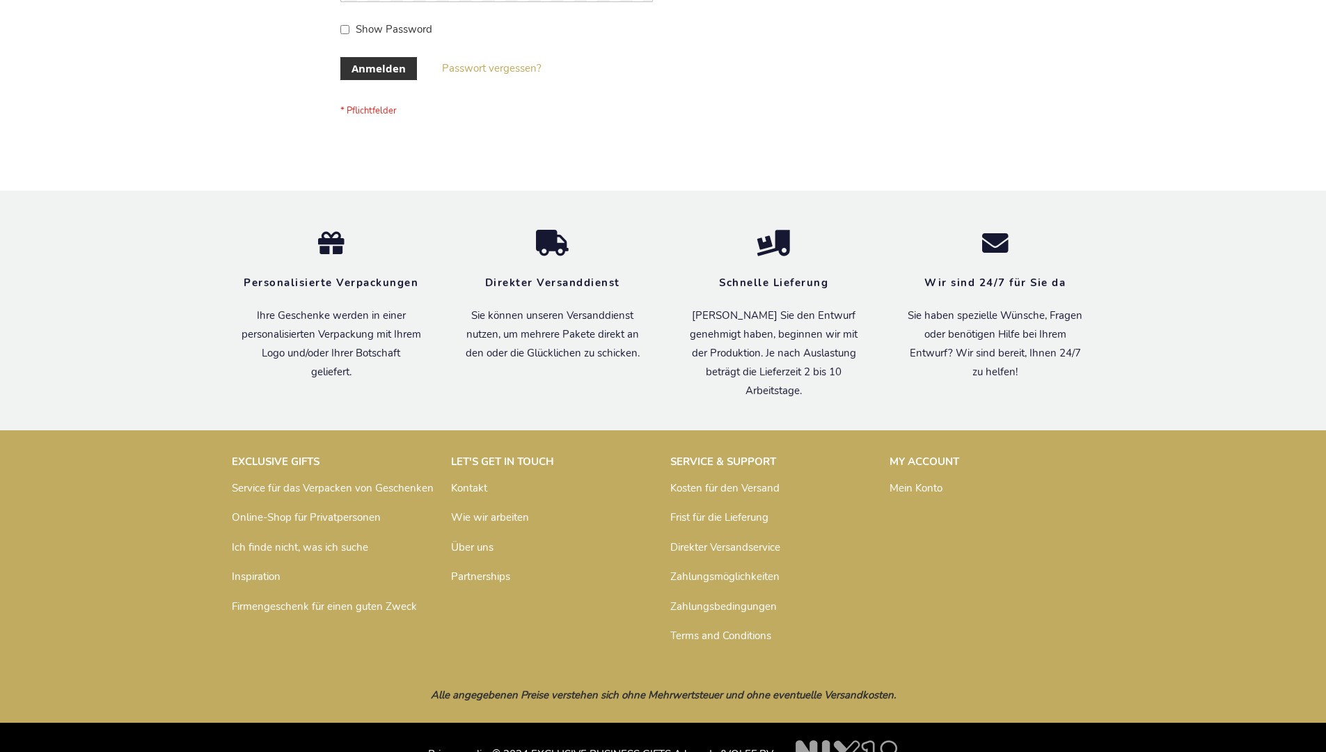
scroll to position [466, 0]
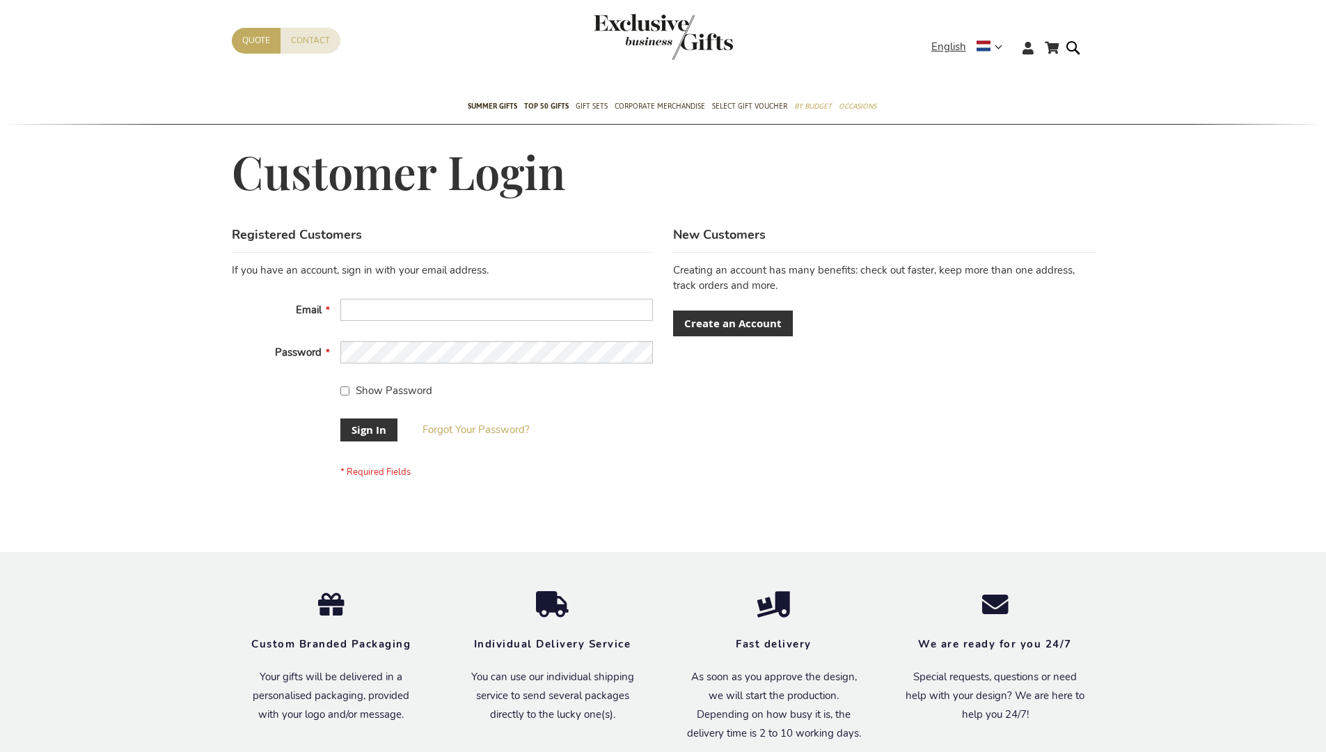
scroll to position [448, 0]
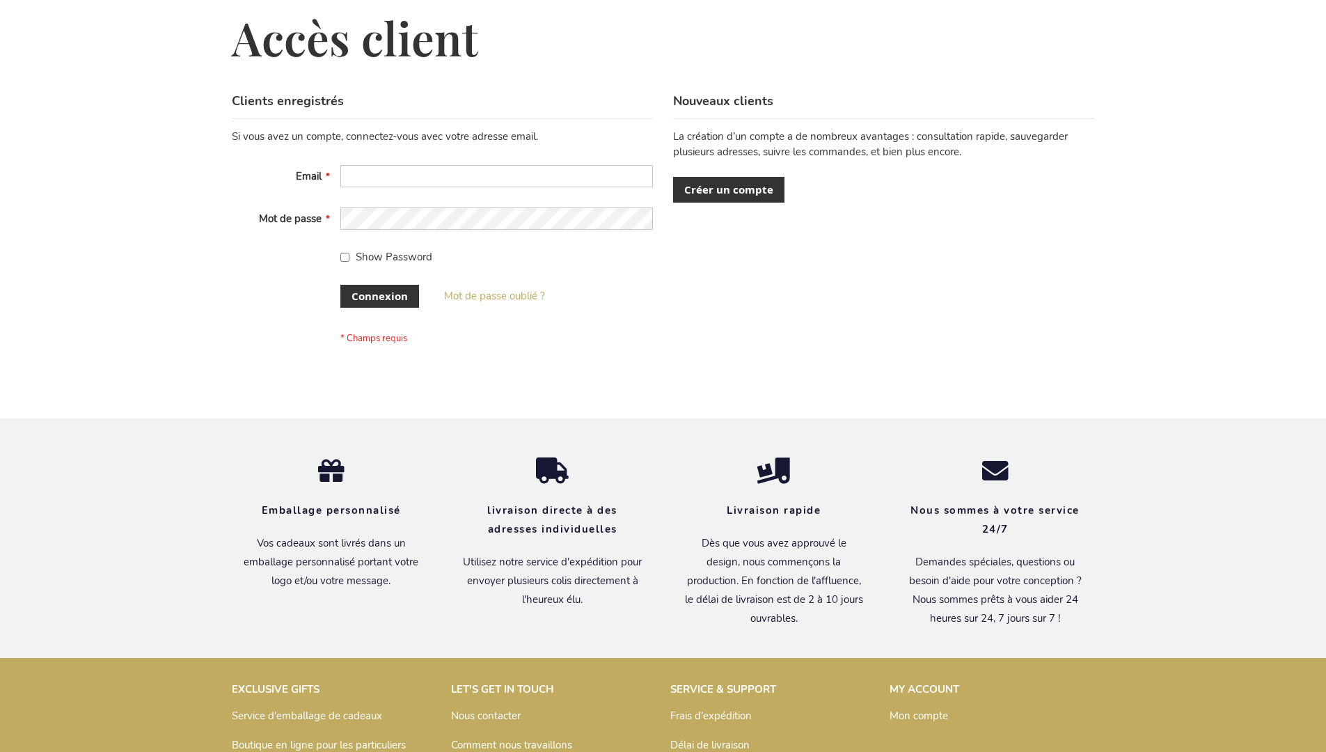
scroll to position [480, 0]
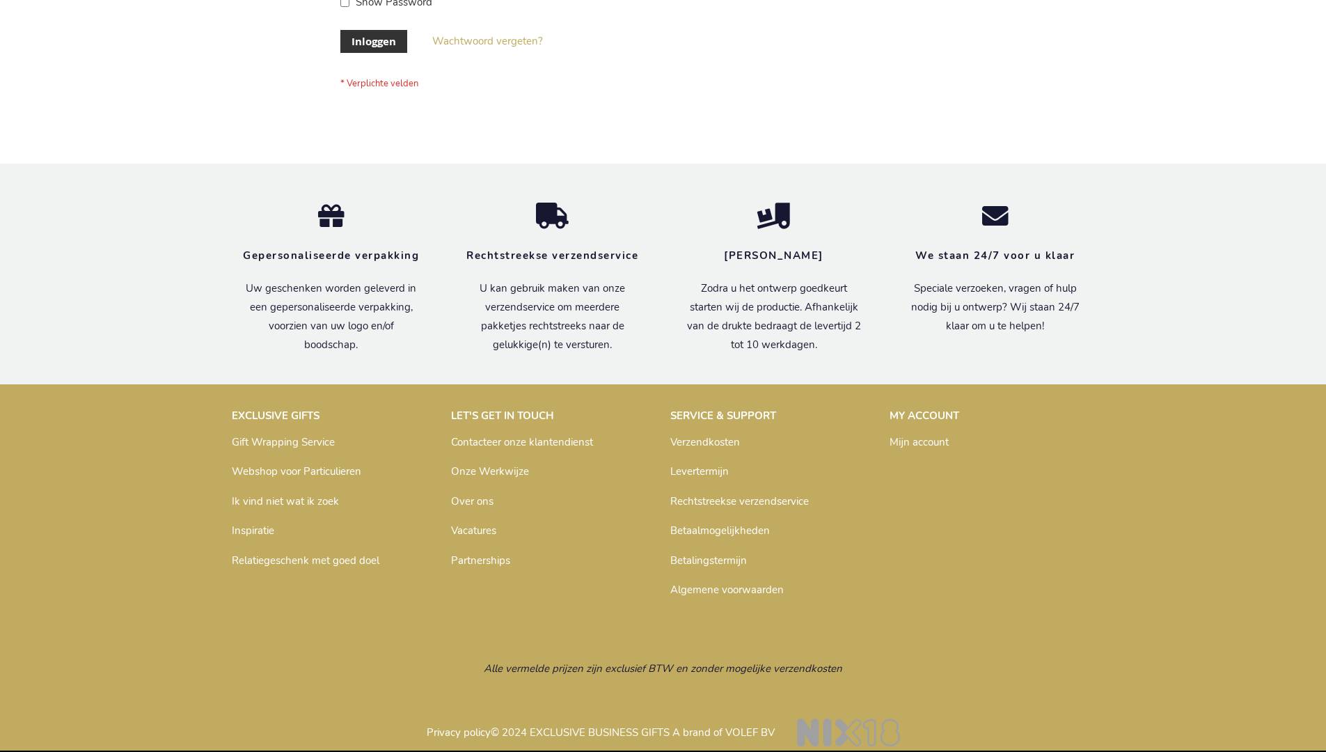
scroll to position [473, 0]
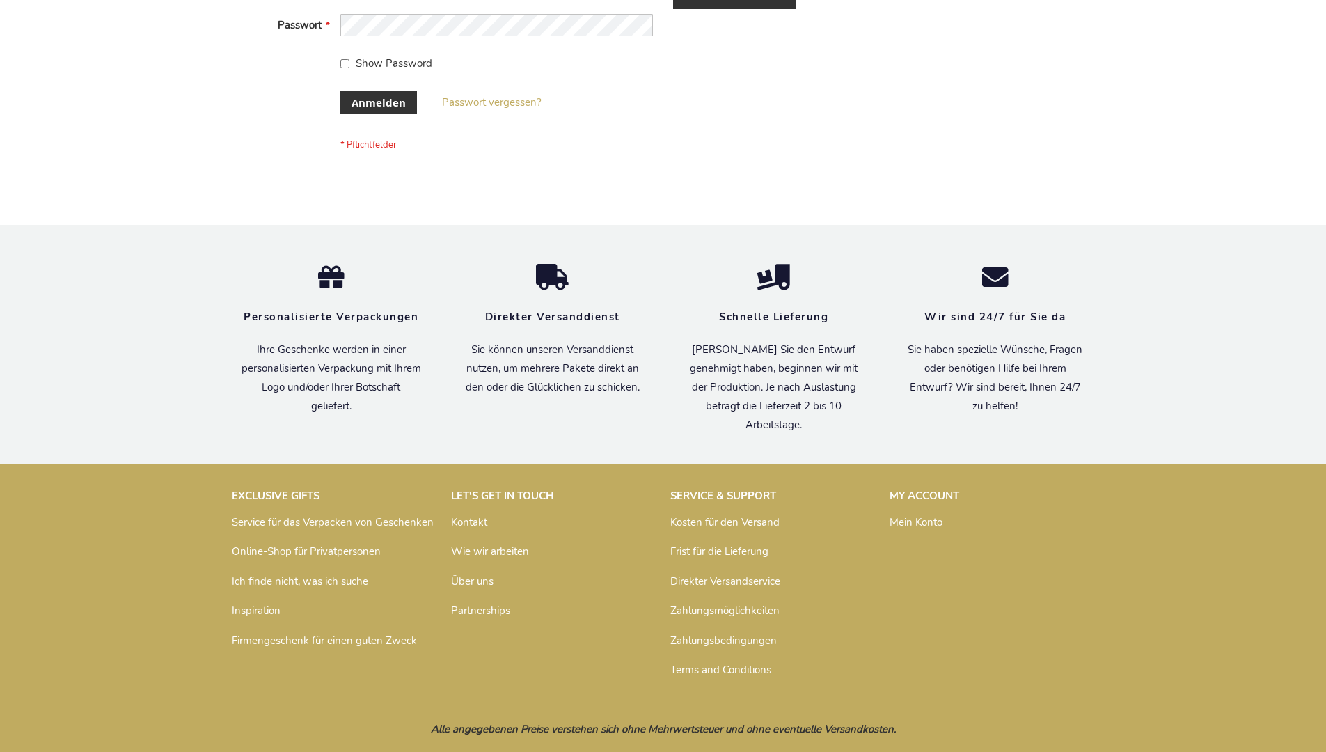
scroll to position [466, 0]
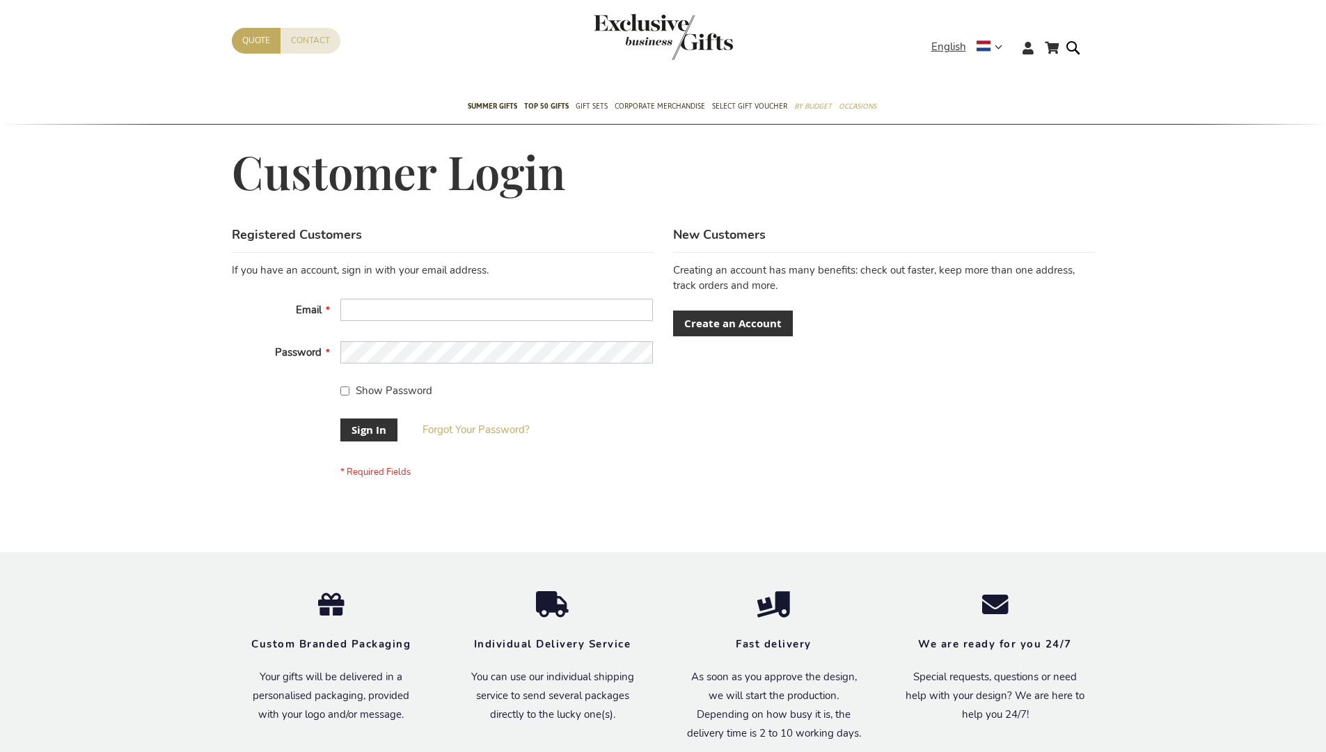
scroll to position [448, 0]
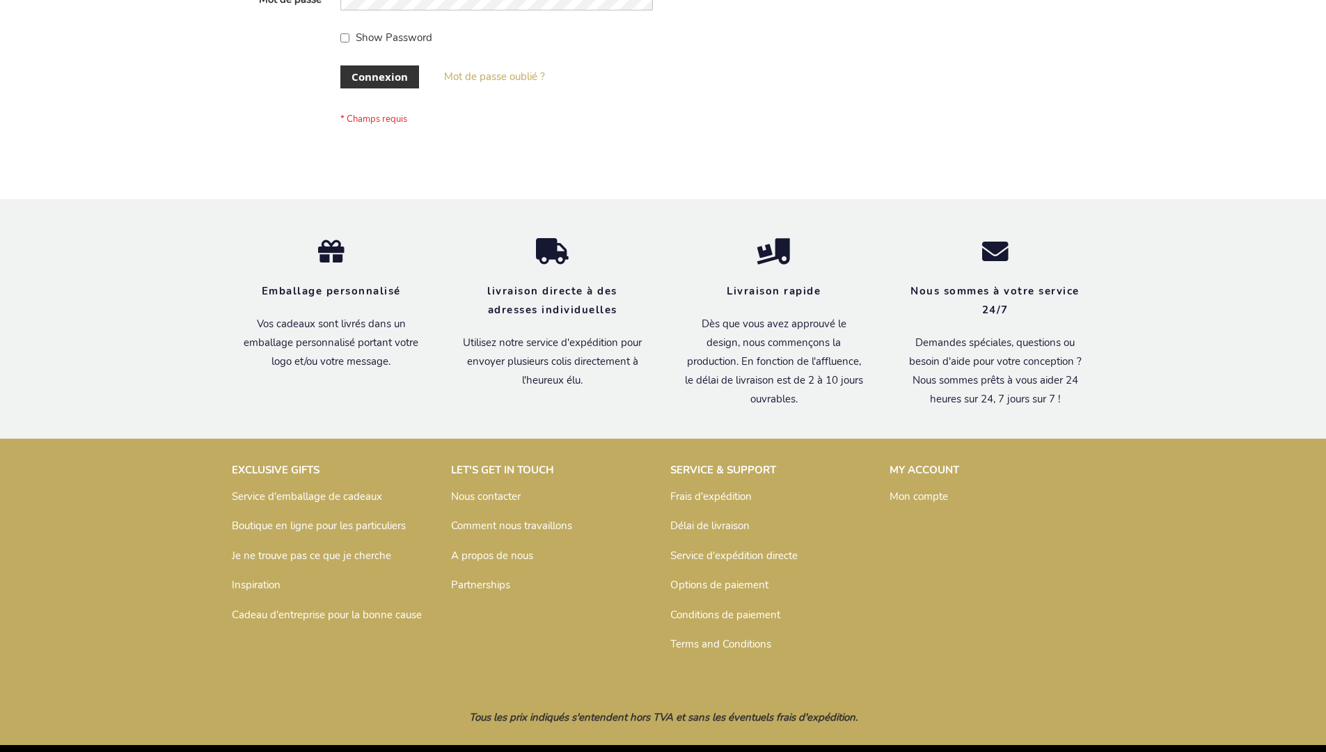
scroll to position [480, 0]
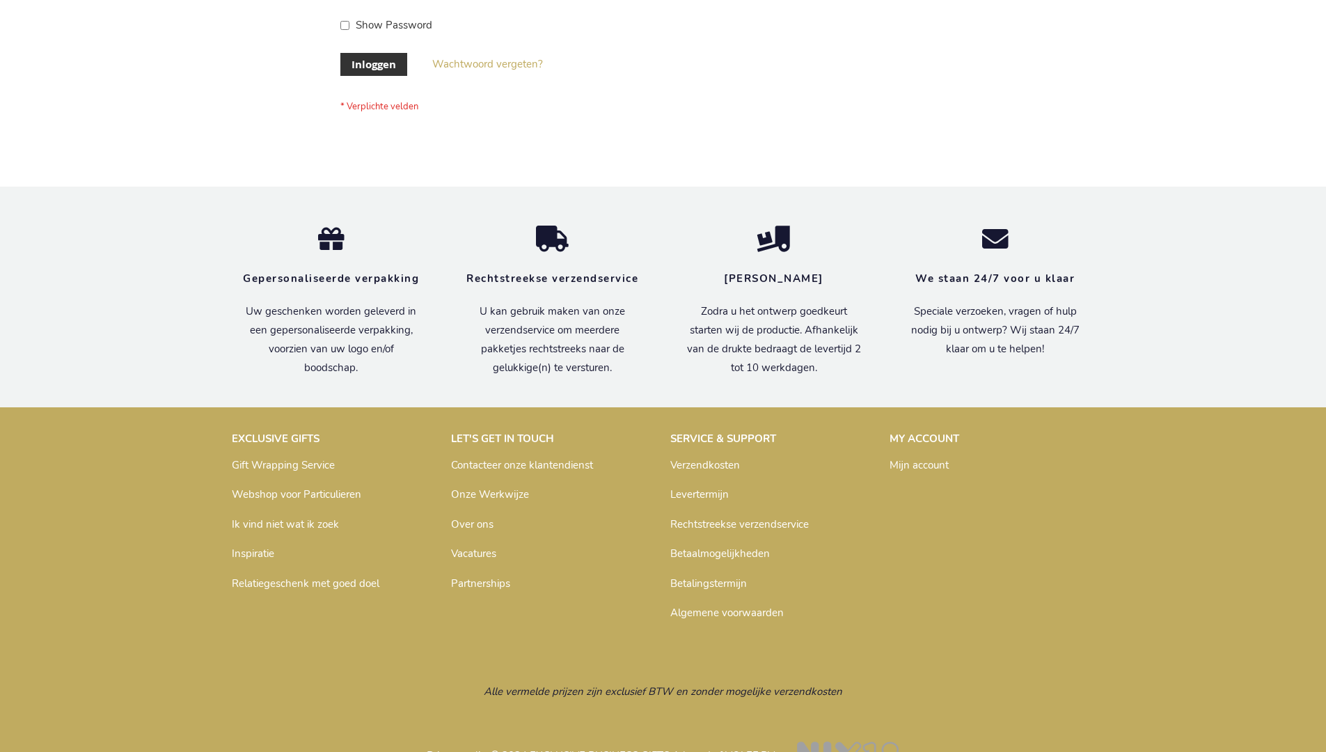
scroll to position [473, 0]
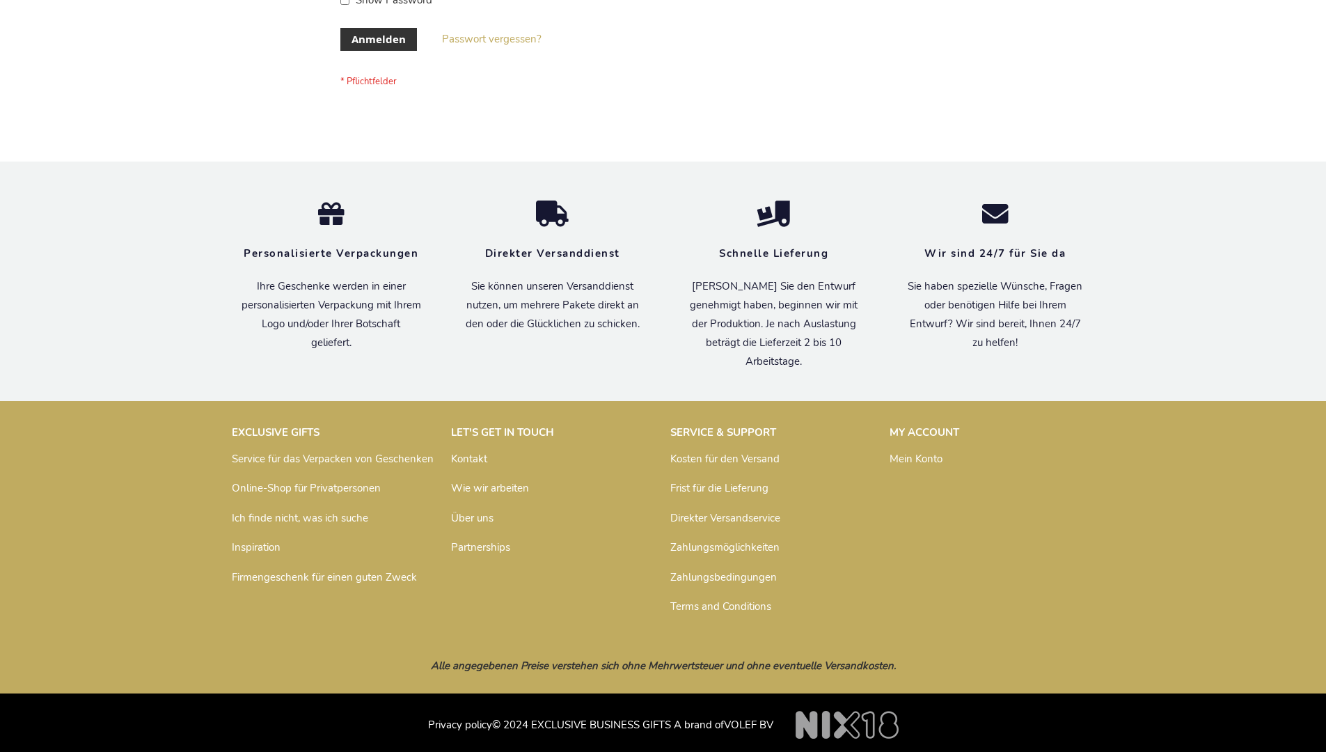
scroll to position [466, 0]
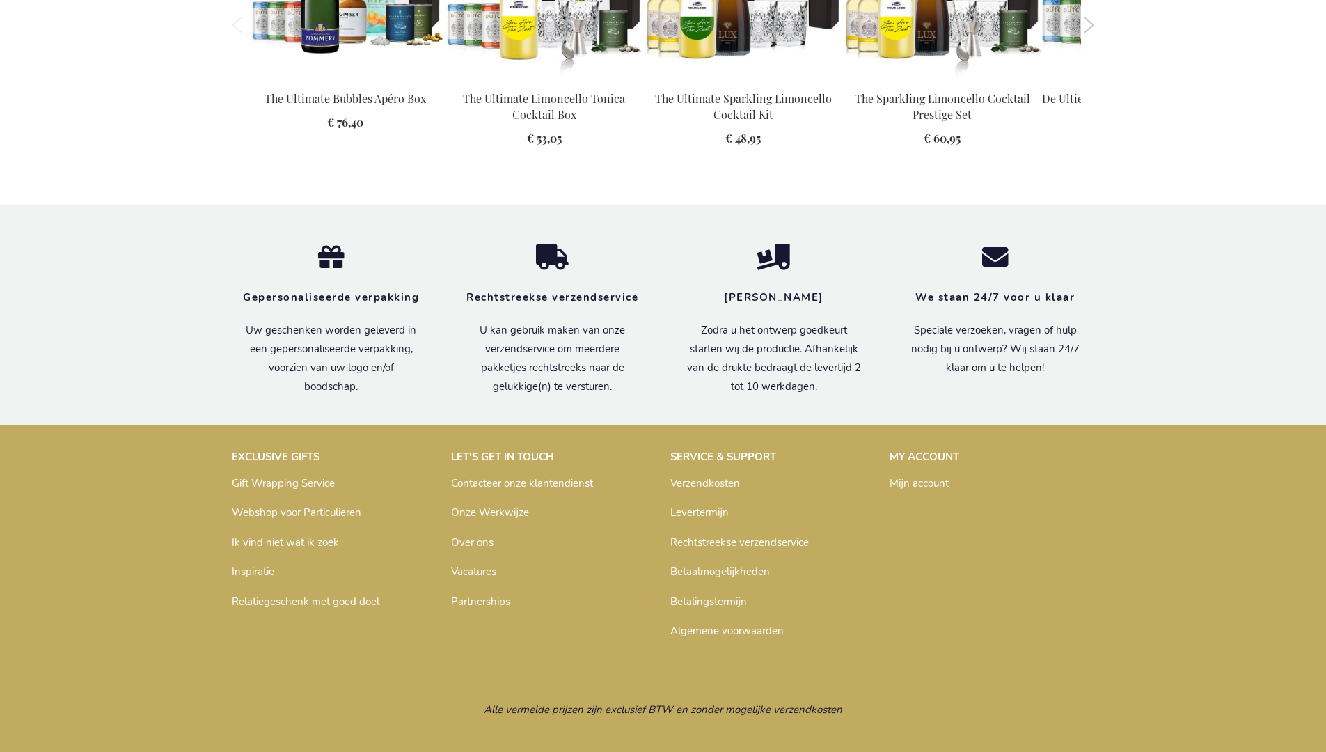
scroll to position [1919, 0]
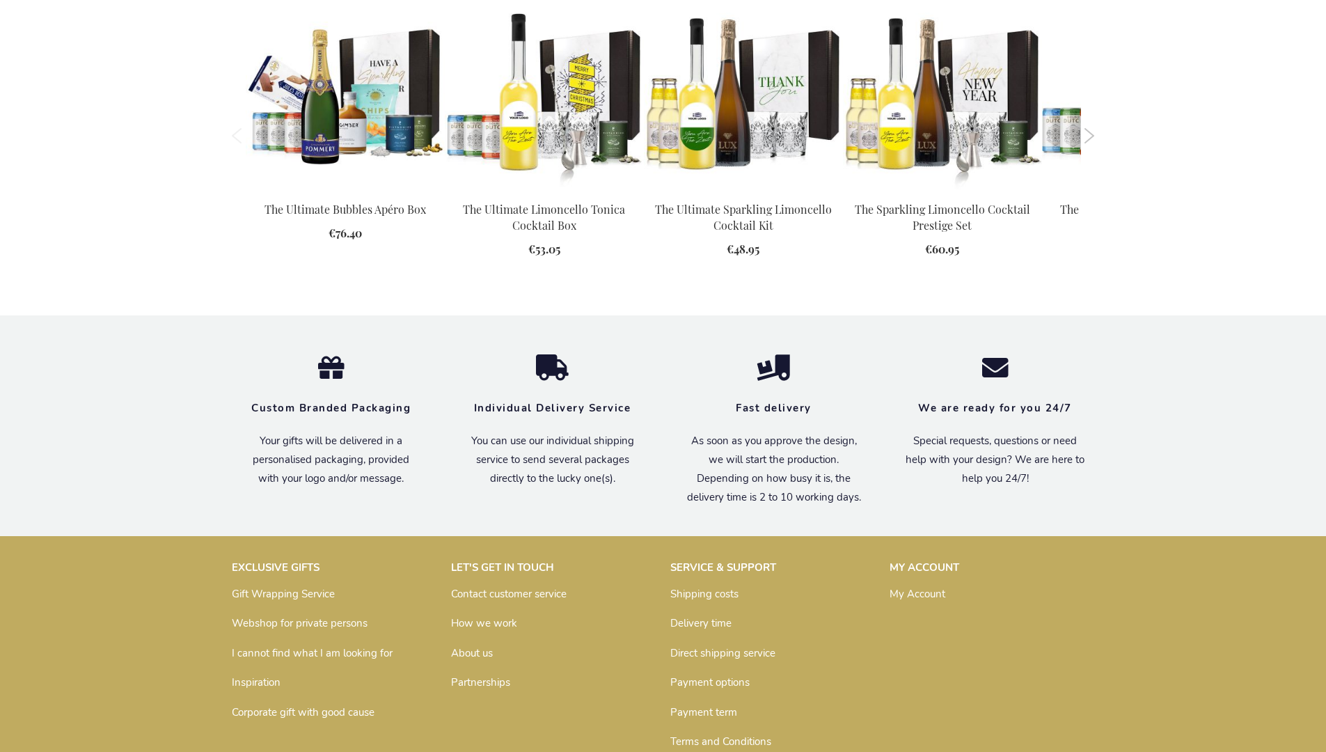
scroll to position [1894, 0]
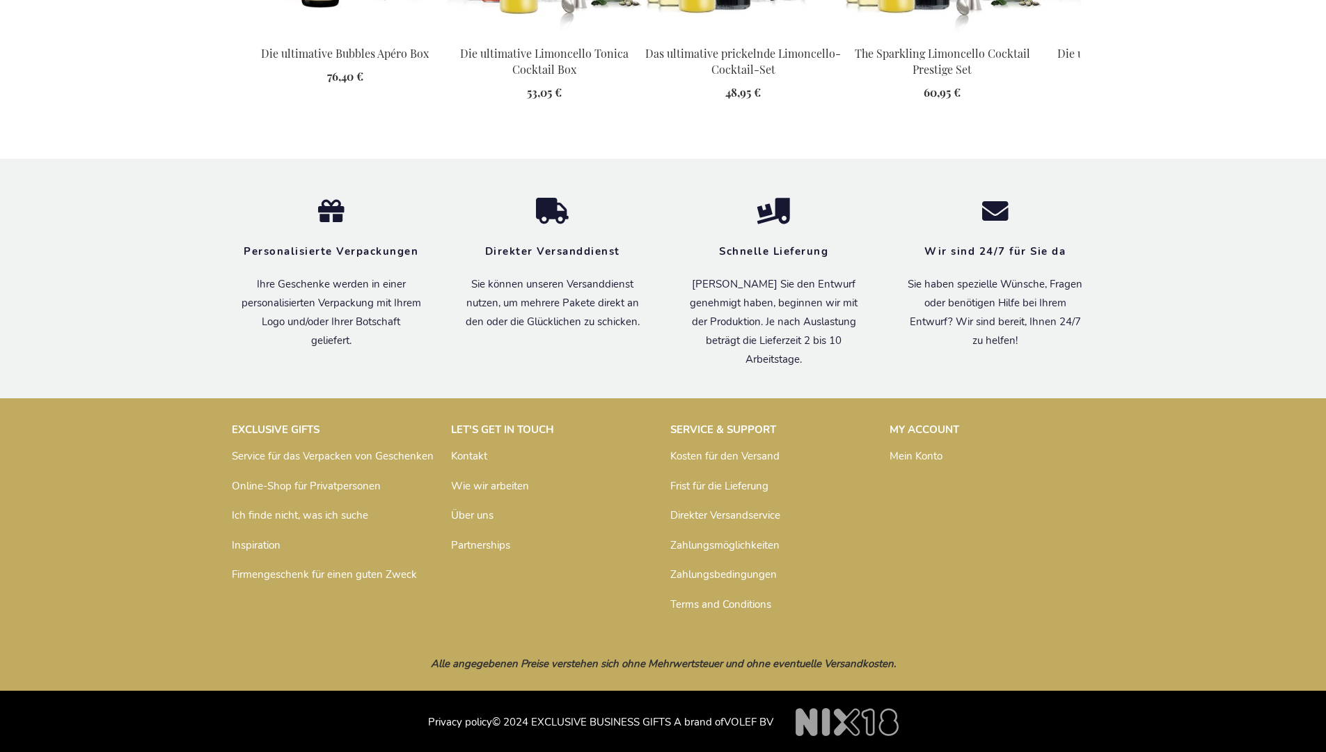
scroll to position [1928, 0]
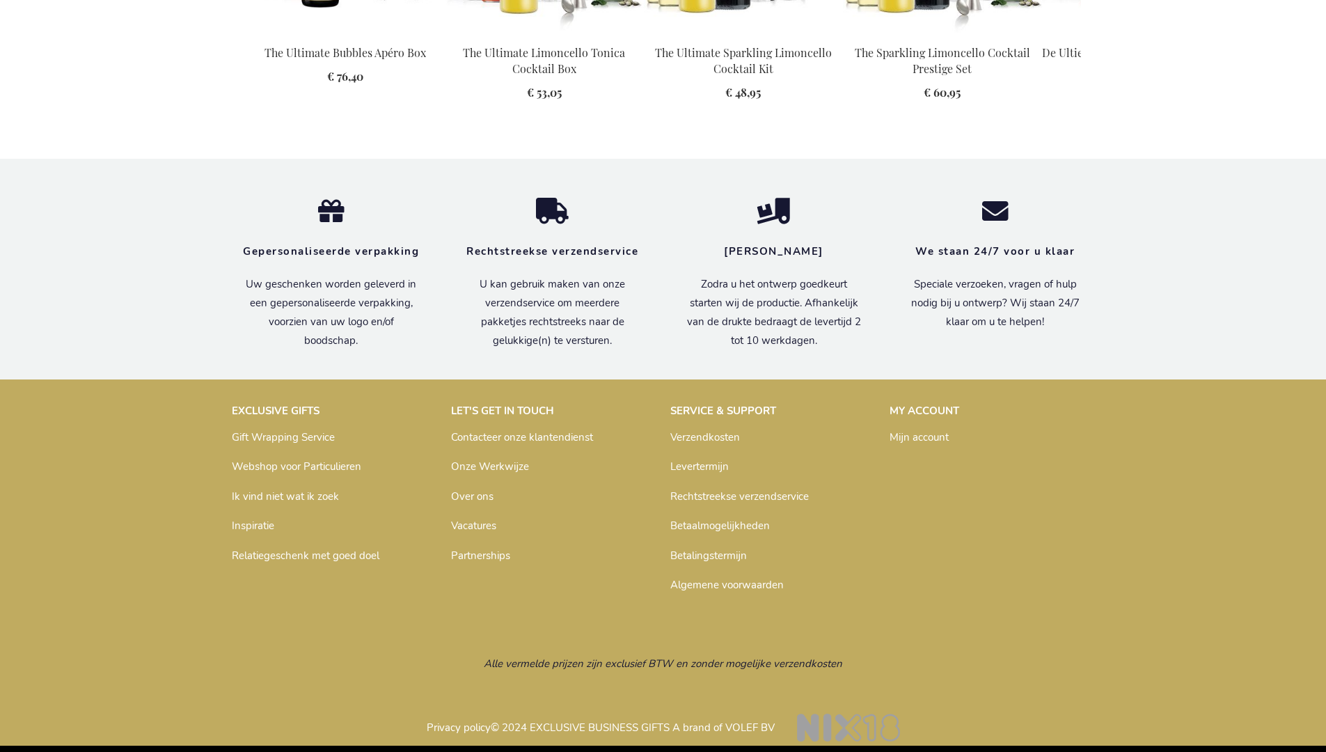
scroll to position [1919, 0]
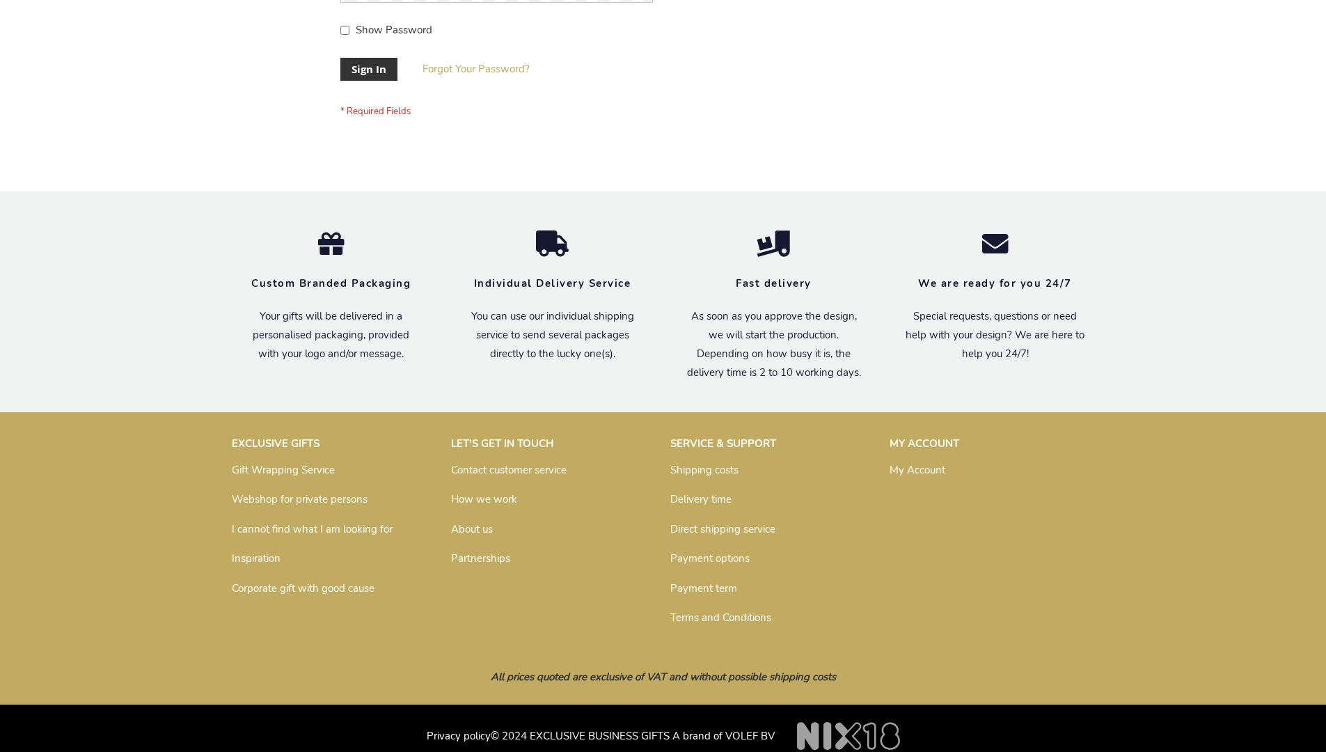
scroll to position [448, 0]
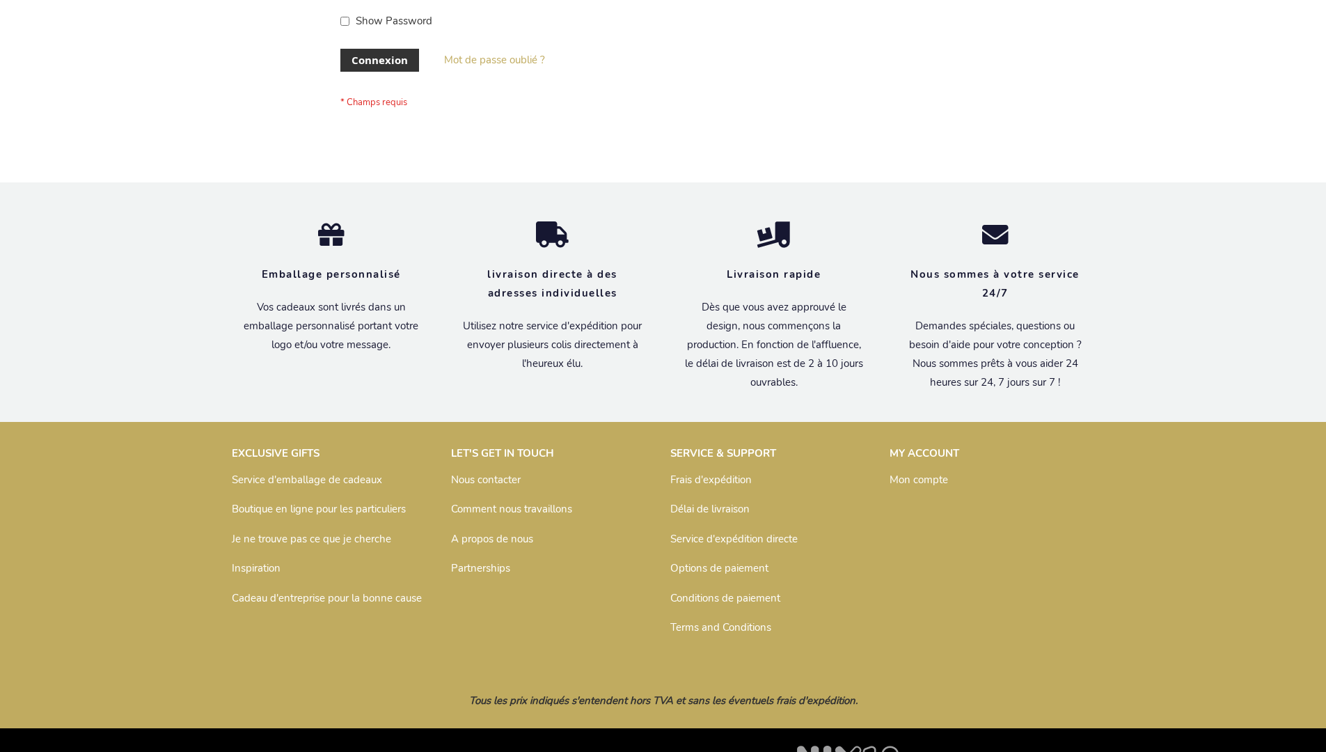
scroll to position [480, 0]
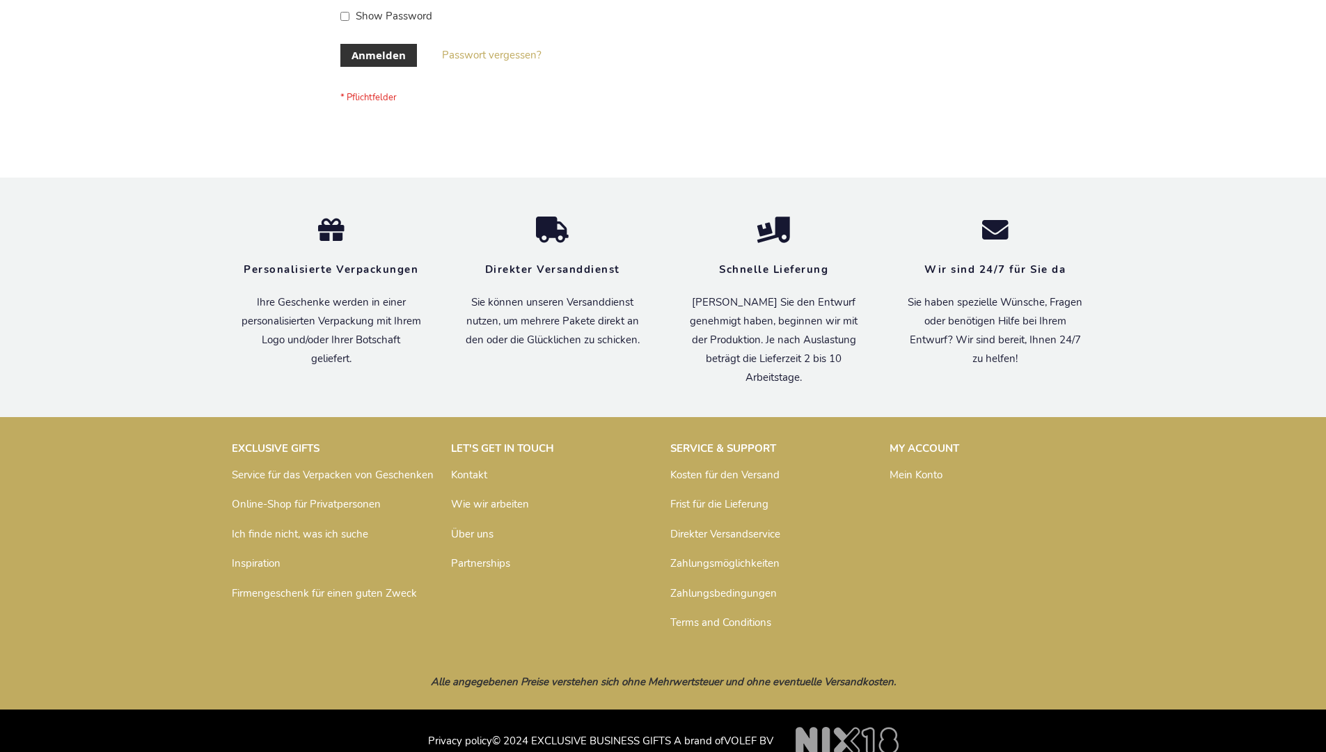
scroll to position [466, 0]
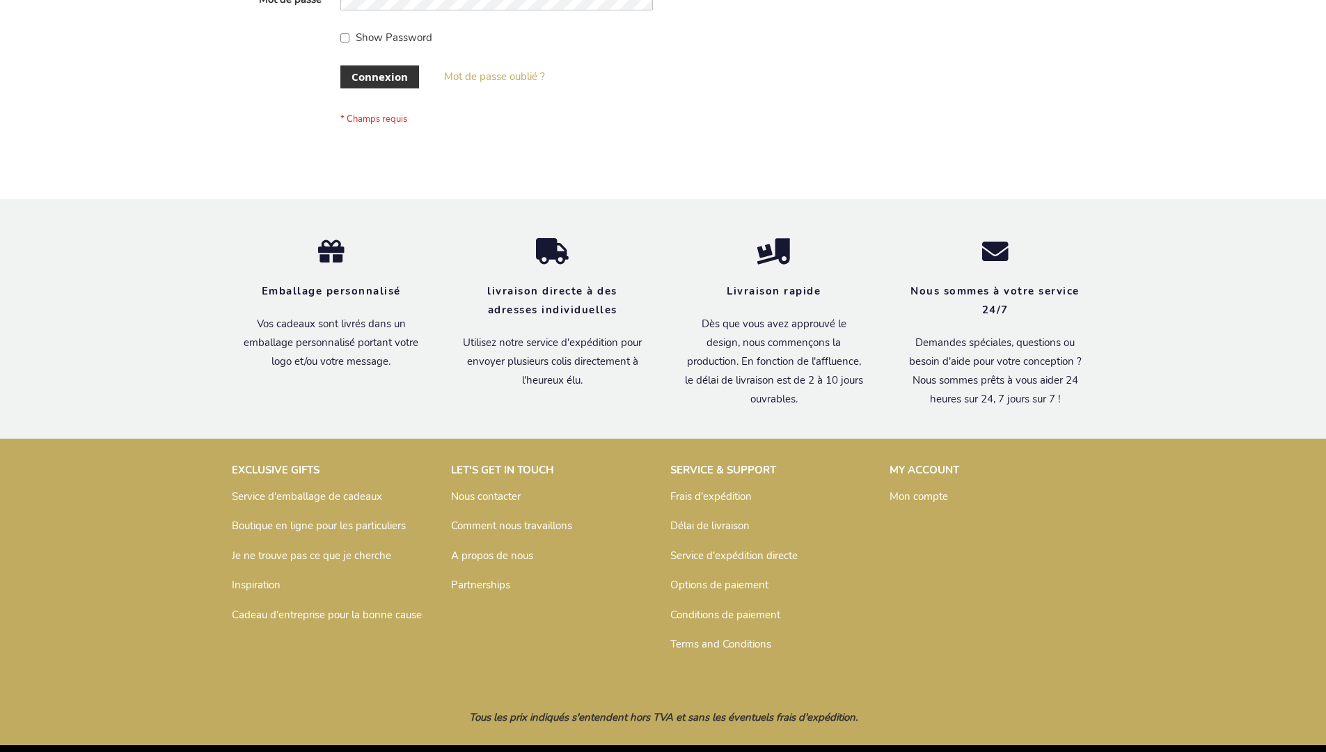
scroll to position [480, 0]
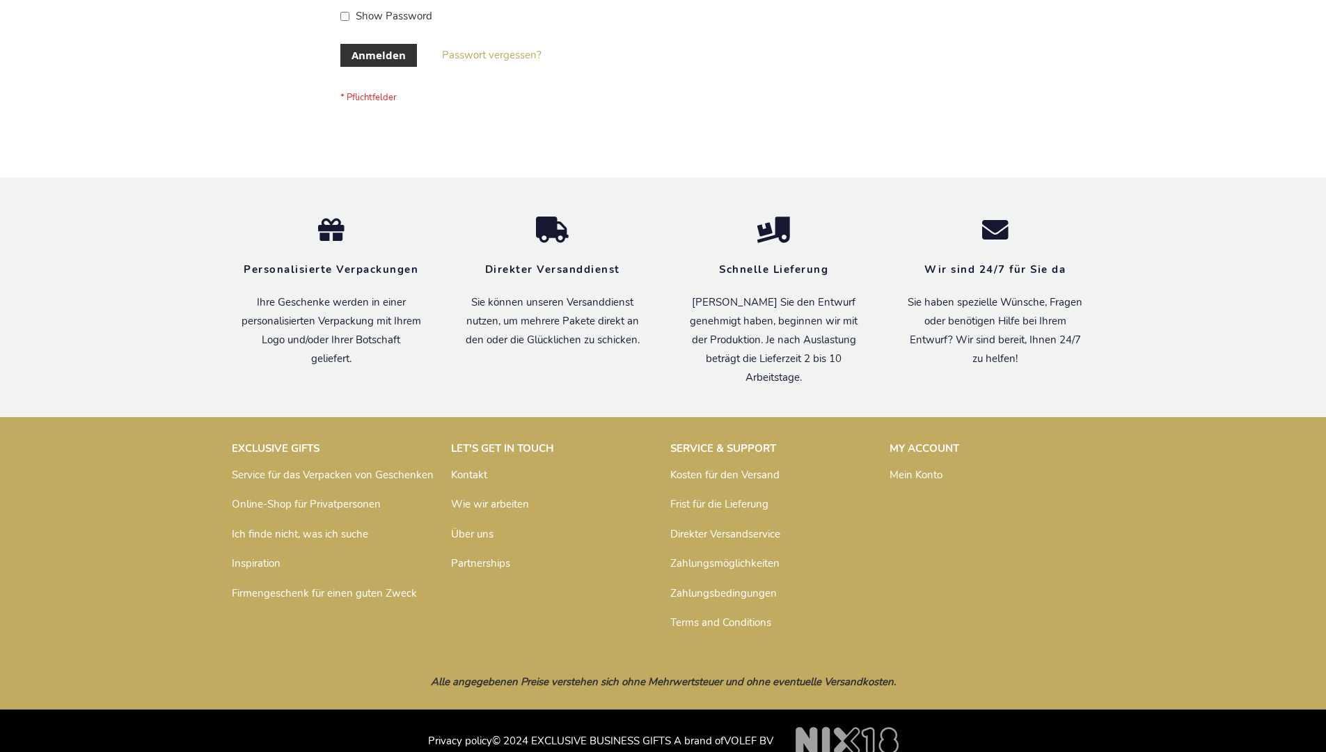
scroll to position [466, 0]
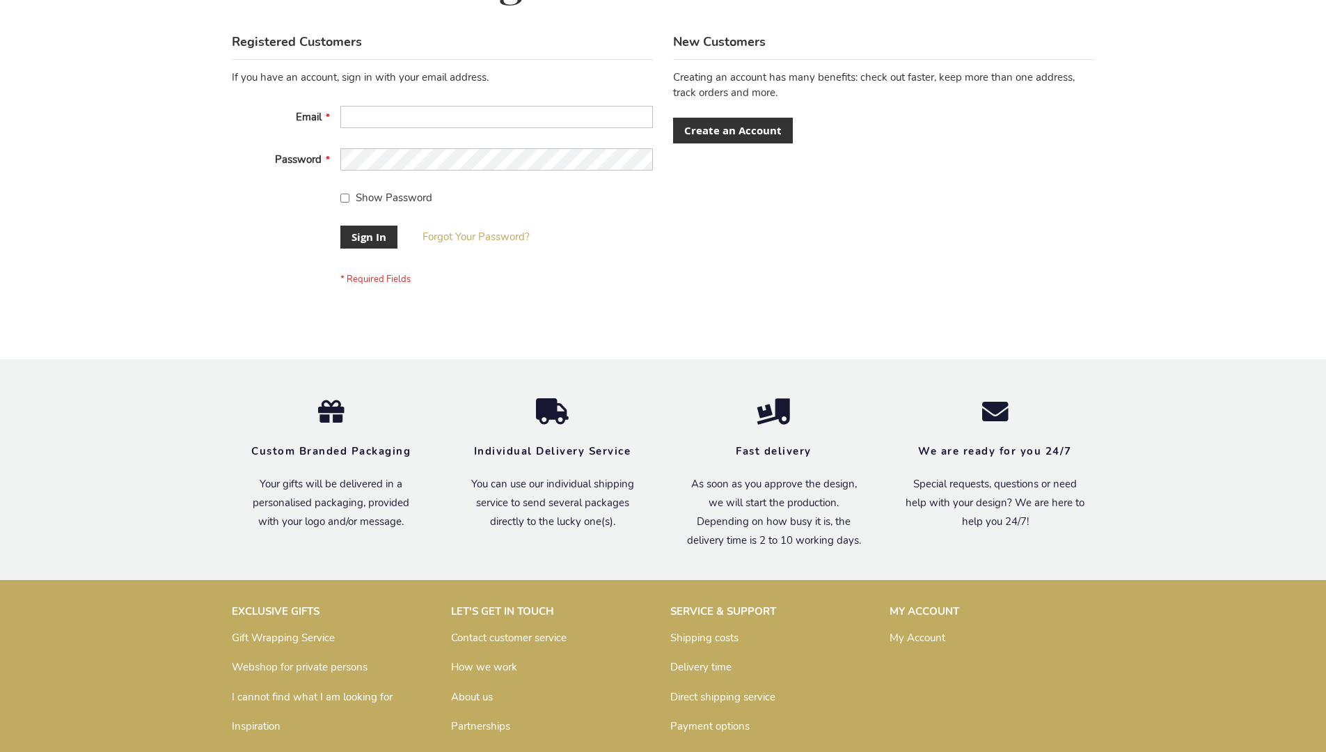
scroll to position [448, 0]
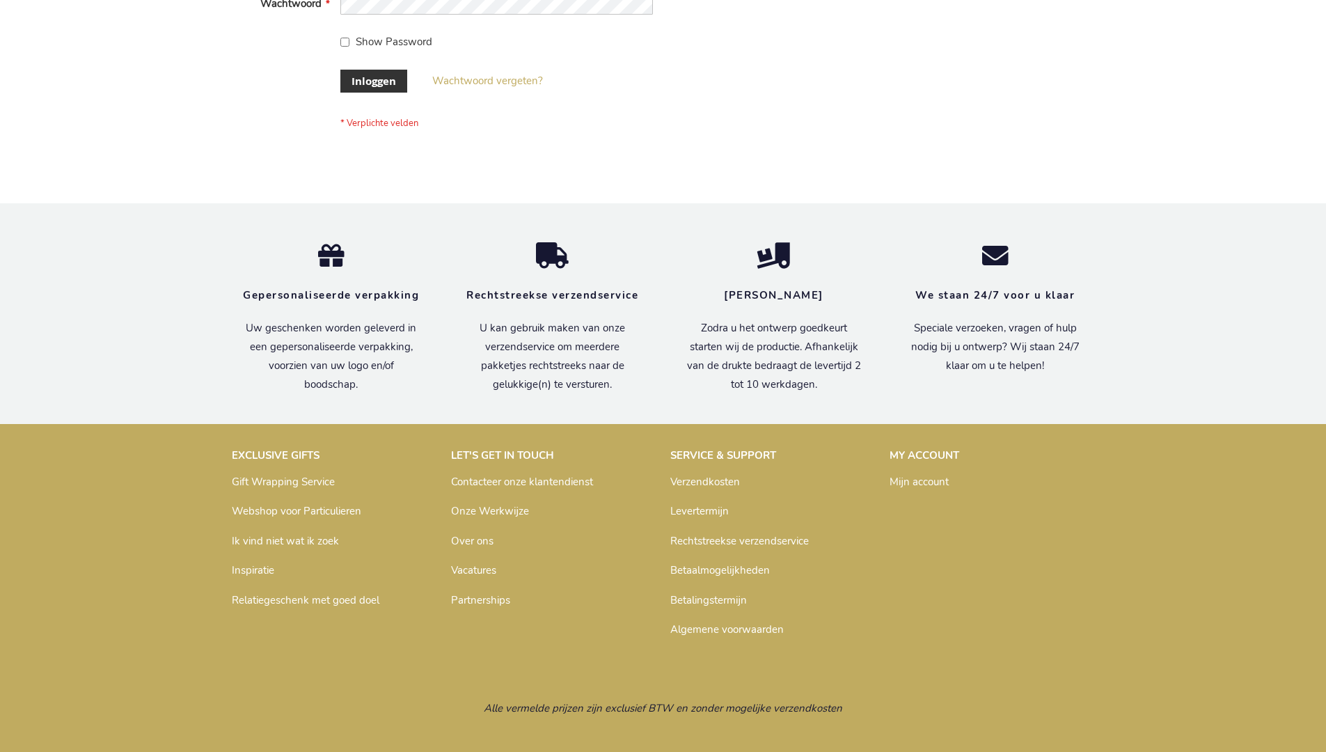
scroll to position [473, 0]
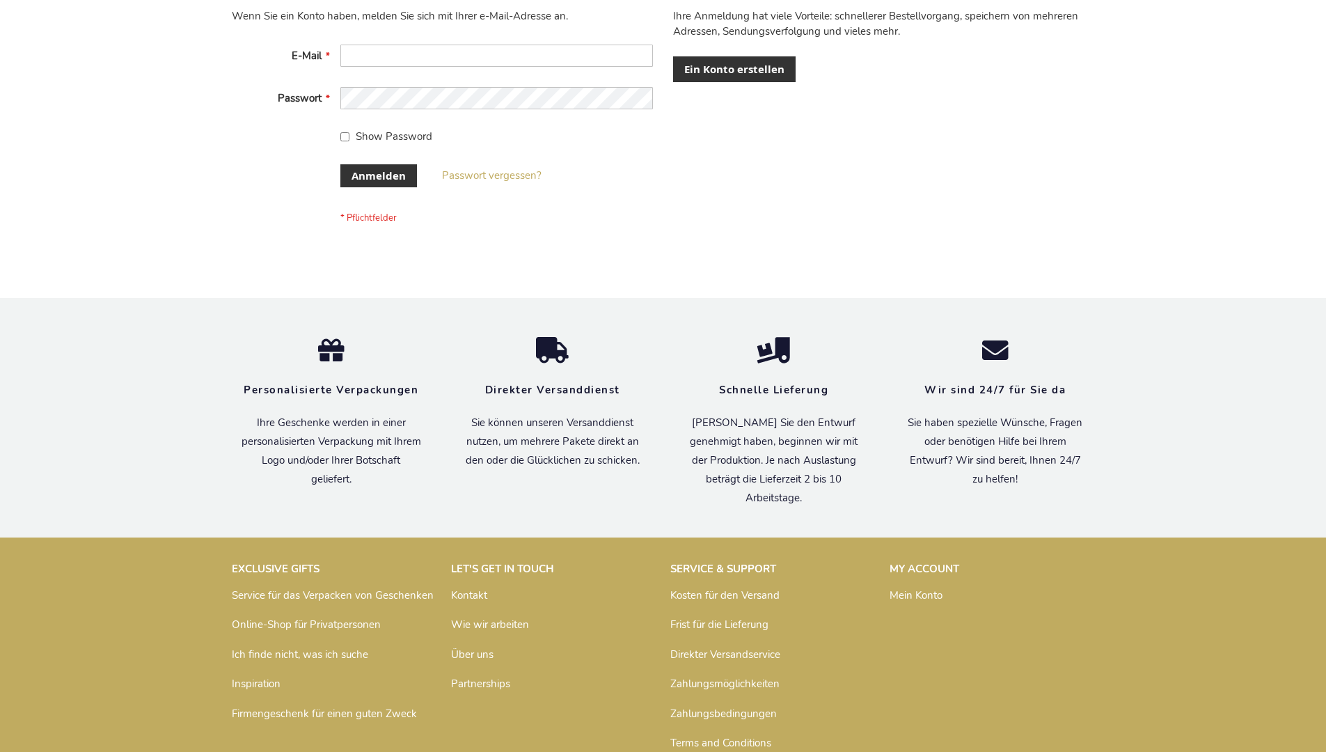
scroll to position [466, 0]
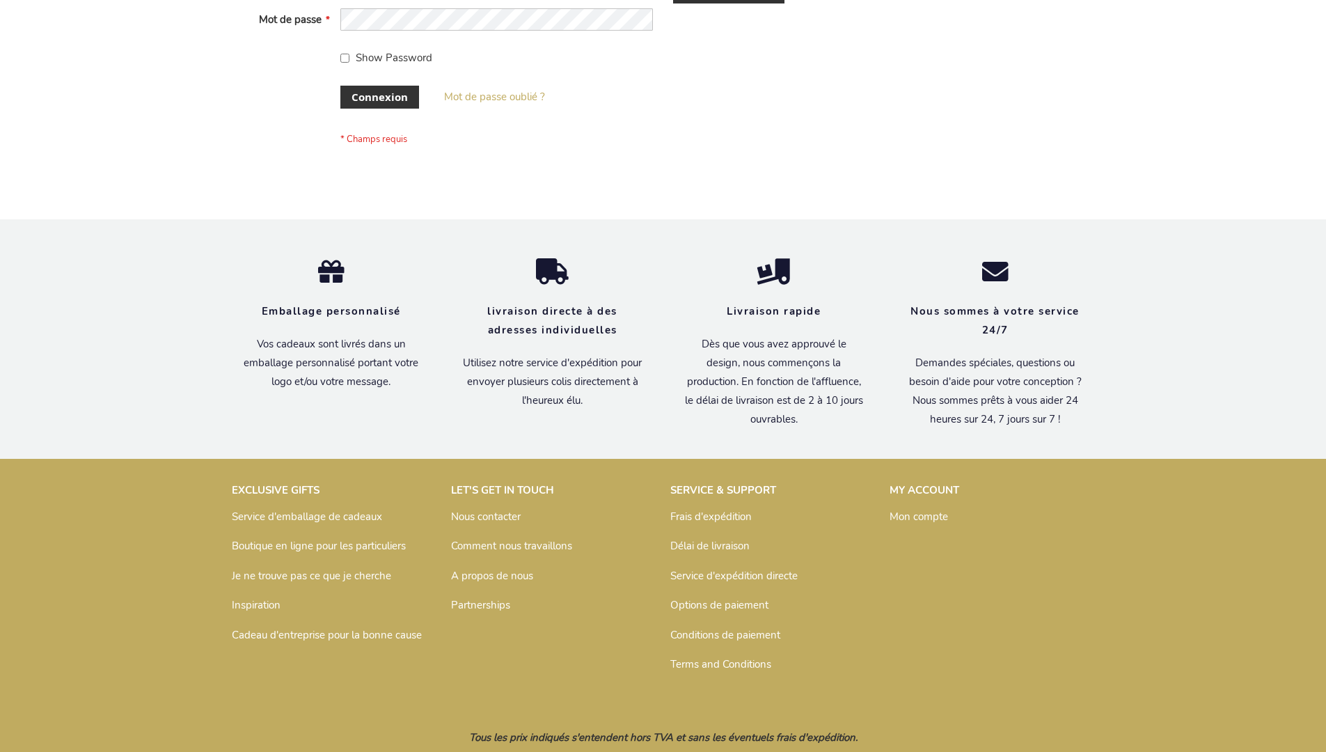
scroll to position [480, 0]
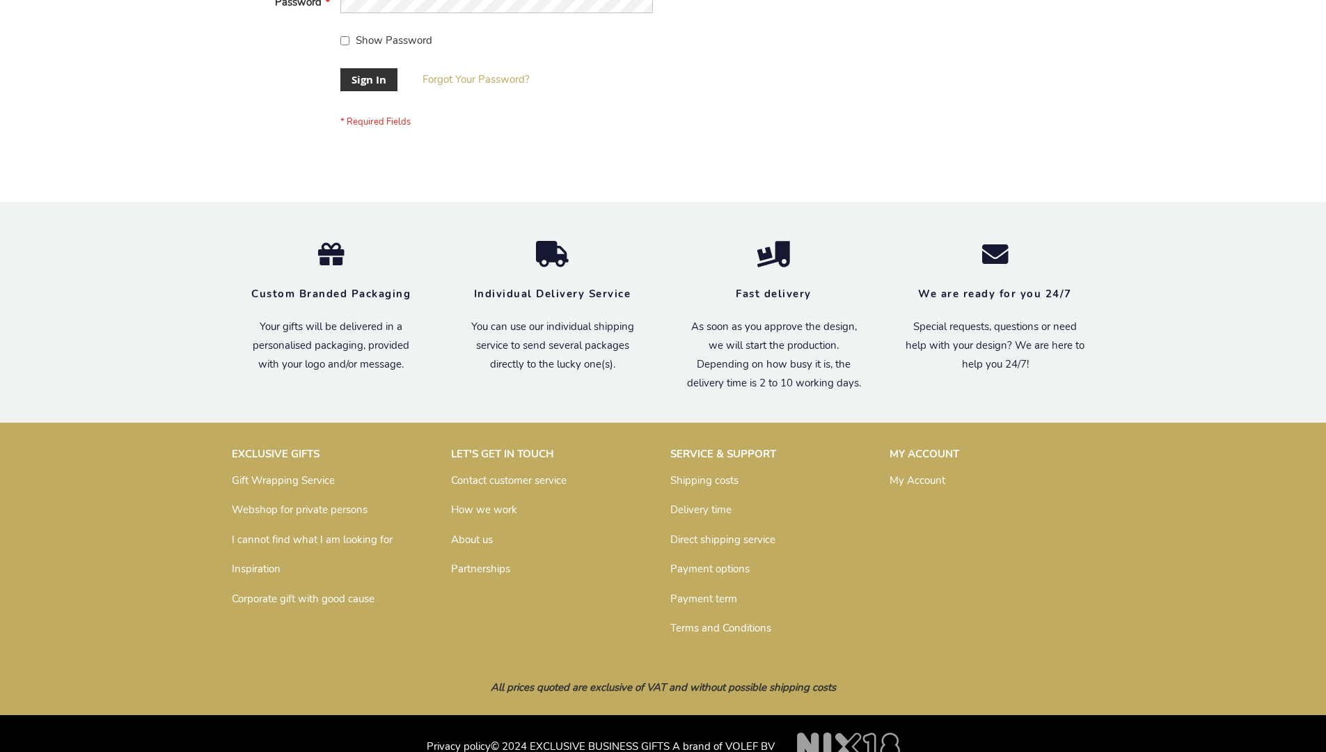
scroll to position [448, 0]
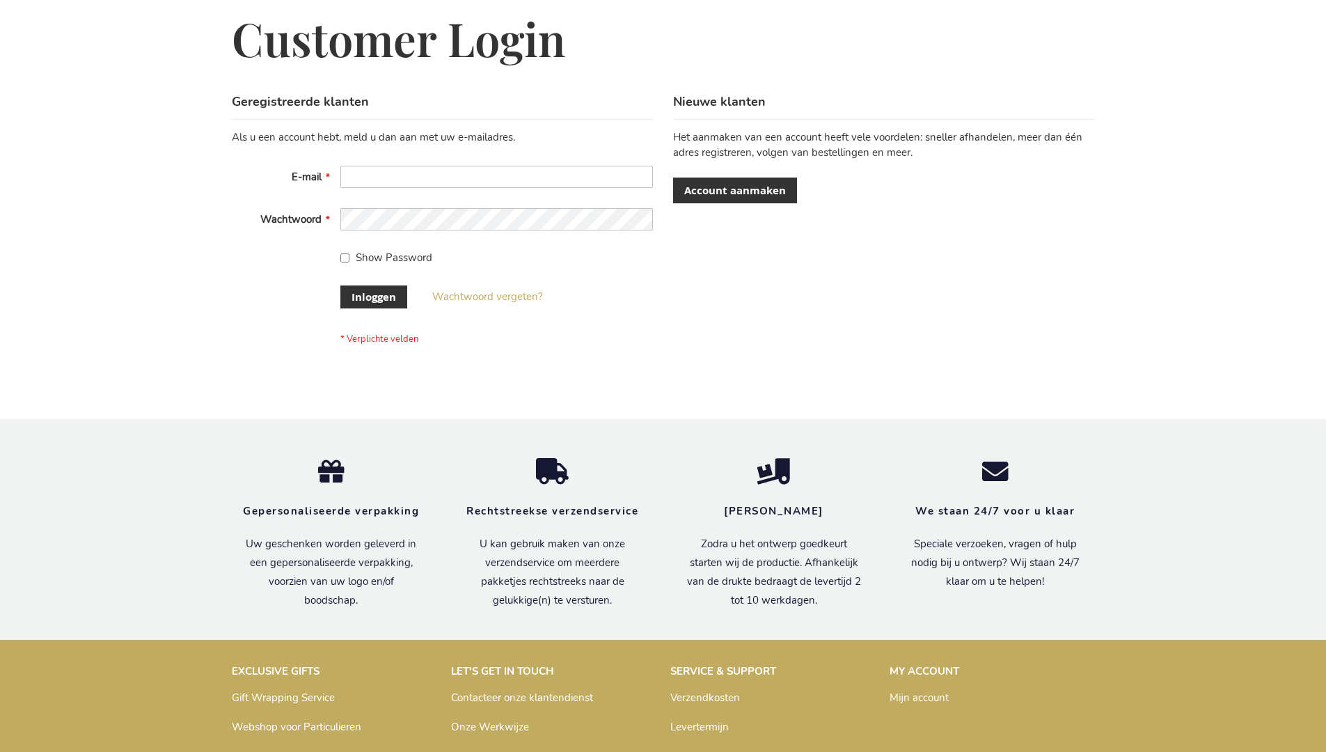
scroll to position [473, 0]
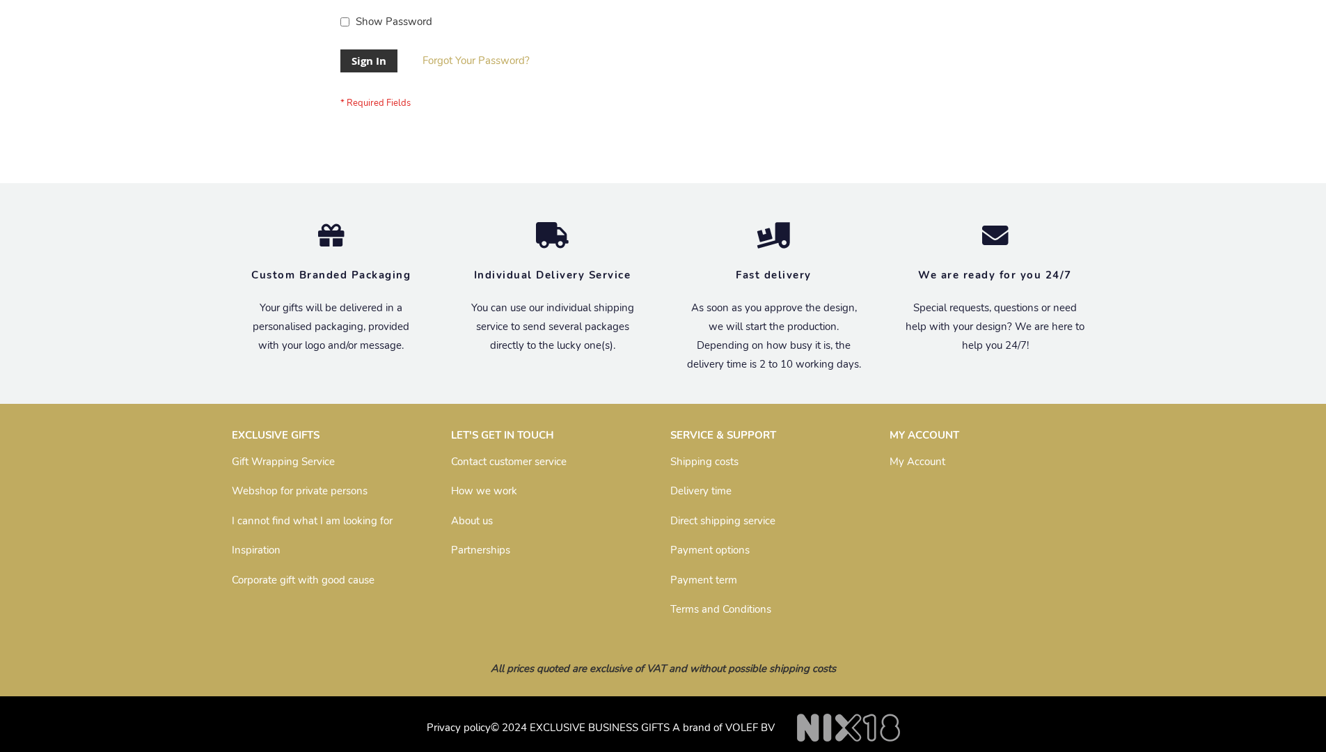
scroll to position [448, 0]
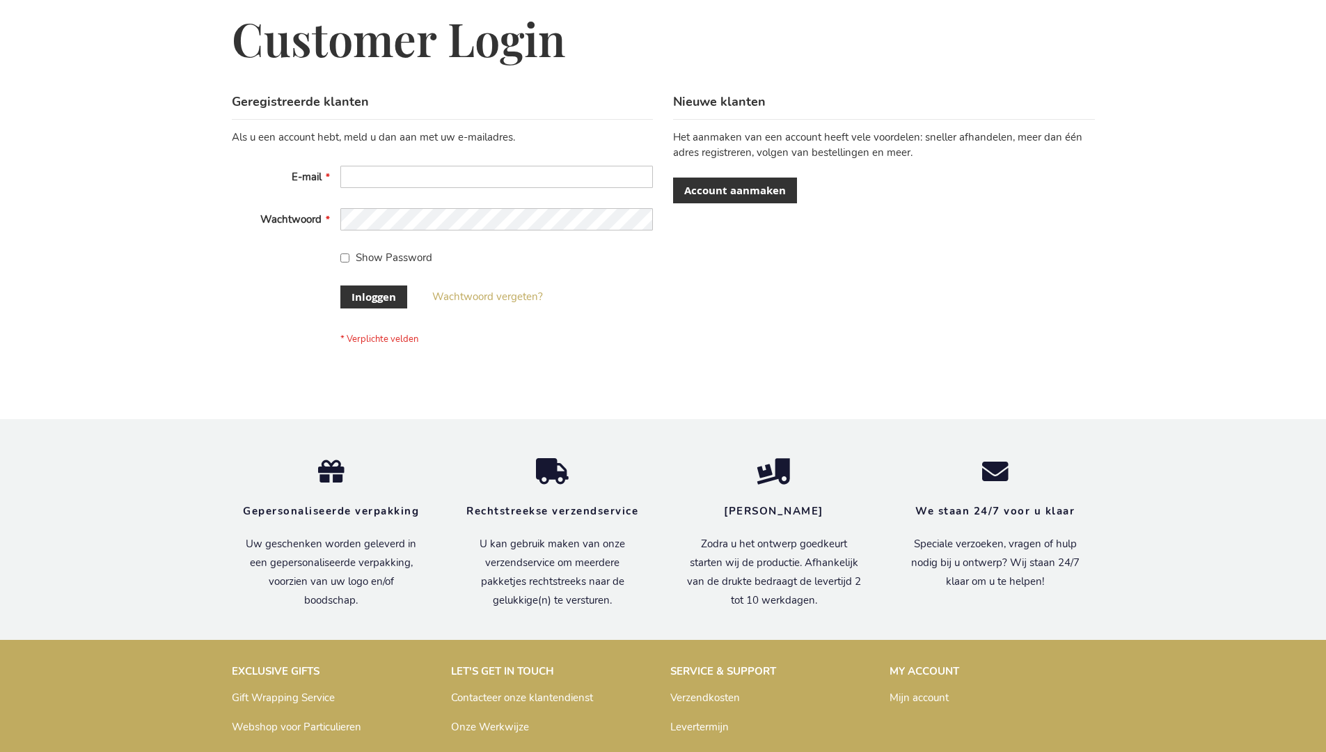
scroll to position [473, 0]
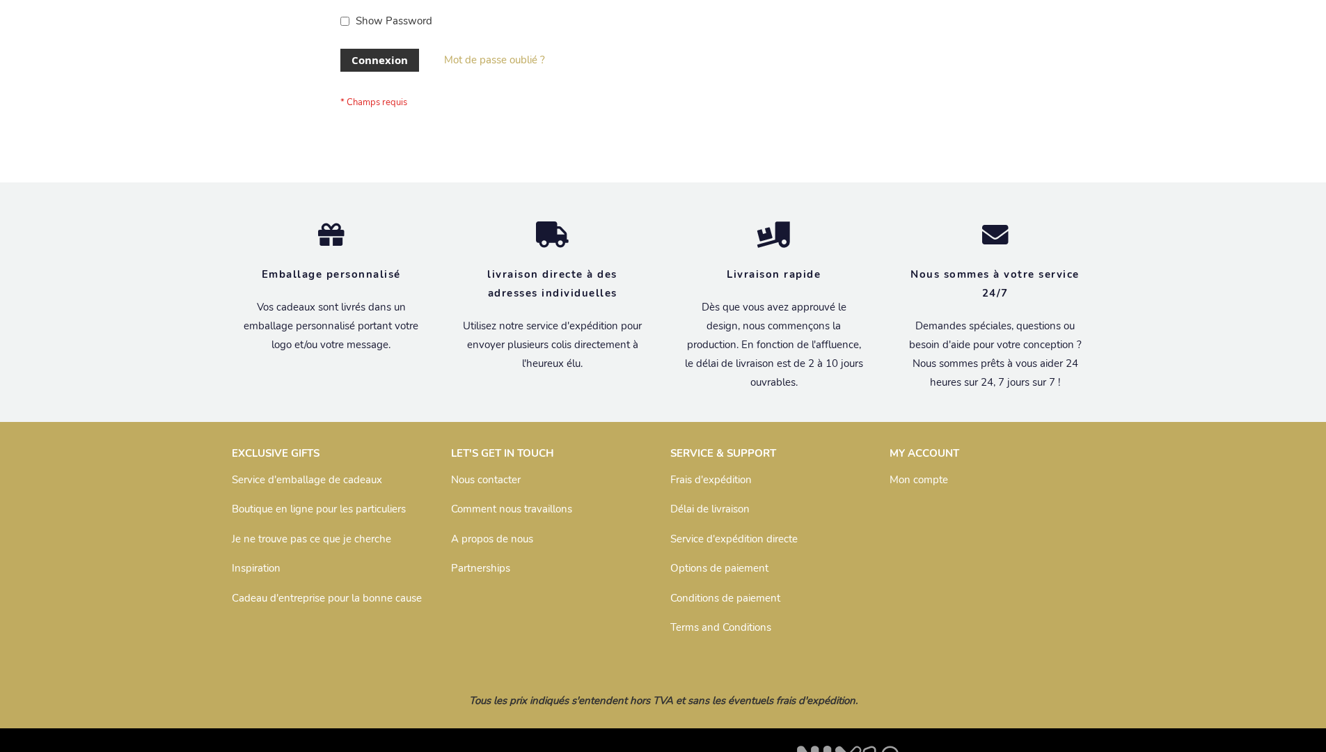
scroll to position [480, 0]
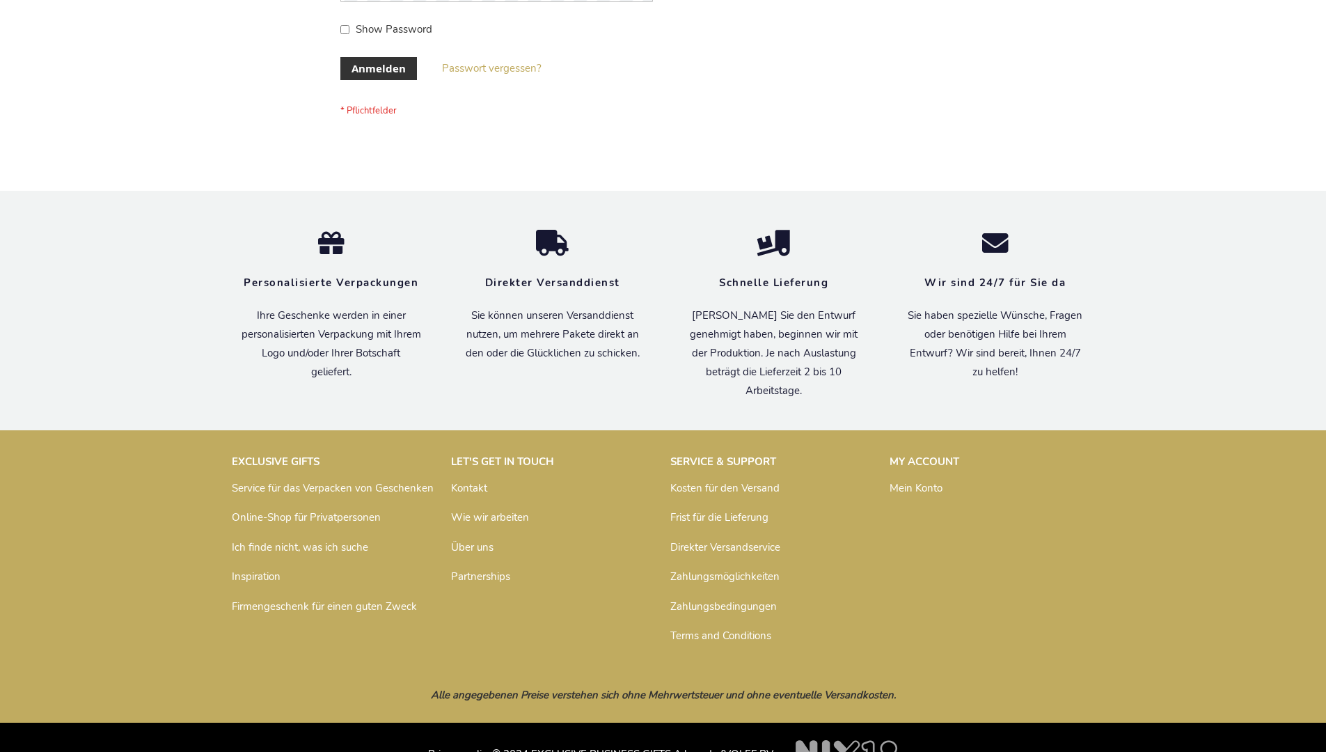
scroll to position [466, 0]
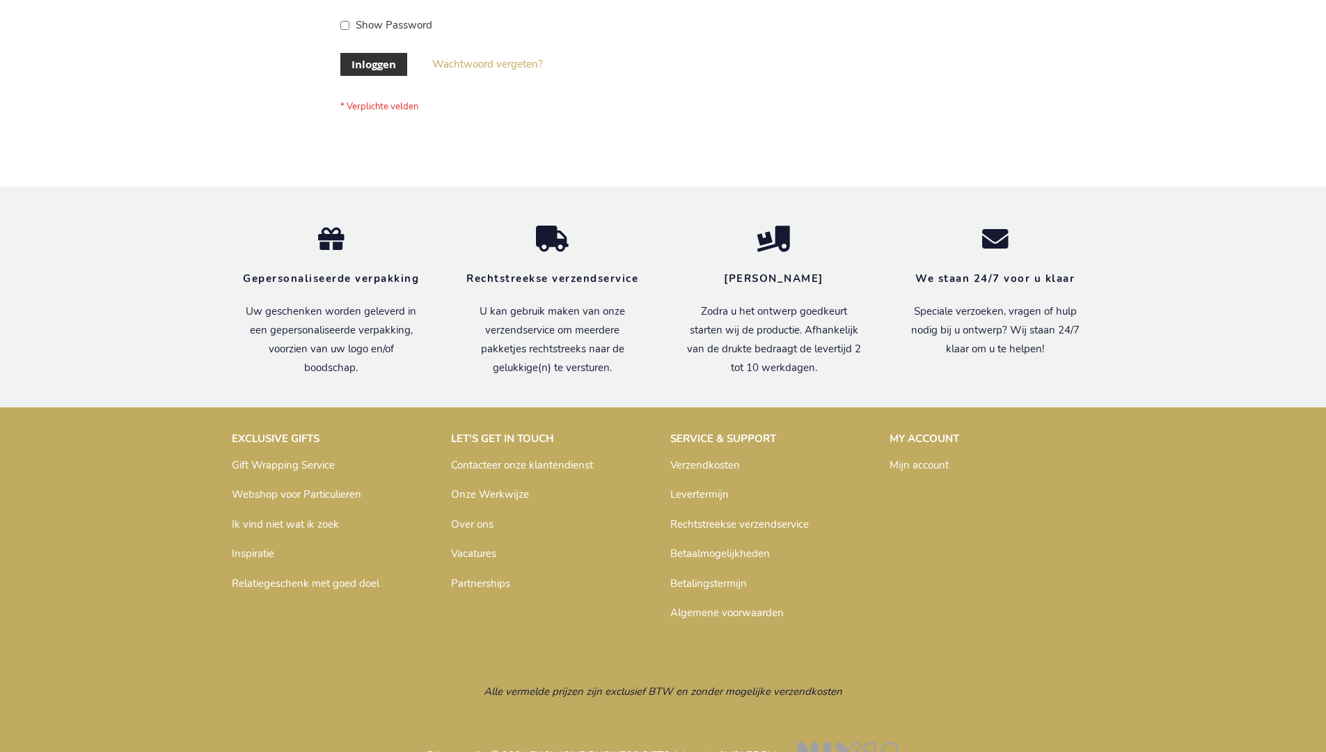
scroll to position [473, 0]
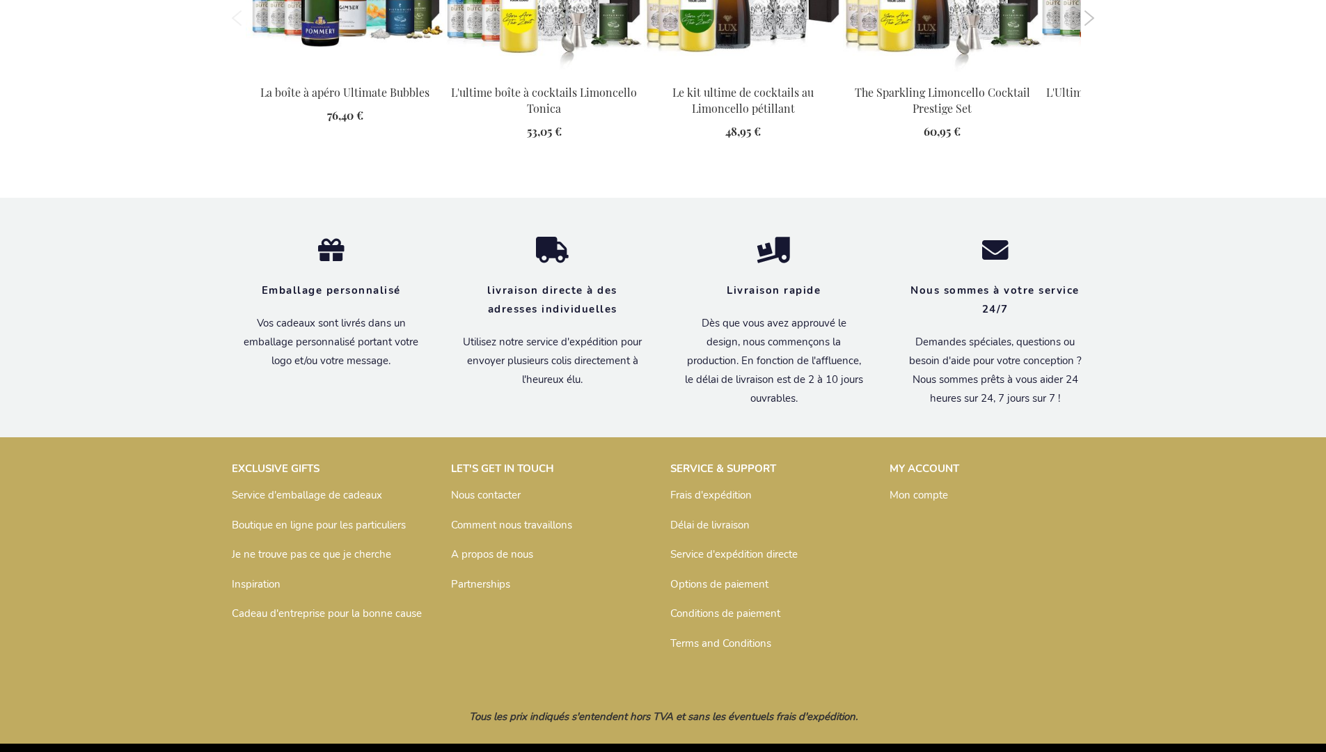
scroll to position [1942, 0]
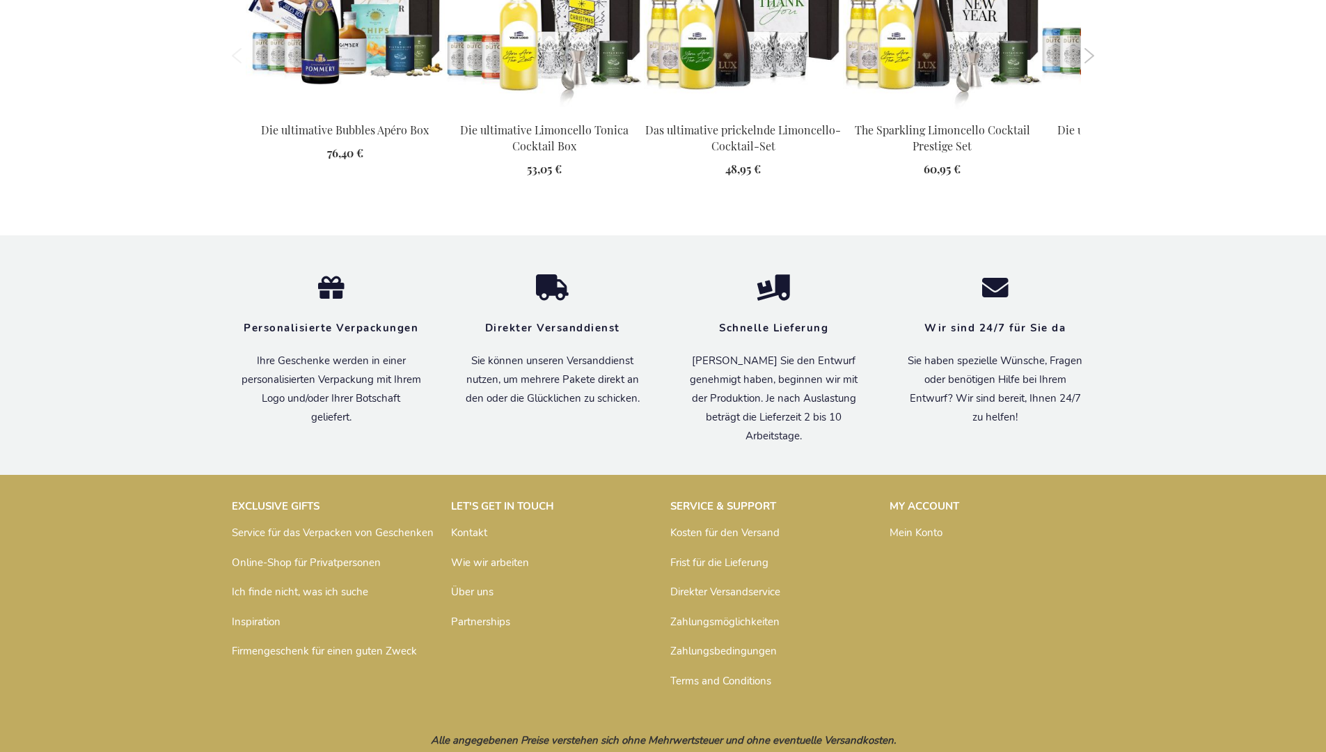
scroll to position [1928, 0]
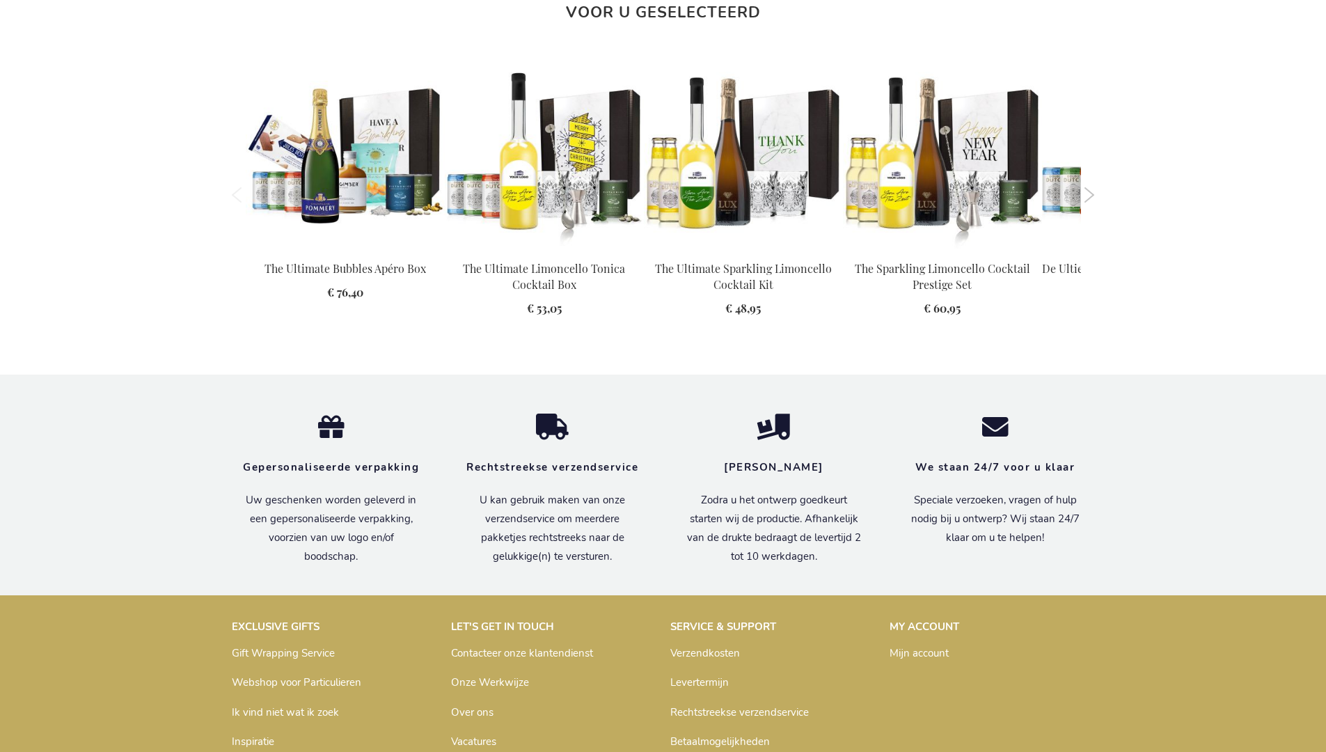
scroll to position [1919, 0]
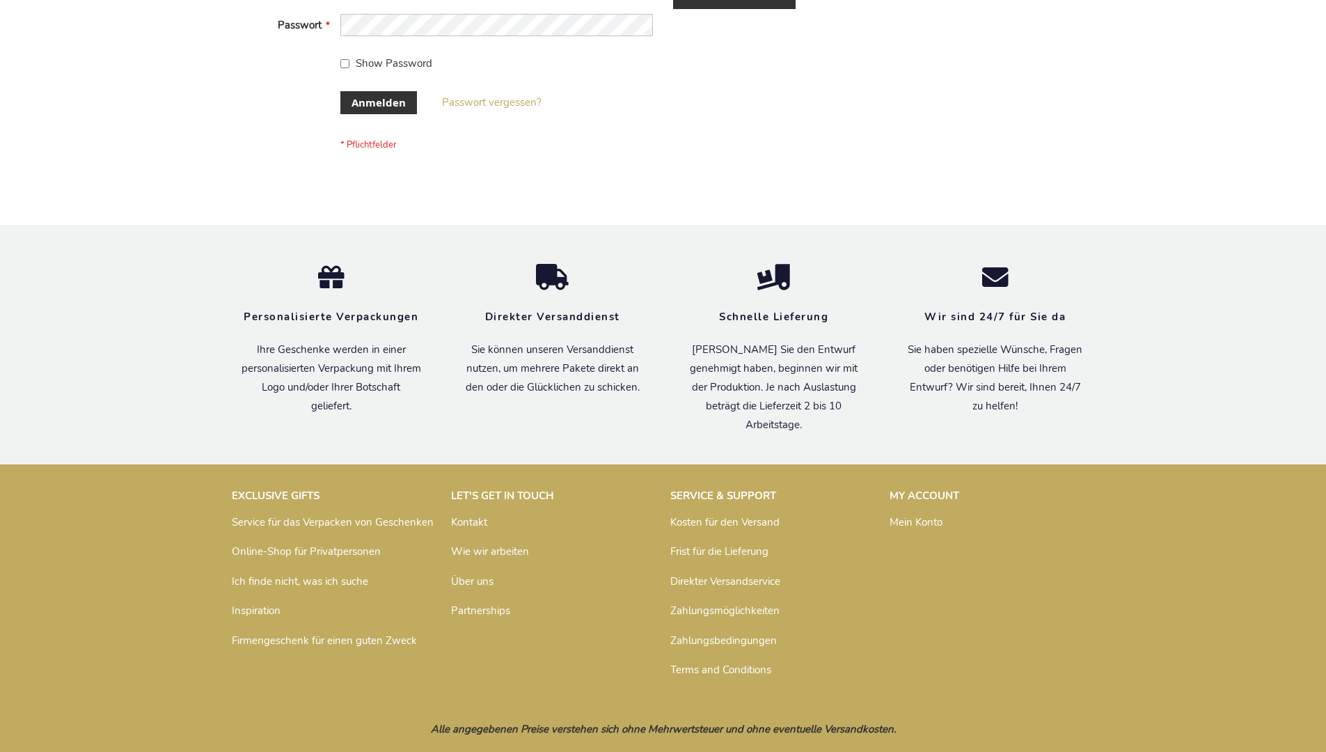
scroll to position [466, 0]
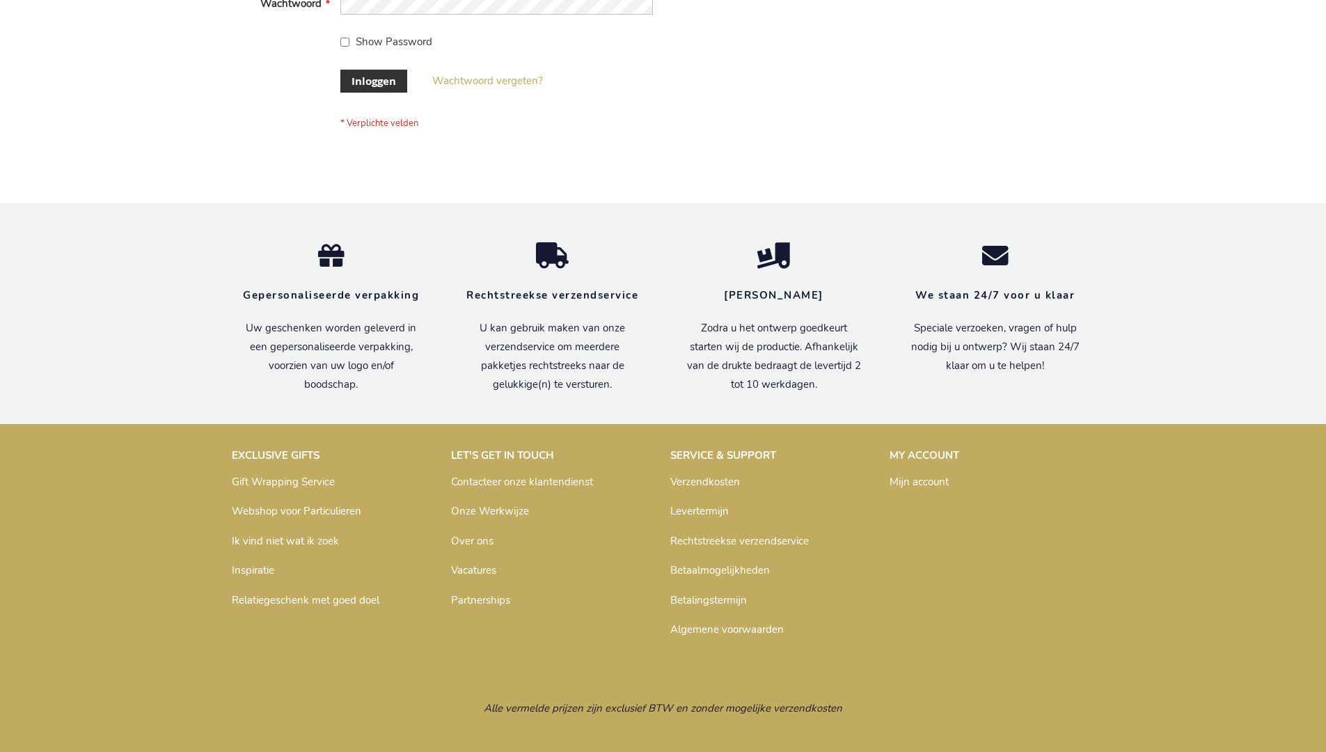
scroll to position [473, 0]
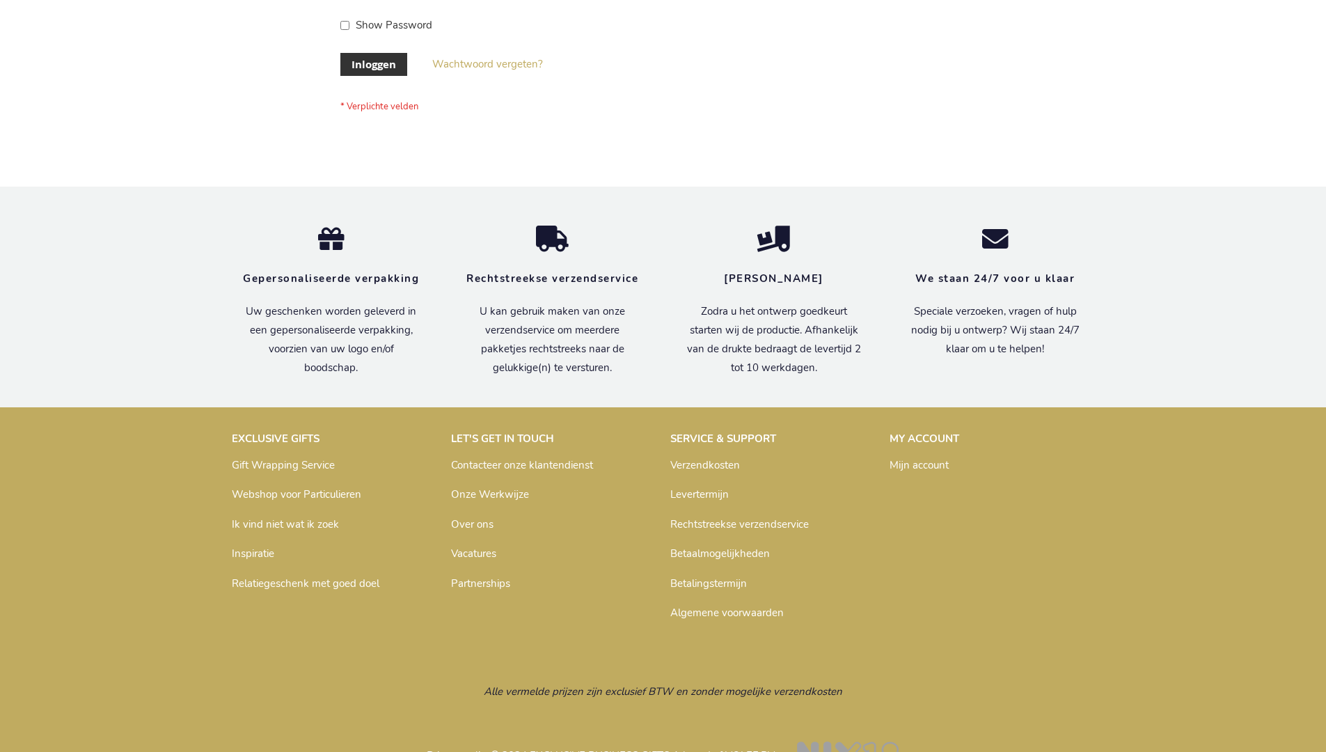
scroll to position [473, 0]
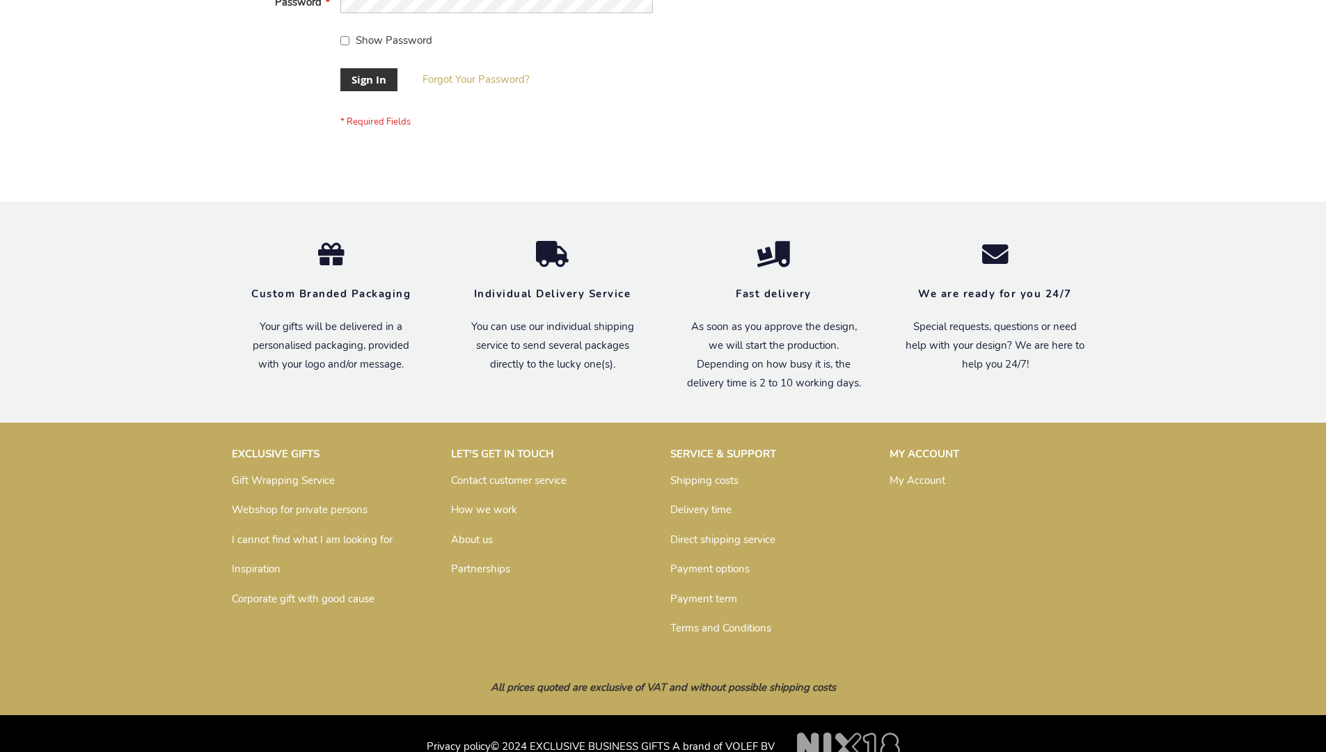
scroll to position [448, 0]
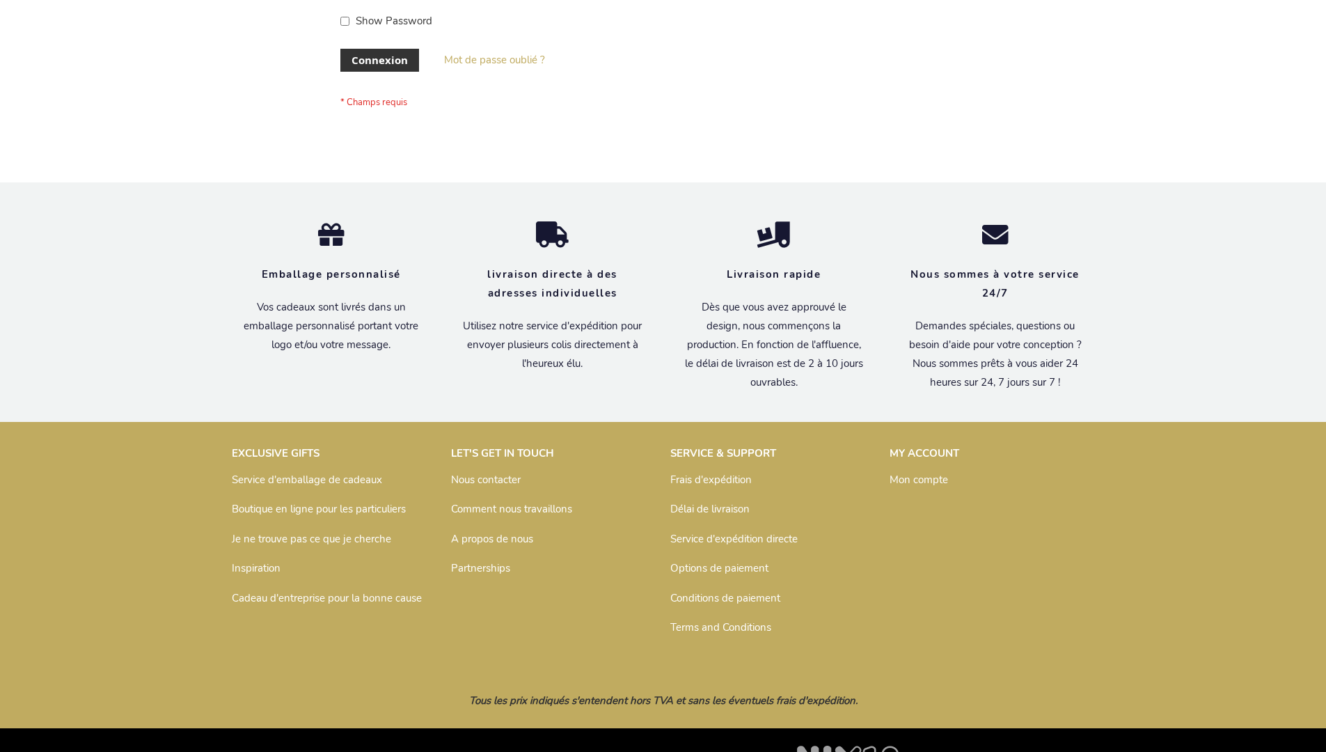
scroll to position [480, 0]
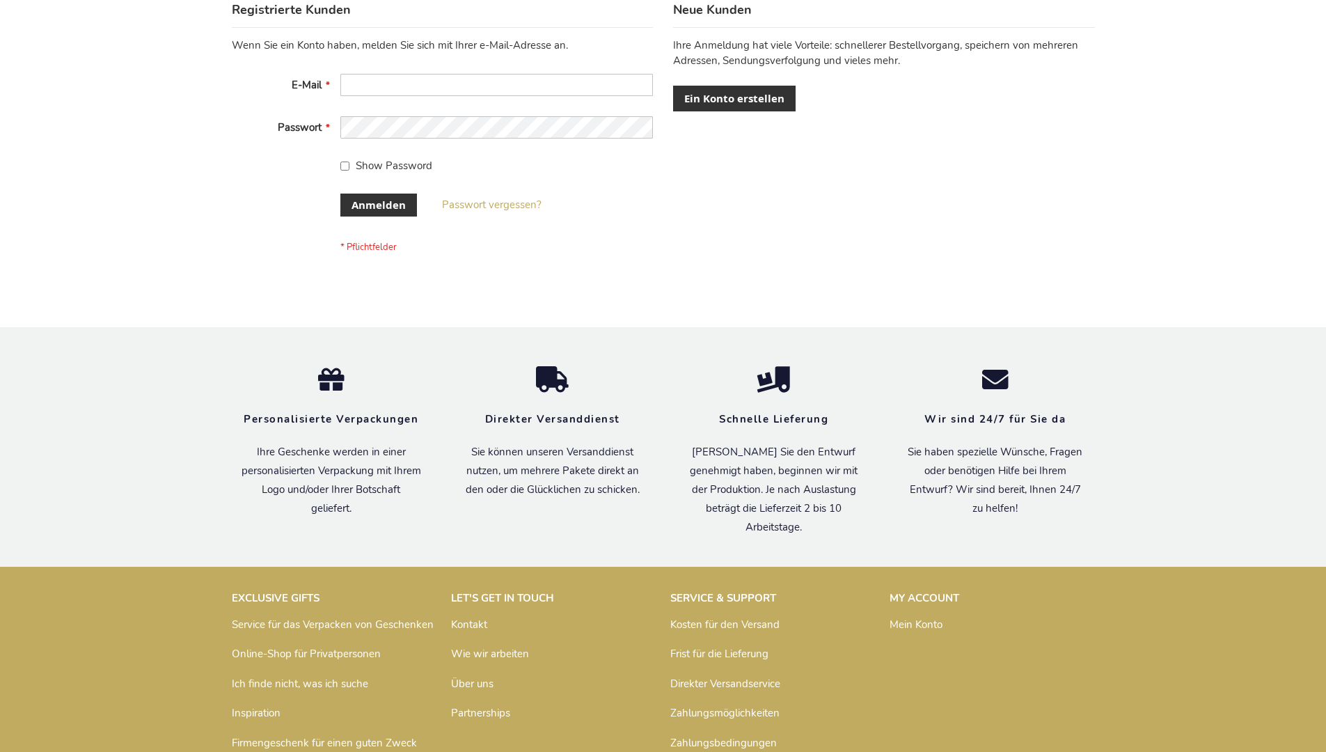
scroll to position [466, 0]
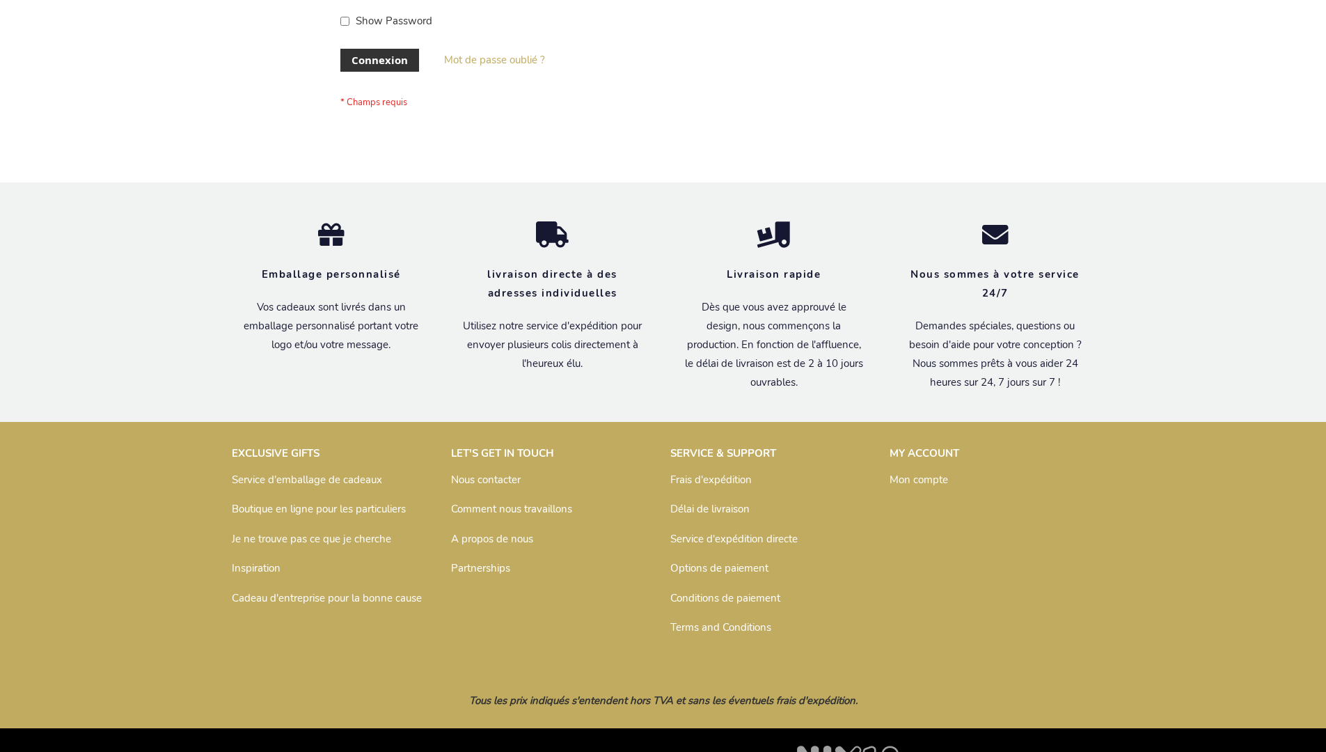
scroll to position [480, 0]
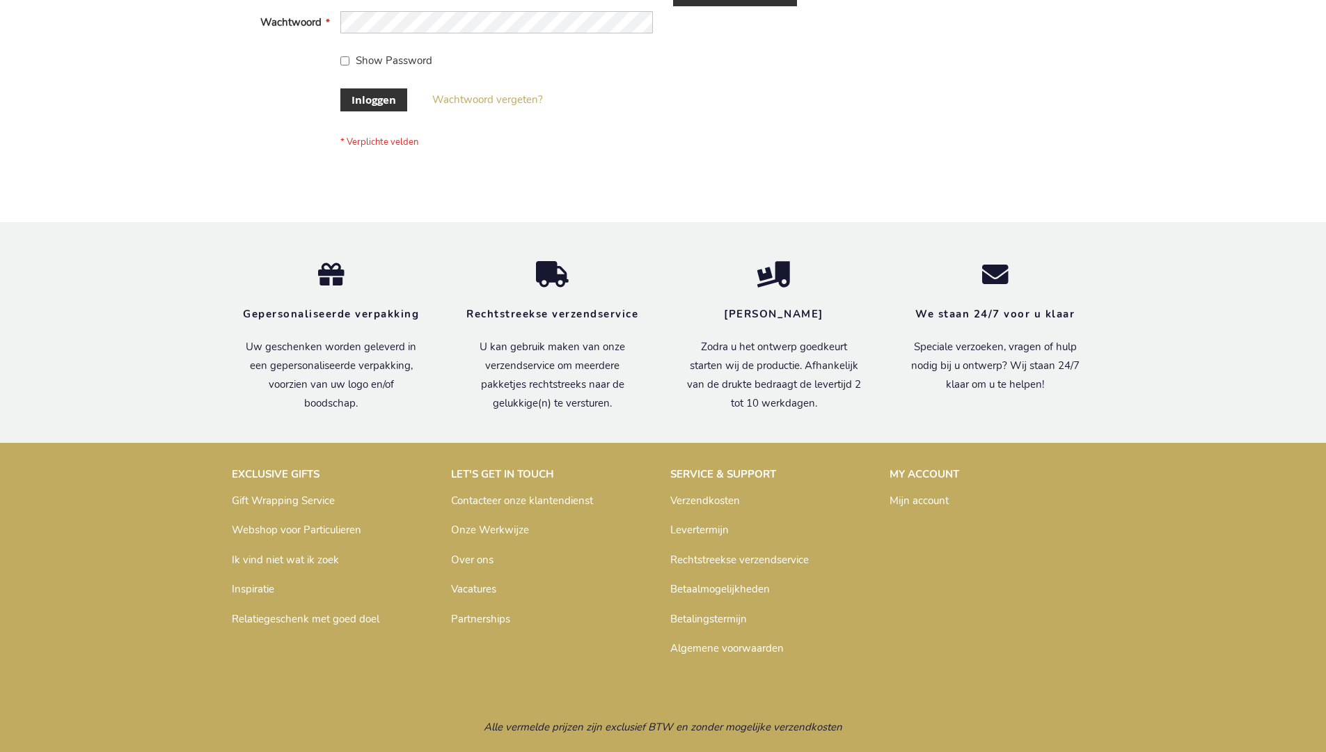
scroll to position [473, 0]
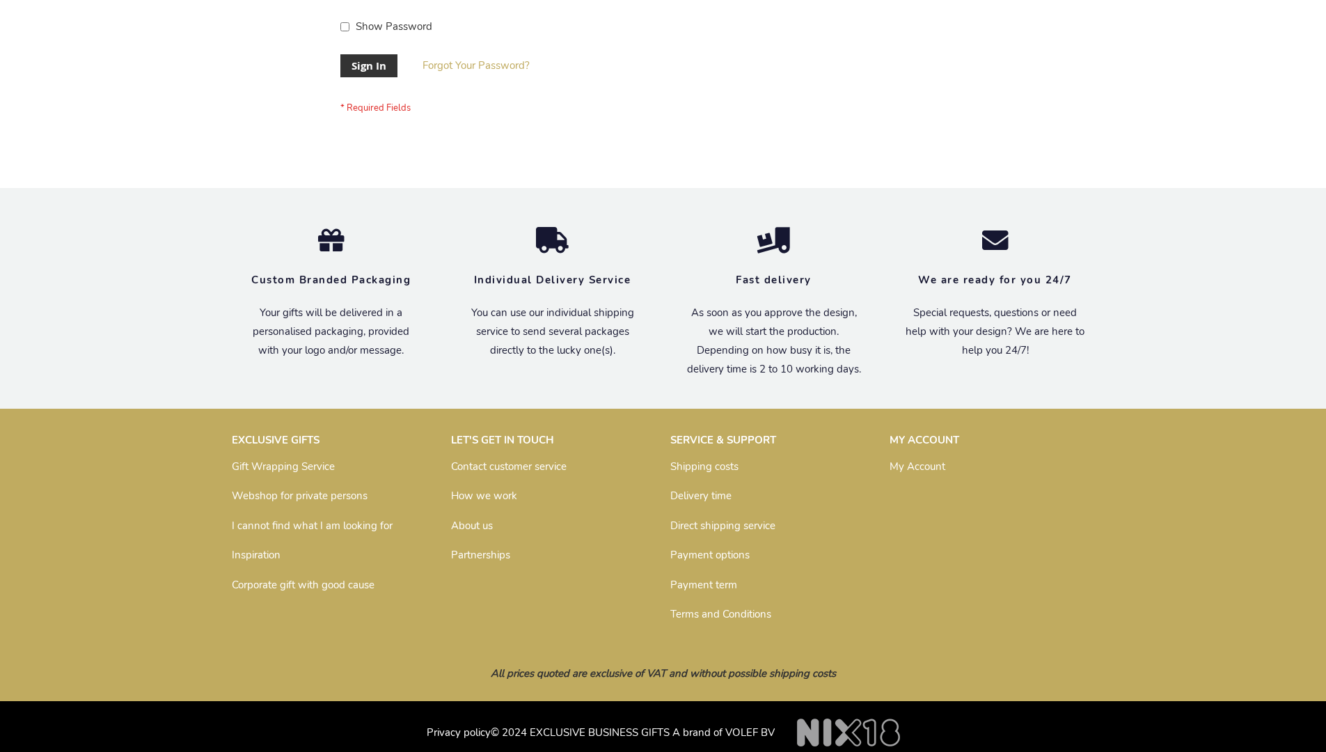
scroll to position [437, 0]
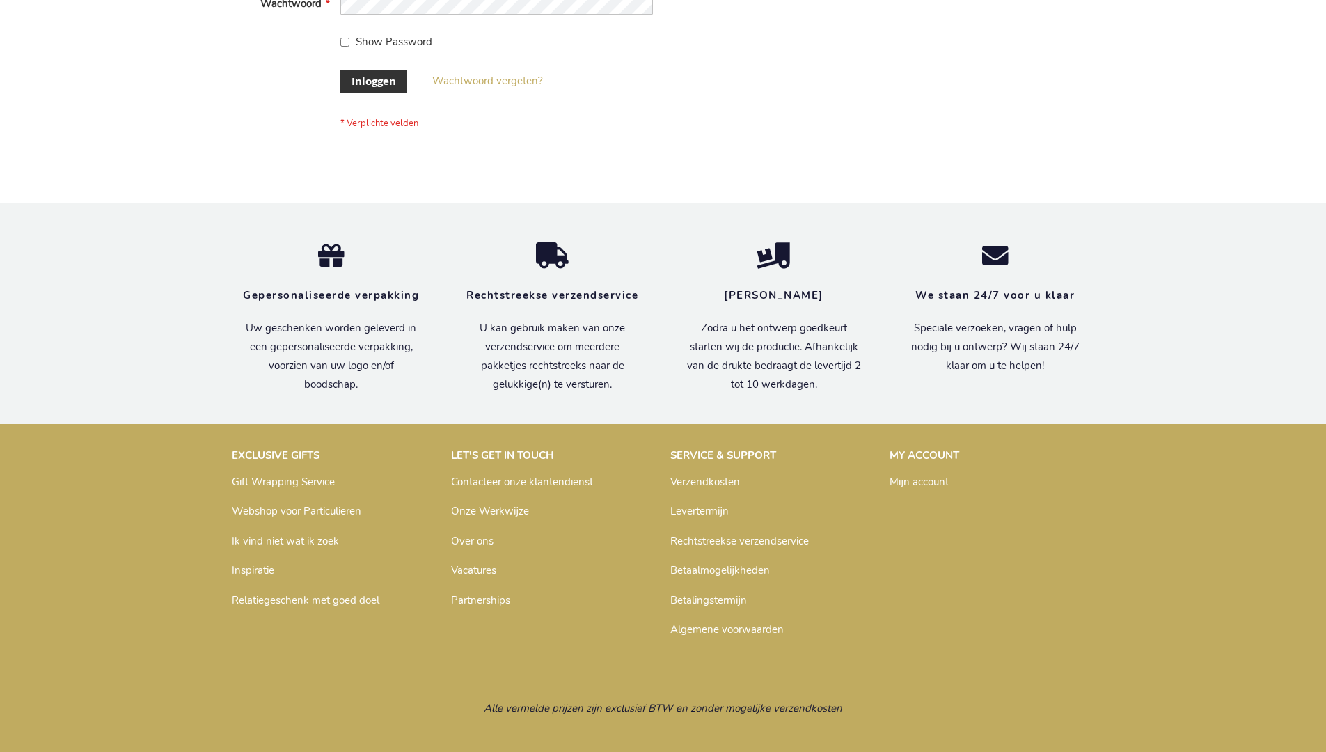
scroll to position [473, 0]
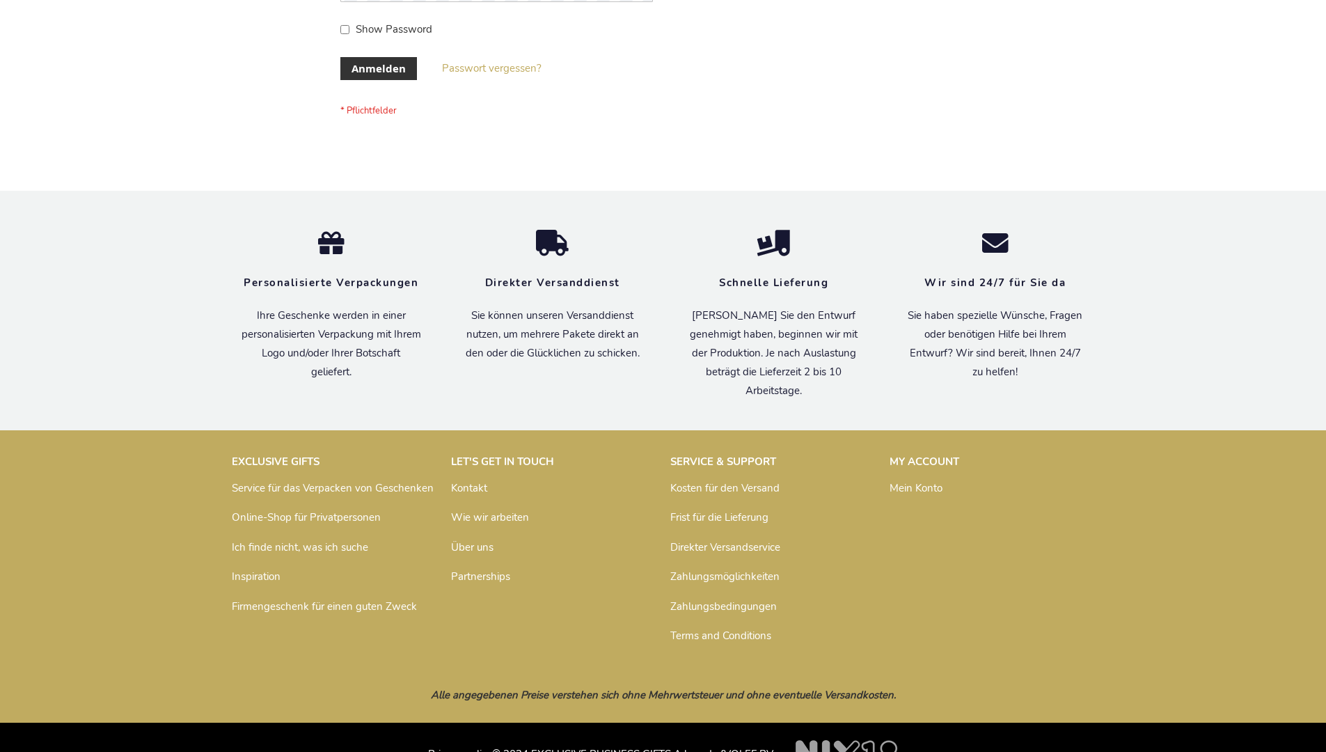
scroll to position [466, 0]
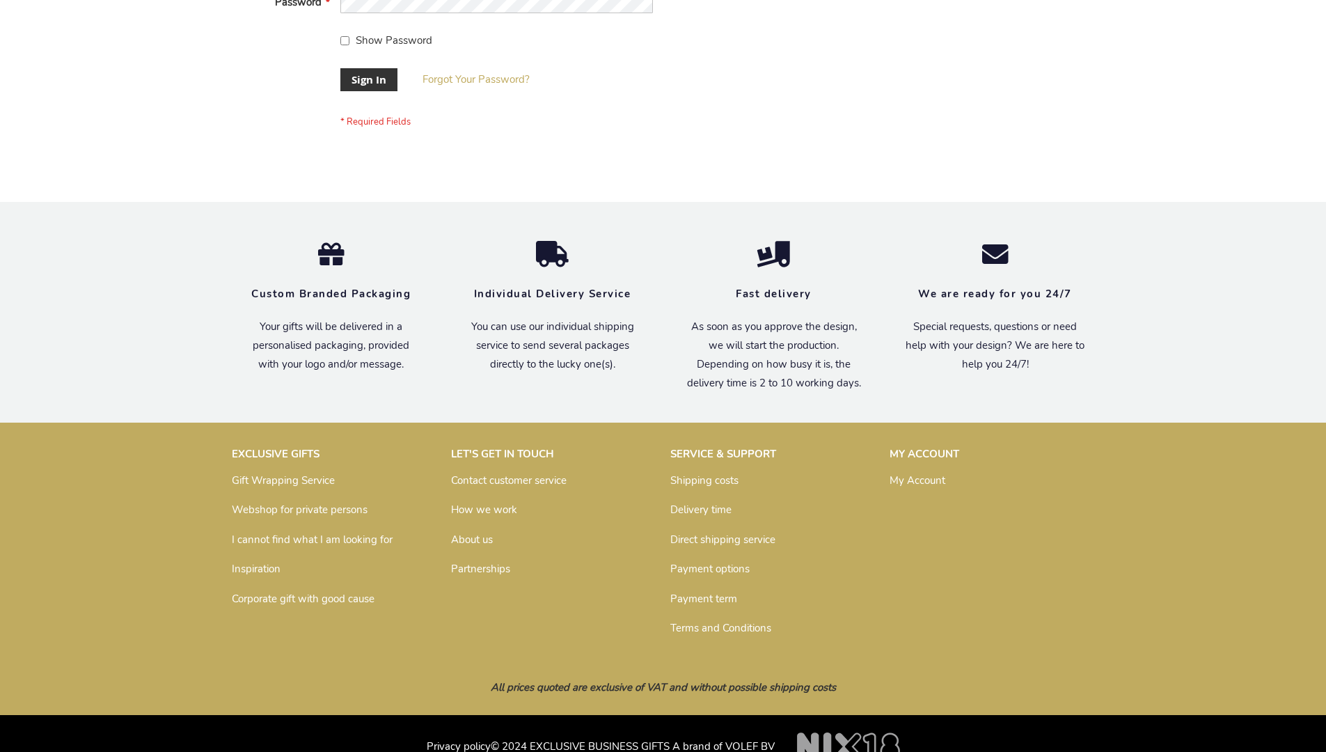
scroll to position [448, 0]
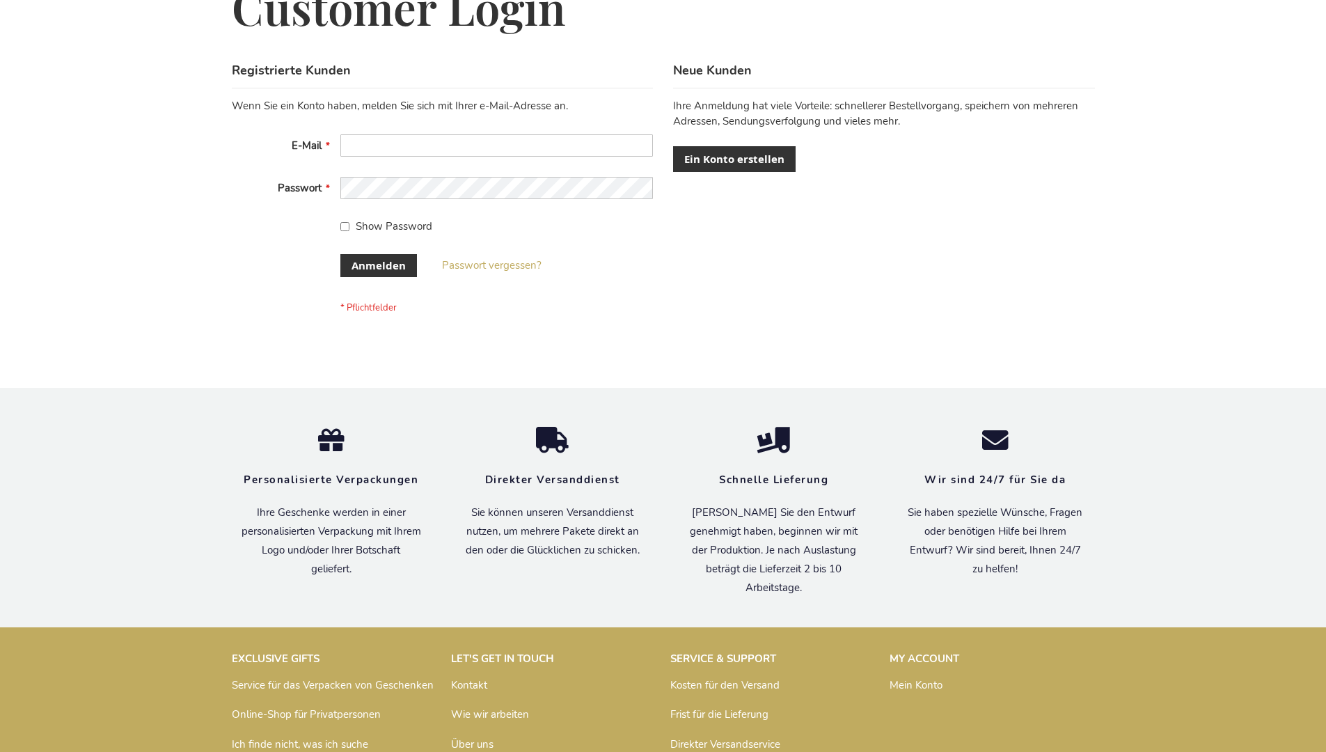
scroll to position [466, 0]
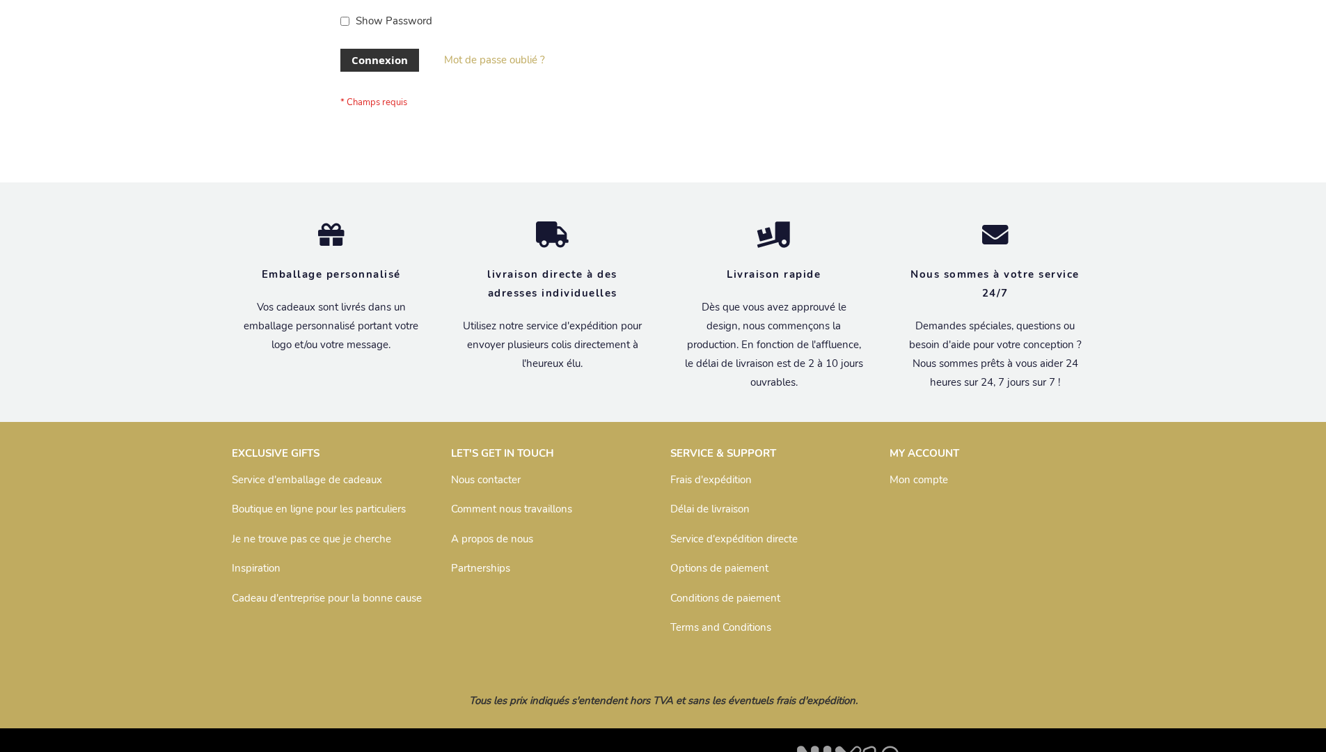
scroll to position [480, 0]
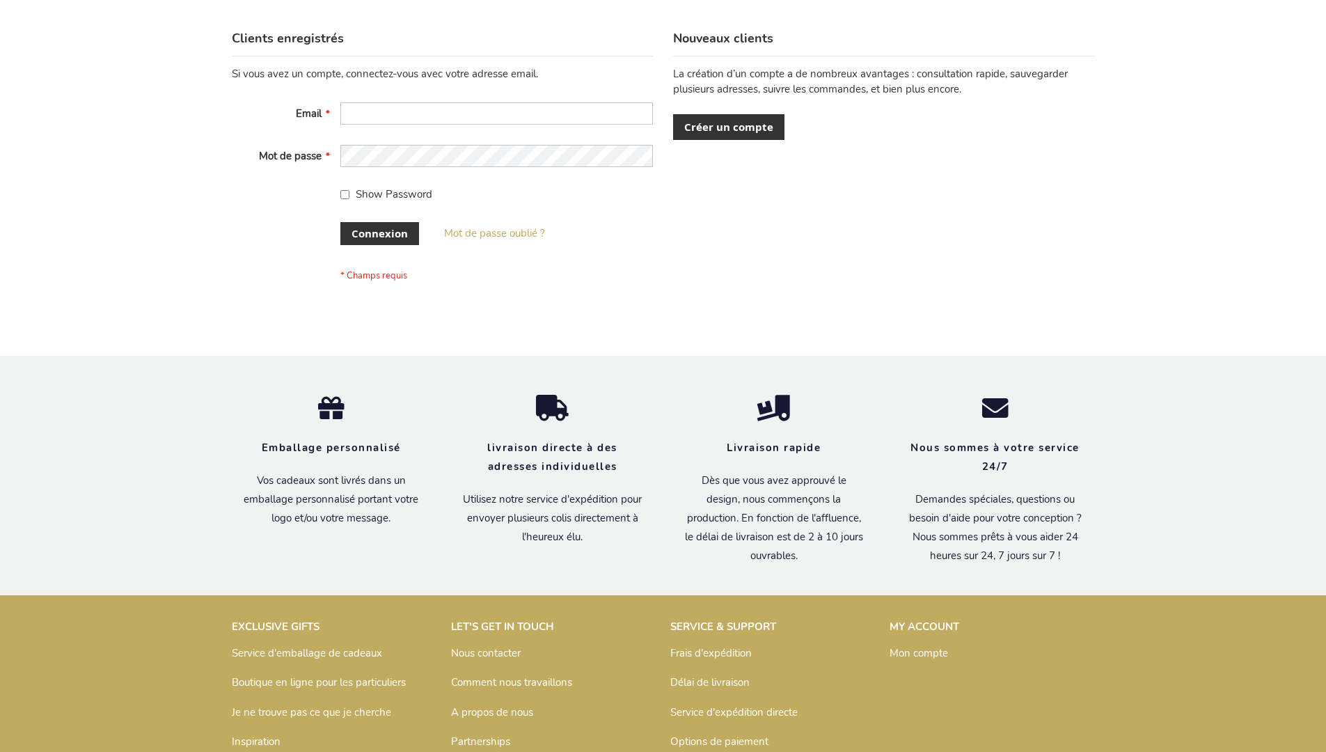
scroll to position [480, 0]
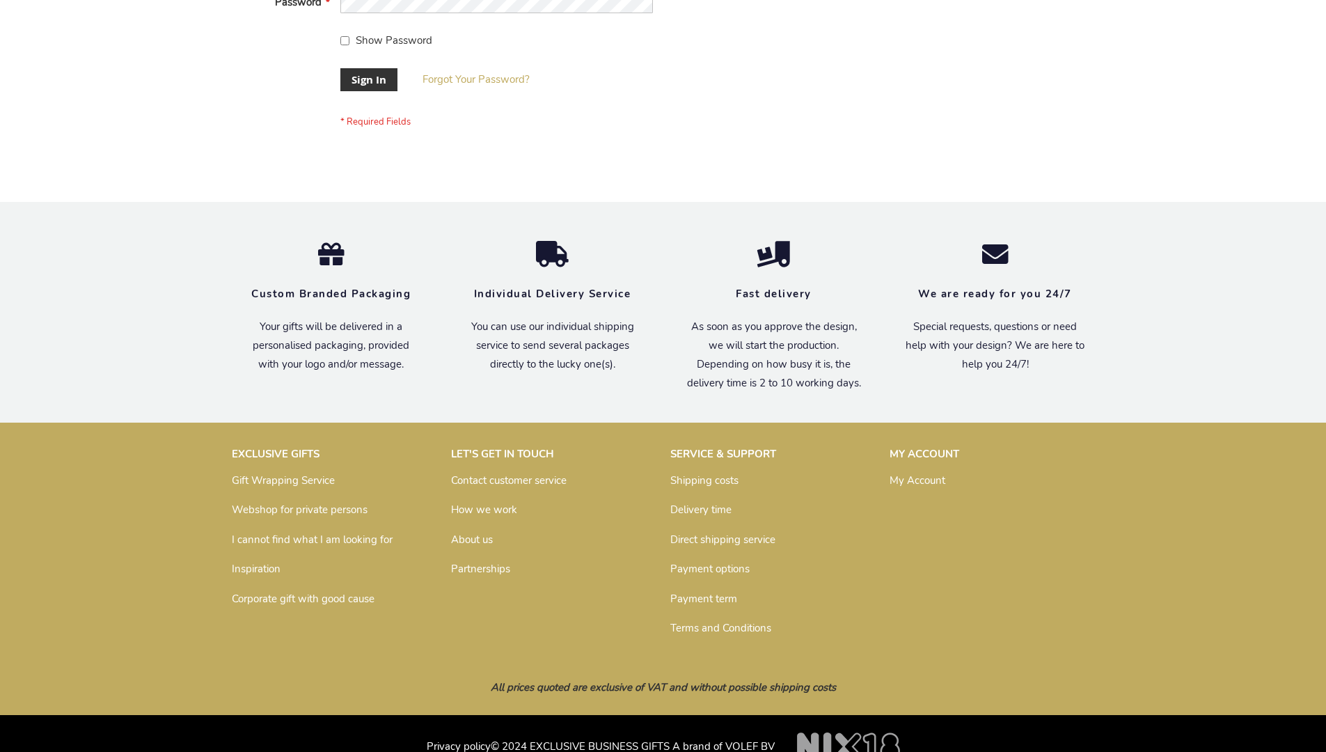
scroll to position [448, 0]
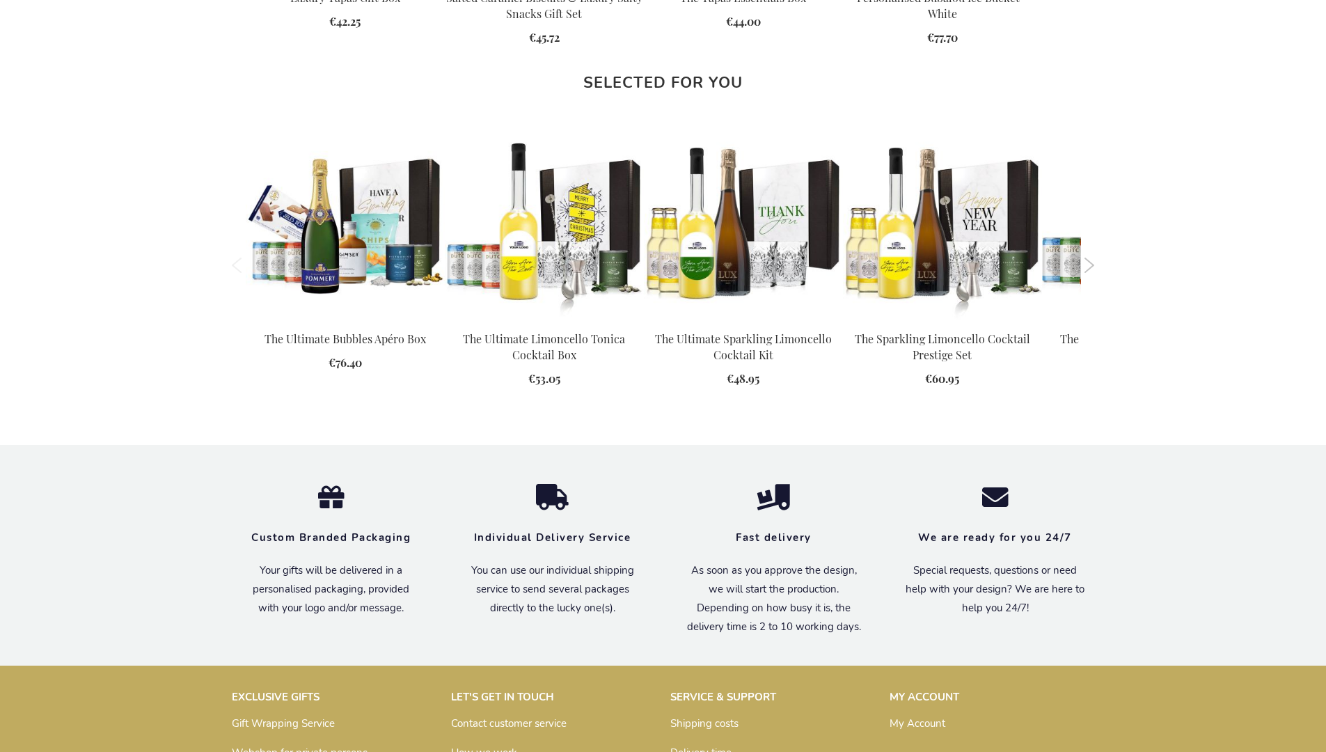
scroll to position [1894, 0]
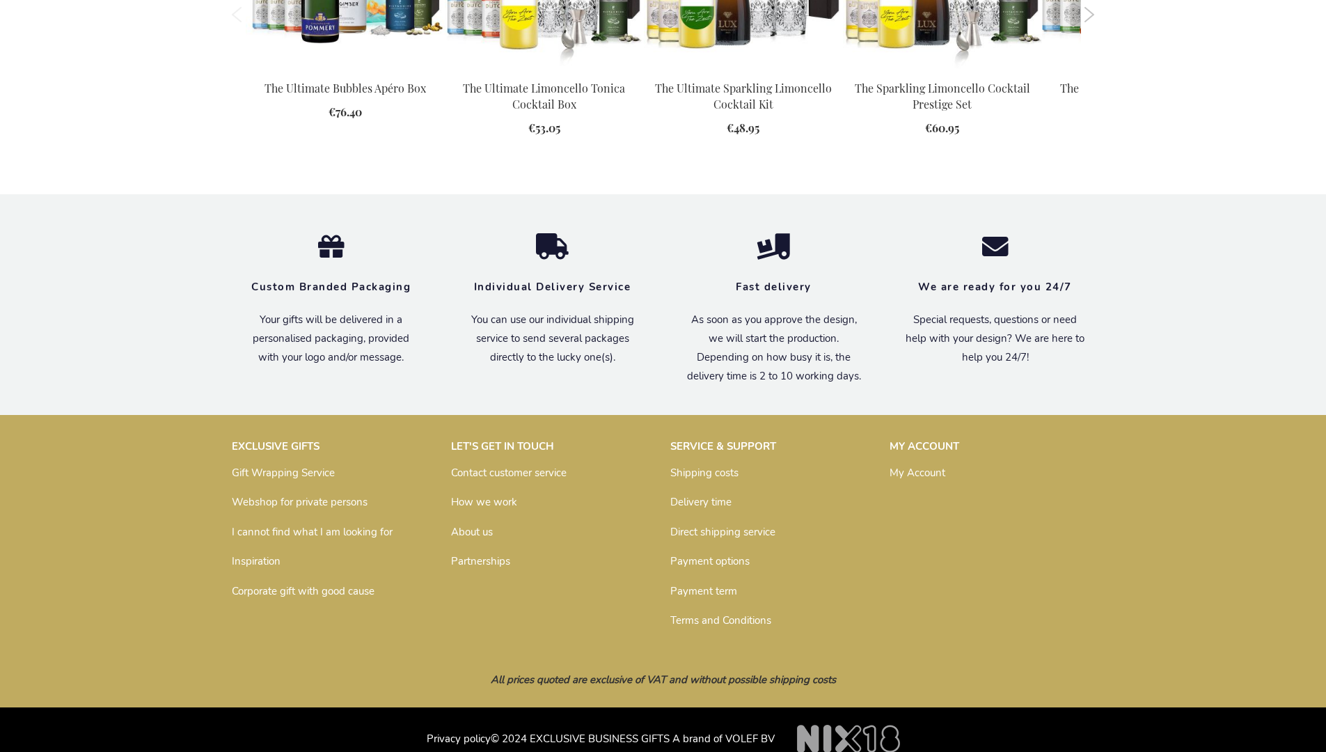
scroll to position [1894, 0]
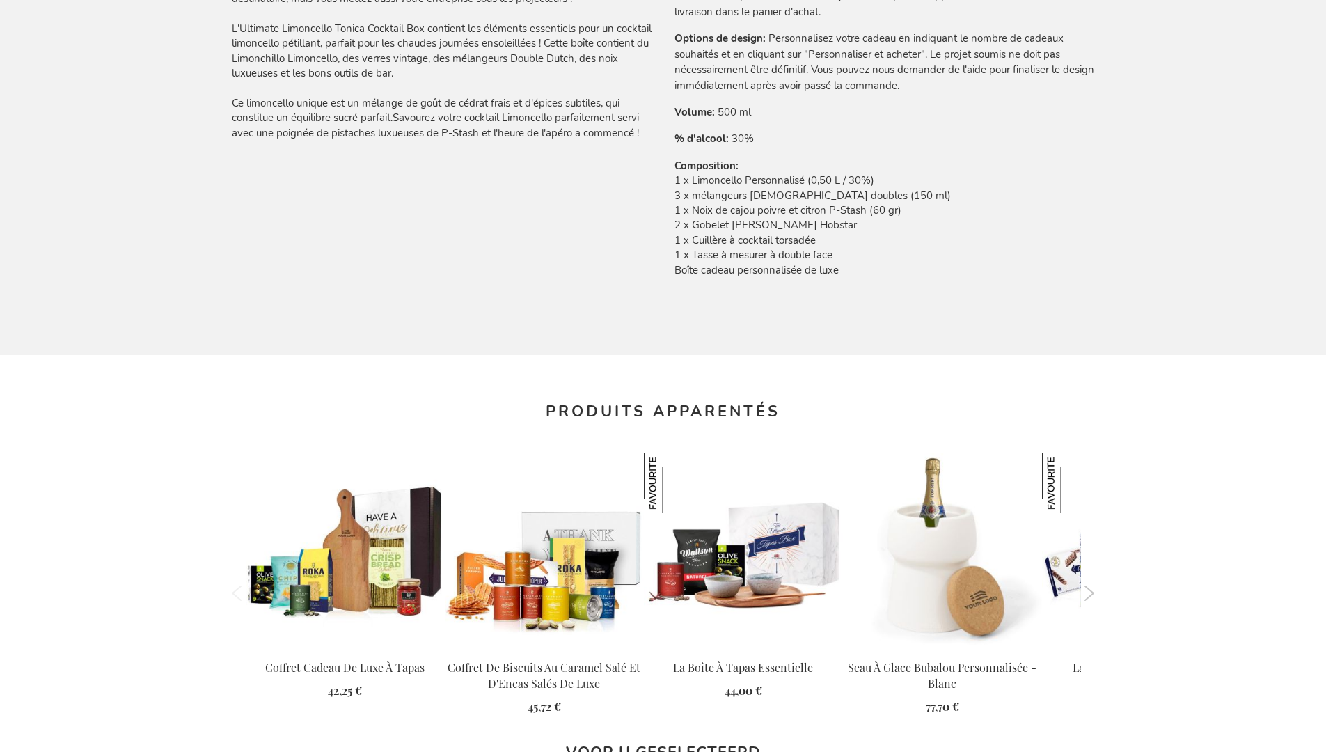
scroll to position [1942, 0]
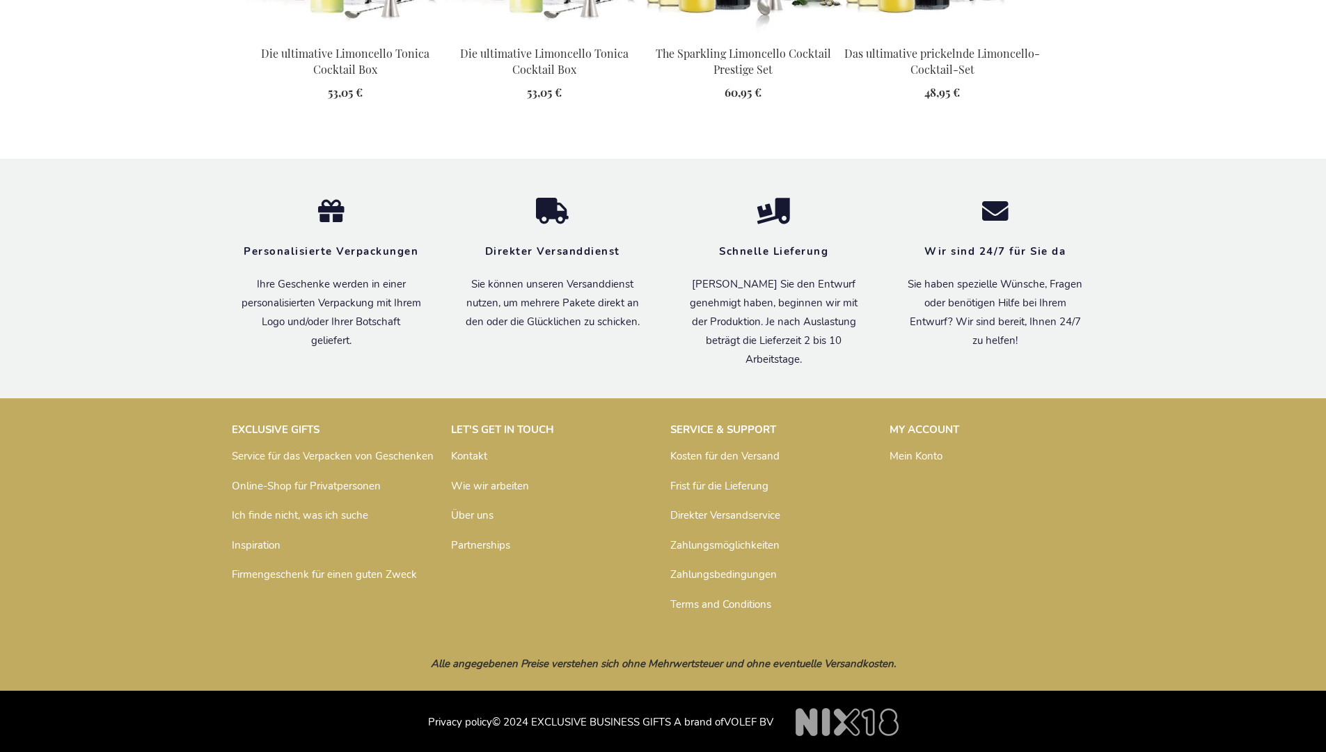
scroll to position [1928, 0]
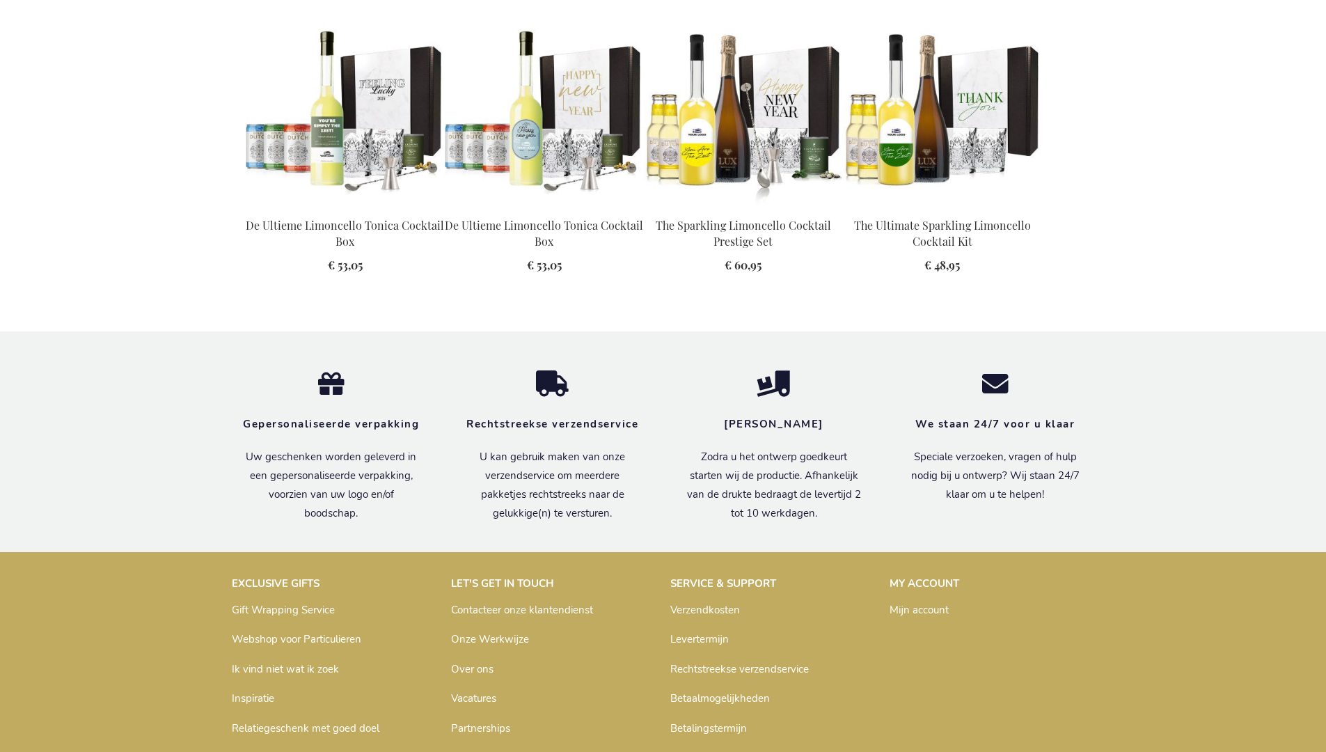
scroll to position [1919, 0]
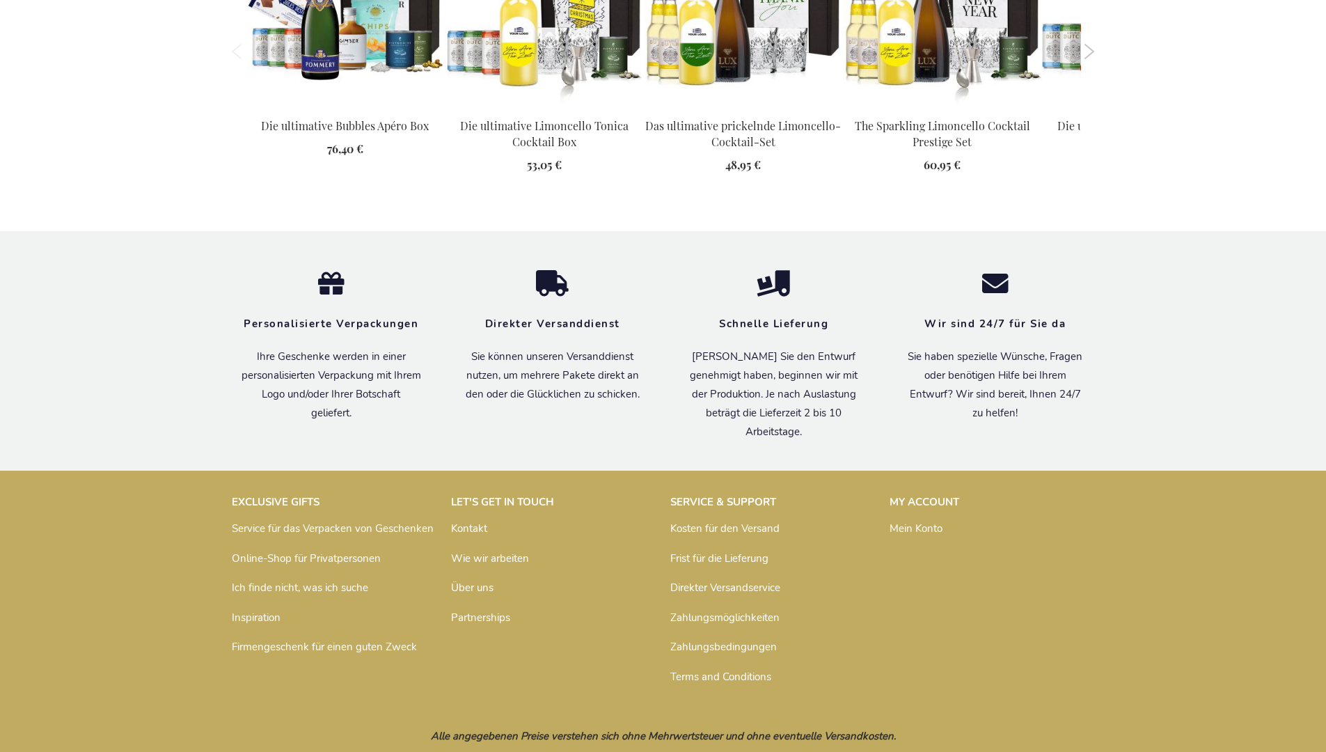
scroll to position [1928, 0]
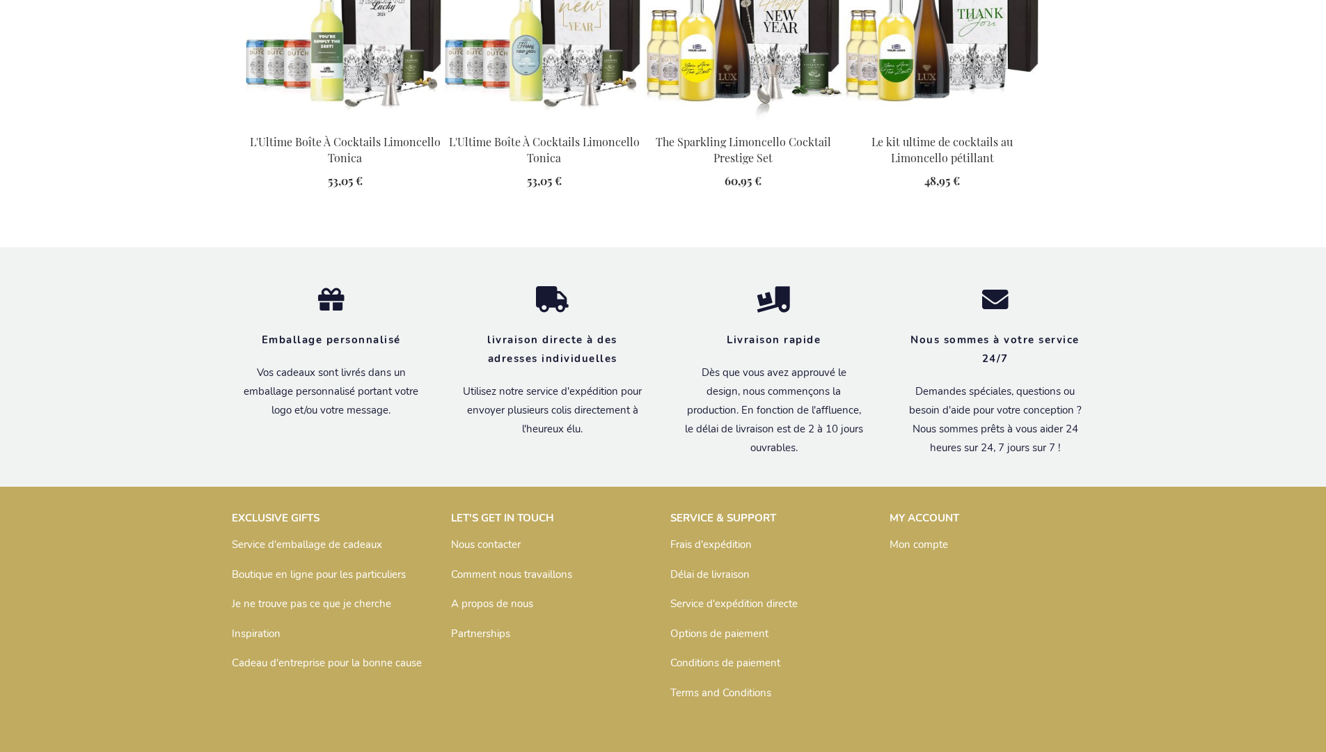
scroll to position [1942, 0]
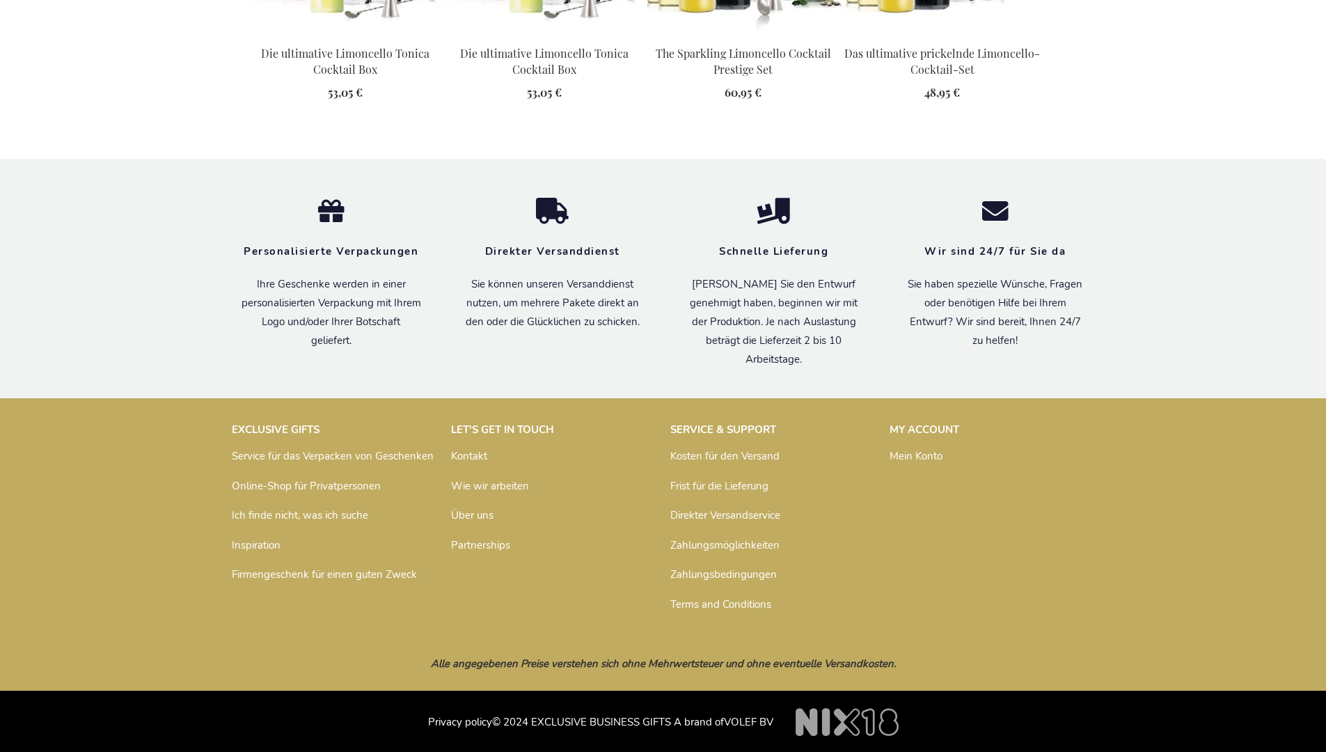
scroll to position [1928, 0]
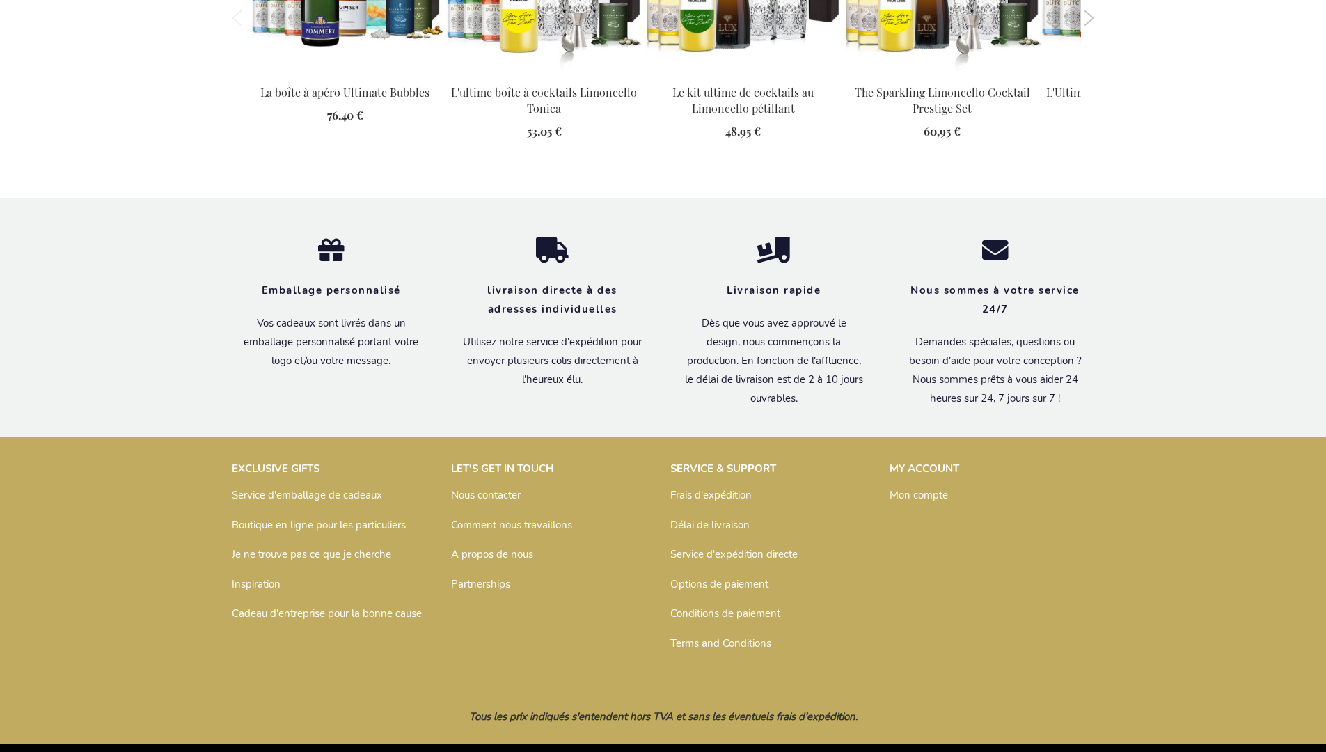
scroll to position [1942, 0]
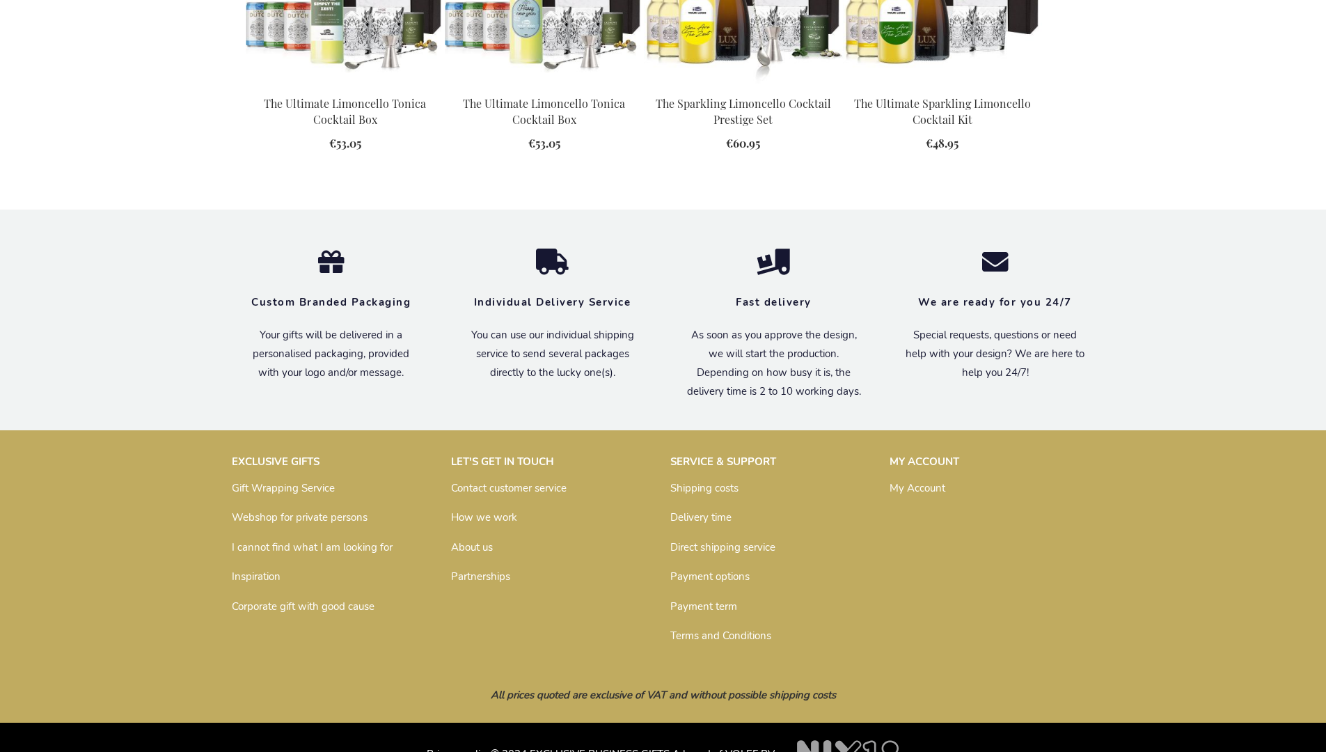
scroll to position [1894, 0]
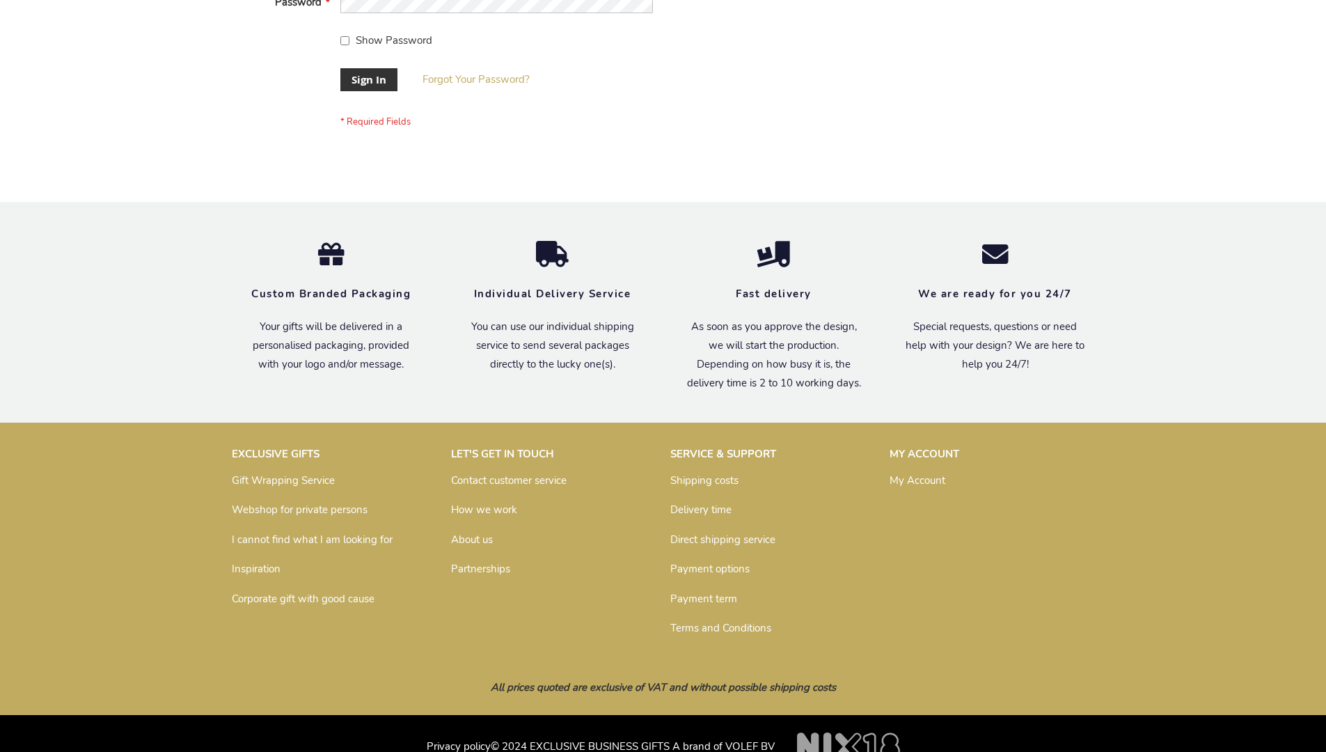
scroll to position [448, 0]
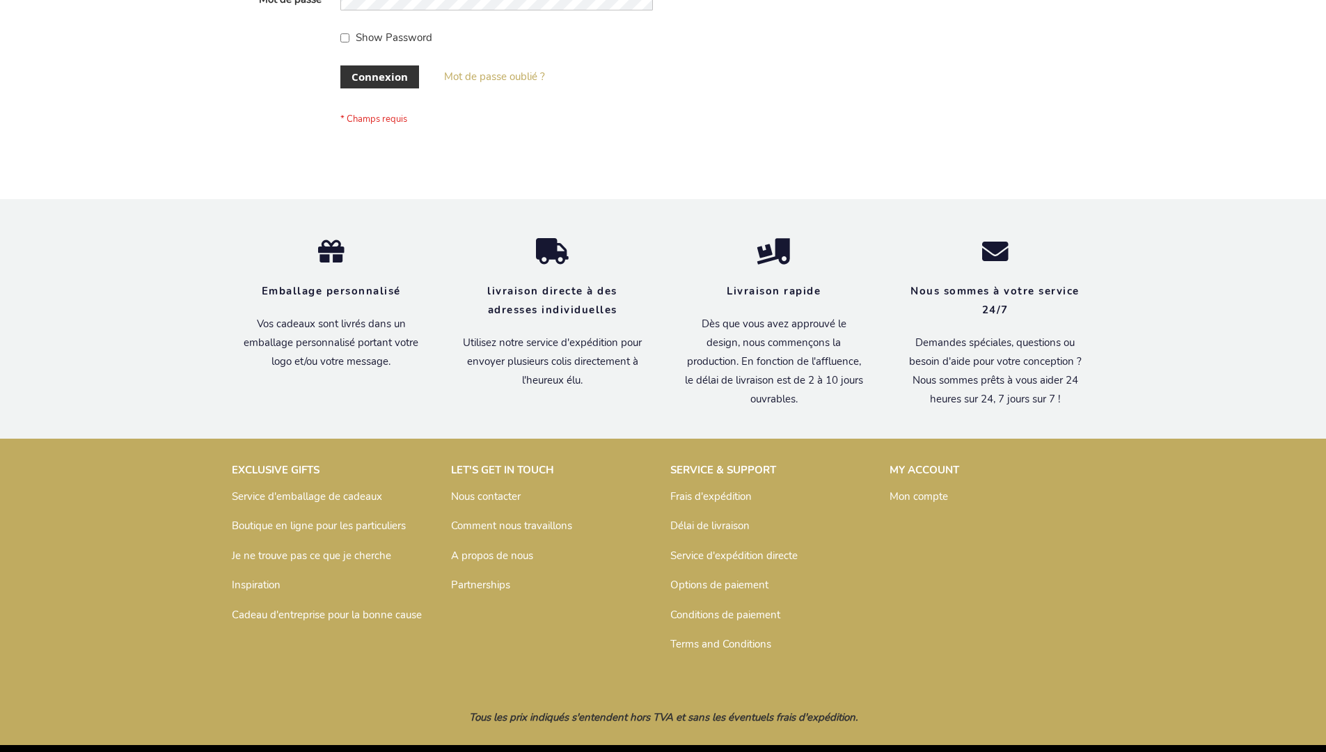
scroll to position [480, 0]
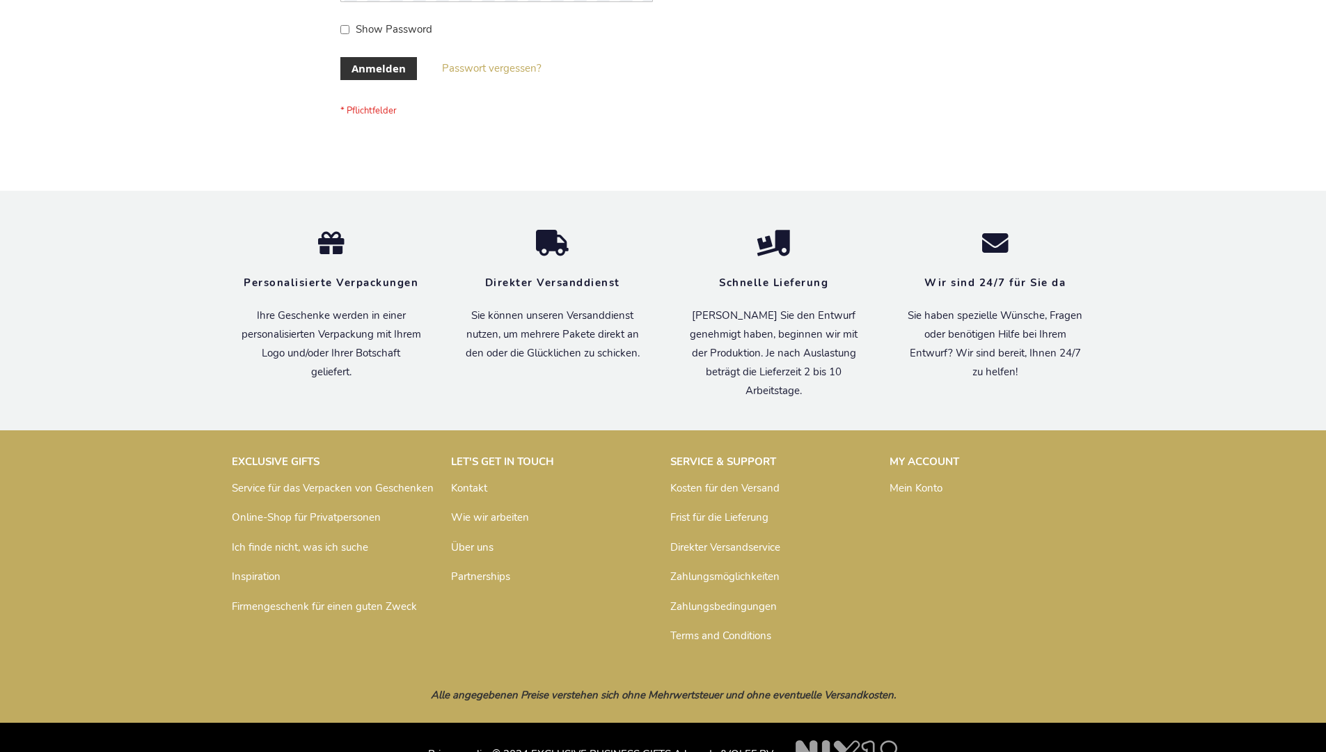
scroll to position [466, 0]
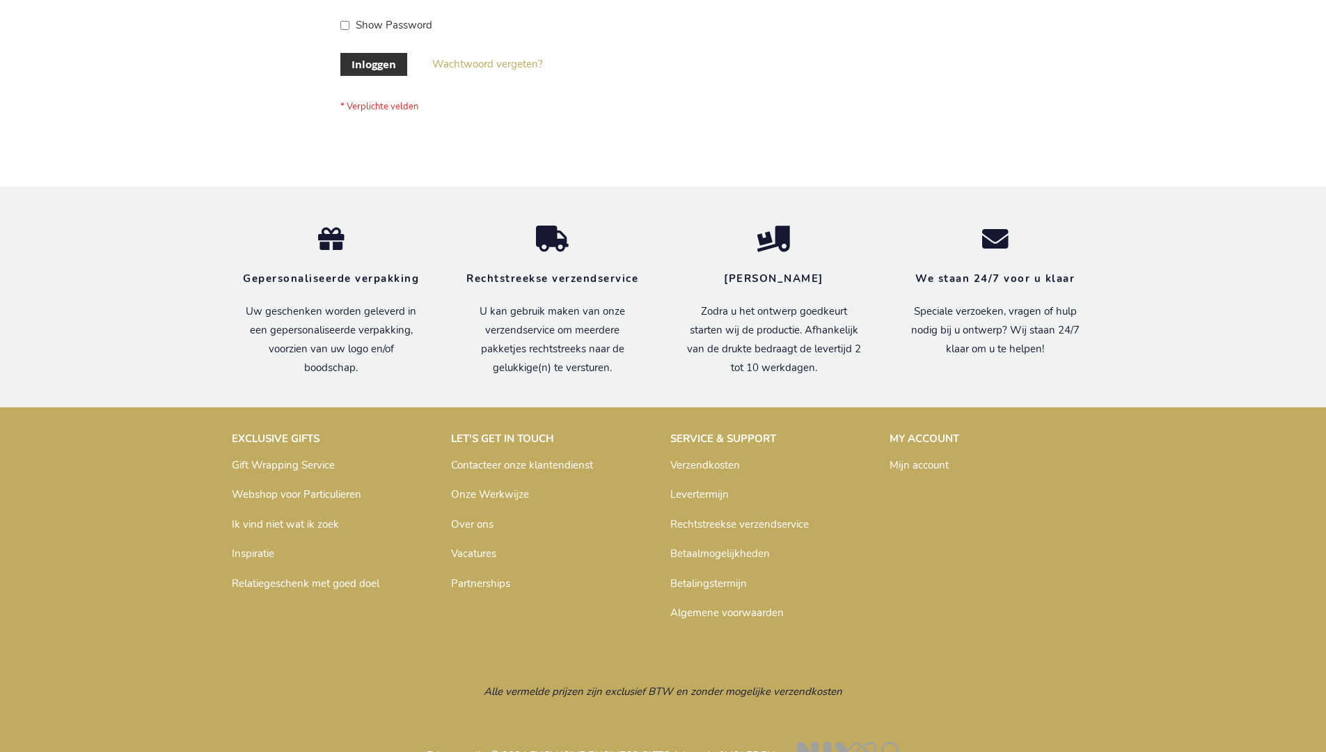
scroll to position [473, 0]
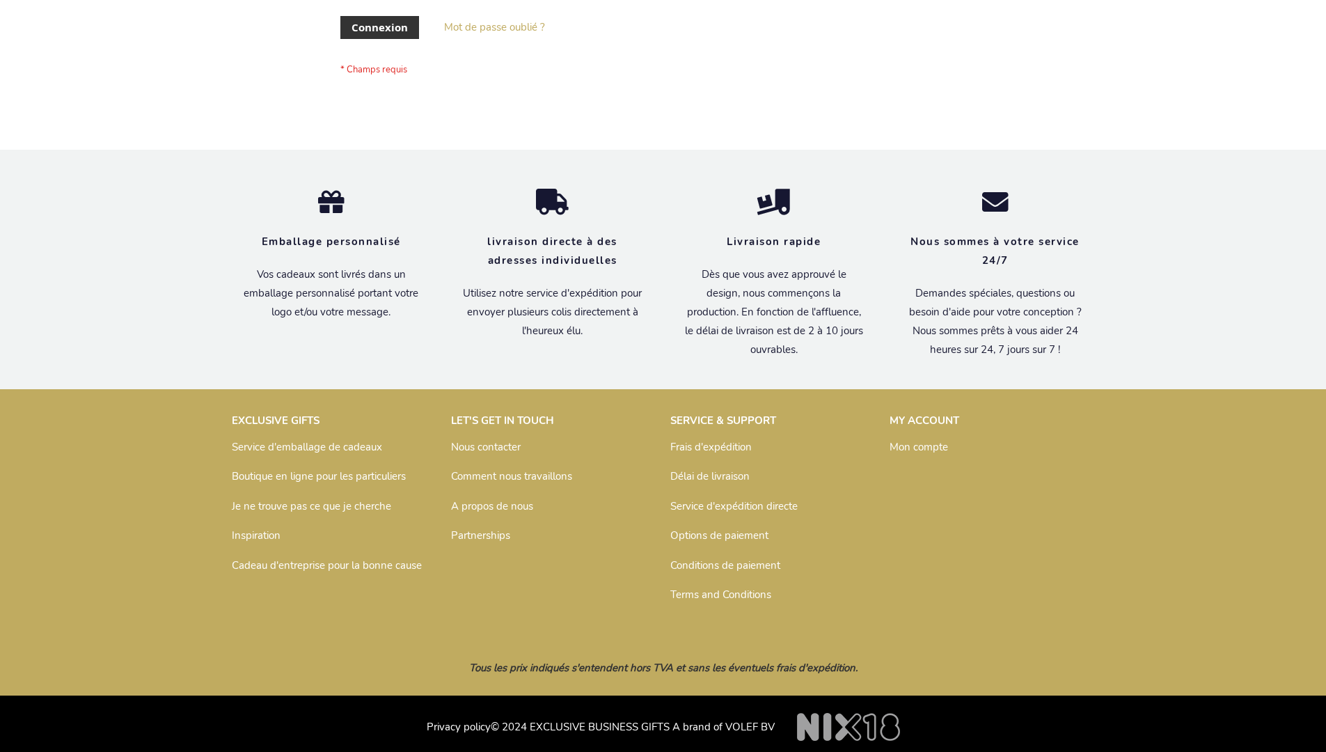
scroll to position [480, 0]
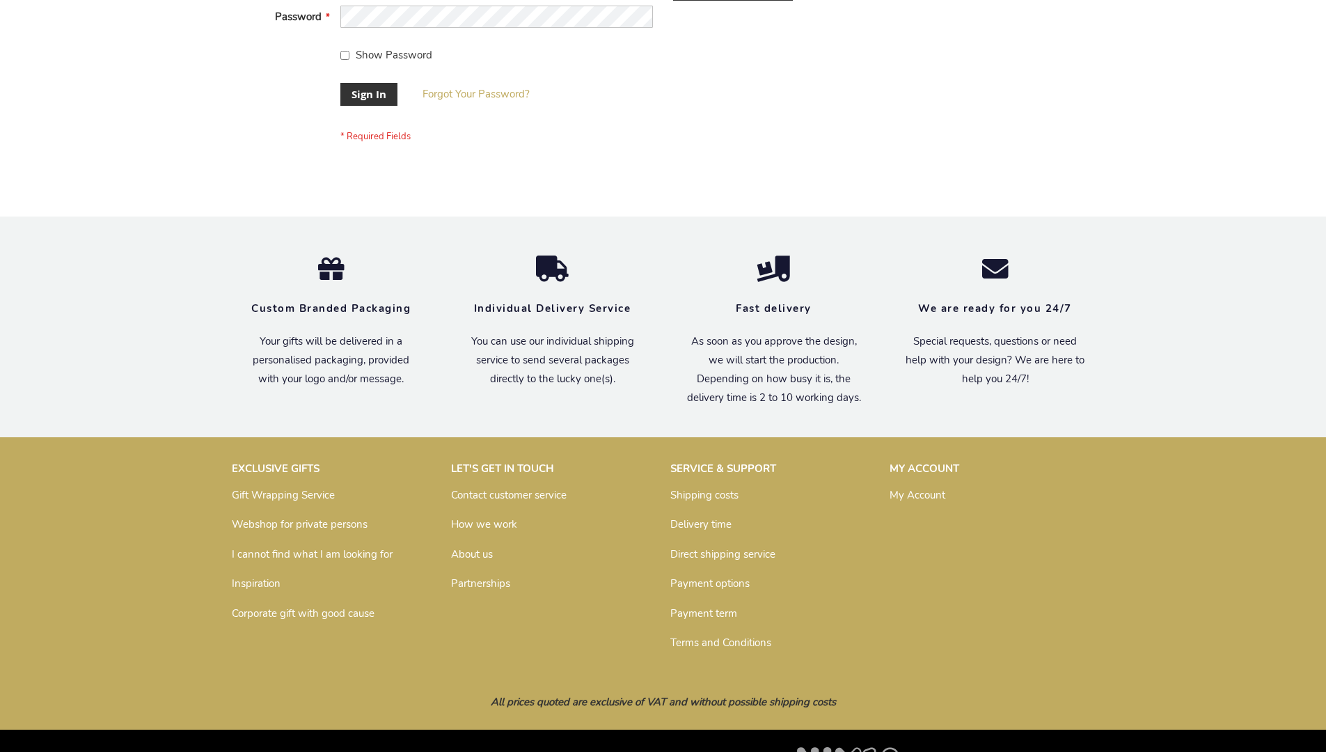
scroll to position [448, 0]
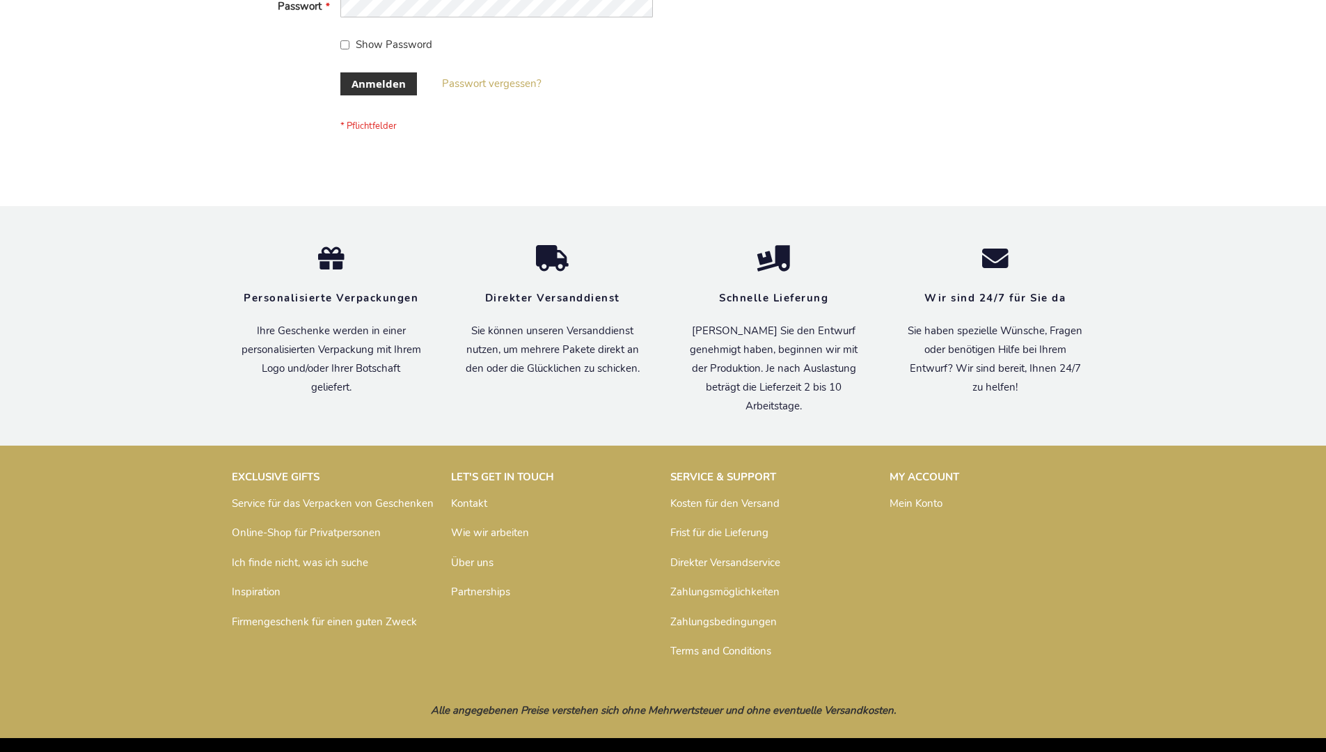
scroll to position [466, 0]
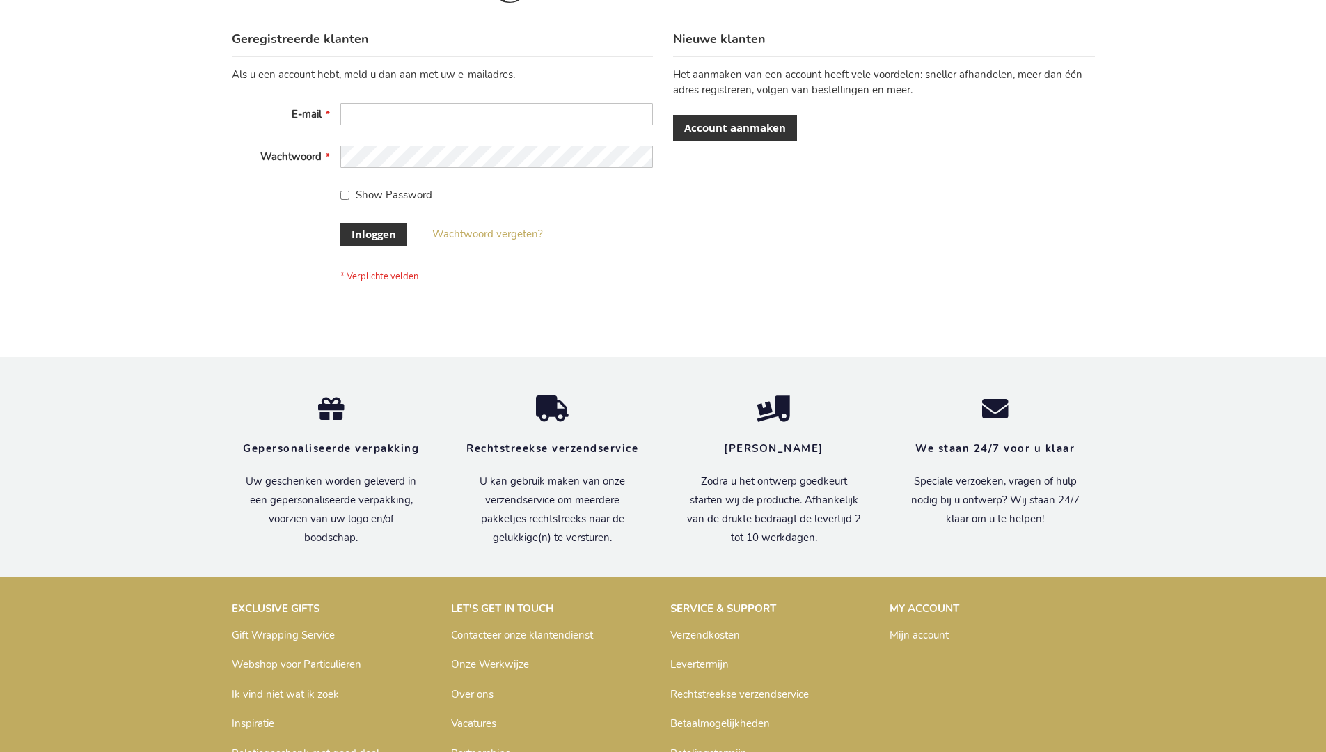
scroll to position [473, 0]
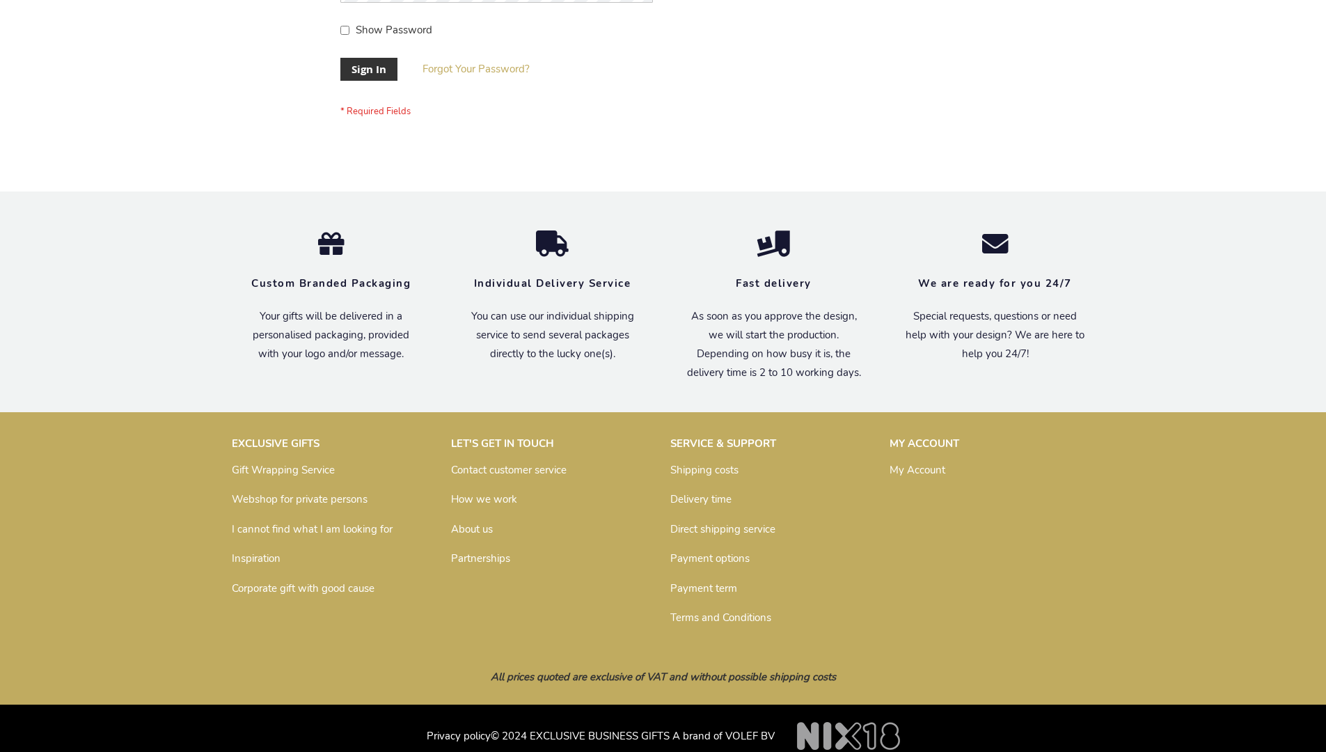
scroll to position [448, 0]
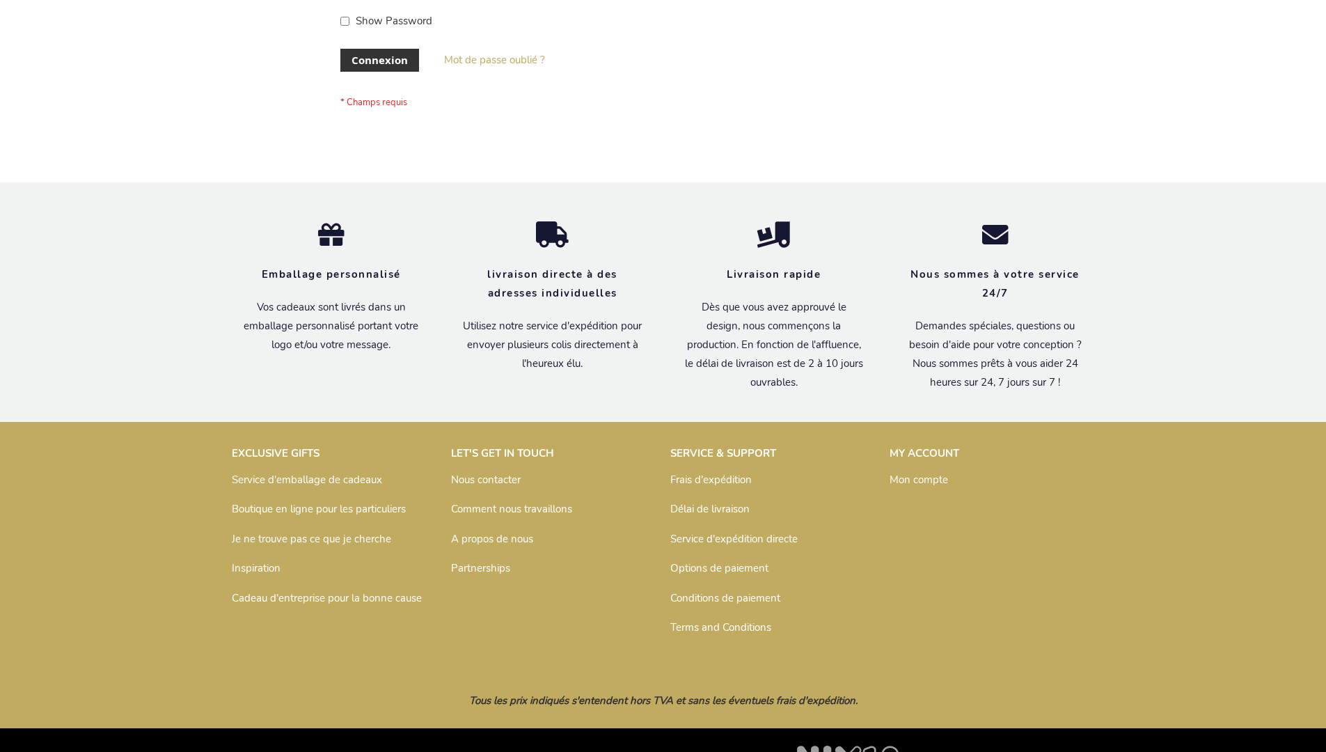
scroll to position [480, 0]
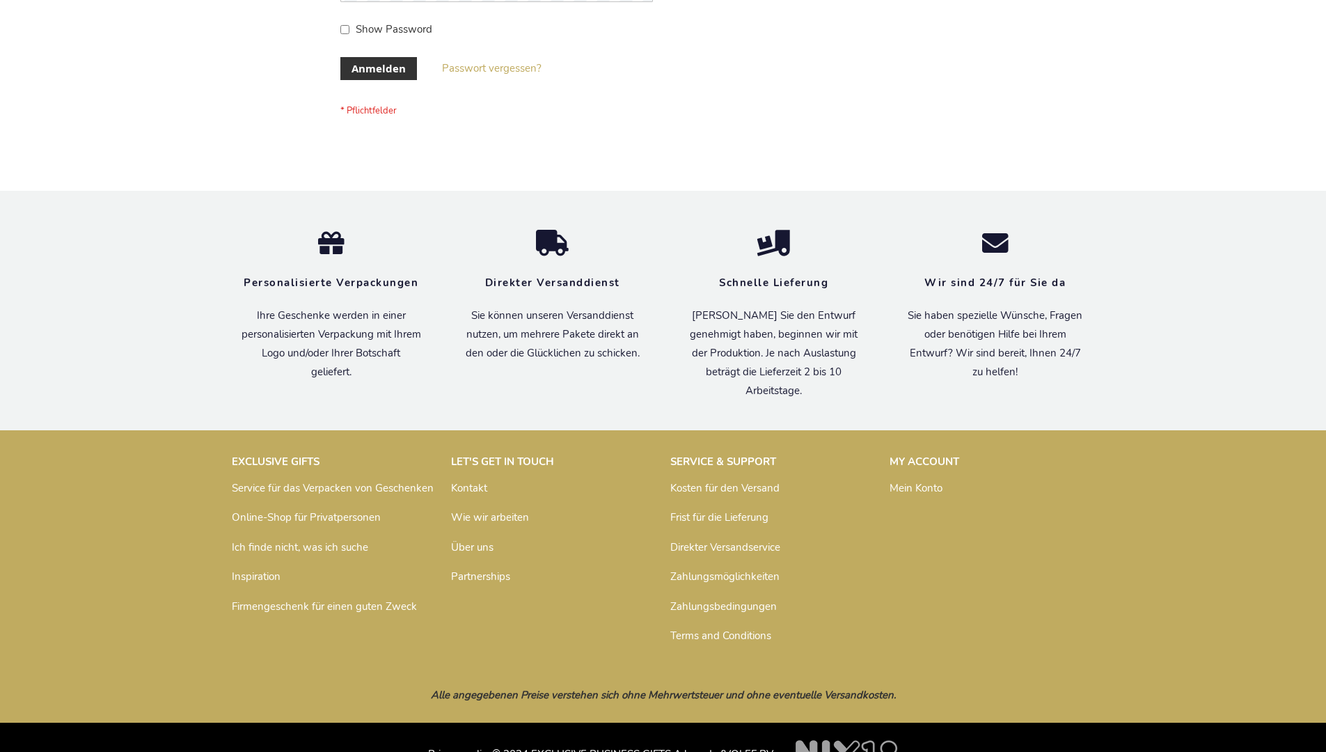
scroll to position [466, 0]
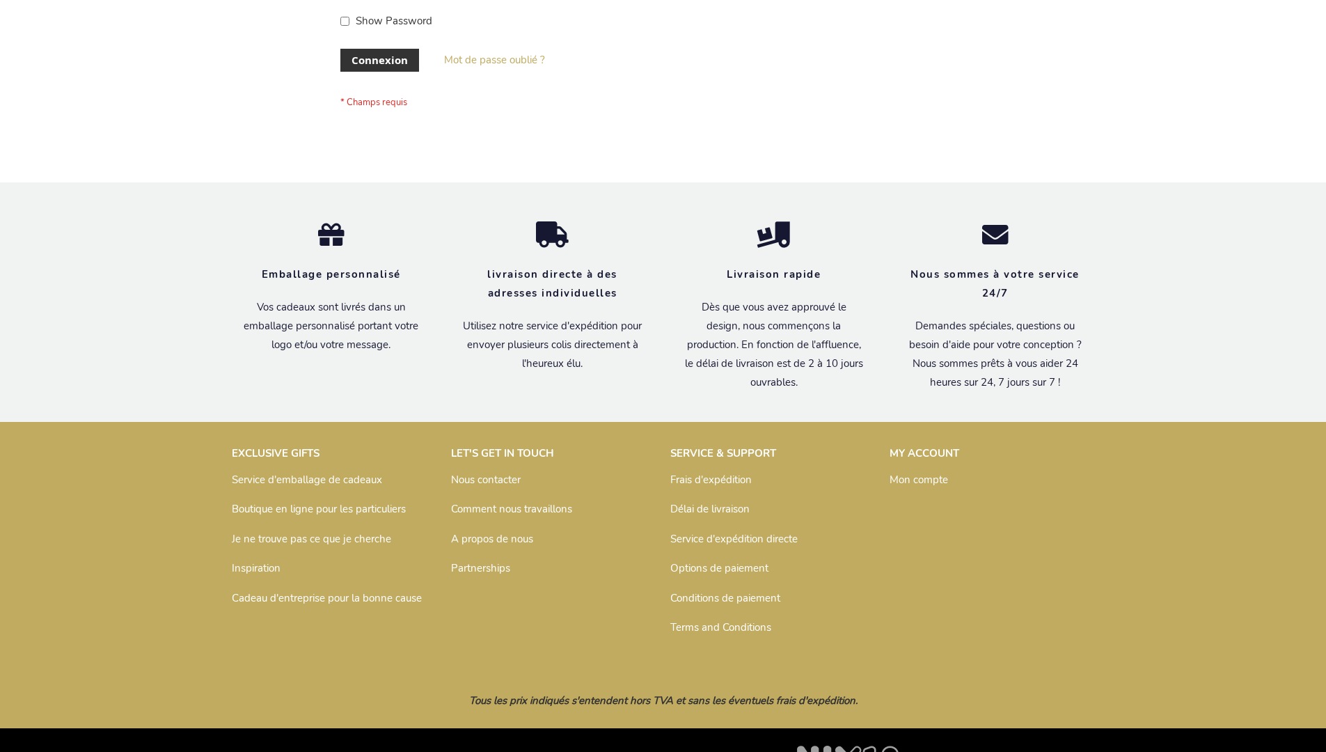
scroll to position [480, 0]
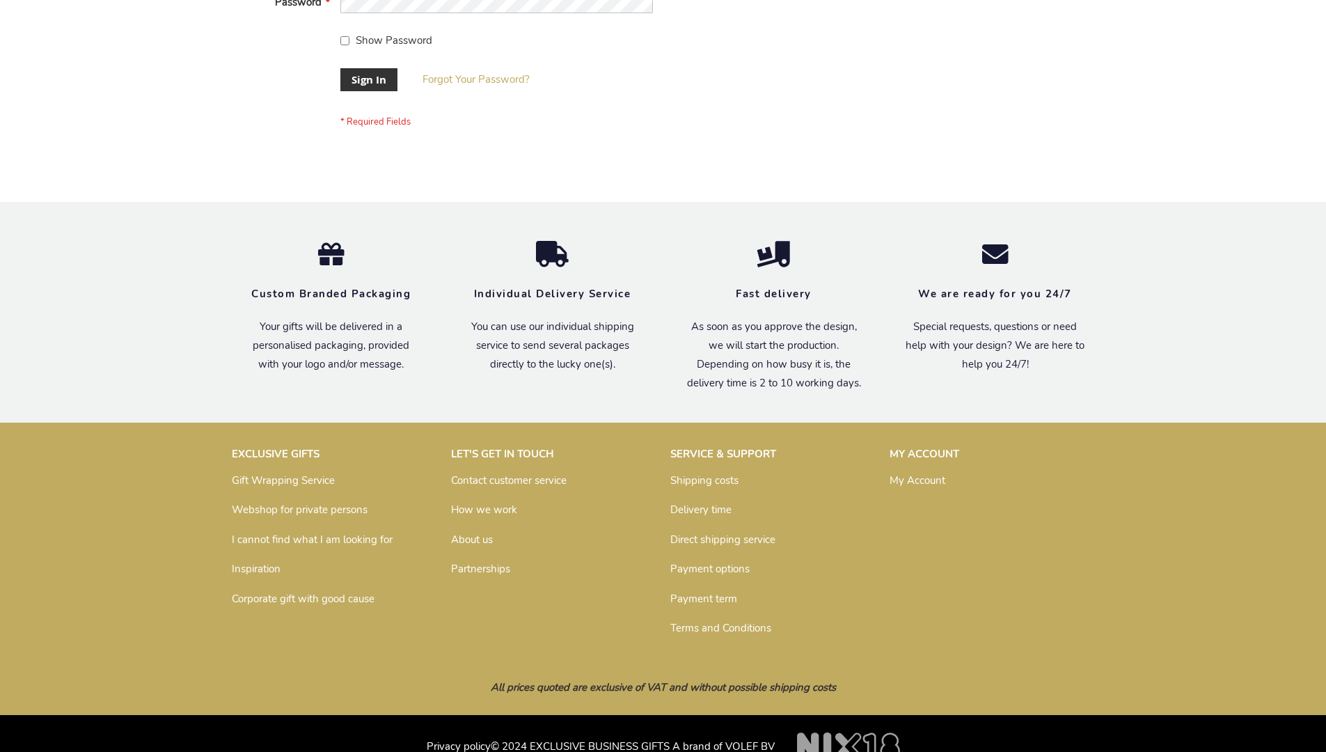
scroll to position [448, 0]
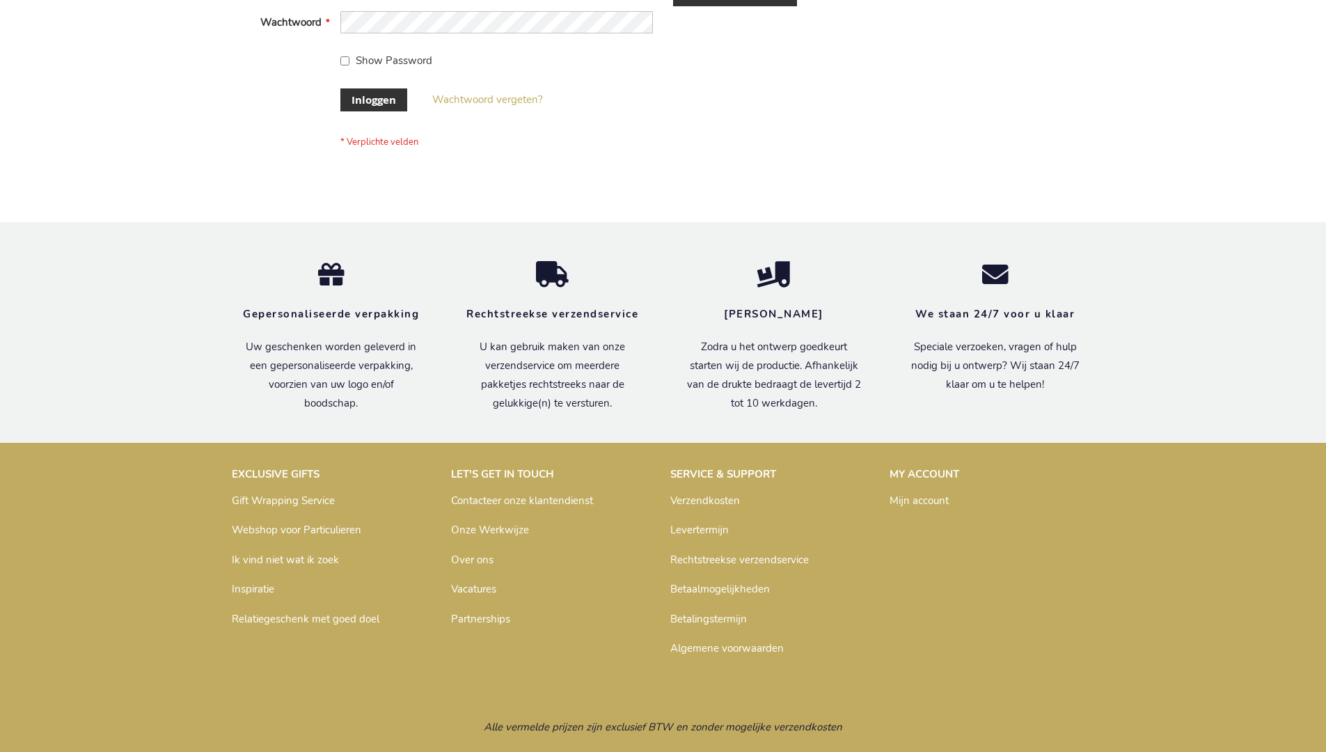
scroll to position [473, 0]
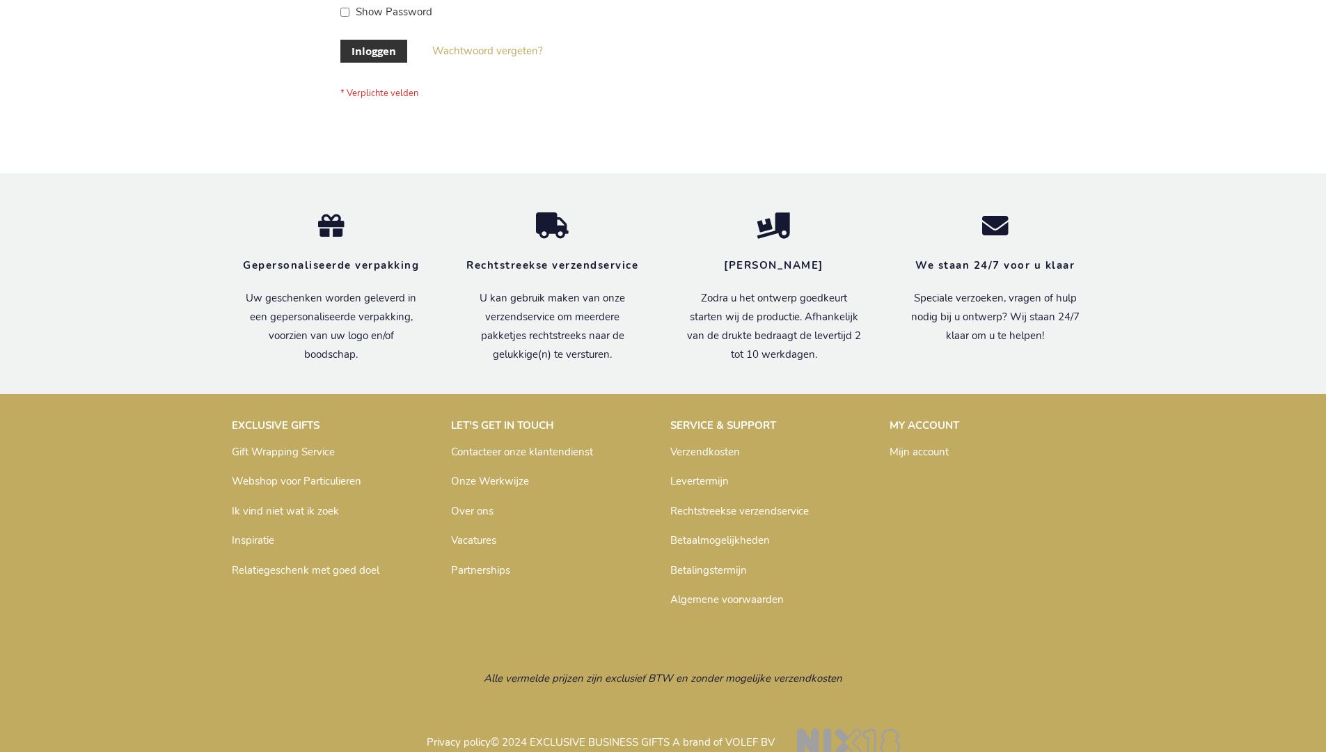
scroll to position [473, 0]
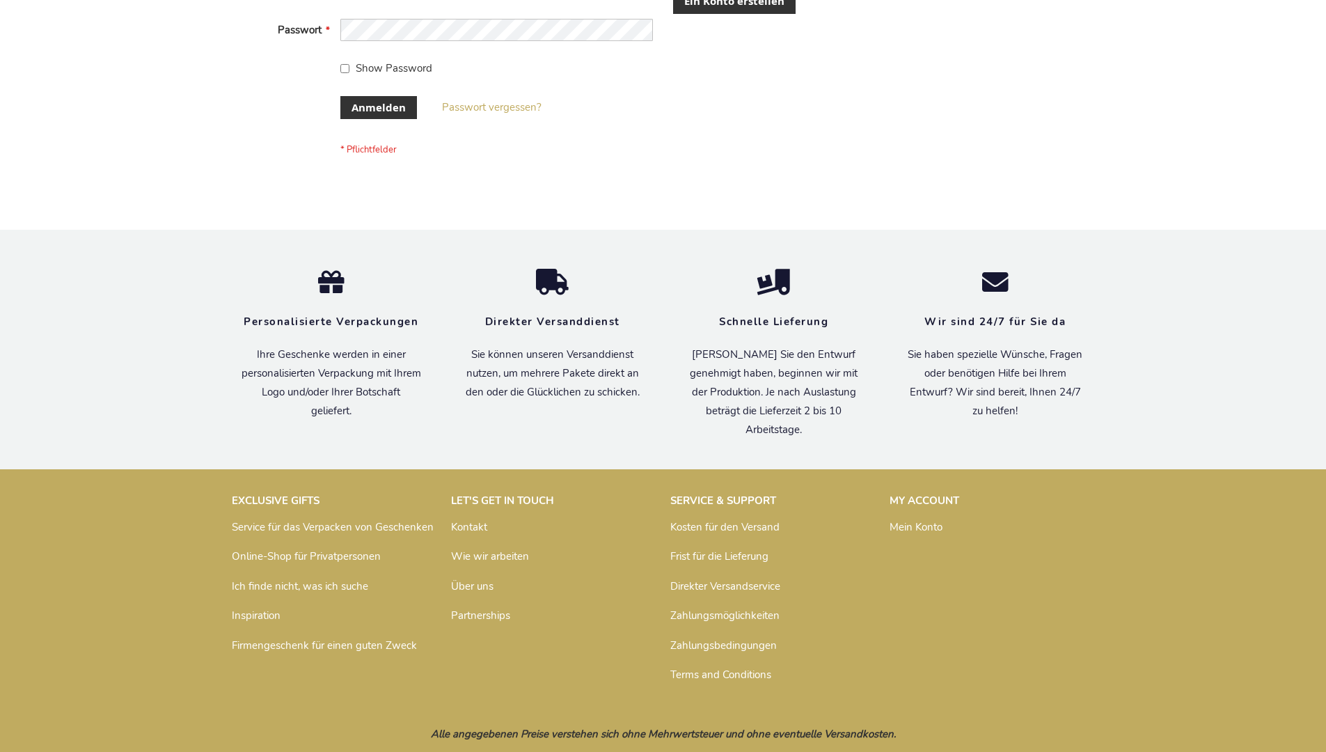
scroll to position [455, 0]
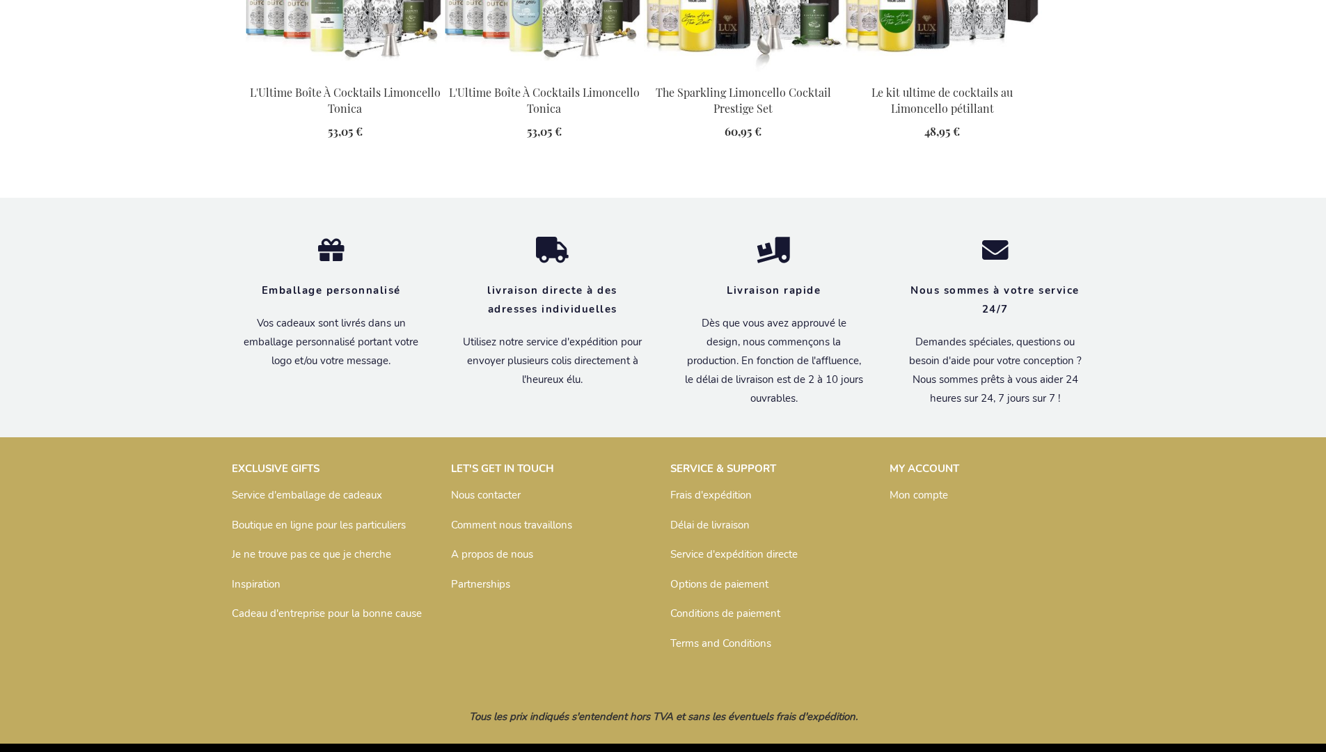
scroll to position [1942, 0]
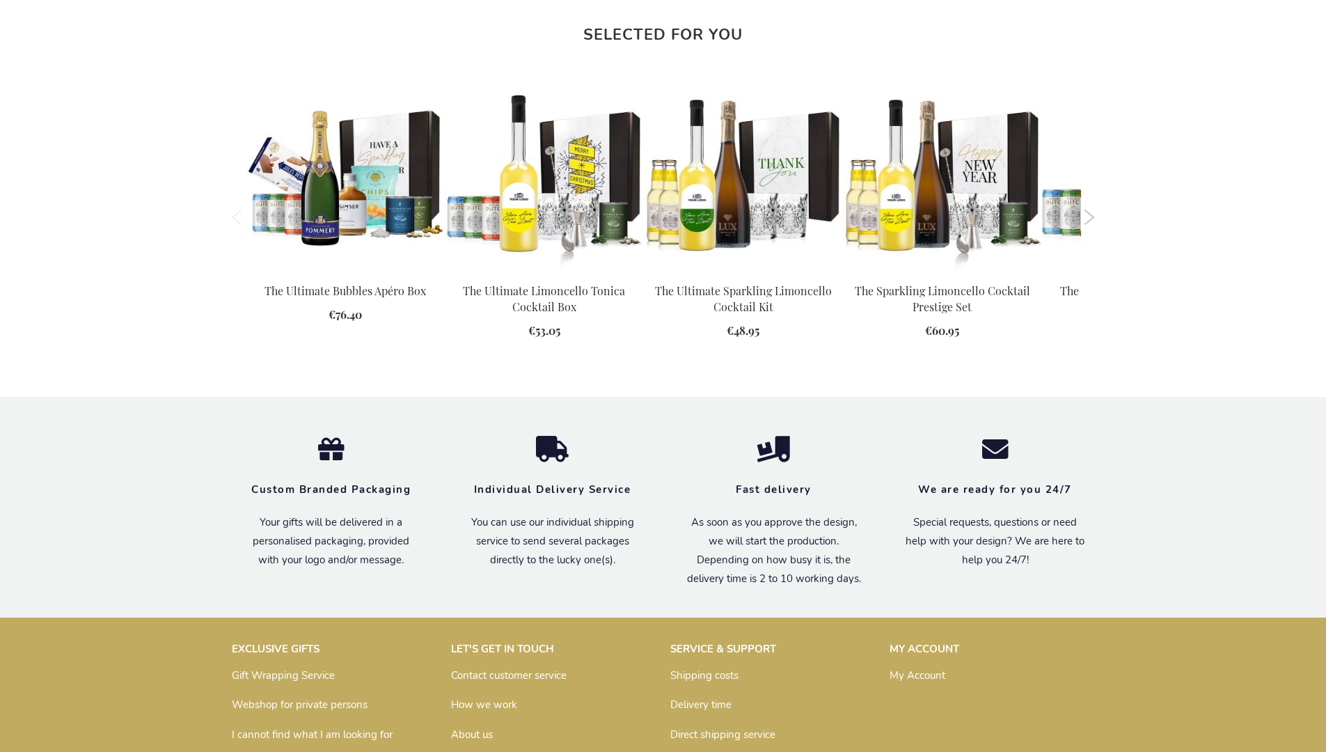
scroll to position [1894, 0]
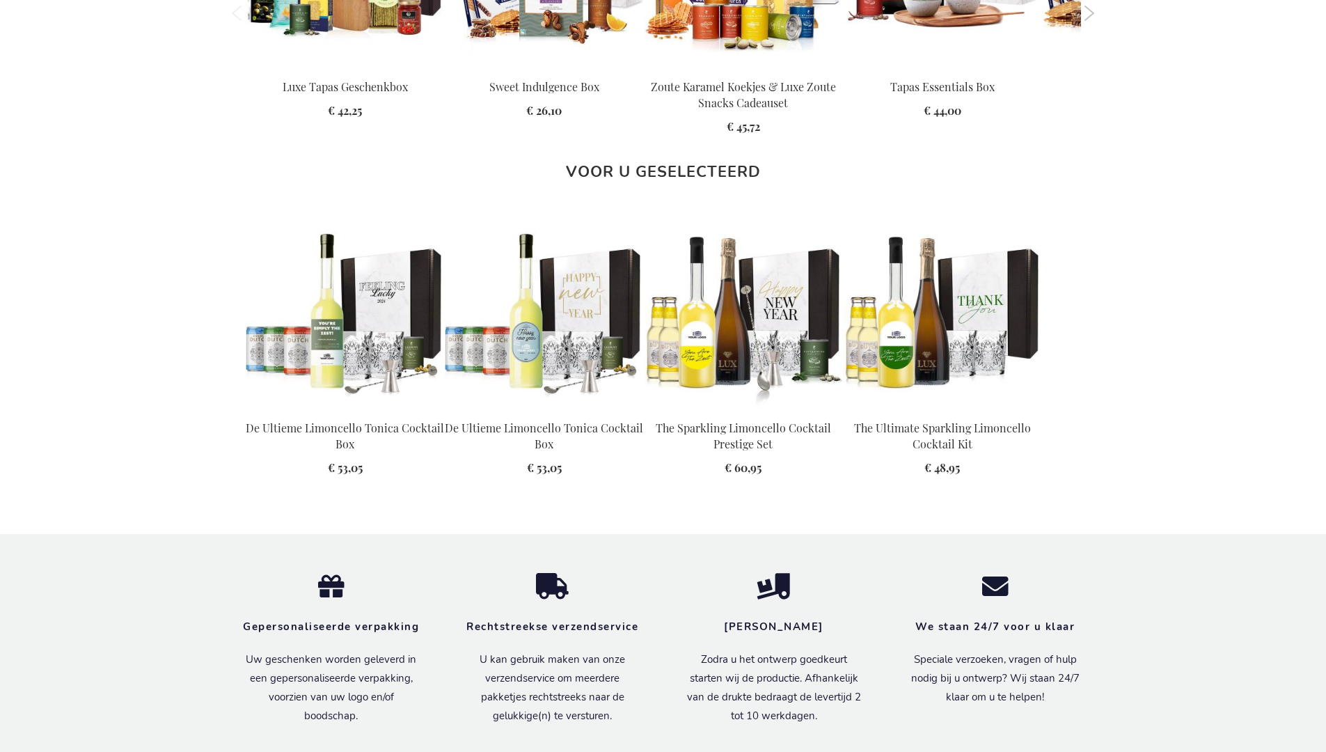
scroll to position [1919, 0]
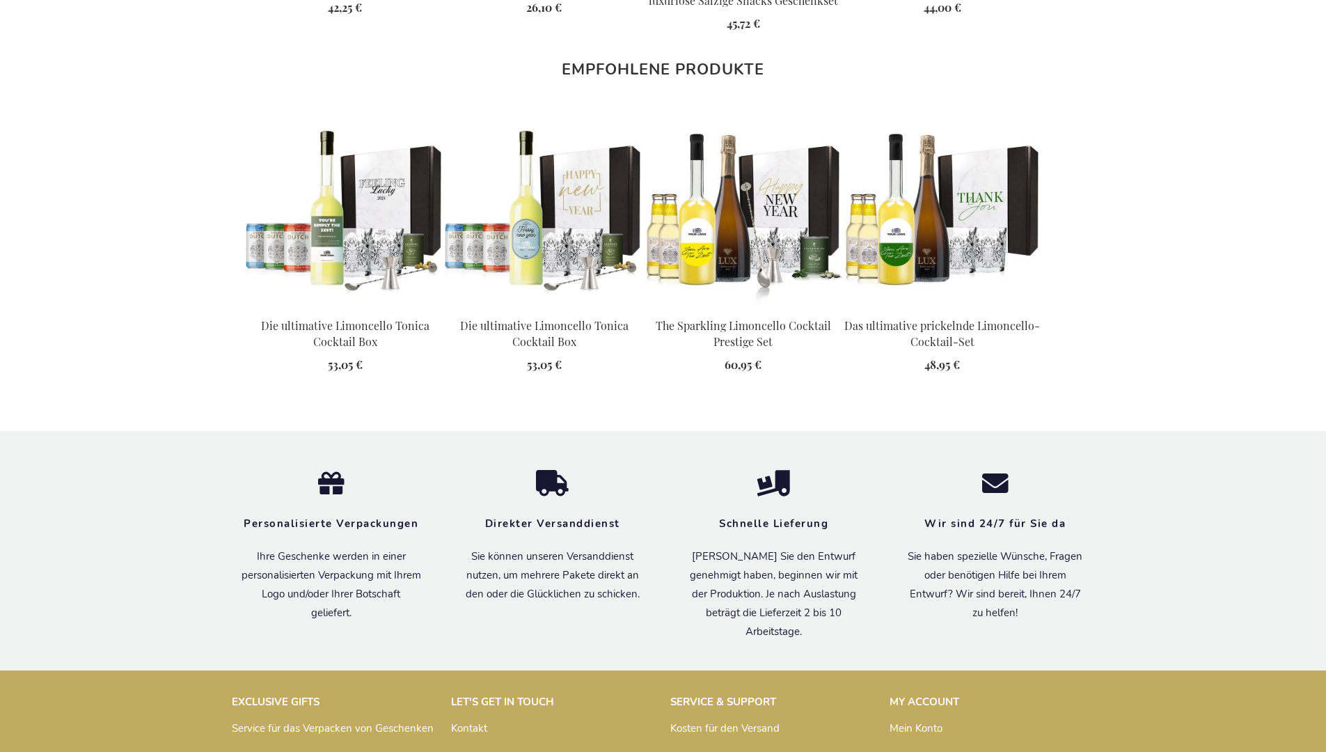
scroll to position [1928, 0]
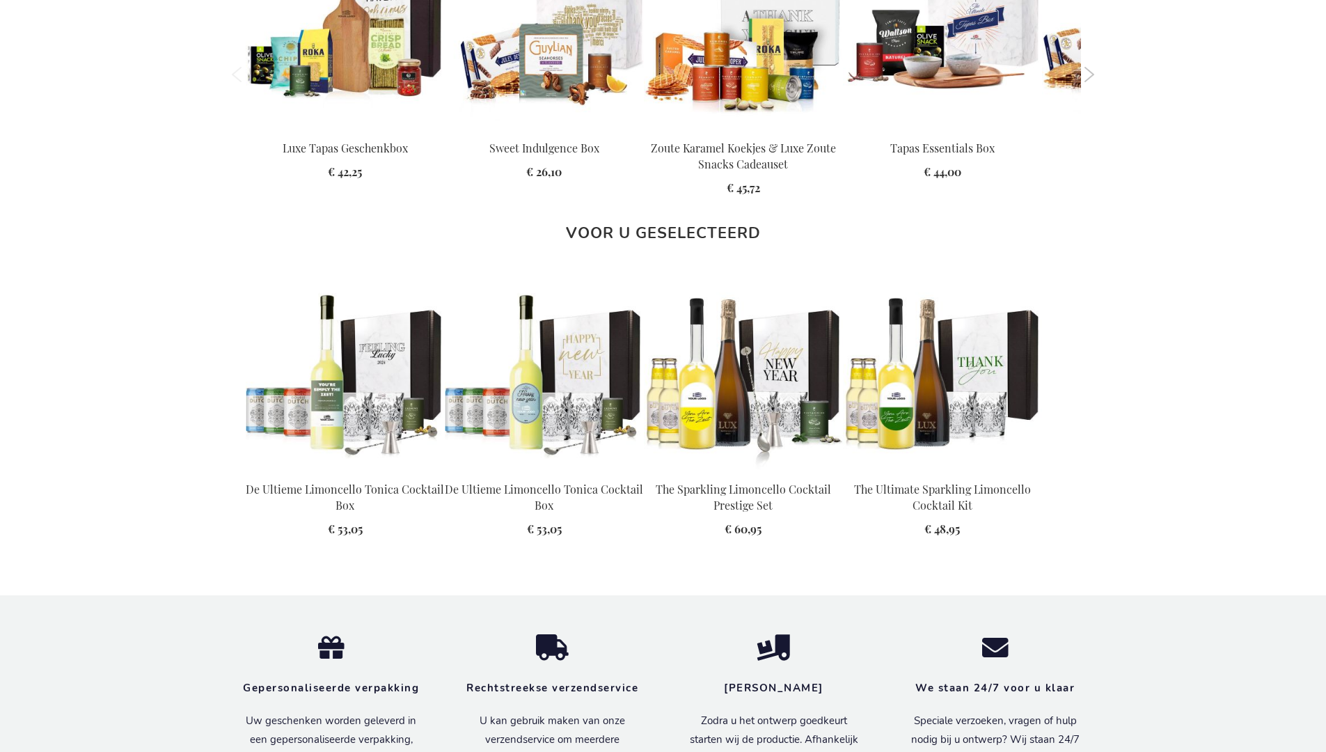
scroll to position [1919, 0]
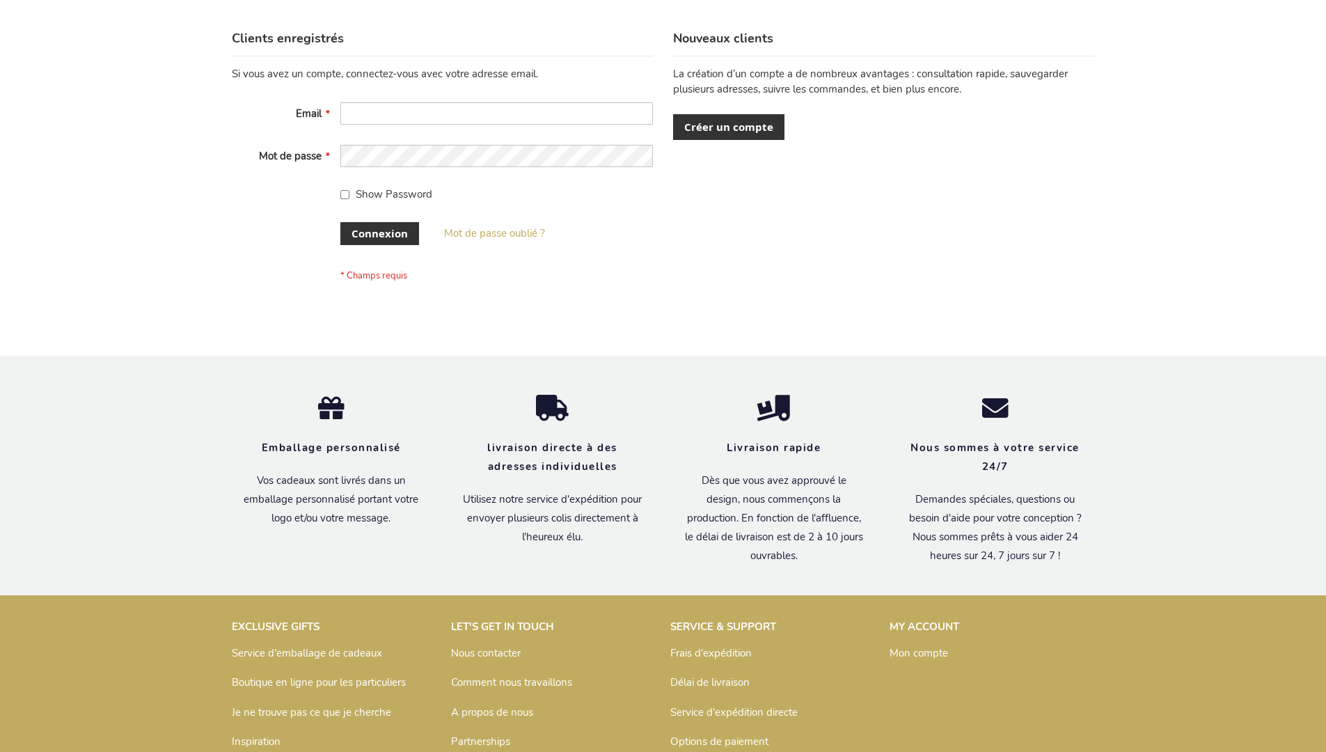
scroll to position [480, 0]
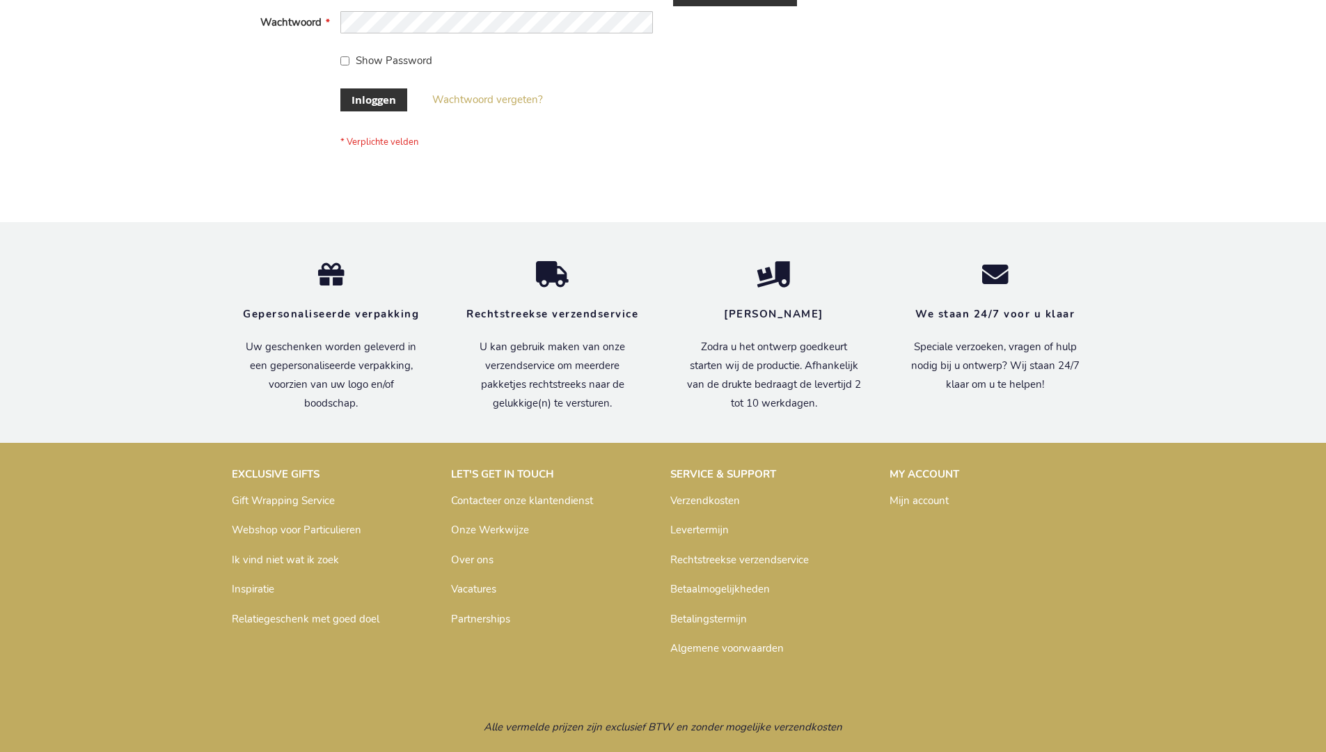
scroll to position [473, 0]
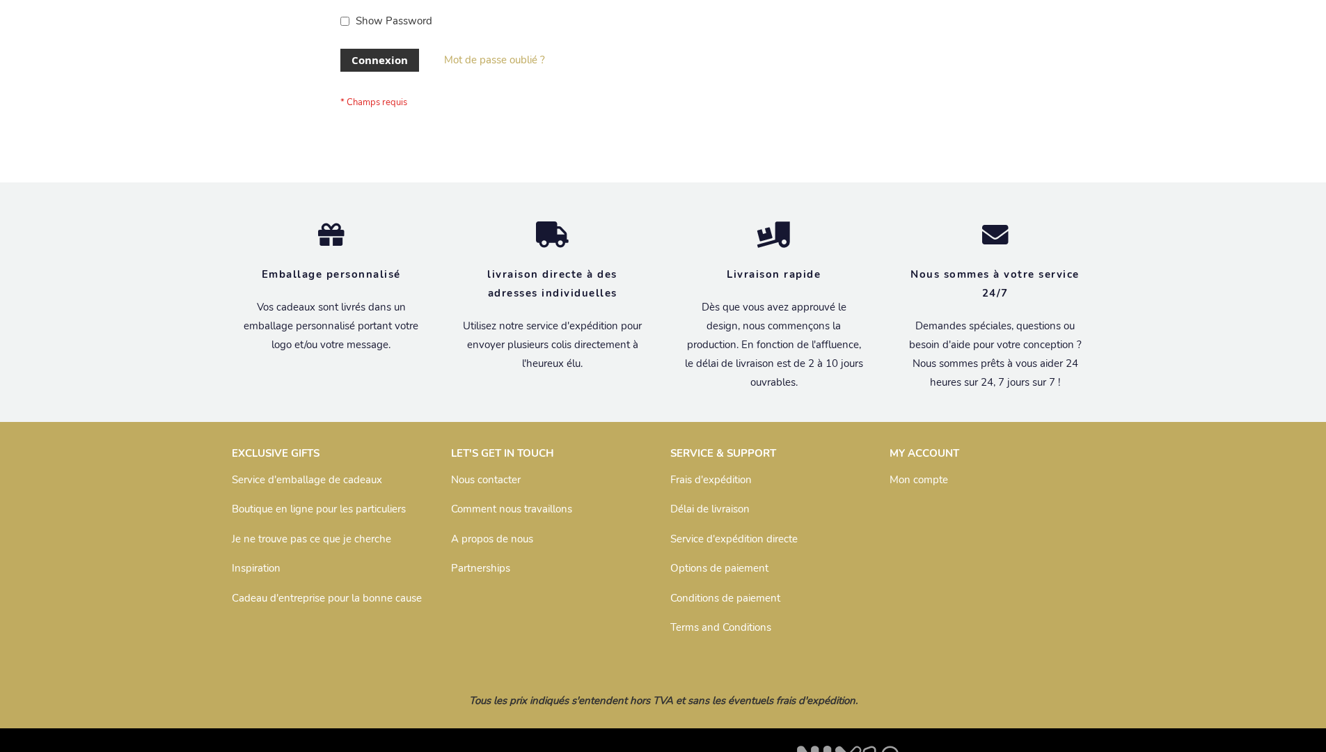
scroll to position [480, 0]
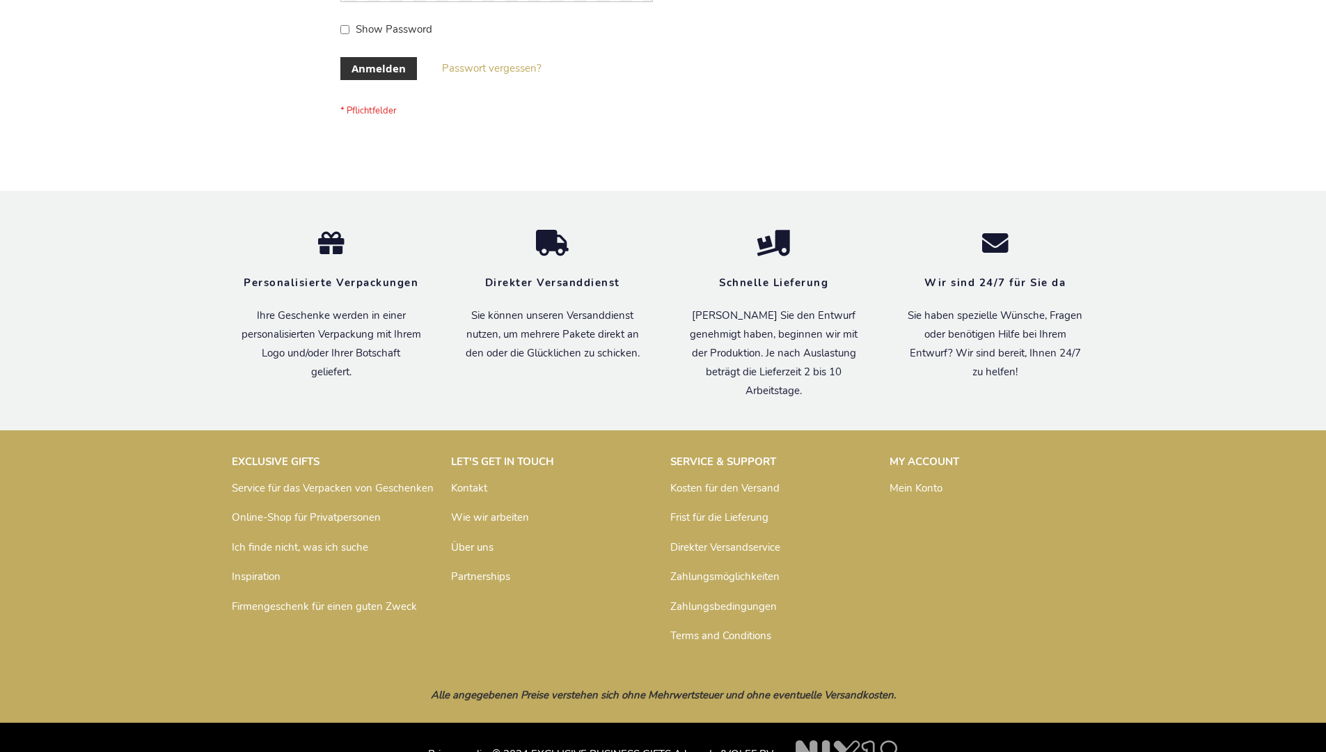
scroll to position [466, 0]
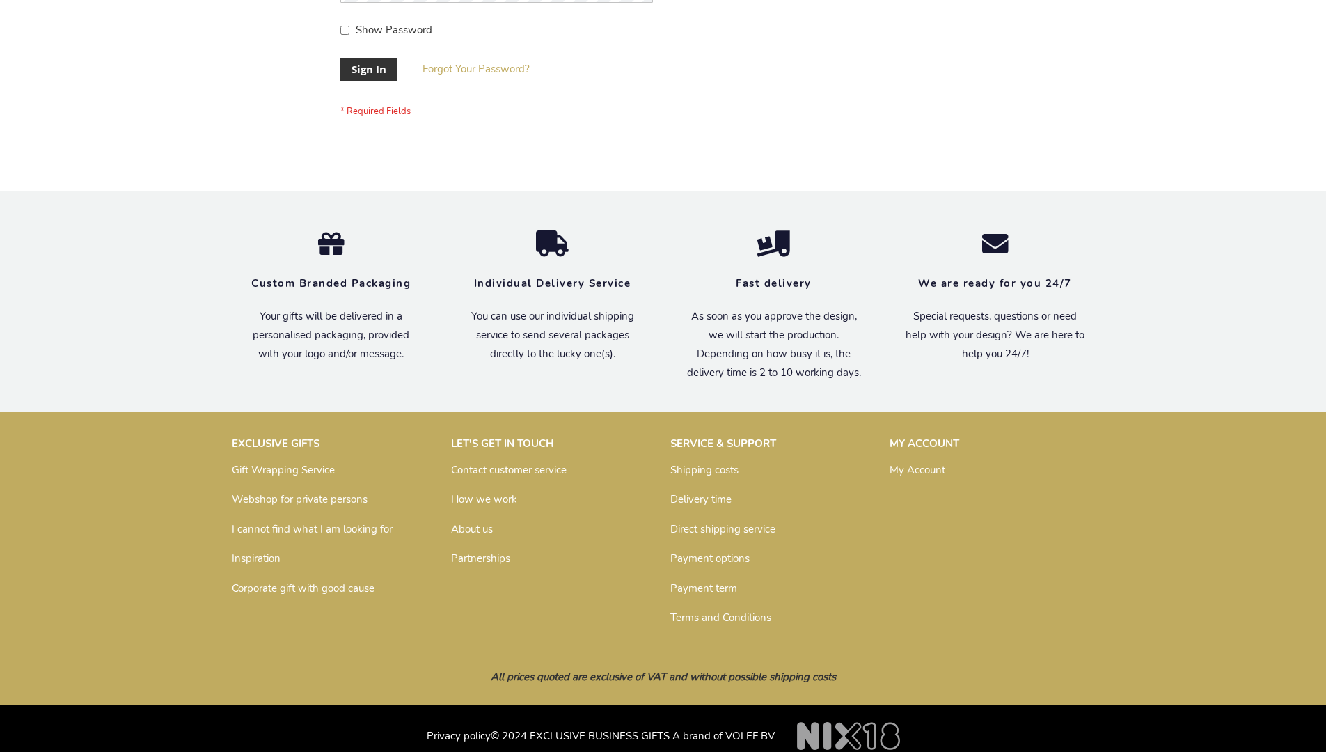
scroll to position [448, 0]
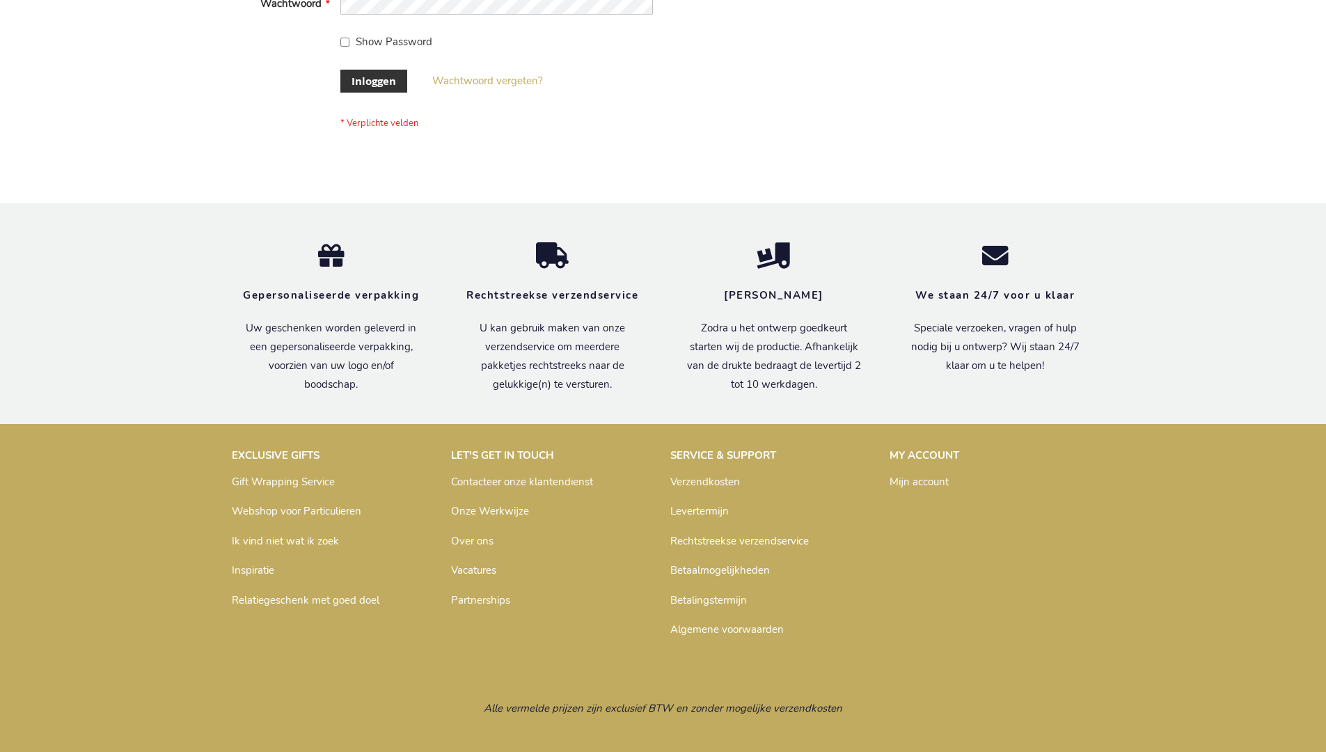
scroll to position [473, 0]
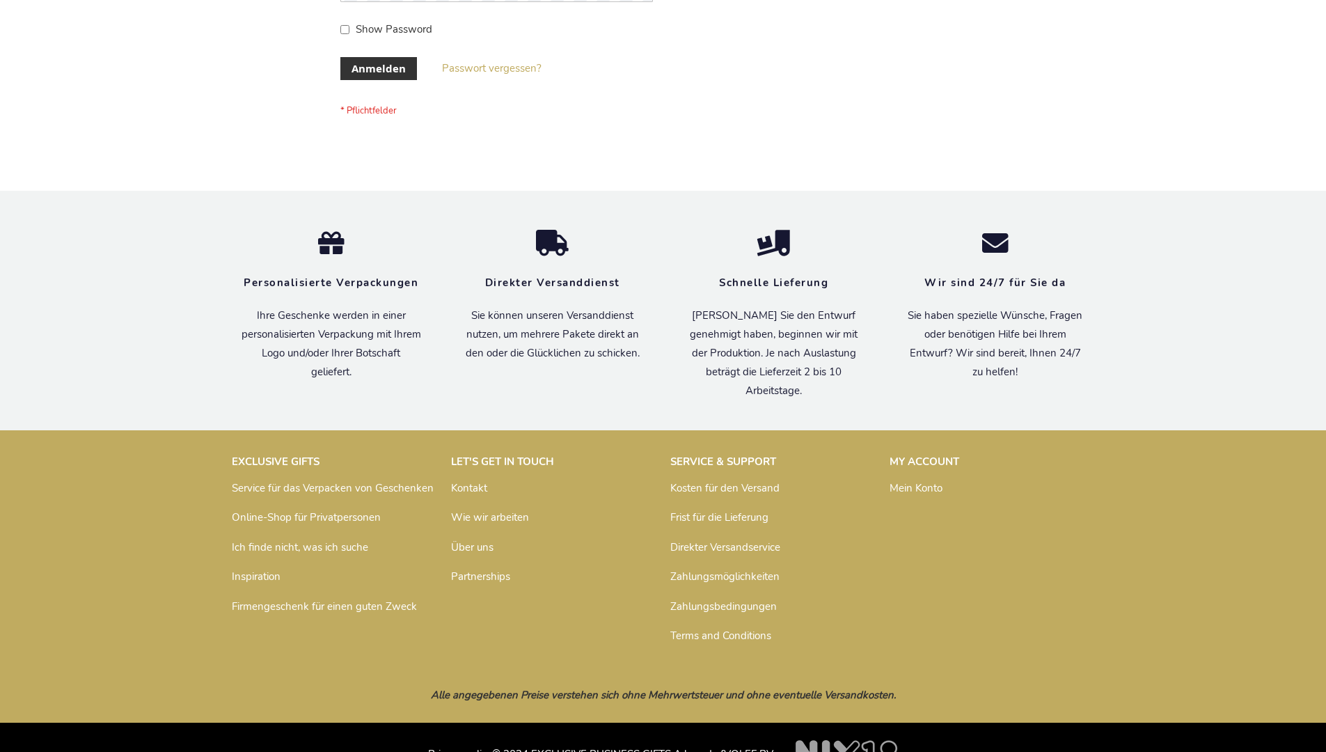
scroll to position [466, 0]
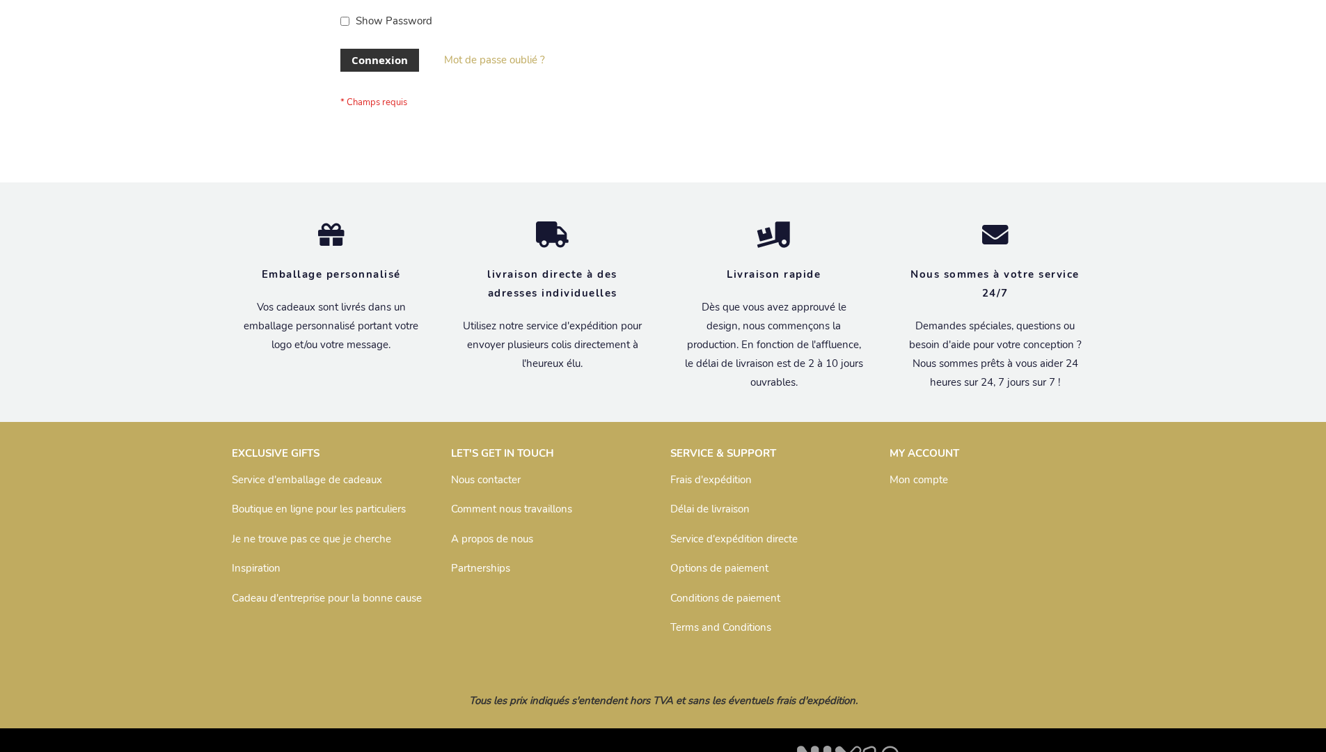
scroll to position [480, 0]
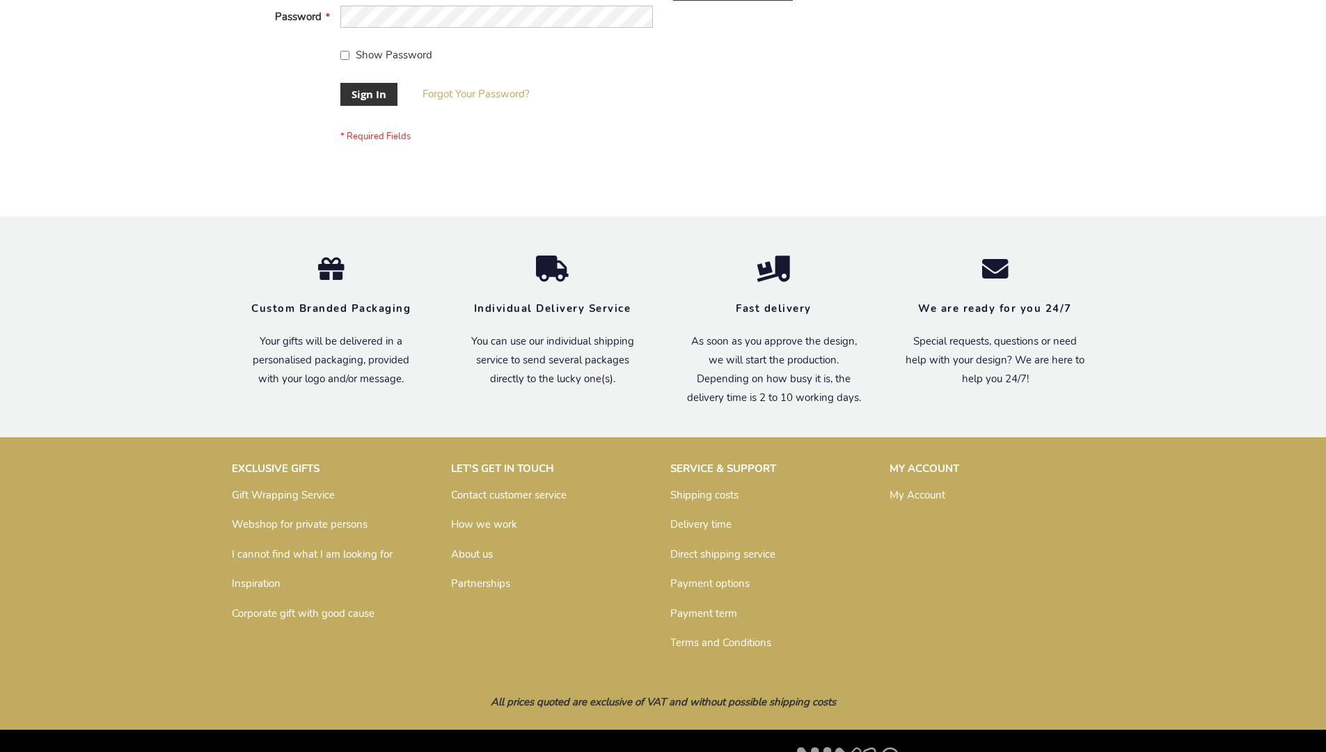
scroll to position [448, 0]
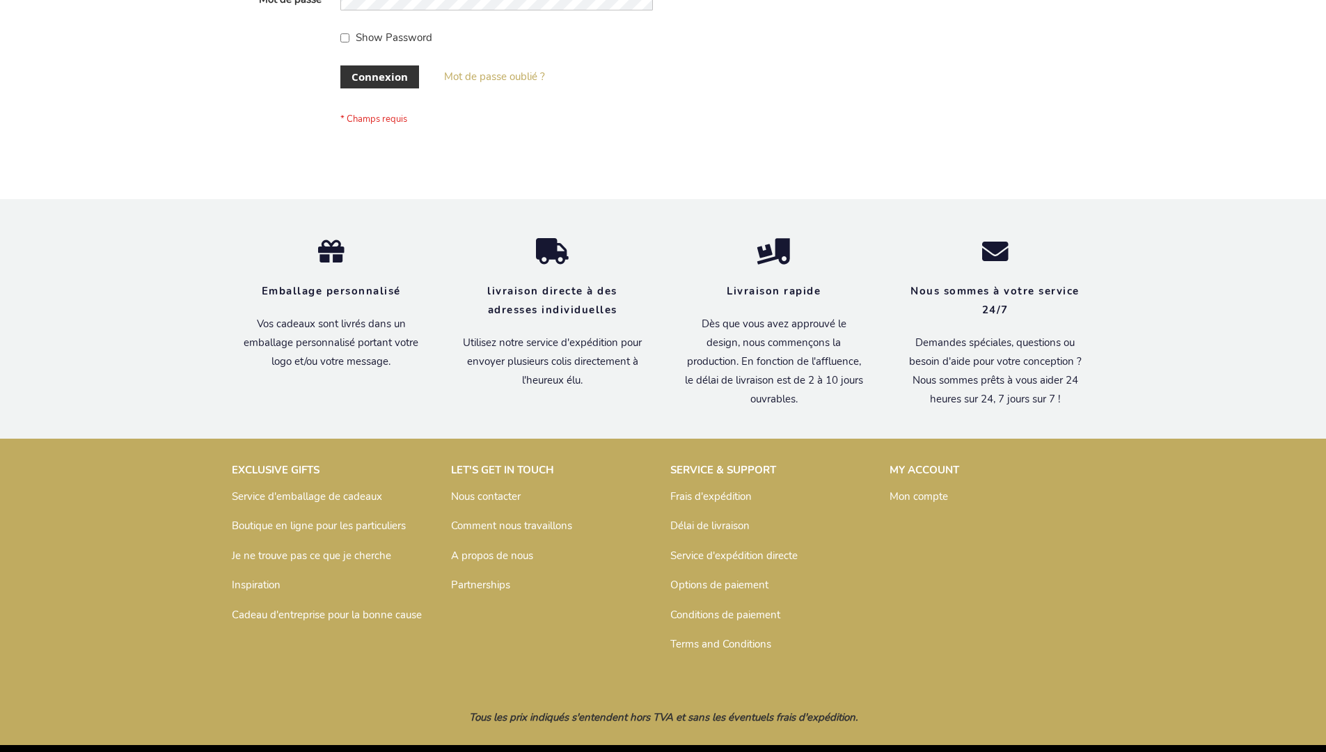
scroll to position [480, 0]
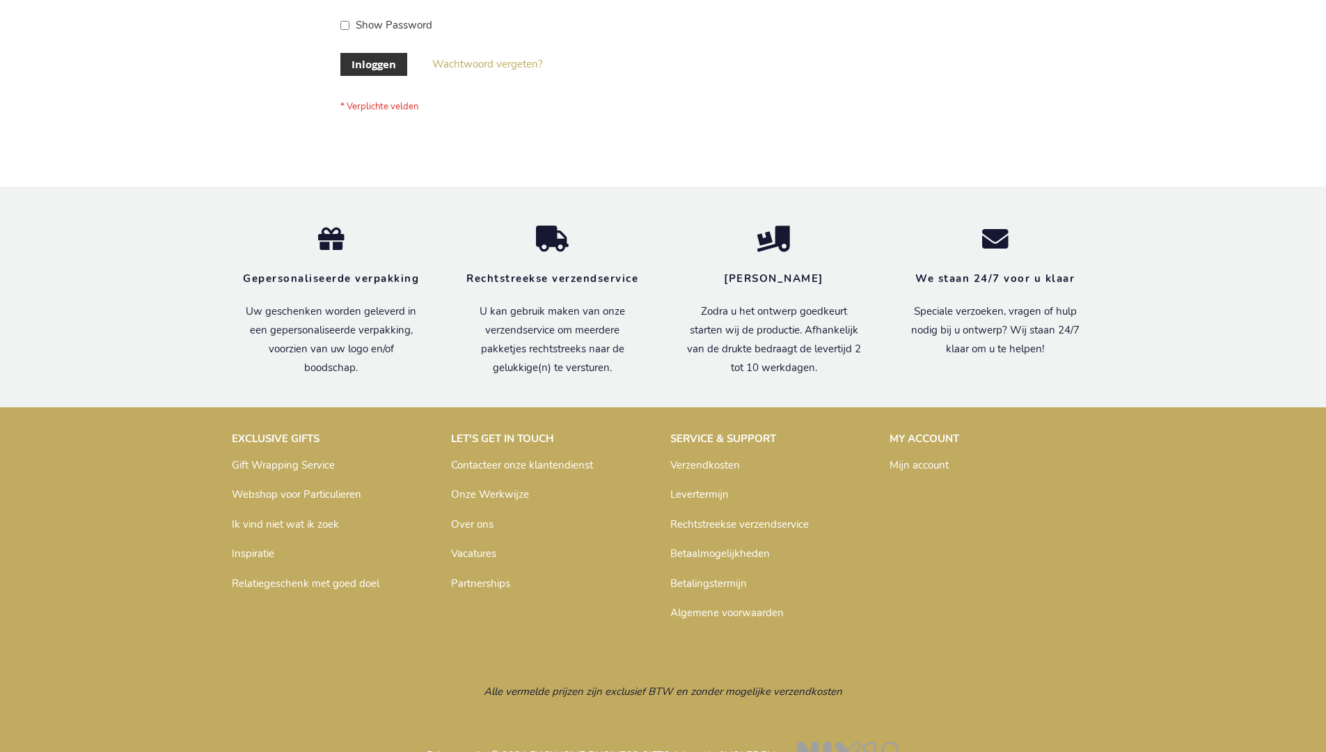
scroll to position [473, 0]
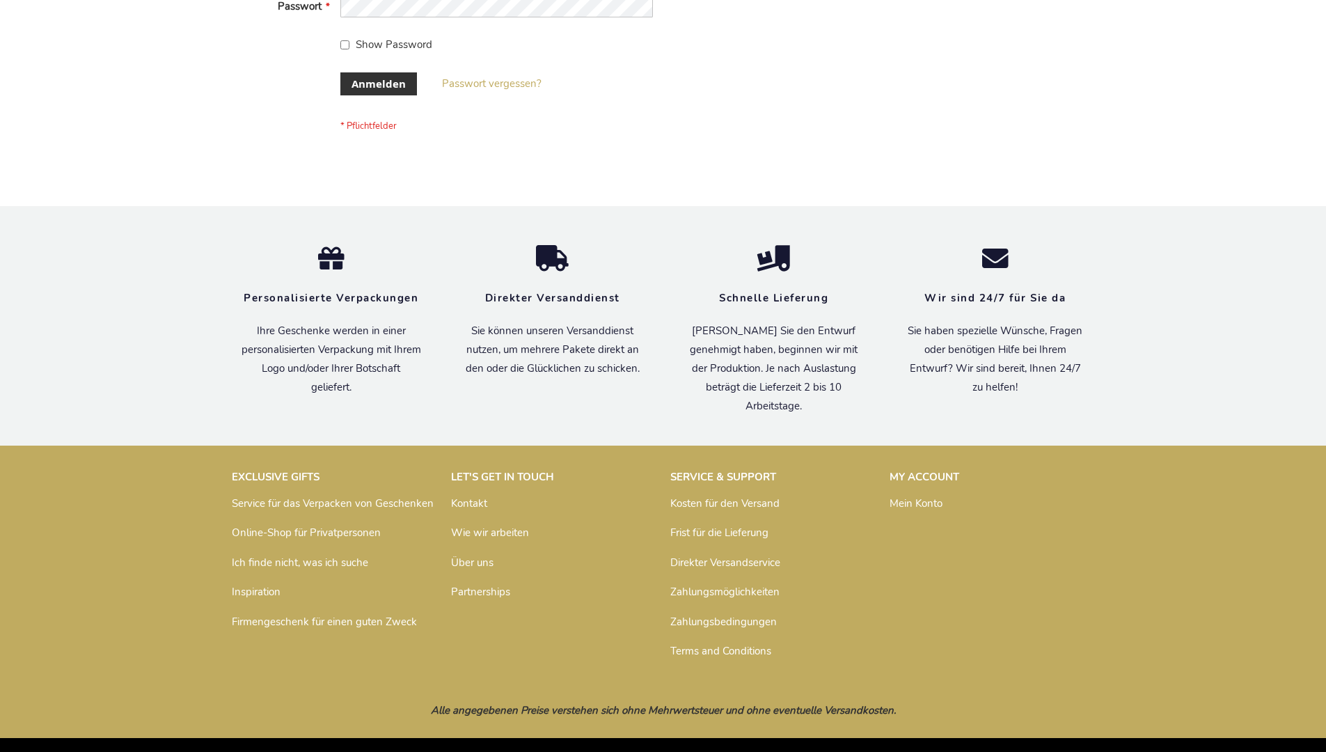
scroll to position [466, 0]
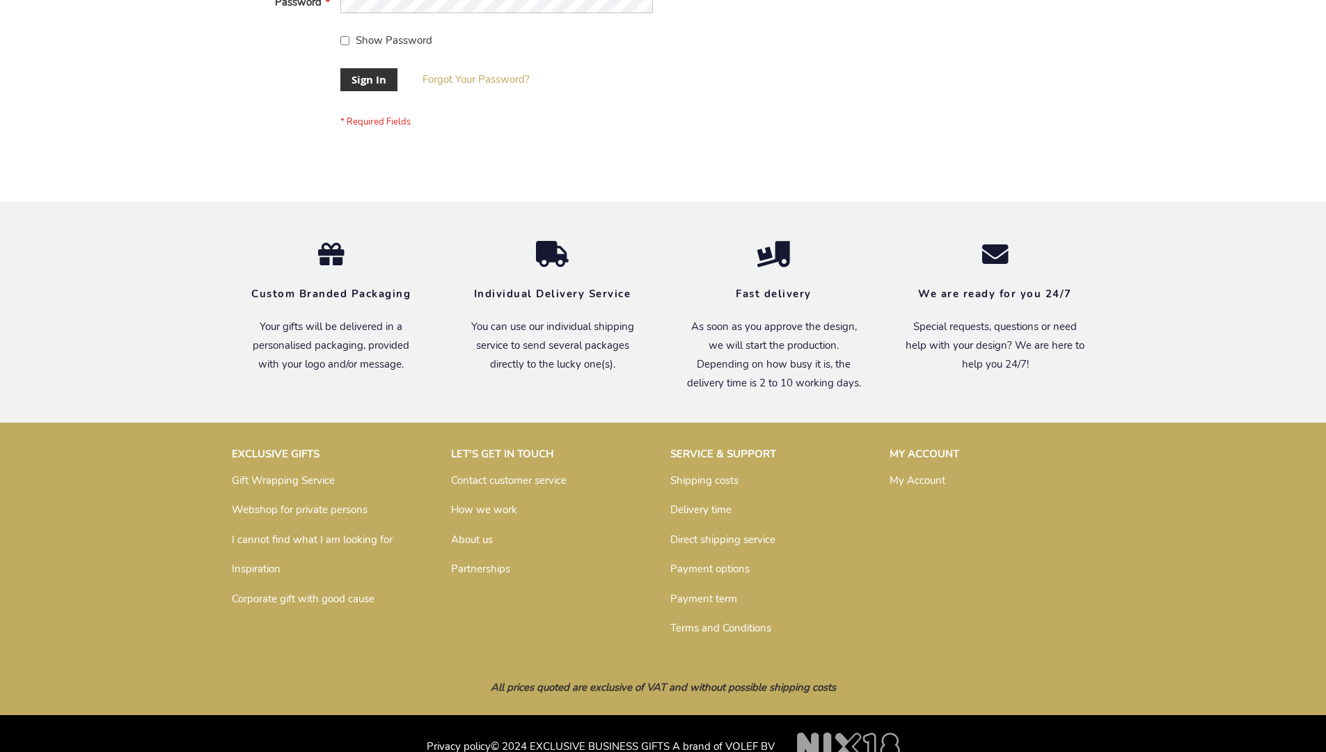
scroll to position [448, 0]
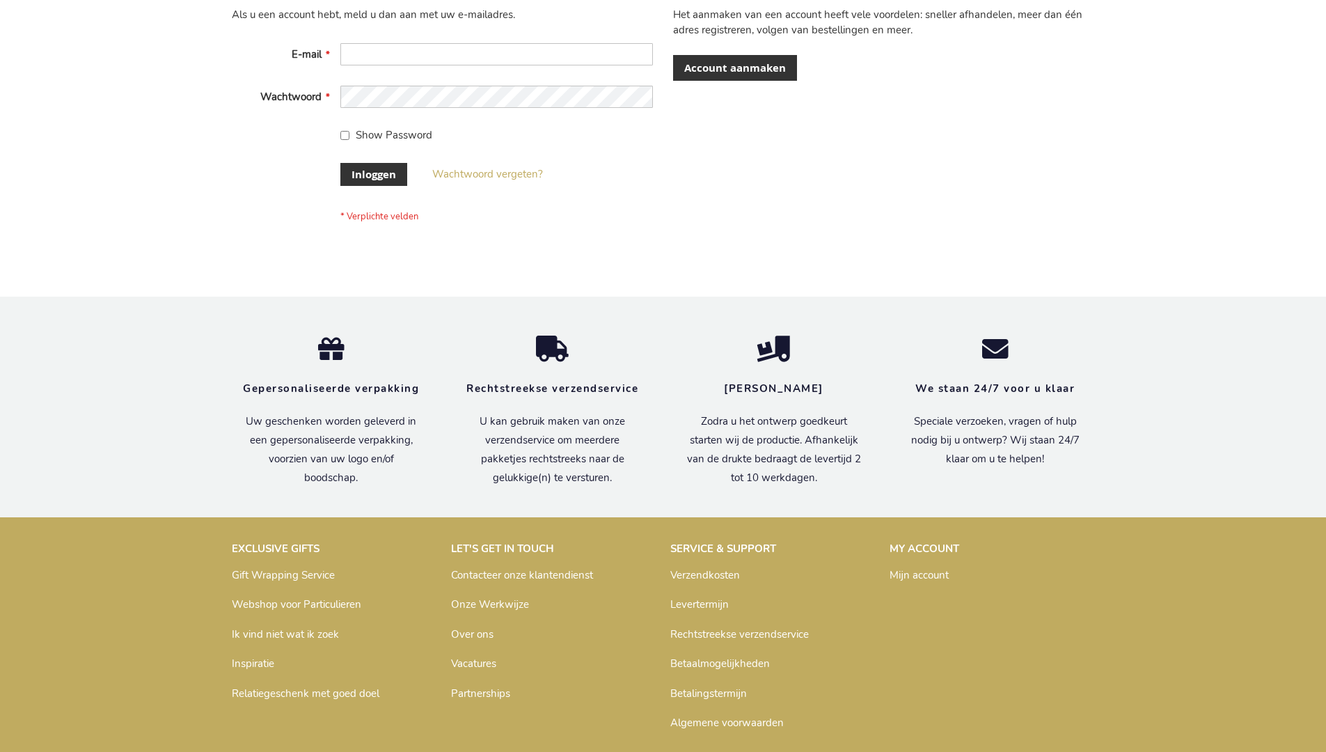
scroll to position [473, 0]
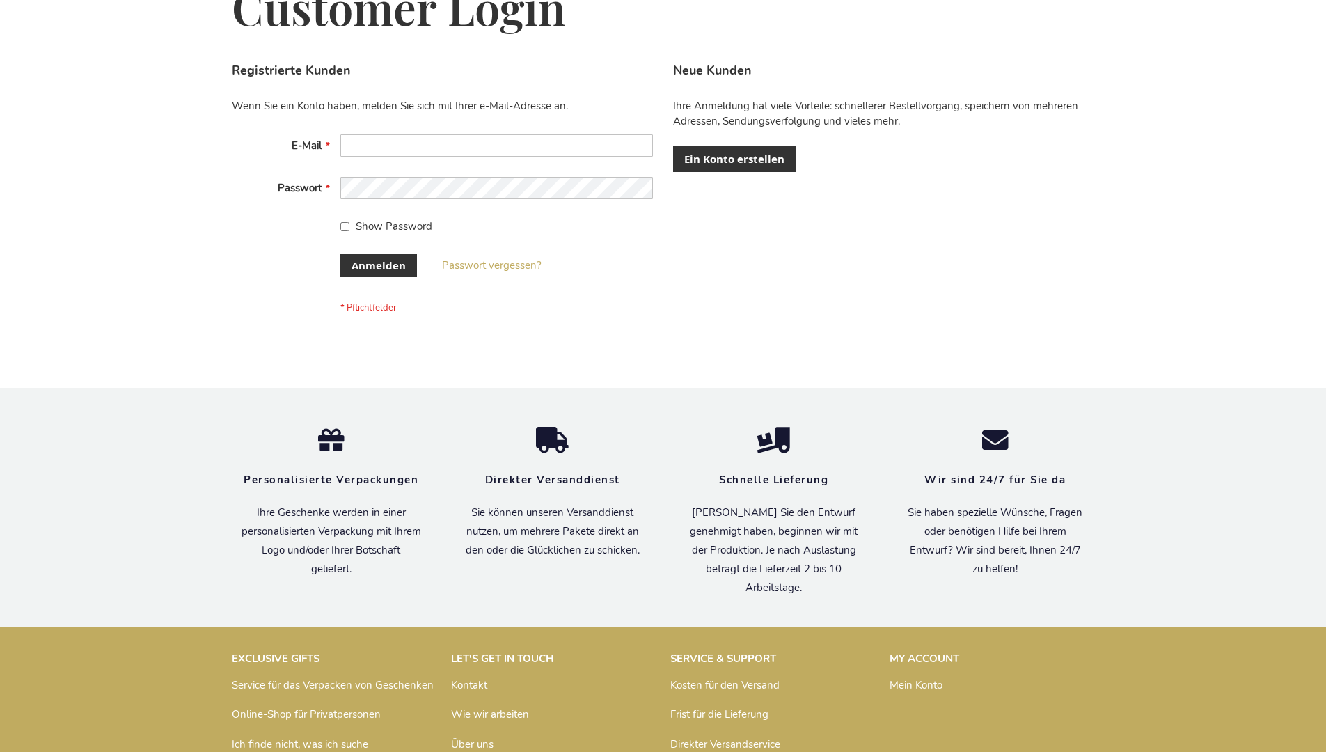
scroll to position [466, 0]
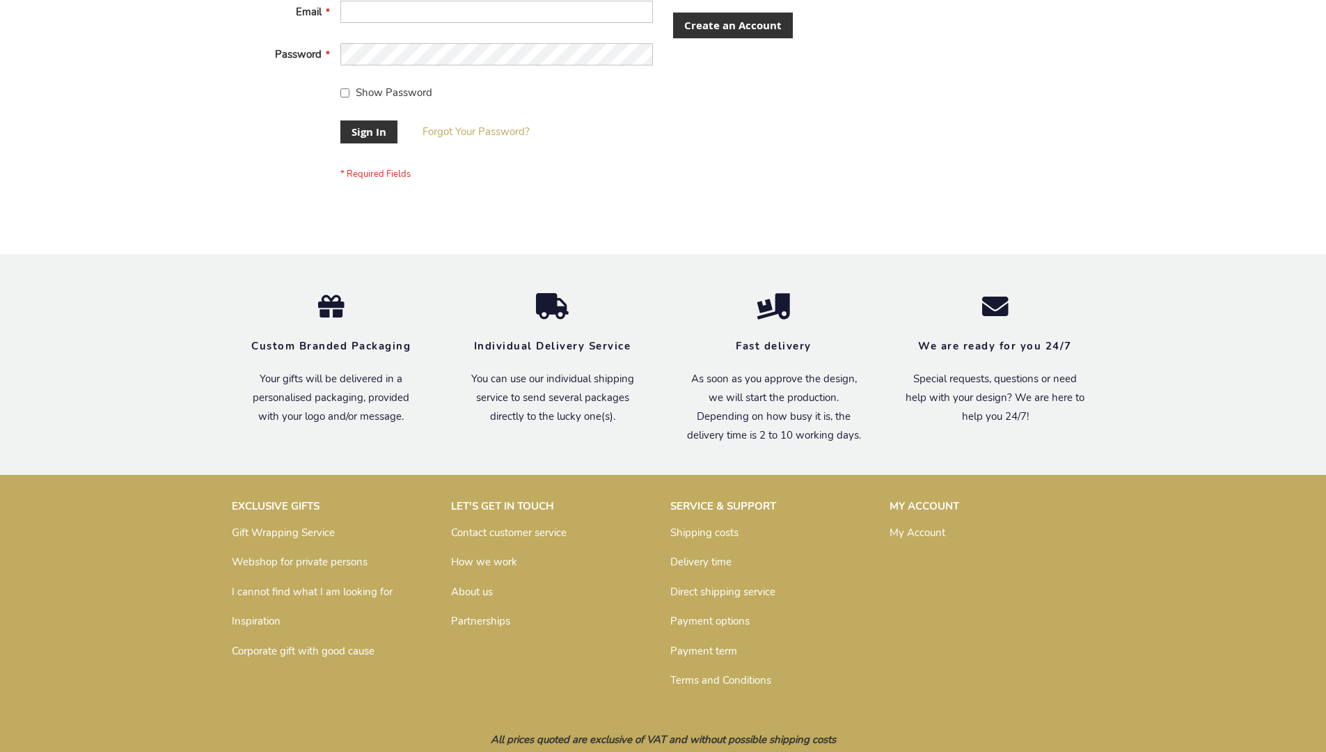
scroll to position [448, 0]
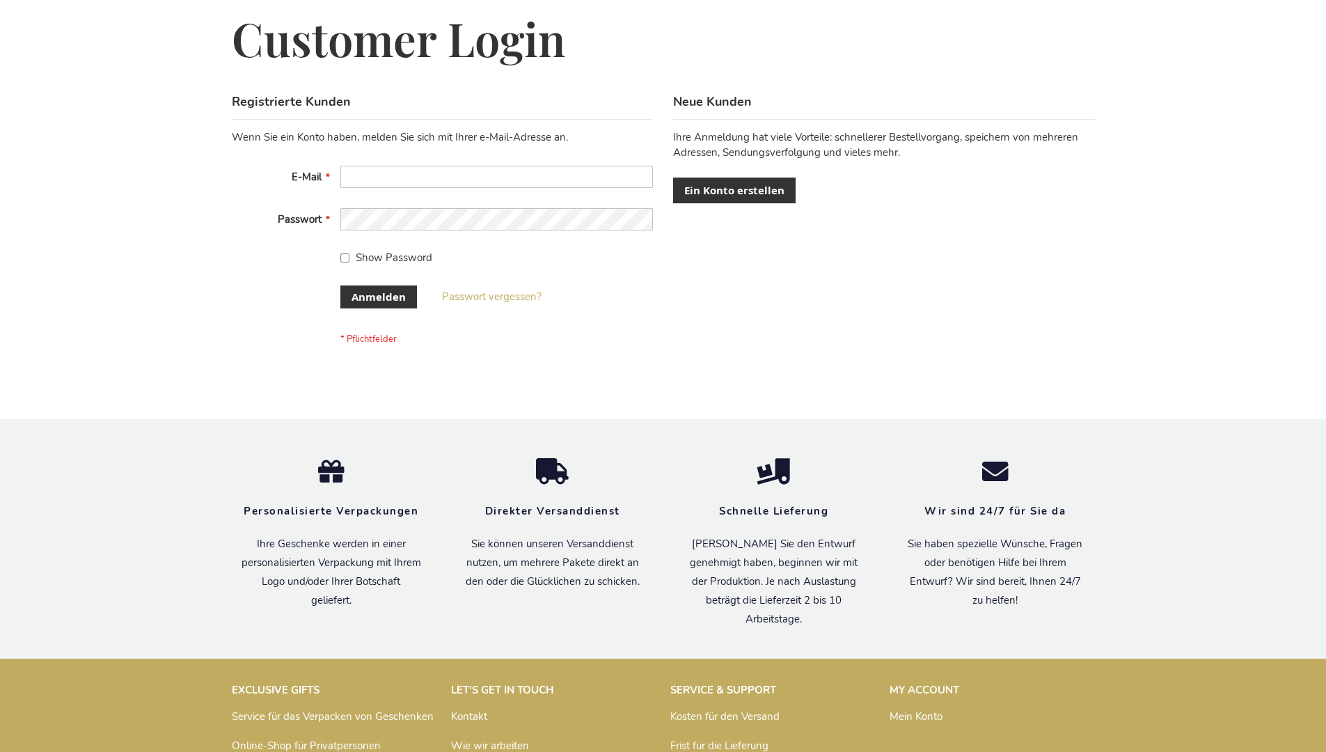
scroll to position [466, 0]
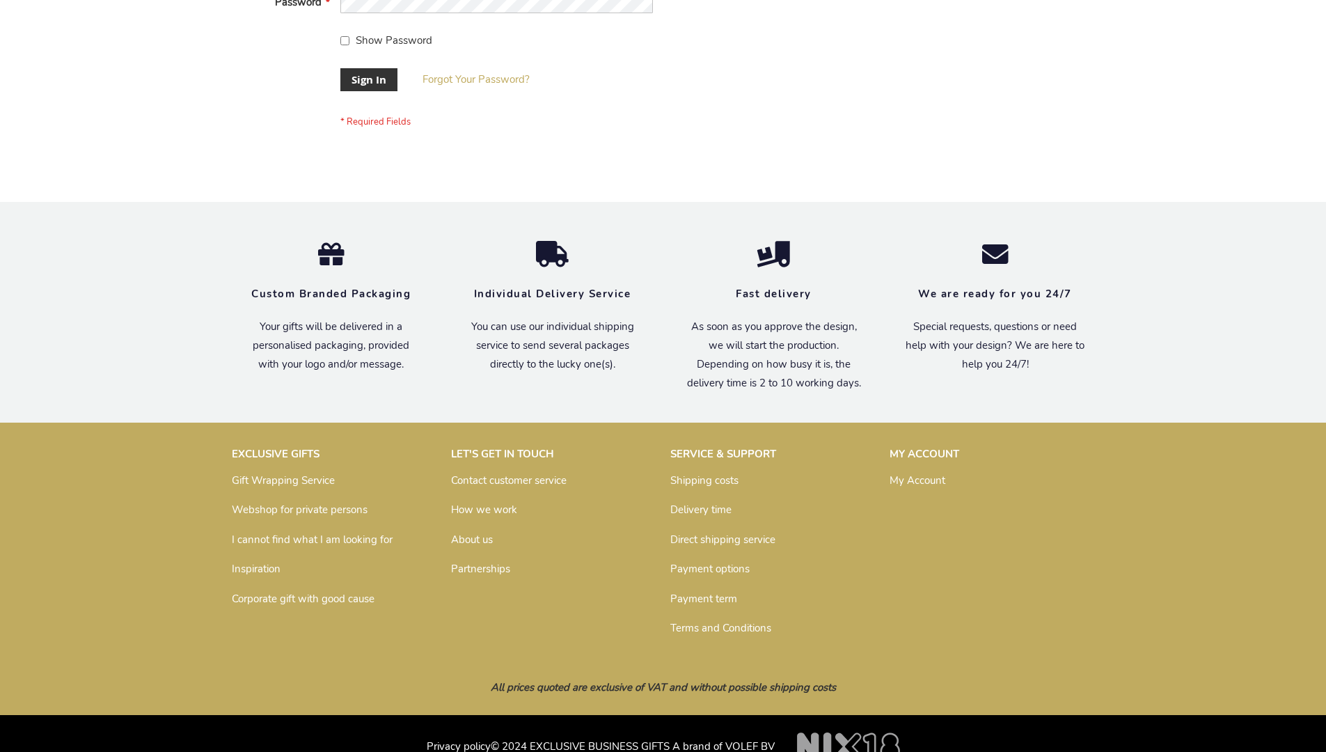
scroll to position [448, 0]
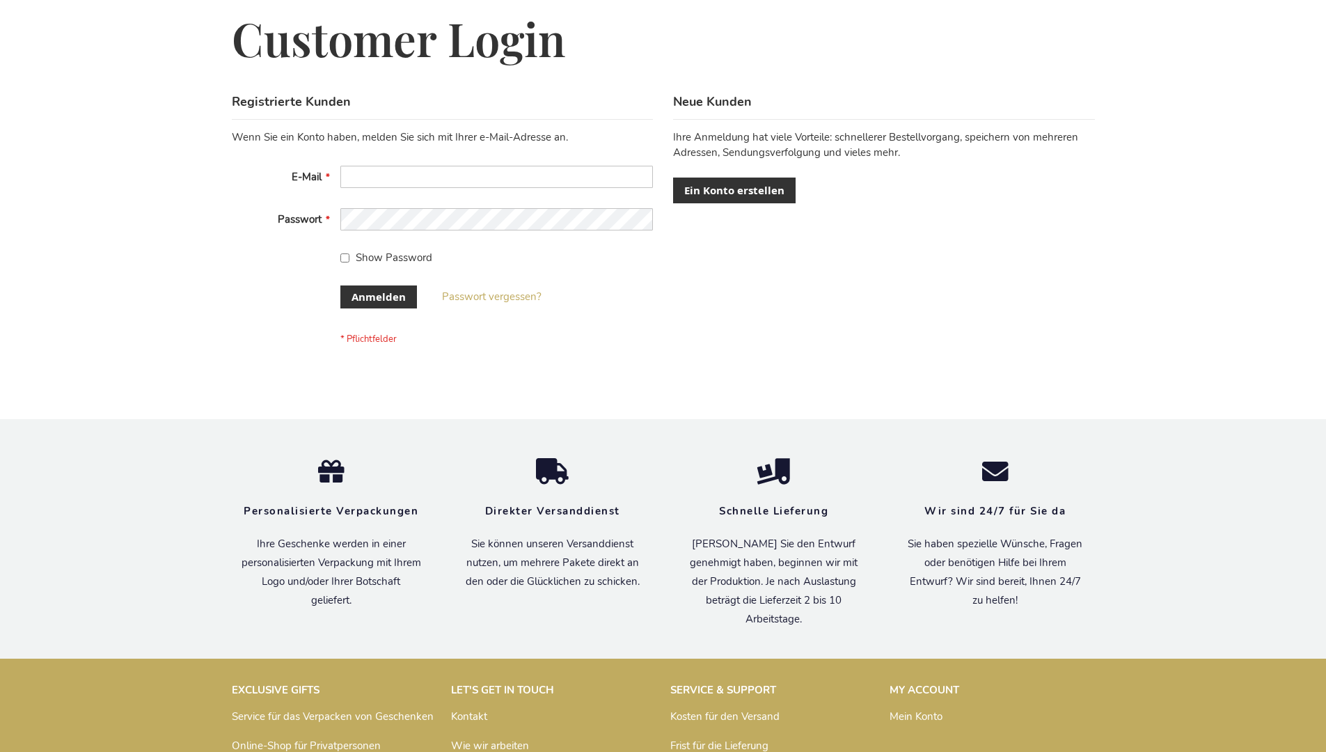
scroll to position [466, 0]
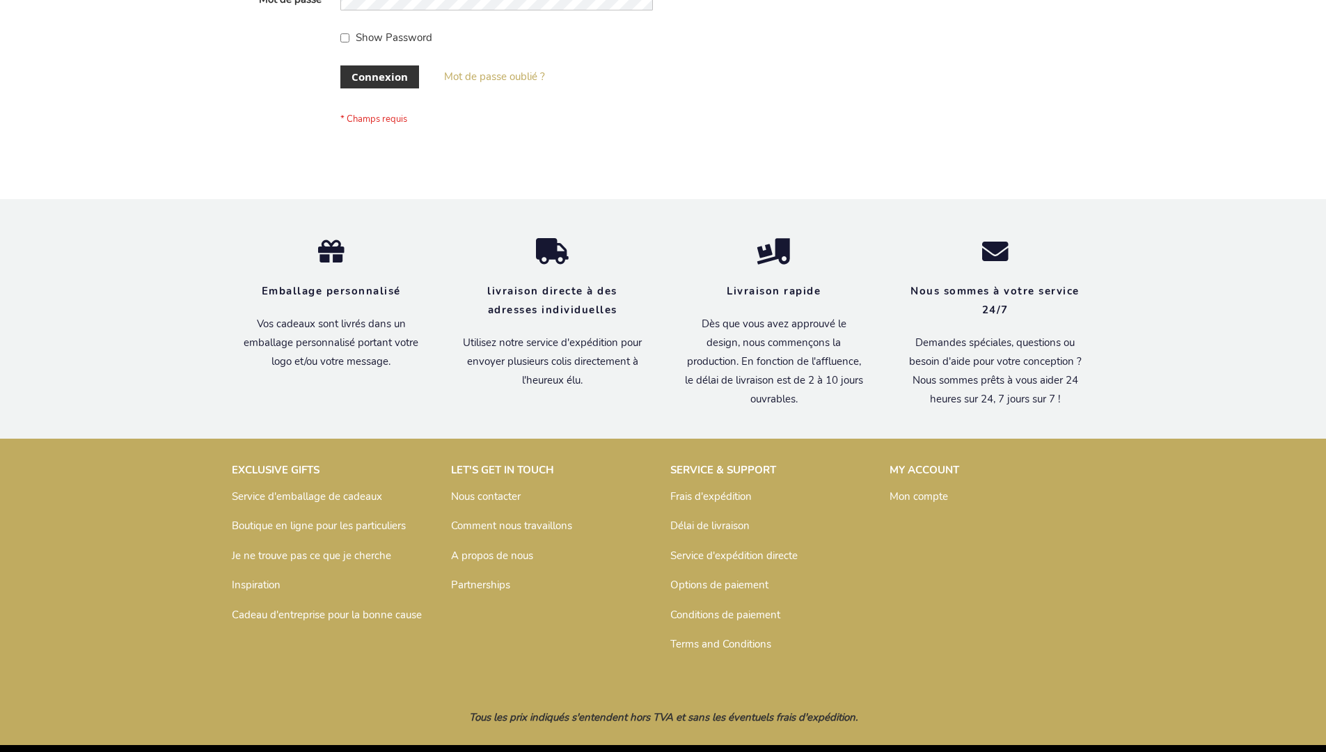
scroll to position [480, 0]
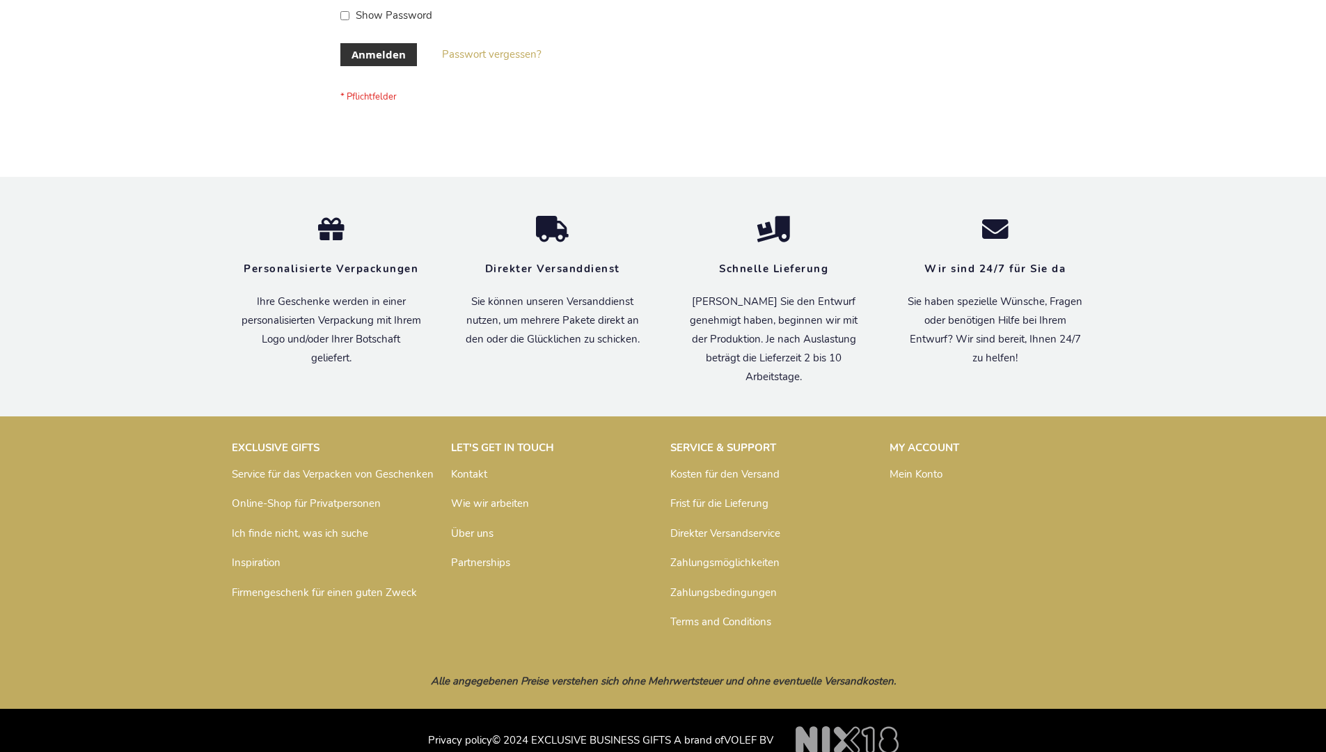
scroll to position [455, 0]
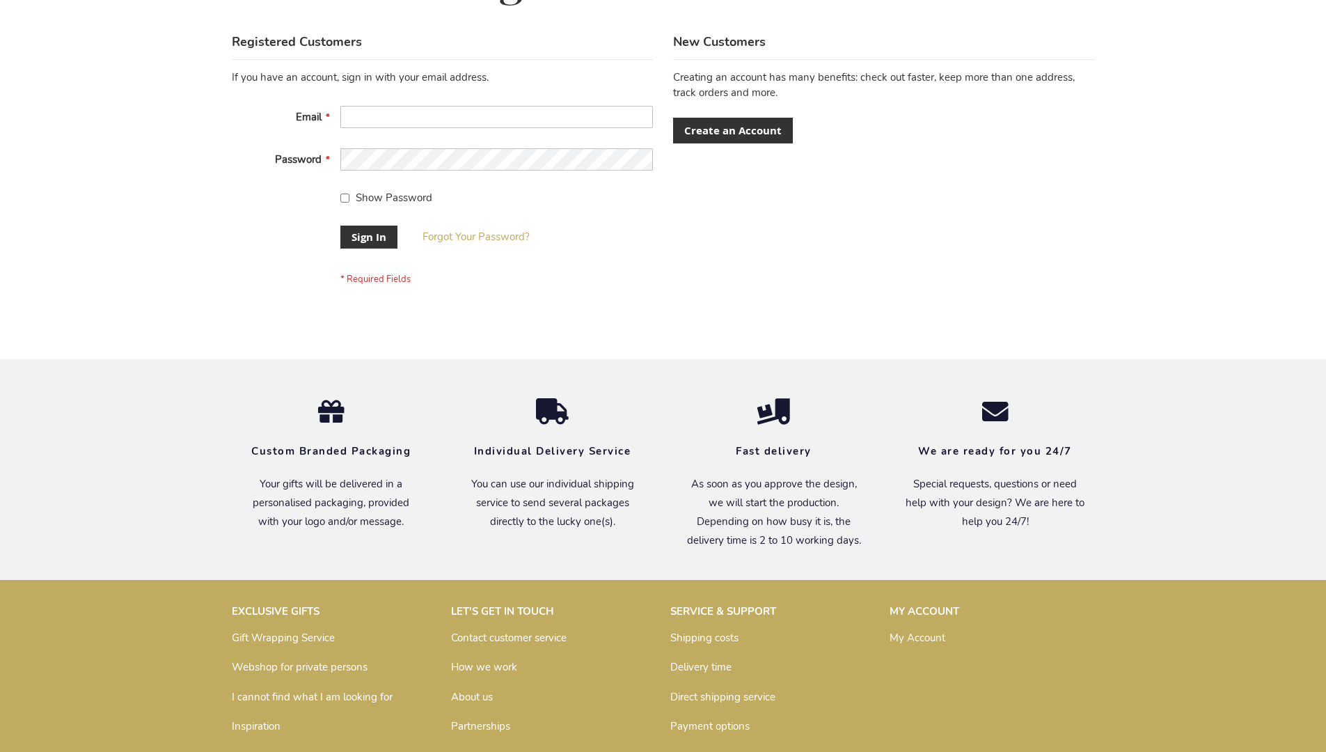
scroll to position [448, 0]
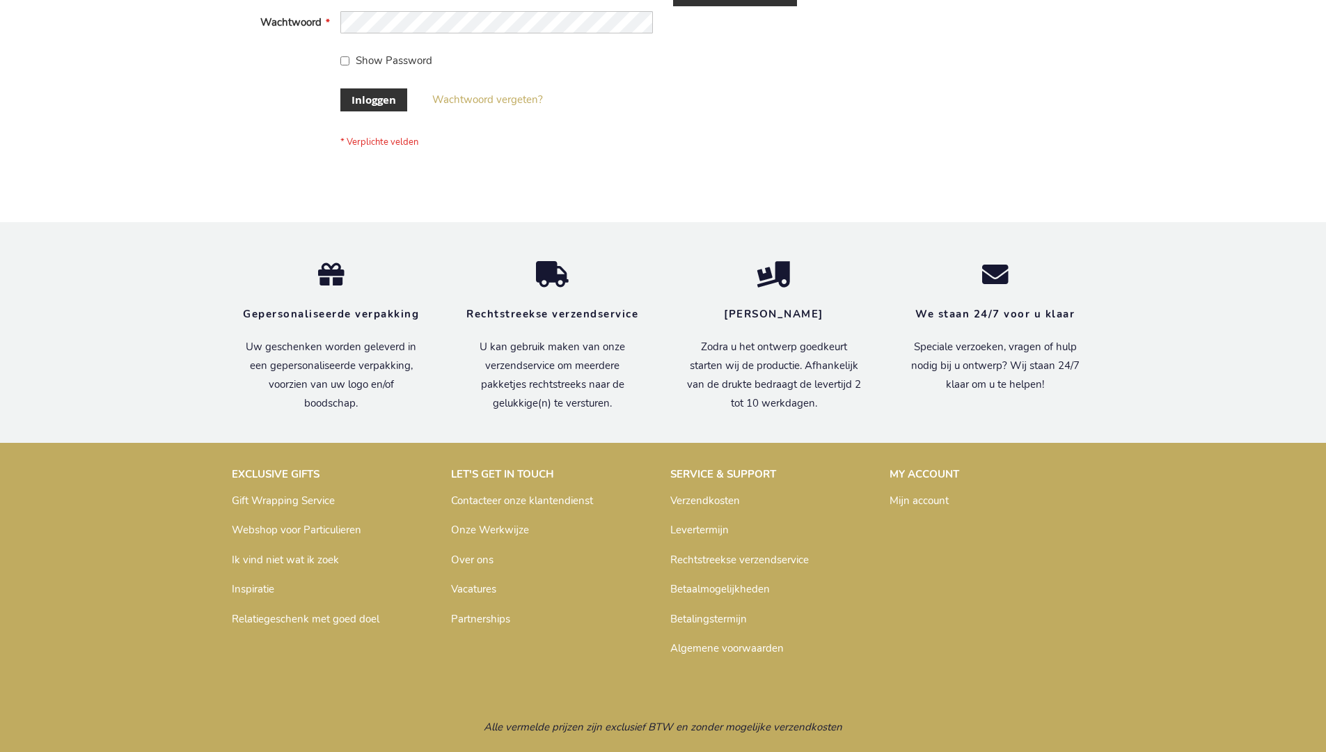
scroll to position [473, 0]
